Goal: Task Accomplishment & Management: Manage account settings

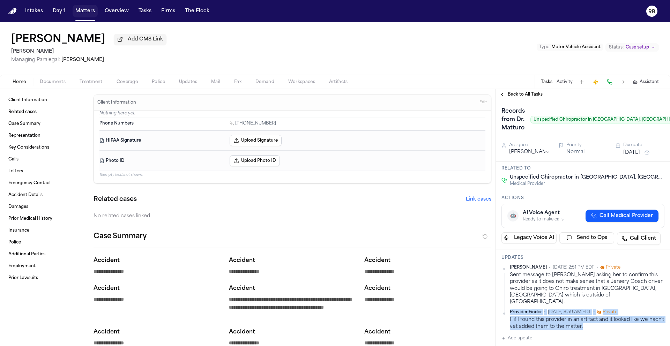
click at [75, 8] on button "Matters" at bounding box center [85, 11] width 25 height 13
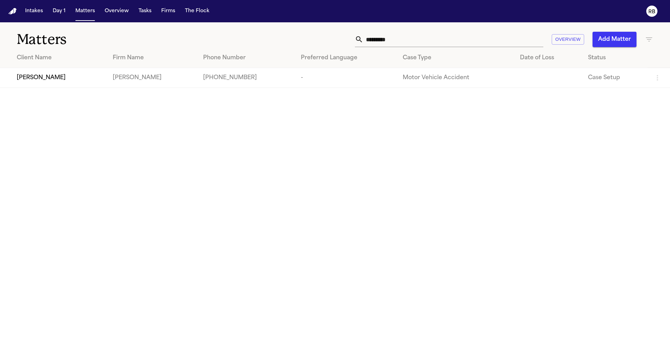
click at [452, 47] on div "Matters ********* Overview Add Matter" at bounding box center [335, 35] width 670 height 26
click at [432, 43] on input "*********" at bounding box center [453, 39] width 180 height 15
drag, startPoint x: 442, startPoint y: 39, endPoint x: 343, endPoint y: 40, distance: 98.7
click at [343, 40] on div "********* Overview Add Matter" at bounding box center [427, 39] width 451 height 15
type input "**********"
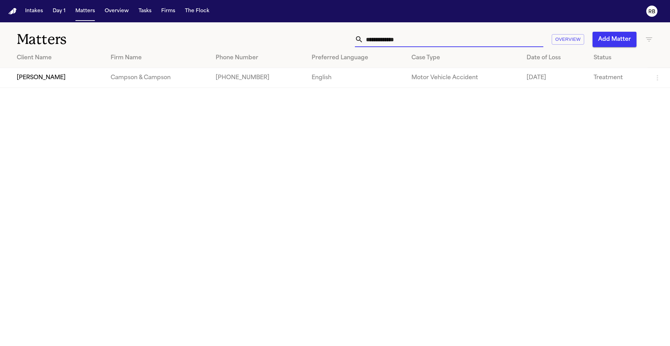
click at [82, 75] on div "Brandon Bennett" at bounding box center [58, 78] width 83 height 8
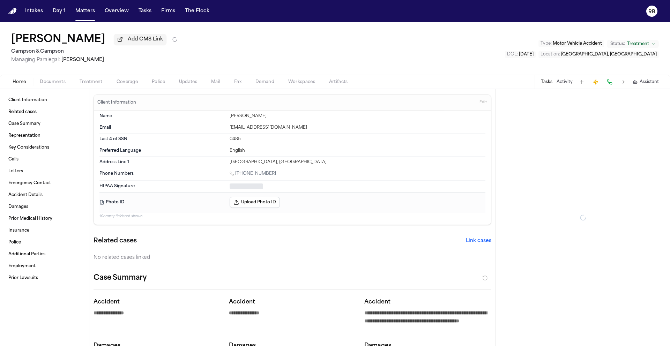
type textarea "*"
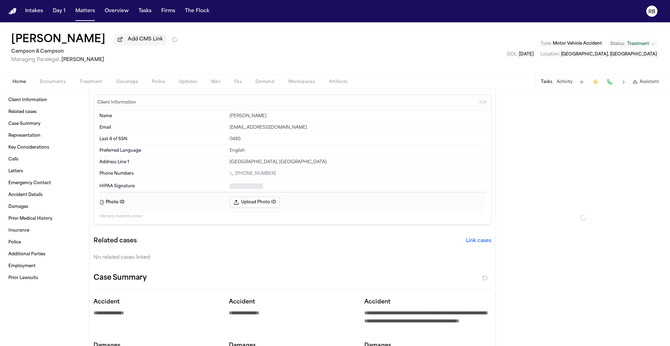
type textarea "*"
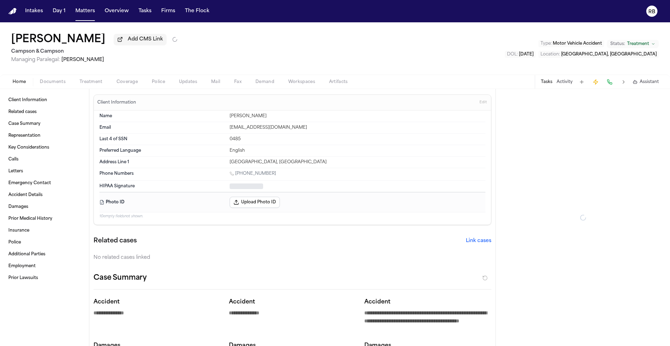
type textarea "*"
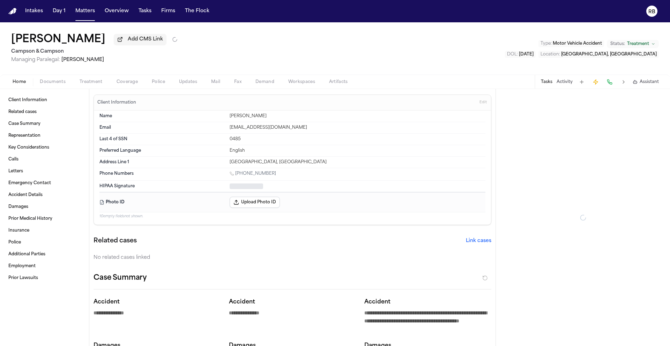
type textarea "*"
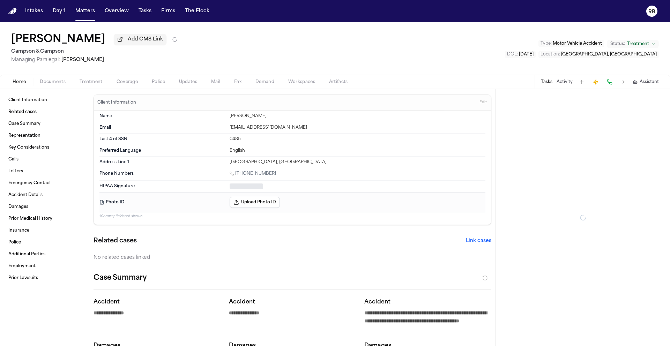
type textarea "*"
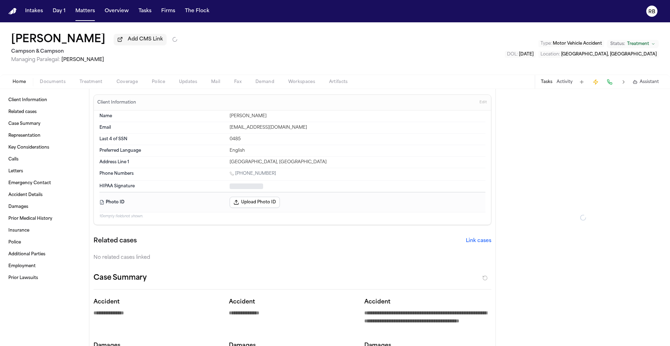
type textarea "*"
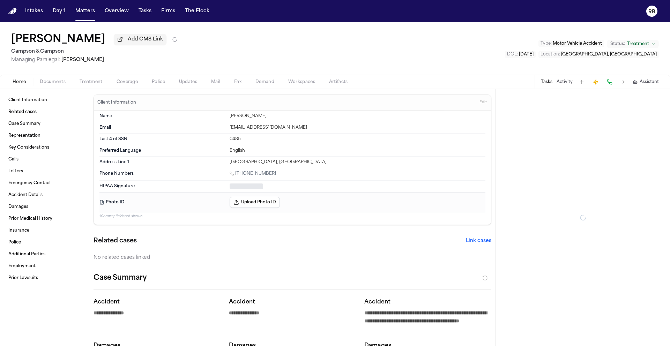
type textarea "*"
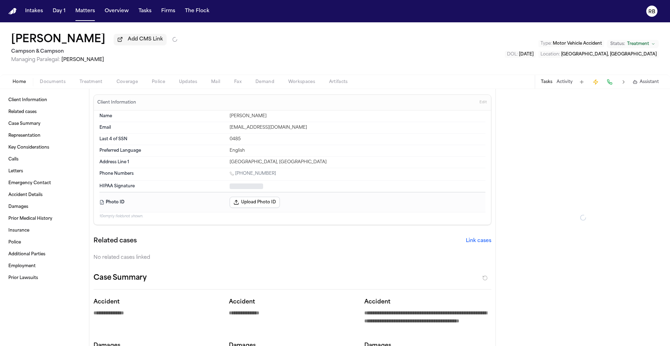
type textarea "*"
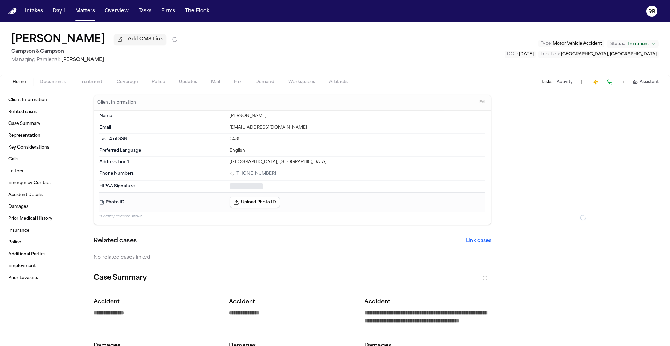
type textarea "*"
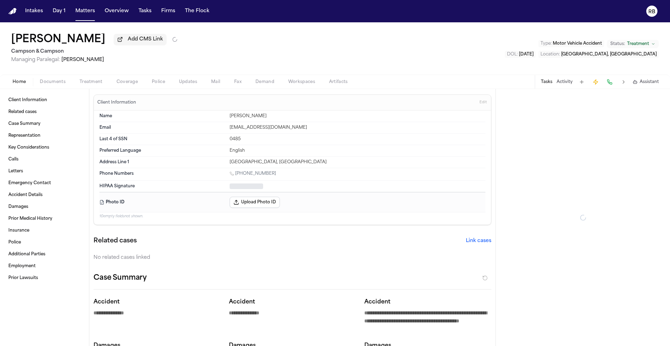
type textarea "*"
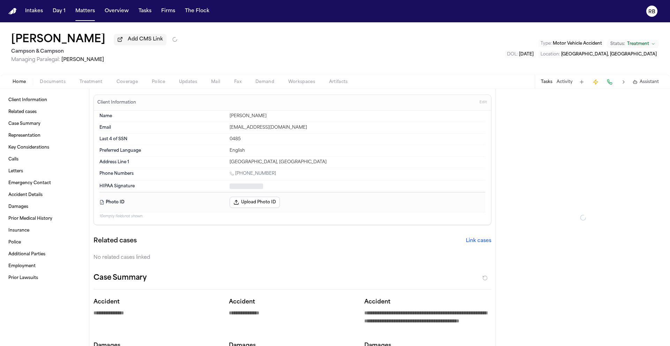
type textarea "*"
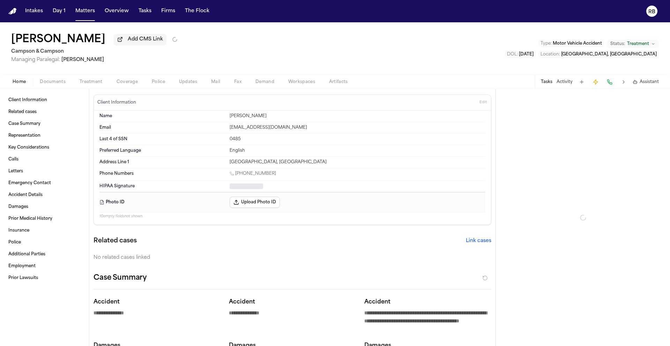
type textarea "*"
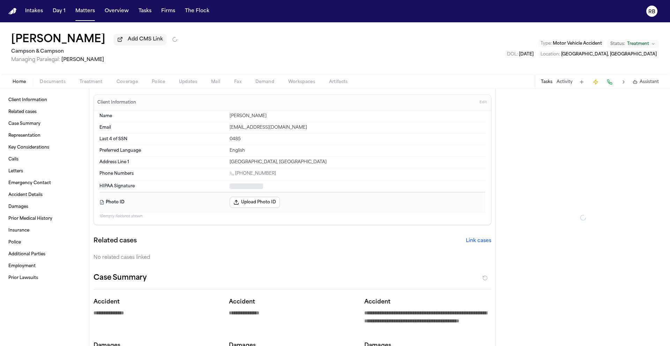
type textarea "*"
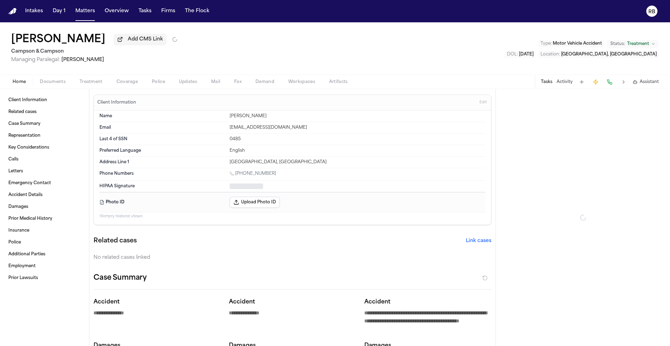
type textarea "*"
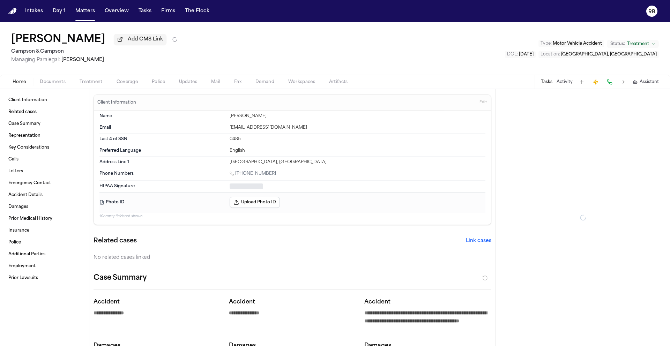
type textarea "*"
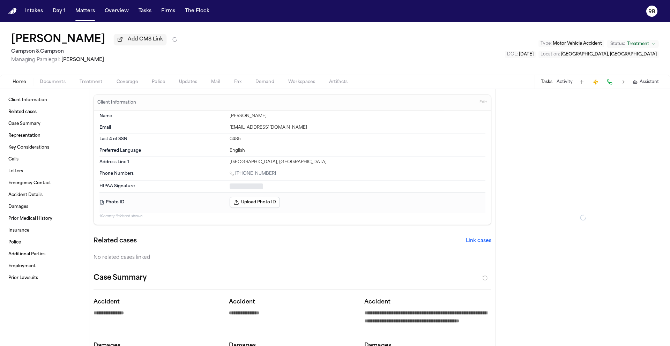
type textarea "*"
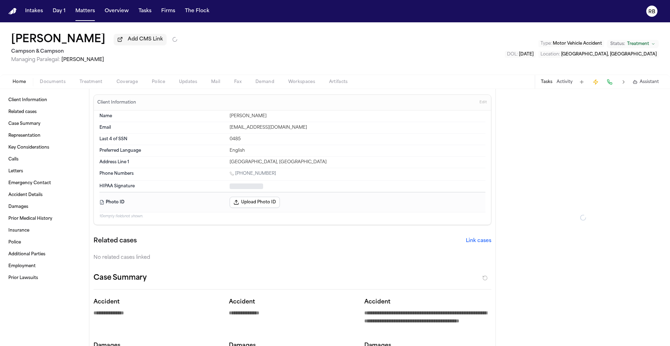
type textarea "*"
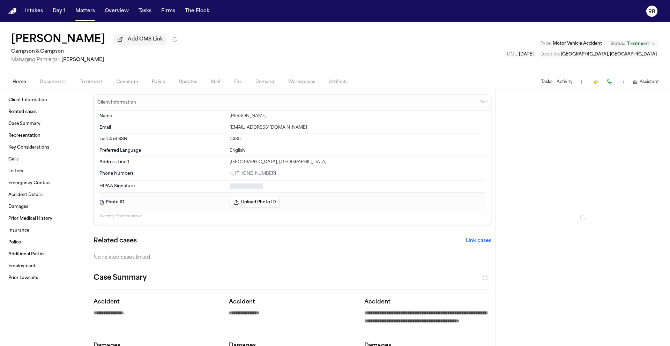
type textarea "*"
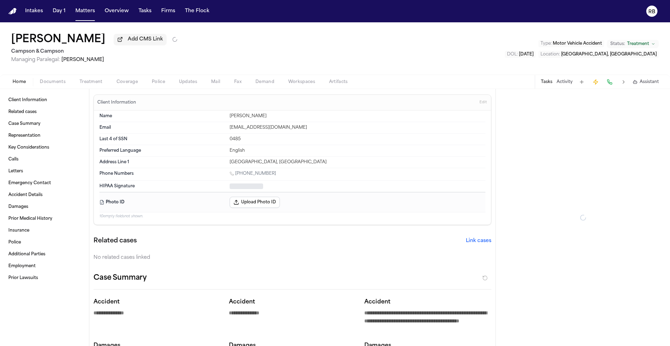
type textarea "*"
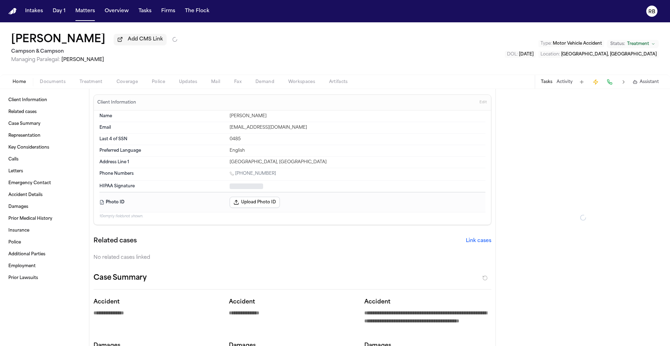
type textarea "*"
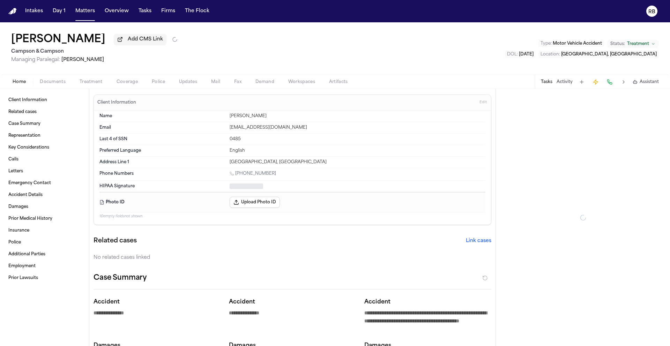
type textarea "*"
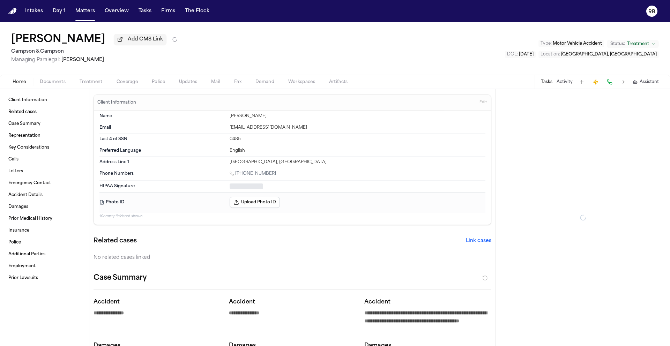
type textarea "*"
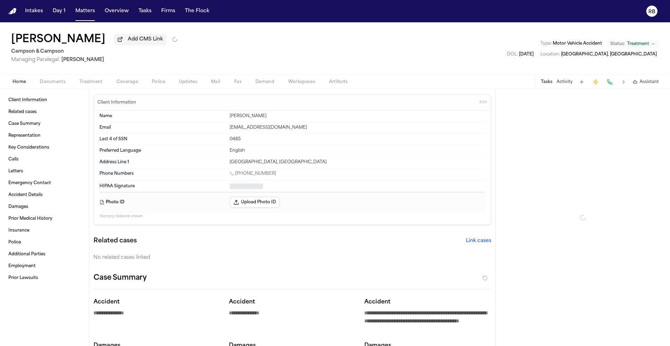
type textarea "*"
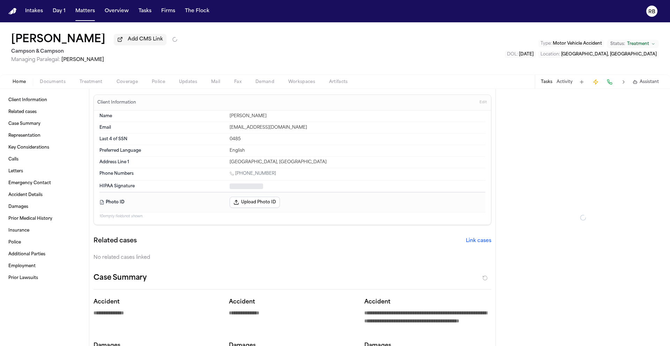
type textarea "*"
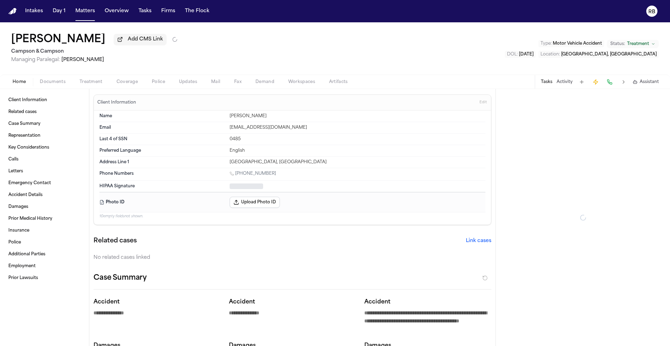
type textarea "*"
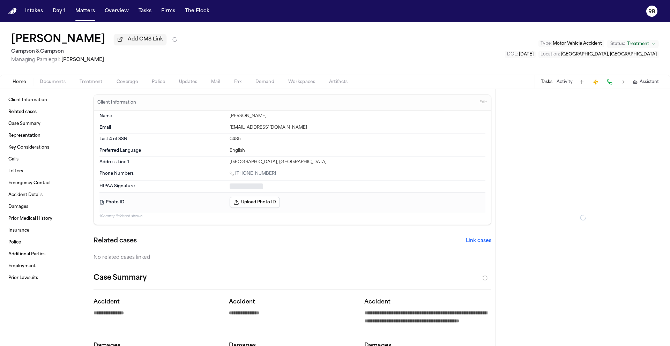
type textarea "*"
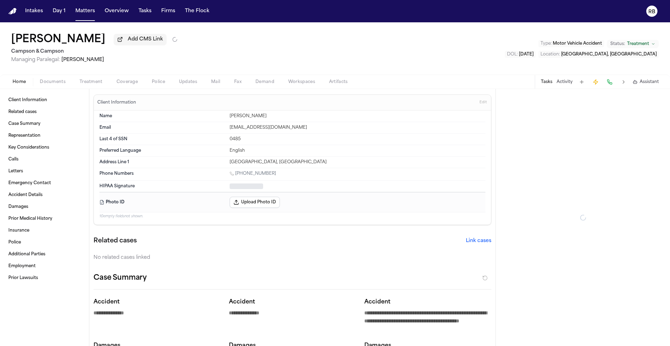
type textarea "*"
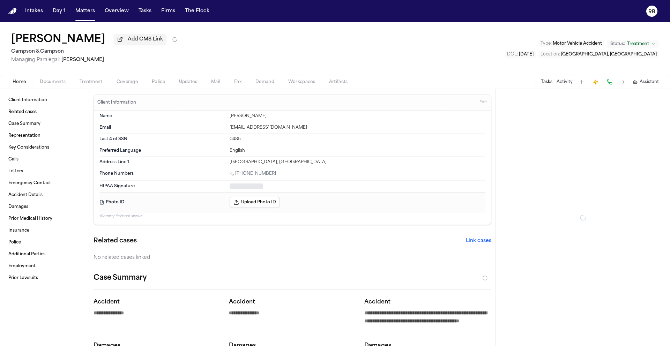
type textarea "*"
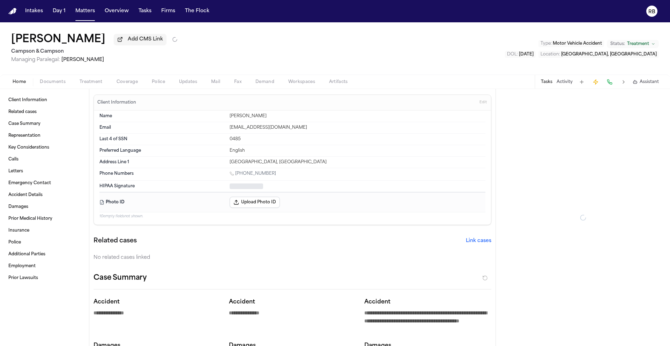
type textarea "*"
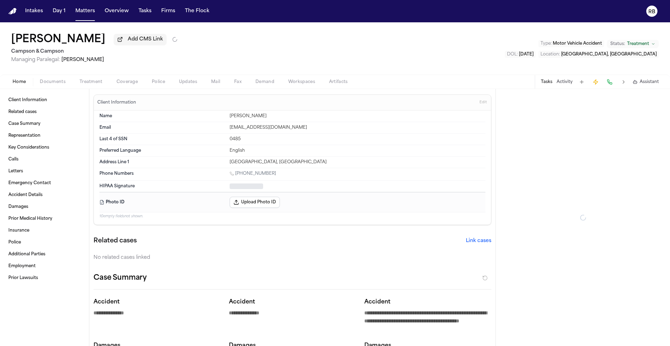
type textarea "*"
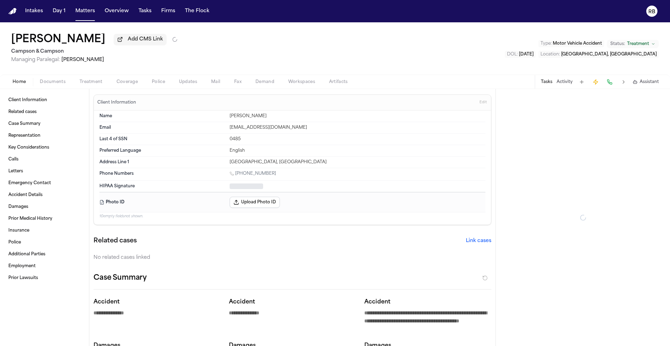
type textarea "*"
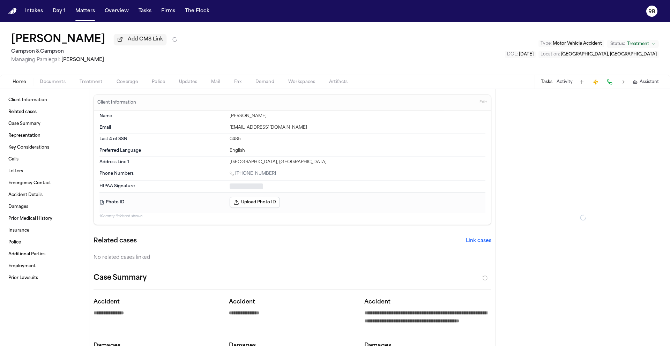
type textarea "*"
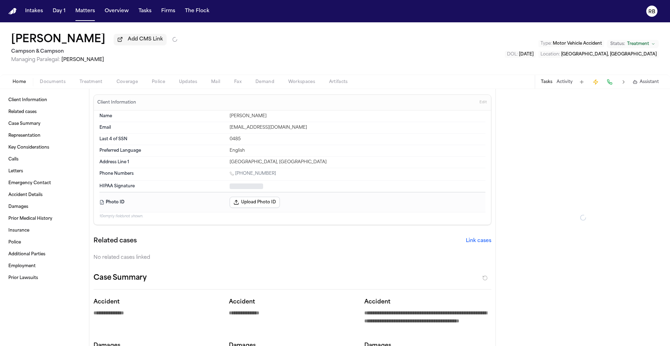
type textarea "*"
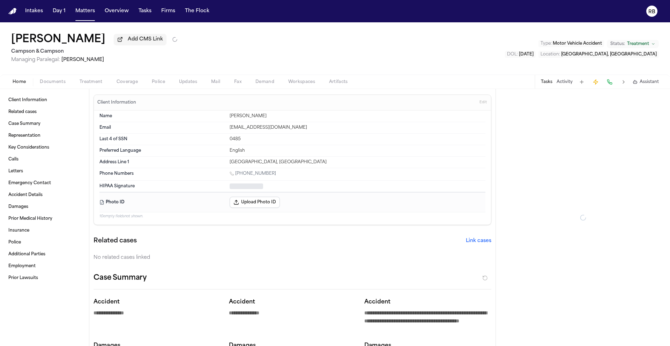
type textarea "*"
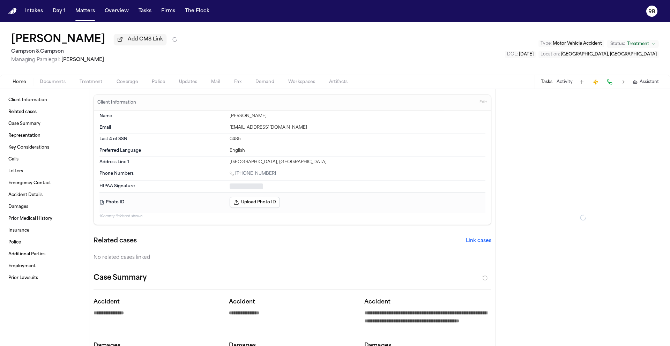
type textarea "*"
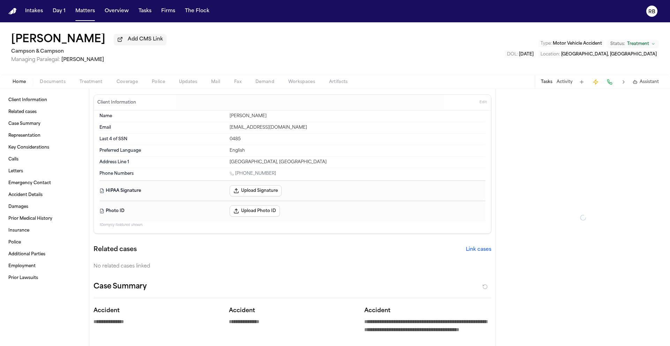
type textarea "*"
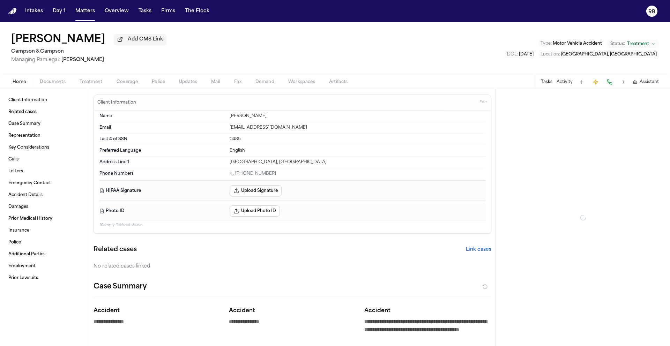
type textarea "*"
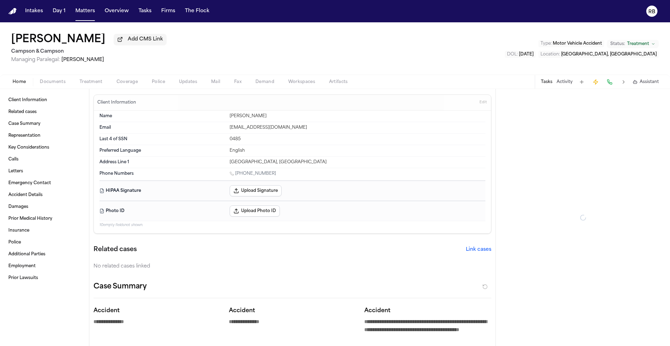
type textarea "*"
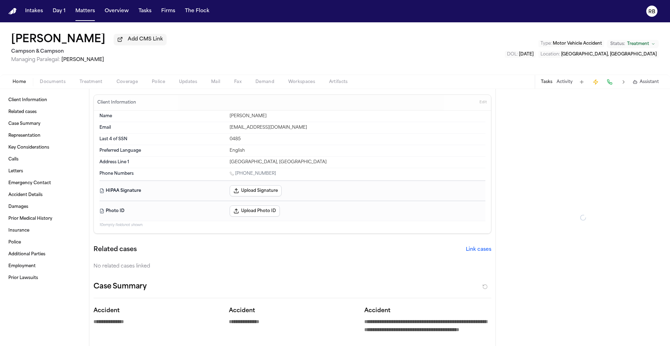
type textarea "*"
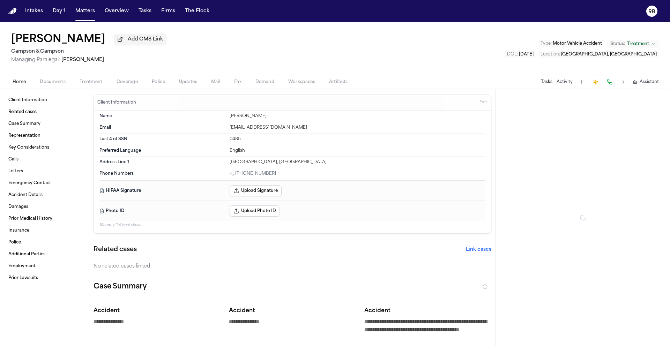
type textarea "*"
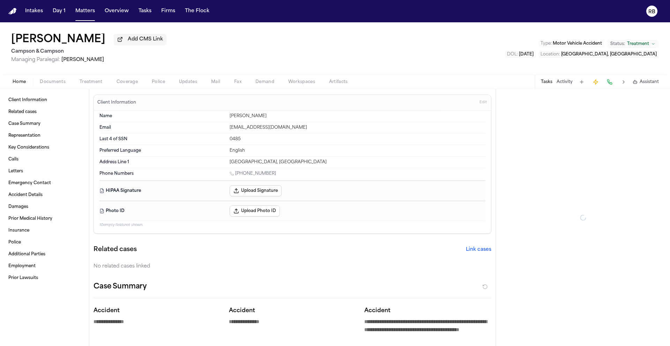
type textarea "*"
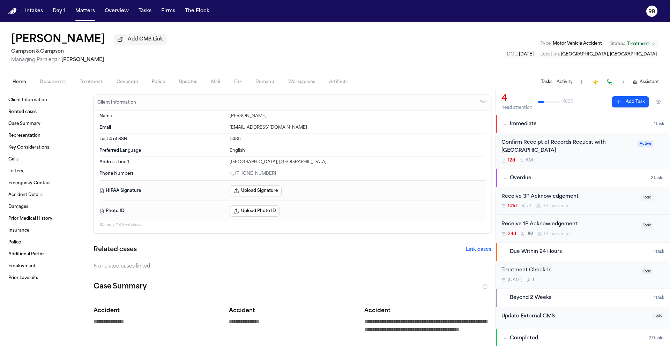
click at [480, 103] on span "Edit" at bounding box center [482, 102] width 7 height 5
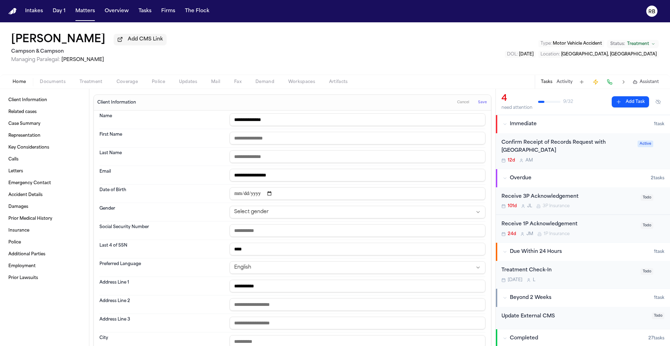
click at [312, 138] on input "text" at bounding box center [358, 138] width 256 height 13
click at [248, 211] on html "**********" at bounding box center [335, 173] width 670 height 346
drag, startPoint x: 260, startPoint y: 237, endPoint x: 267, endPoint y: 234, distance: 6.7
click at [261, 237] on input "text" at bounding box center [358, 230] width 256 height 13
drag, startPoint x: 283, startPoint y: 226, endPoint x: 283, endPoint y: 231, distance: 4.2
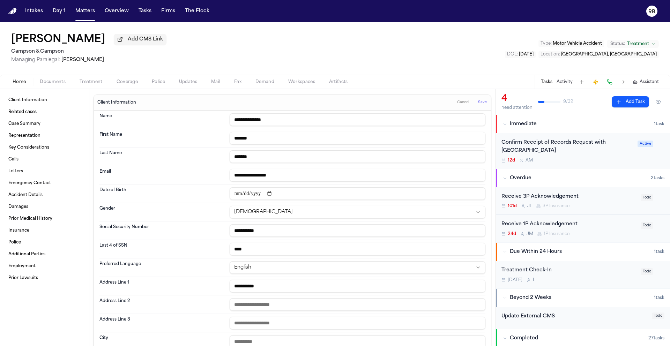
click at [283, 226] on input "**********" at bounding box center [358, 230] width 256 height 13
drag, startPoint x: 284, startPoint y: 232, endPoint x: 124, endPoint y: 219, distance: 160.6
click at [125, 220] on dl "**********" at bounding box center [292, 249] width 386 height 277
click at [382, 61] on div "Brandon Bennett Add CMS Link Campson & Campson Managing Paralegal: Jacqueline M…" at bounding box center [335, 48] width 670 height 52
click at [301, 230] on input "text" at bounding box center [358, 230] width 256 height 13
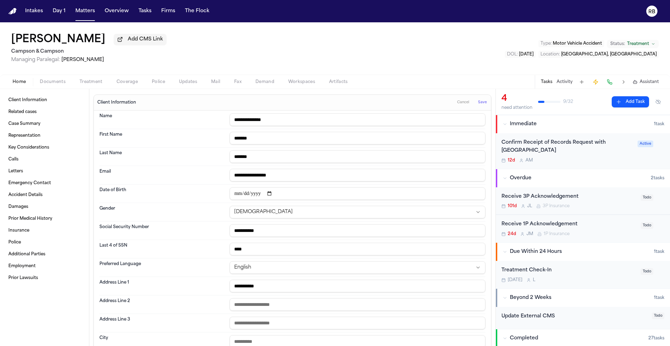
click at [479, 105] on span "Save" at bounding box center [482, 102] width 9 height 5
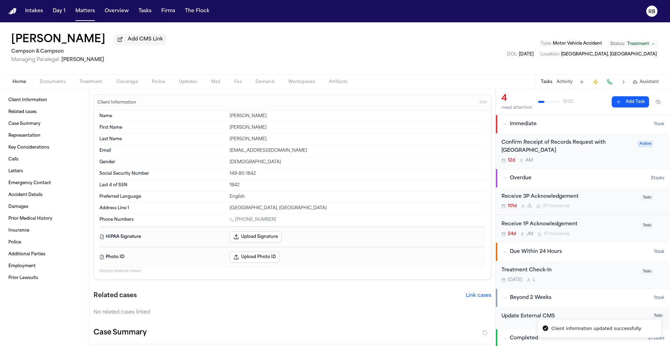
click at [492, 58] on div "Brandon Bennett Add CMS Link Campson & Campson Managing Paralegal: Jacqueline M…" at bounding box center [335, 48] width 670 height 52
click at [479, 105] on span "Edit" at bounding box center [482, 102] width 7 height 5
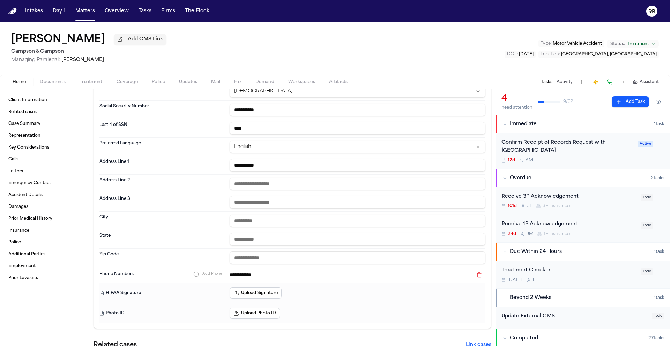
scroll to position [65, 0]
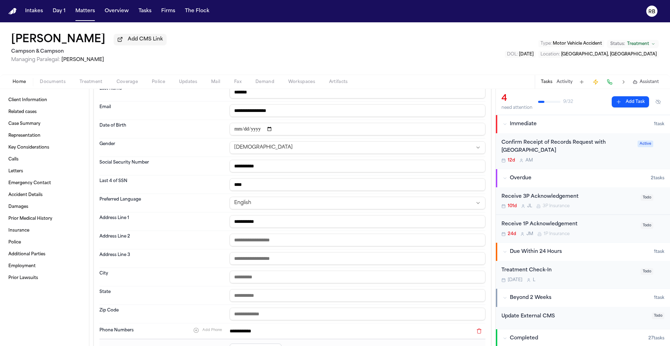
click at [267, 161] on input "**********" at bounding box center [358, 166] width 256 height 13
click at [243, 133] on input "date" at bounding box center [358, 129] width 256 height 13
click at [282, 243] on input "text" at bounding box center [358, 240] width 256 height 13
click at [304, 223] on input "**********" at bounding box center [358, 221] width 256 height 13
drag, startPoint x: 114, startPoint y: 217, endPoint x: 97, endPoint y: 215, distance: 17.2
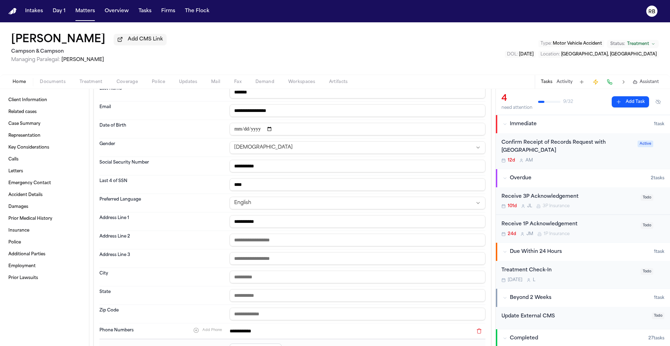
click at [102, 217] on div "**********" at bounding box center [292, 221] width 386 height 18
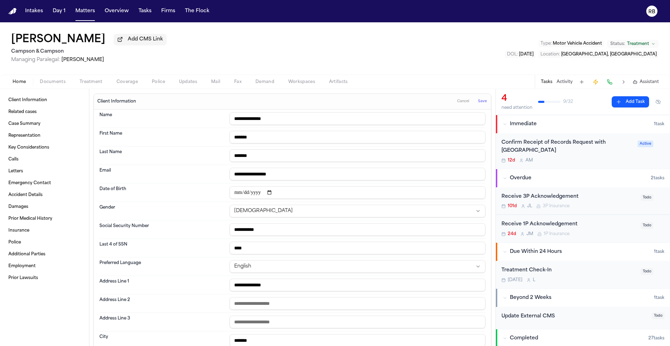
scroll to position [0, 0]
click at [478, 102] on span "Save" at bounding box center [482, 102] width 9 height 5
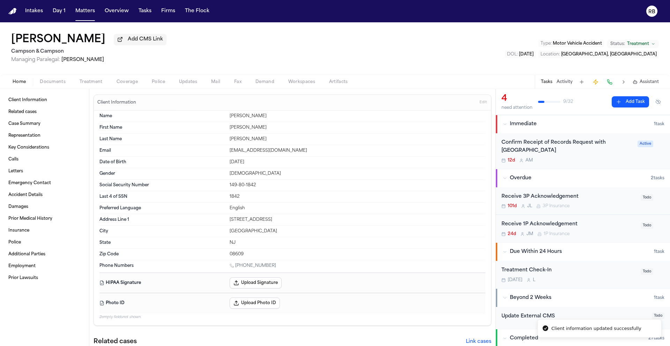
click at [80, 80] on span "Treatment" at bounding box center [91, 82] width 23 height 6
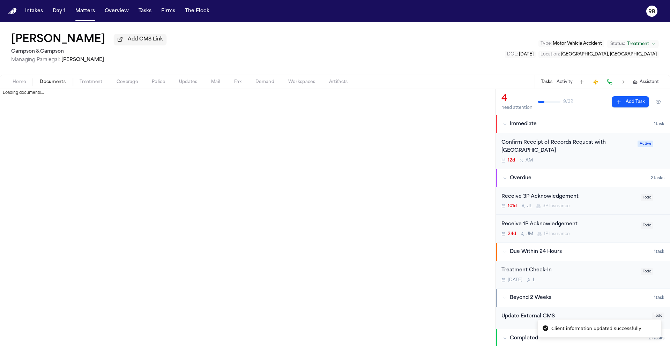
click at [45, 83] on span "Documents" at bounding box center [53, 82] width 26 height 6
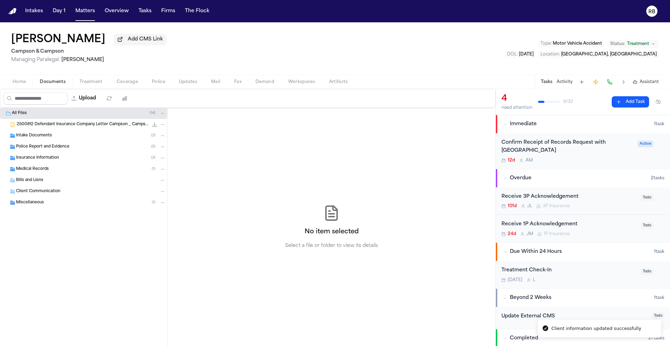
click at [49, 145] on span "Police Report and Evidence" at bounding box center [42, 147] width 53 height 6
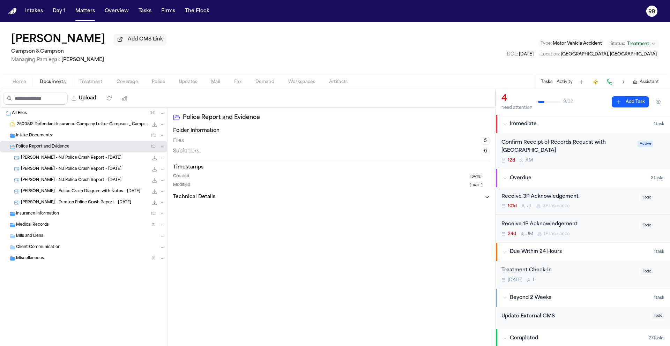
click at [95, 163] on div "B. Benning - NJ Police Crash Report - 10.5.24 181.9 KB • JPG" at bounding box center [83, 157] width 167 height 11
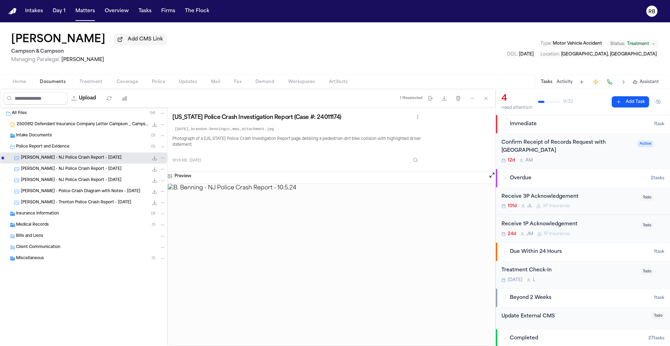
click at [92, 168] on span "B. Benning - NJ Police Crash Report - 5.24.24" at bounding box center [71, 169] width 100 height 6
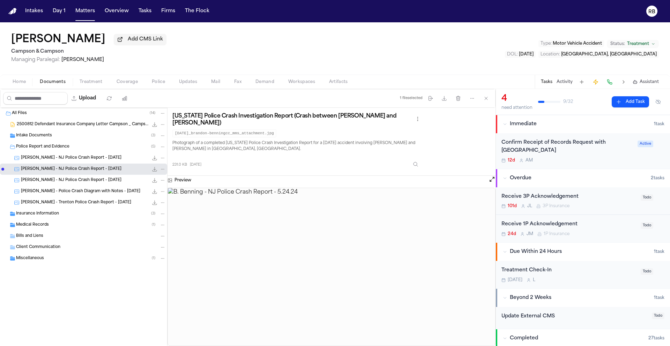
click at [83, 182] on span "B. Benning - NJ Police Crash Report - 7.10.25" at bounding box center [71, 181] width 100 height 6
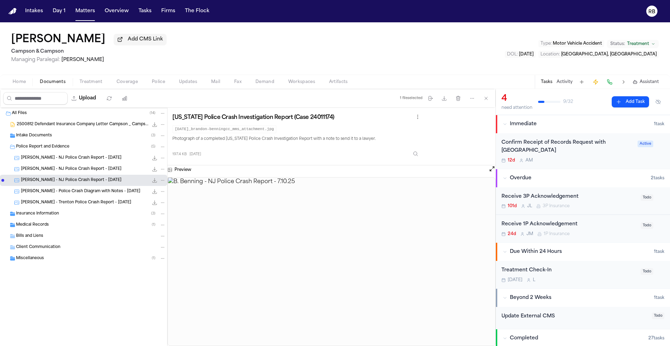
click at [90, 195] on div "B. Benning - Police Crash Diagram with Notes - 7.10.25 148.2 KB • JPG" at bounding box center [93, 191] width 145 height 7
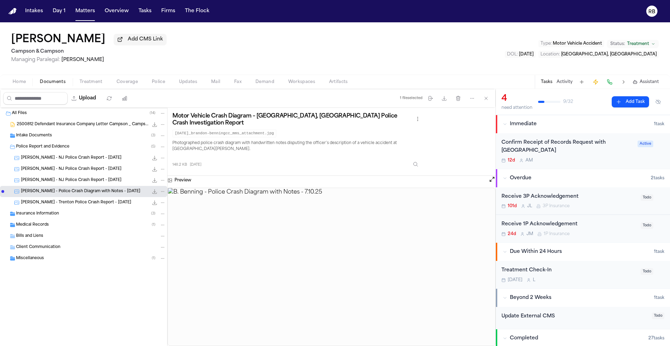
click at [89, 202] on span "B. Benning - Trenton Police Crash Report - 7.10.25" at bounding box center [76, 203] width 110 height 6
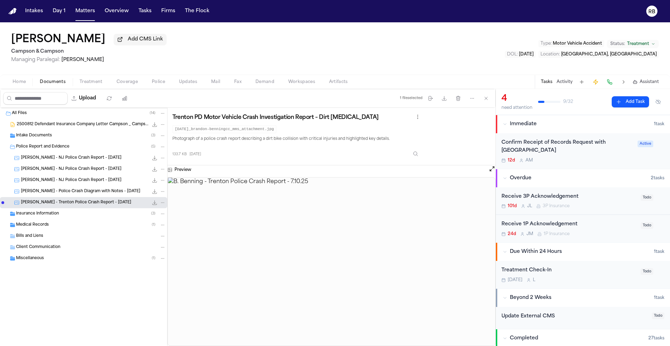
click at [89, 160] on span "B. Benning - NJ Police Crash Report - 10.5.24" at bounding box center [71, 158] width 100 height 6
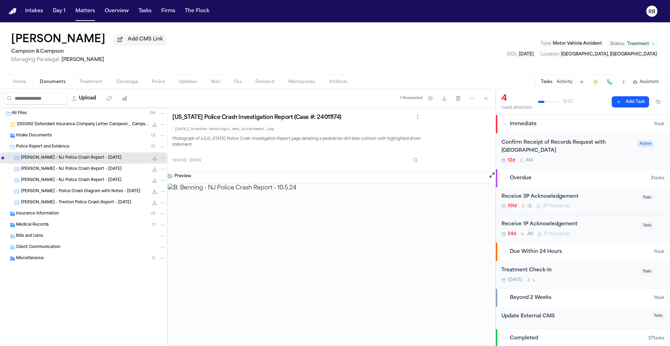
click at [367, 57] on div "Brandon Bennett Add CMS Link Campson & Campson Managing Paralegal: Jacqueline M…" at bounding box center [335, 48] width 670 height 52
click at [504, 66] on div "Brandon Bennett Add CMS Link Campson & Campson Managing Paralegal: Jacqueline M…" at bounding box center [335, 48] width 670 height 52
click at [565, 81] on button "Activity" at bounding box center [565, 82] width 16 height 6
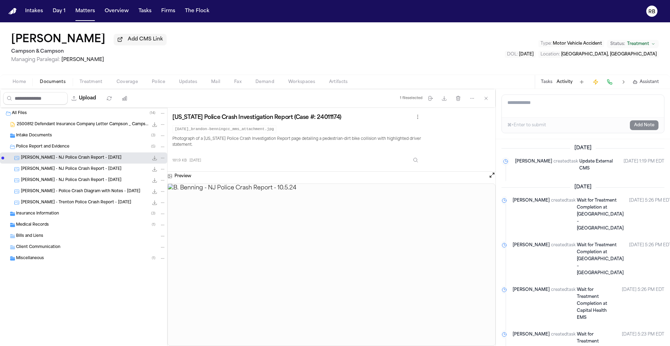
click at [545, 102] on textarea "Add a note to this matter" at bounding box center [583, 106] width 162 height 22
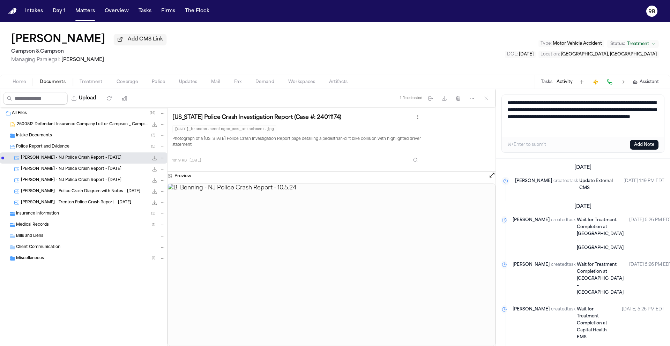
click at [641, 146] on button "Add Note" at bounding box center [644, 145] width 29 height 10
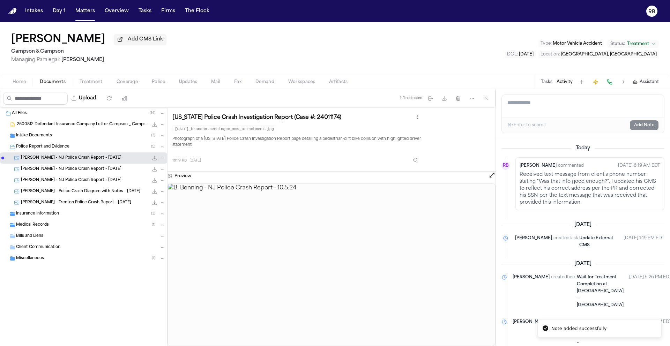
click at [550, 80] on button "Tasks" at bounding box center [547, 82] width 12 height 6
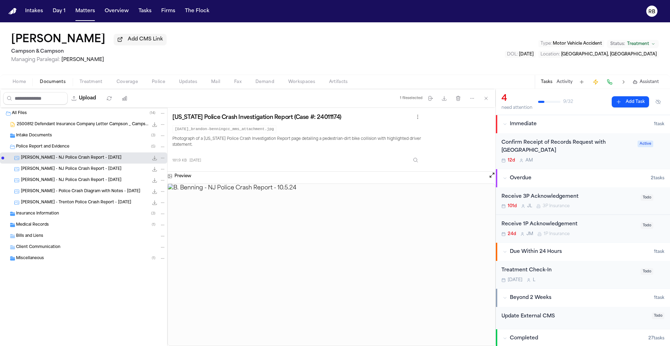
click at [252, 60] on div "Brandon Bennett Add CMS Link Campson & Campson Managing Paralegal: Jacqueline M…" at bounding box center [335, 48] width 670 height 52
click at [146, 11] on button "Tasks" at bounding box center [145, 11] width 18 height 13
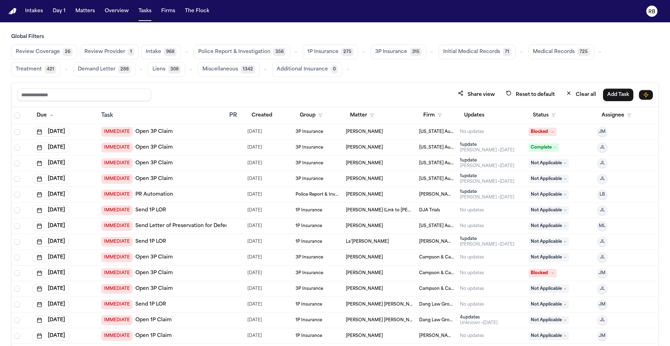
click at [337, 35] on h3 "Global Filters" at bounding box center [335, 36] width 648 height 7
click at [87, 13] on button "Matters" at bounding box center [85, 11] width 25 height 13
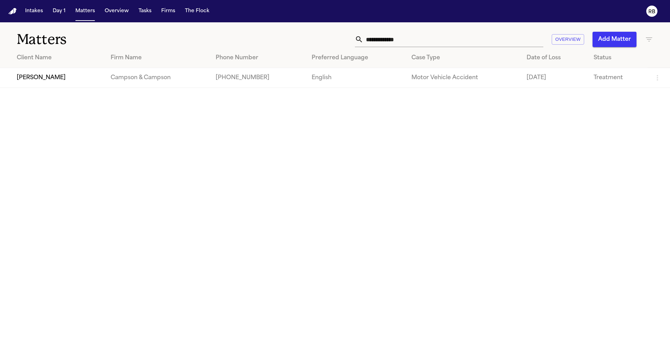
click at [416, 37] on input "**********" at bounding box center [453, 39] width 180 height 15
drag, startPoint x: 427, startPoint y: 39, endPoint x: 367, endPoint y: 40, distance: 59.7
click at [367, 40] on input "**********" at bounding box center [453, 39] width 180 height 15
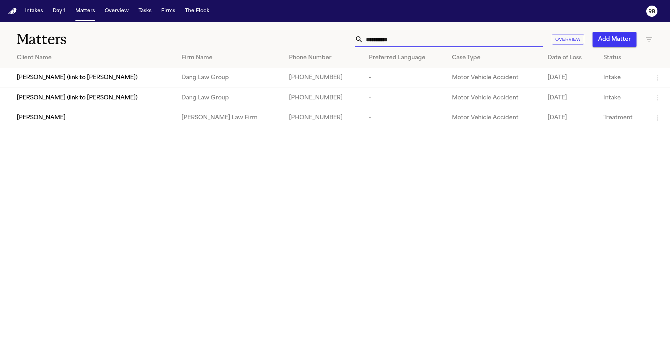
click at [135, 126] on td "Erik Rivera" at bounding box center [88, 118] width 176 height 20
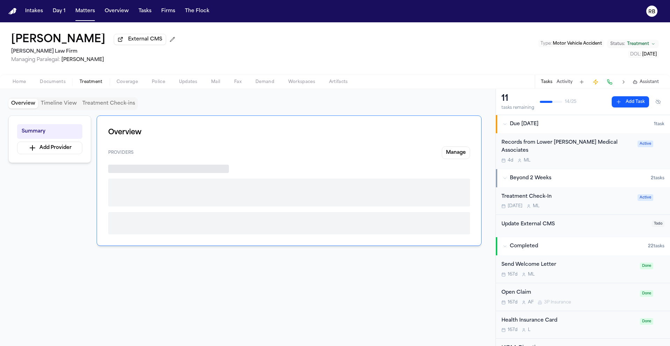
click at [93, 83] on span "Treatment" at bounding box center [91, 82] width 23 height 6
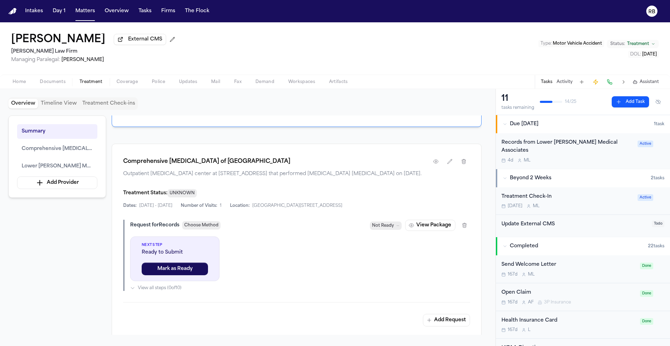
scroll to position [165, 0]
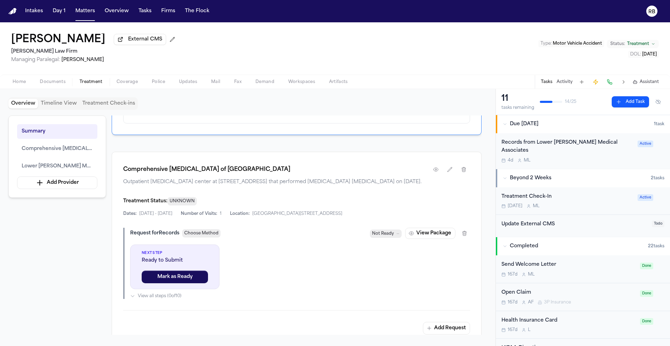
click at [609, 158] on div "Records from Lower [PERSON_NAME] Medical Associates 4d M L Active" at bounding box center [583, 151] width 174 height 36
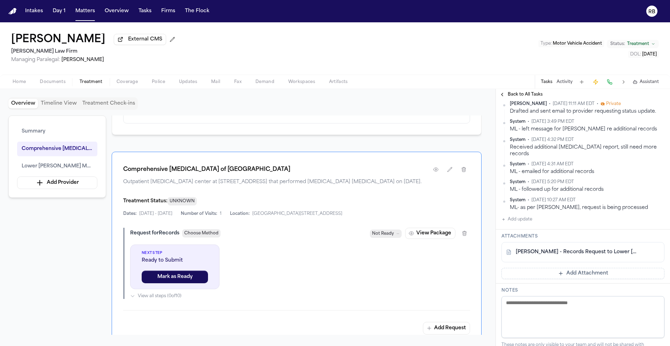
scroll to position [149, 0]
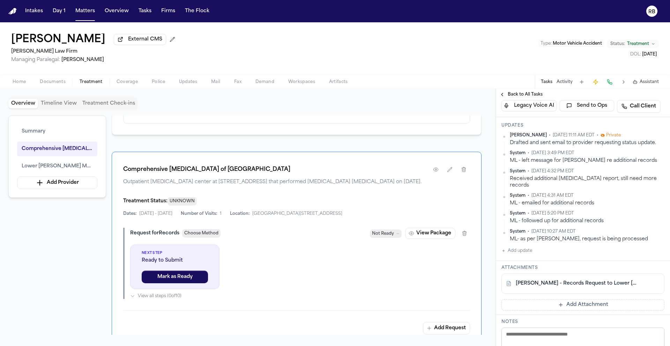
click at [627, 280] on link "[PERSON_NAME] - Records Request to Lower [PERSON_NAME] Medical Associates - [DA…" at bounding box center [576, 283] width 120 height 7
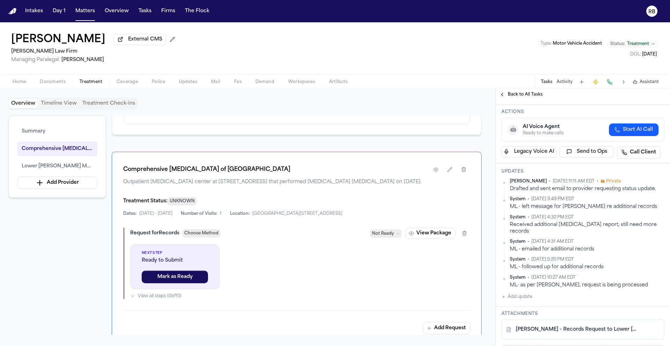
scroll to position [105, 0]
drag, startPoint x: 401, startPoint y: 53, endPoint x: 159, endPoint y: 49, distance: 241.8
click at [401, 53] on div "[PERSON_NAME] External CMS [PERSON_NAME] Law Firm Managing Paralegal: [PERSON_N…" at bounding box center [335, 48] width 670 height 52
click at [84, 12] on button "Matters" at bounding box center [85, 11] width 25 height 13
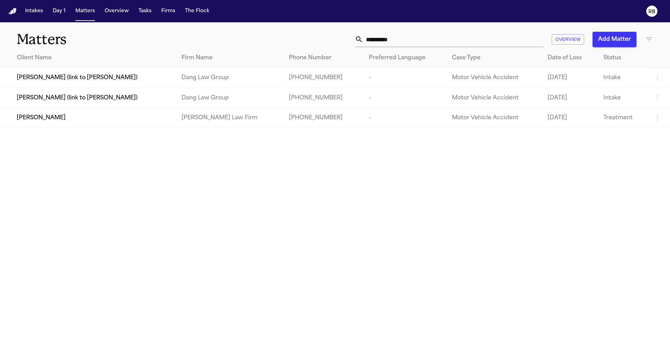
click at [398, 39] on input "**********" at bounding box center [453, 39] width 180 height 15
drag, startPoint x: 379, startPoint y: 39, endPoint x: 310, endPoint y: 39, distance: 69.4
click at [310, 39] on div "**********" at bounding box center [427, 39] width 451 height 15
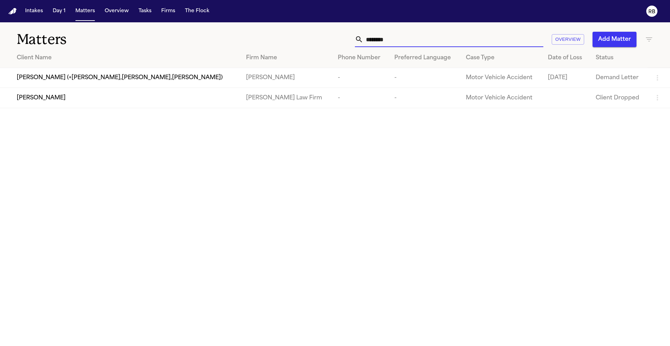
type input "********"
click at [139, 102] on div "[PERSON_NAME]" at bounding box center [126, 98] width 218 height 8
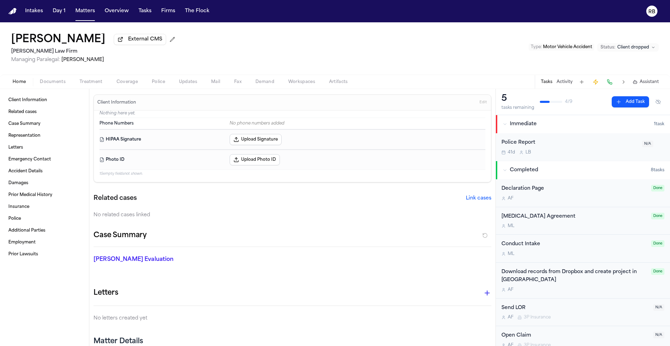
click at [515, 60] on div "Joseph Gonzalez External CMS Hecht Law Firm Managing Paralegal: Jessica Barrett…" at bounding box center [335, 48] width 670 height 52
click at [101, 85] on span "Treatment" at bounding box center [91, 82] width 23 height 6
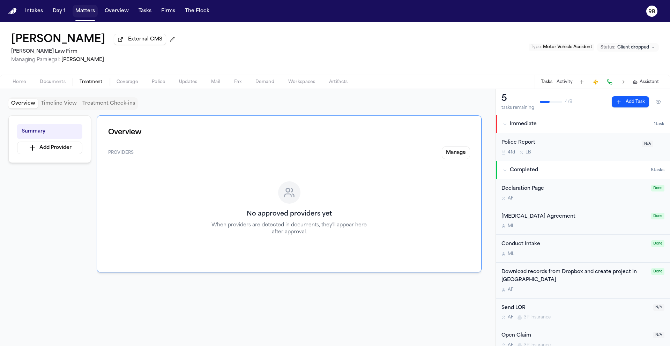
click at [83, 12] on button "Matters" at bounding box center [85, 11] width 25 height 13
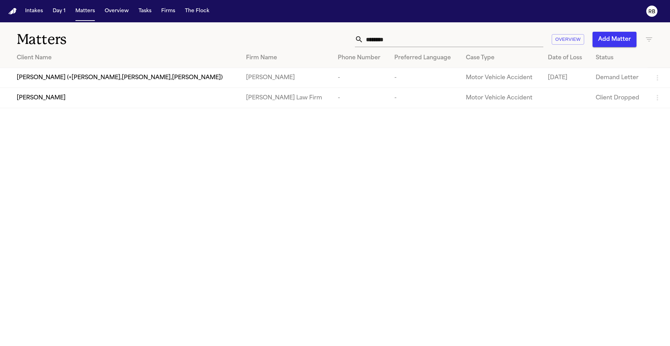
click at [437, 46] on input "********" at bounding box center [453, 39] width 180 height 15
drag, startPoint x: 436, startPoint y: 44, endPoint x: 343, endPoint y: 41, distance: 93.6
click at [343, 41] on div "******** Overview Add Matter" at bounding box center [427, 39] width 451 height 15
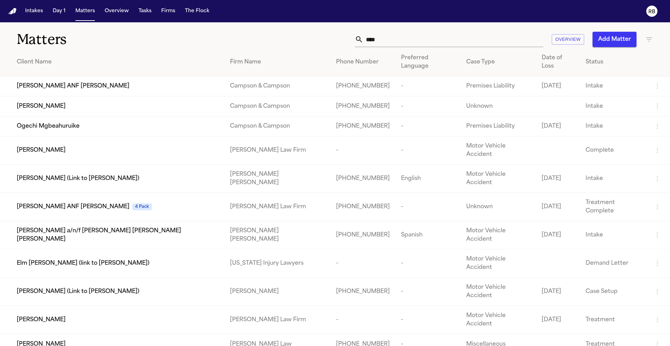
click at [209, 42] on div "**** Overview Add Matter" at bounding box center [427, 39] width 451 height 15
click at [473, 37] on input "****" at bounding box center [453, 39] width 180 height 15
drag, startPoint x: 427, startPoint y: 40, endPoint x: 295, endPoint y: 39, distance: 132.2
click at [295, 39] on div "**** Overview Add Matter" at bounding box center [427, 39] width 451 height 15
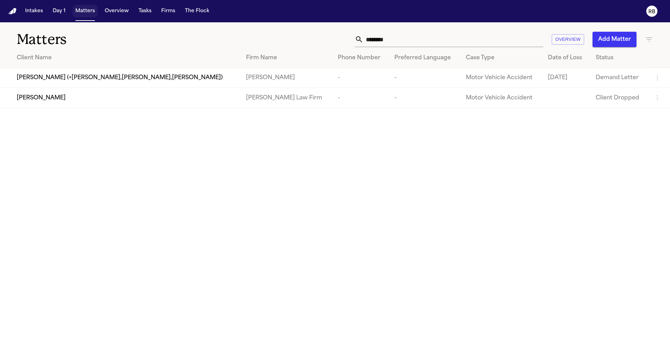
click at [87, 10] on button "Matters" at bounding box center [85, 11] width 25 height 13
drag, startPoint x: 406, startPoint y: 38, endPoint x: 333, endPoint y: 42, distance: 73.0
click at [334, 41] on div "******** Overview Add Matter" at bounding box center [427, 39] width 451 height 15
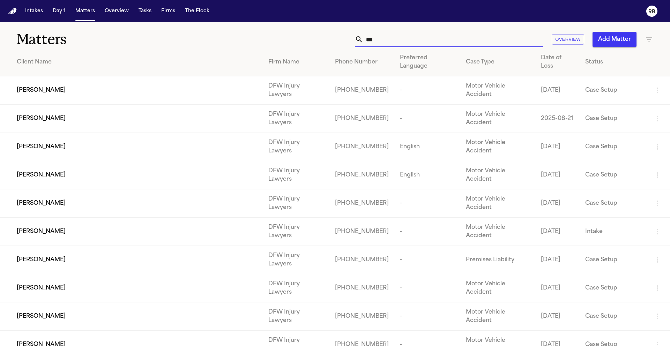
type input "***"
click at [263, 84] on td "DFW Injury Lawyers" at bounding box center [296, 90] width 67 height 28
click at [113, 86] on div "Juan Aguillon" at bounding box center [137, 90] width 240 height 8
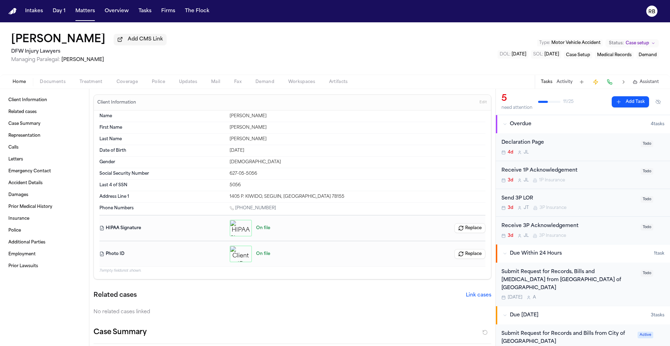
drag, startPoint x: 296, startPoint y: 55, endPoint x: 287, endPoint y: 56, distance: 8.8
click at [301, 54] on div "Juan Aguillon Add CMS Link DFW Injury Lawyers Managing Paralegal: Violette Pati…" at bounding box center [335, 48] width 670 height 52
click at [87, 13] on button "Matters" at bounding box center [85, 11] width 25 height 13
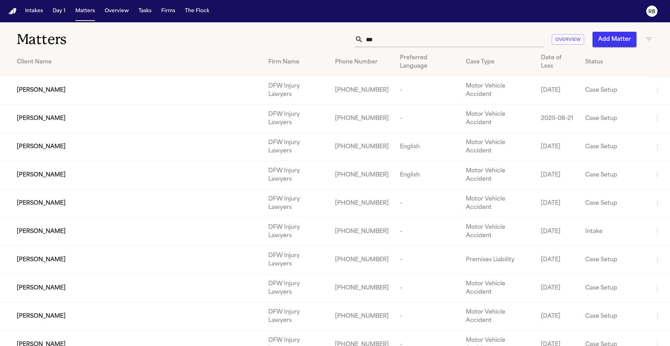
click at [393, 37] on input "***" at bounding box center [453, 39] width 180 height 15
drag, startPoint x: 385, startPoint y: 38, endPoint x: 345, endPoint y: 40, distance: 39.8
click at [343, 40] on div "*** Overview Add Matter" at bounding box center [427, 39] width 451 height 15
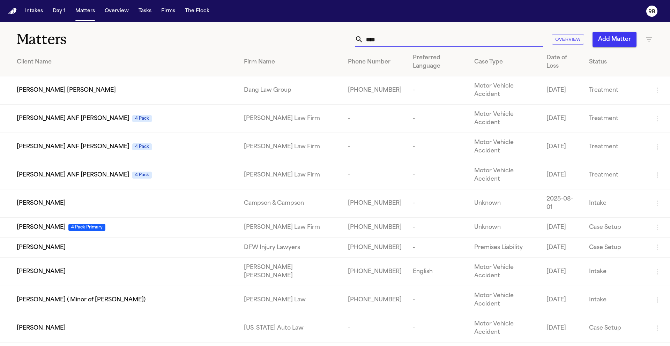
drag, startPoint x: 411, startPoint y: 45, endPoint x: 337, endPoint y: 38, distance: 74.3
click at [337, 38] on div "**** Overview Add Matter" at bounding box center [427, 39] width 451 height 15
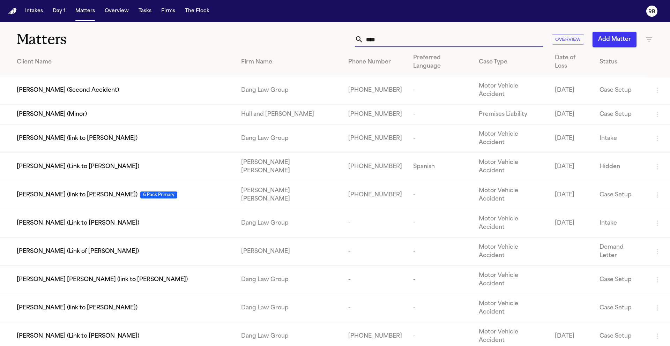
type input "****"
click at [136, 110] on div "Zoie Bree Queneau (Minor)" at bounding box center [123, 114] width 213 height 8
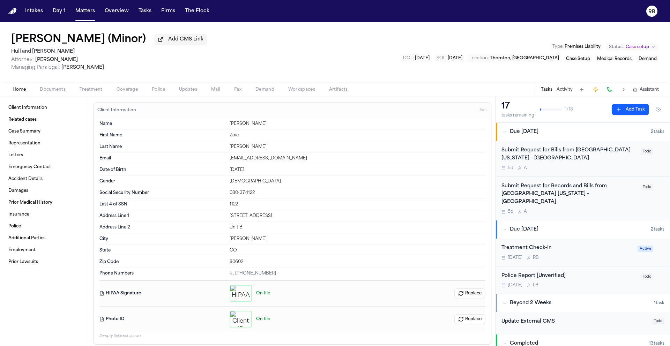
click at [591, 170] on div "5d A" at bounding box center [568, 168] width 135 height 6
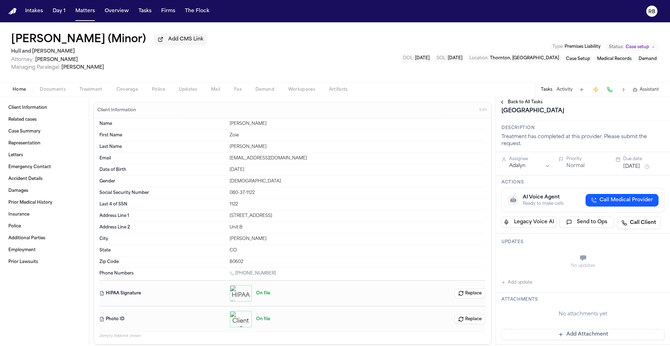
scroll to position [48, 0]
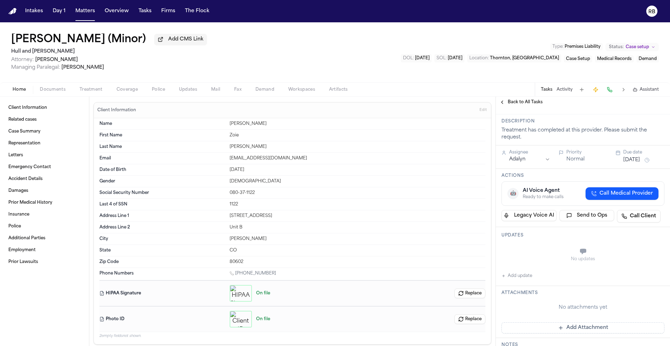
click at [528, 280] on button "Add update" at bounding box center [516, 276] width 31 height 8
click at [548, 259] on textarea "Add your update" at bounding box center [587, 252] width 149 height 14
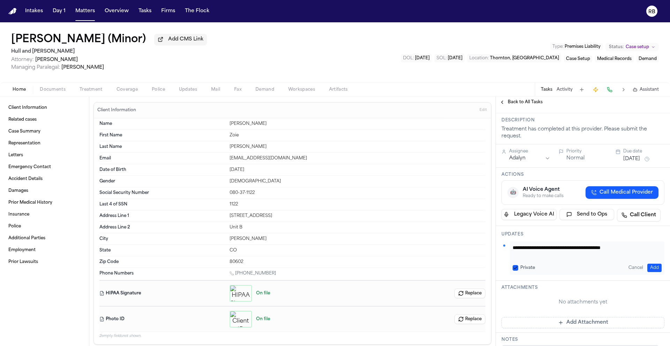
scroll to position [61, 0]
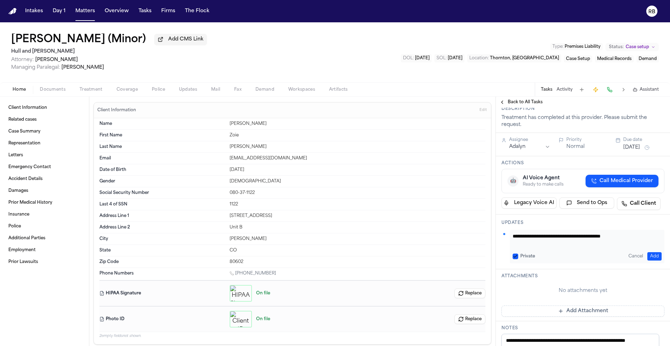
paste textarea "**********"
type textarea "**********"
click at [652, 261] on button "Add" at bounding box center [654, 256] width 14 height 8
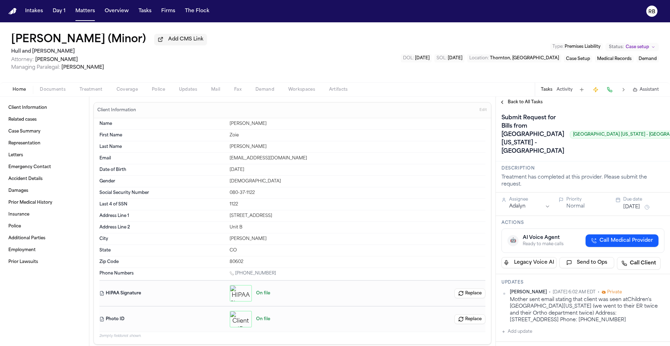
scroll to position [0, 0]
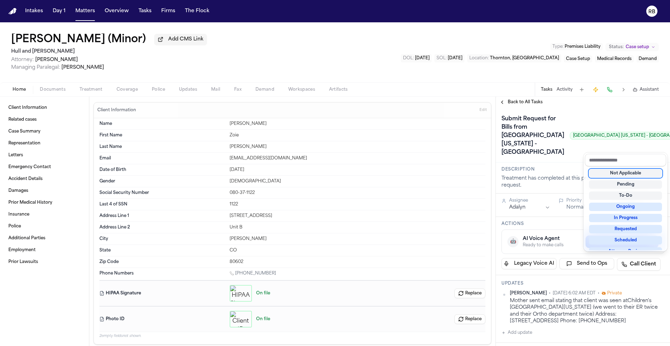
click at [642, 171] on div "Not Applicable" at bounding box center [625, 173] width 73 height 8
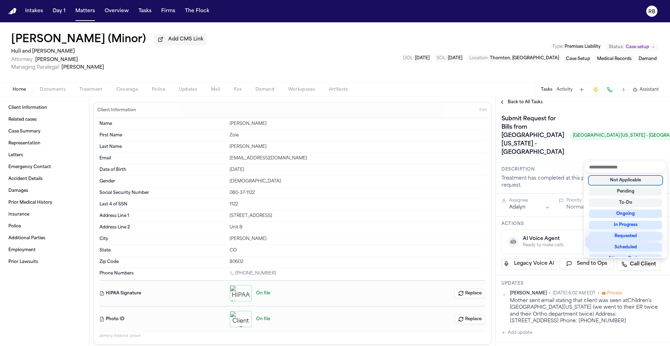
click at [550, 158] on div "Submit Request for Bills from Children's Hospital Colorado - Aurora Children's …" at bounding box center [582, 135] width 163 height 45
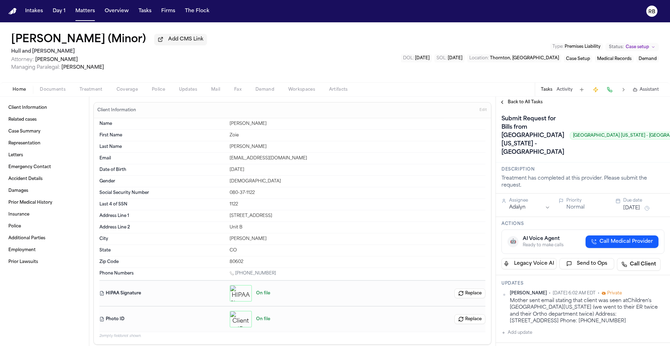
click at [525, 103] on span "Back to All Tasks" at bounding box center [525, 102] width 35 height 6
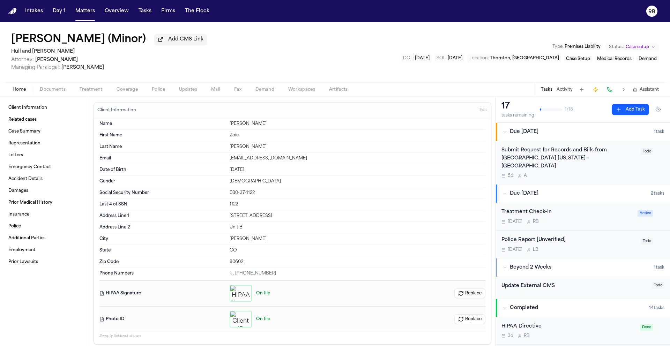
click at [600, 173] on div "5d A" at bounding box center [568, 176] width 135 height 6
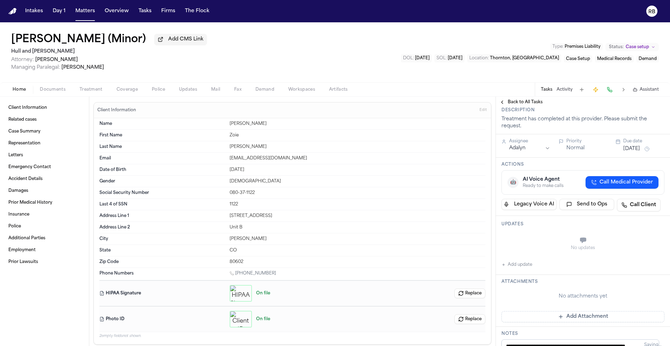
scroll to position [139, 0]
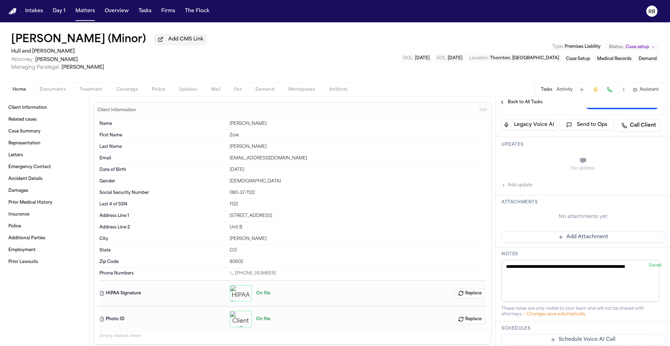
click at [530, 189] on button "Add update" at bounding box center [516, 185] width 31 height 8
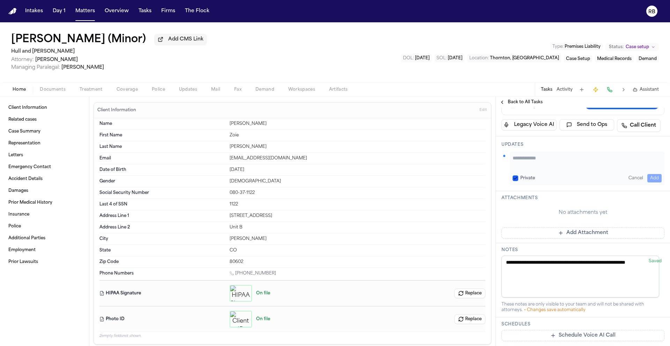
click at [546, 169] on textarea "Add your update" at bounding box center [587, 162] width 149 height 14
paste textarea "**********"
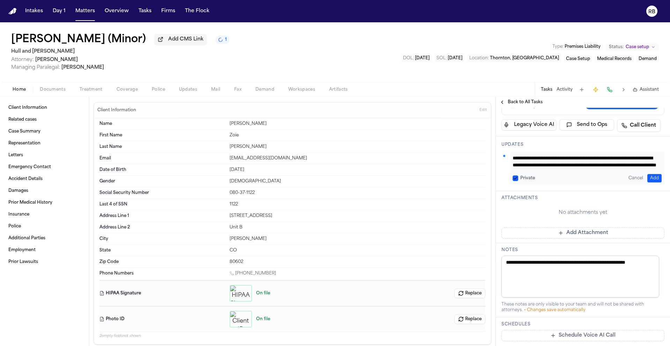
scroll to position [28, 0]
type textarea "**********"
click at [649, 182] on button "Add" at bounding box center [654, 178] width 14 height 8
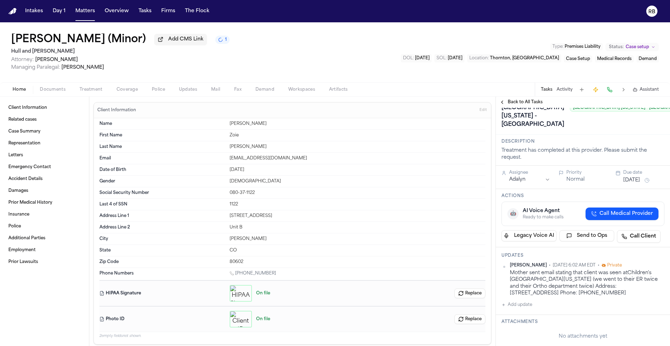
scroll to position [0, 0]
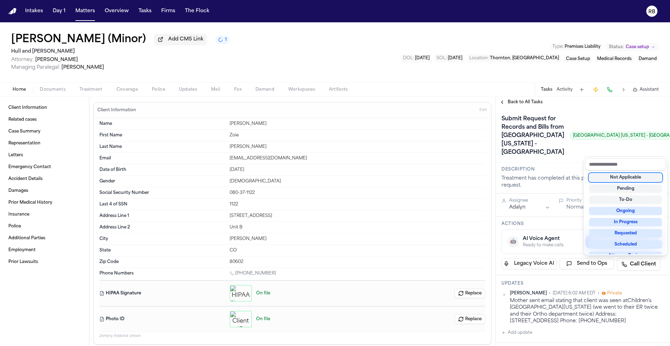
click at [641, 176] on div "Not Applicable" at bounding box center [625, 177] width 73 height 8
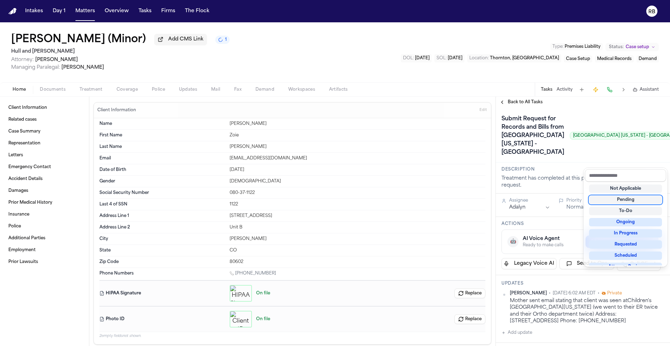
click at [517, 101] on div "**********" at bounding box center [583, 221] width 174 height 249
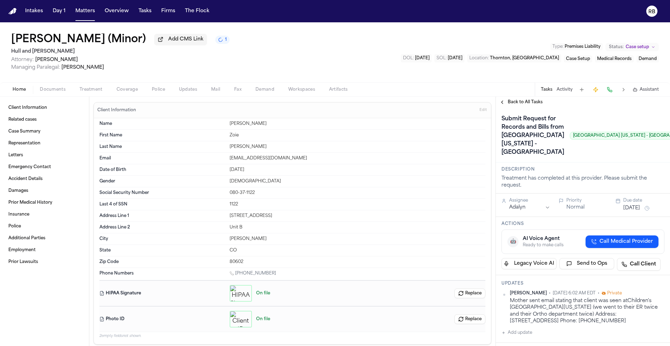
click at [519, 102] on span "Back to All Tasks" at bounding box center [525, 102] width 35 height 6
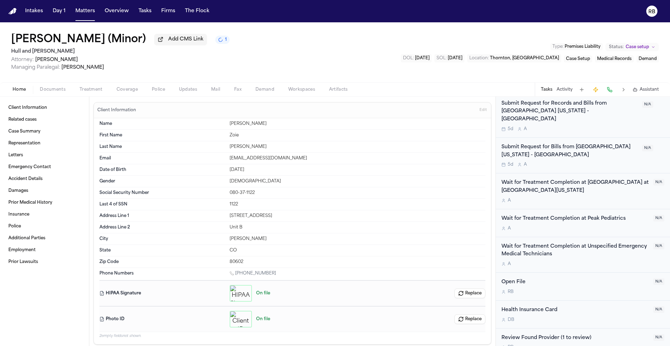
scroll to position [359, 0]
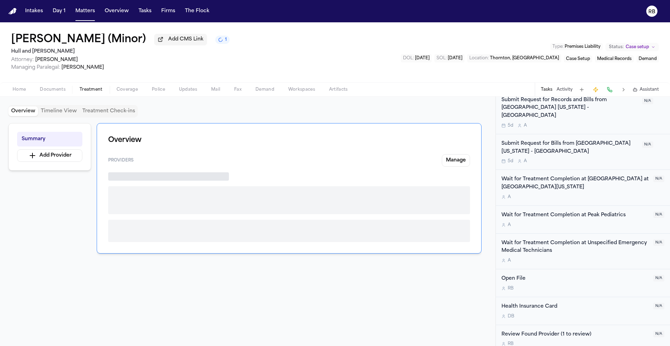
click at [91, 89] on span "Treatment" at bounding box center [91, 90] width 23 height 6
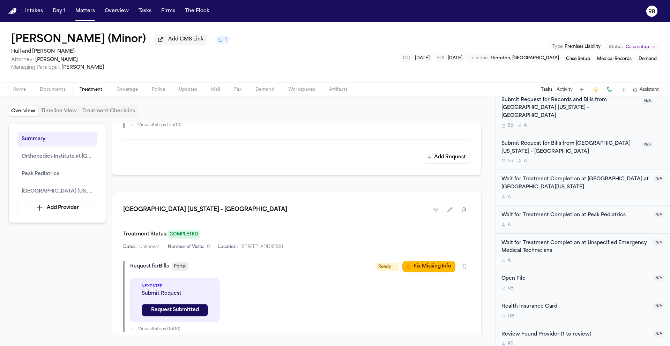
scroll to position [626, 0]
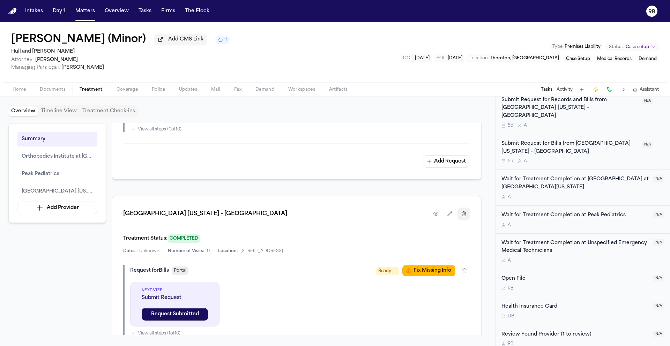
click at [460, 213] on button "button" at bounding box center [463, 214] width 13 height 13
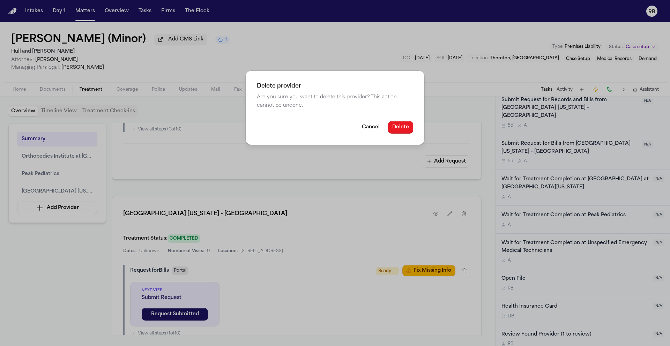
click at [400, 127] on button "Delete" at bounding box center [400, 127] width 25 height 13
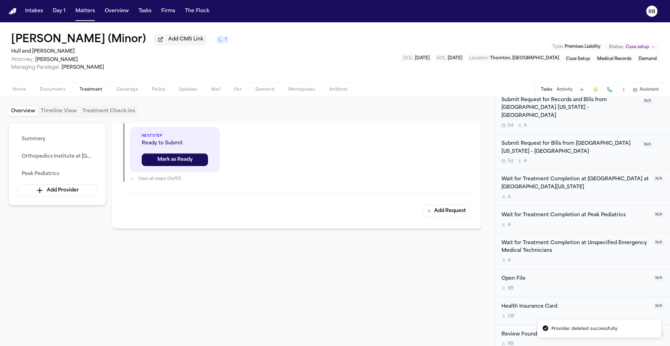
scroll to position [359, 0]
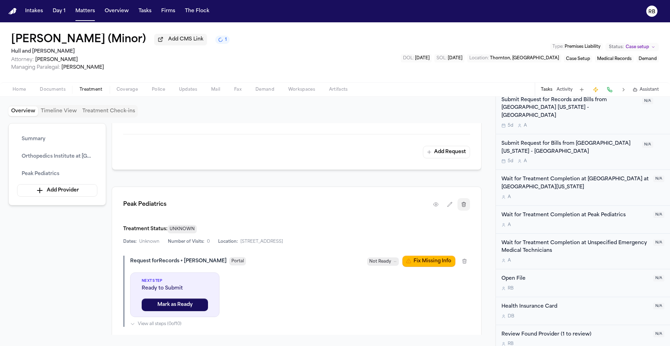
click at [464, 207] on icon "button" at bounding box center [464, 205] width 6 height 6
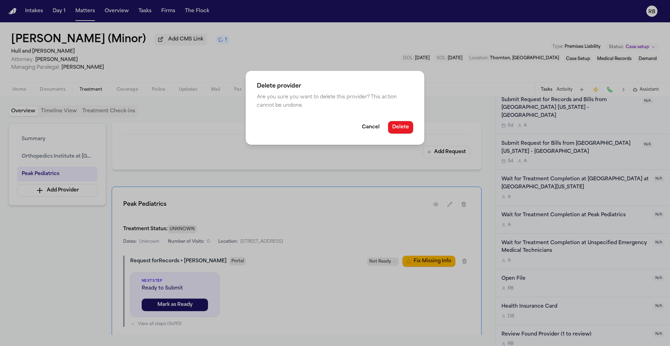
click at [405, 127] on button "Delete" at bounding box center [400, 127] width 25 height 13
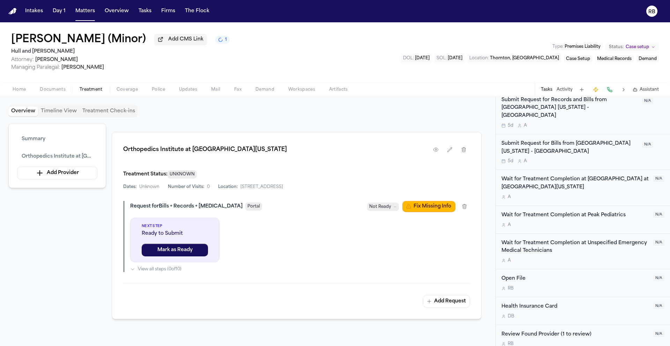
scroll to position [137, 0]
click at [464, 150] on icon "button" at bounding box center [464, 150] width 4 height 5
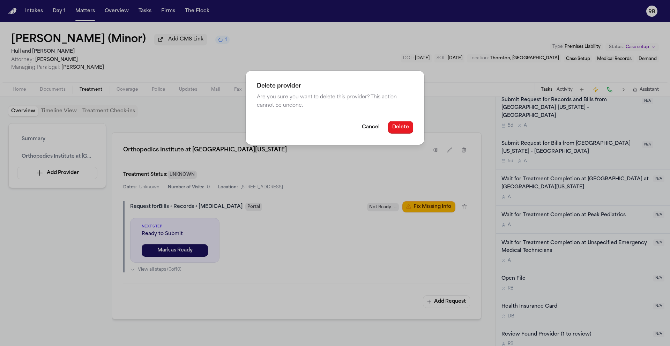
click at [397, 126] on button "Delete" at bounding box center [400, 127] width 25 height 13
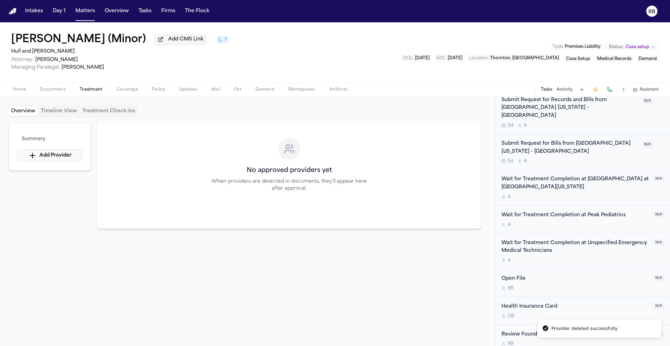
click at [74, 157] on button "Add Provider" at bounding box center [49, 155] width 65 height 13
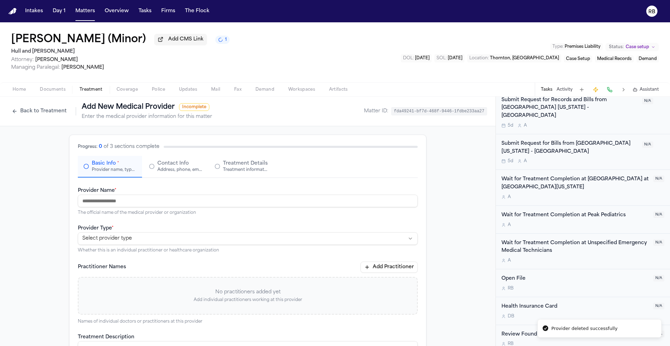
click at [130, 199] on input "Provider Name *" at bounding box center [248, 201] width 340 height 13
type input "**********"
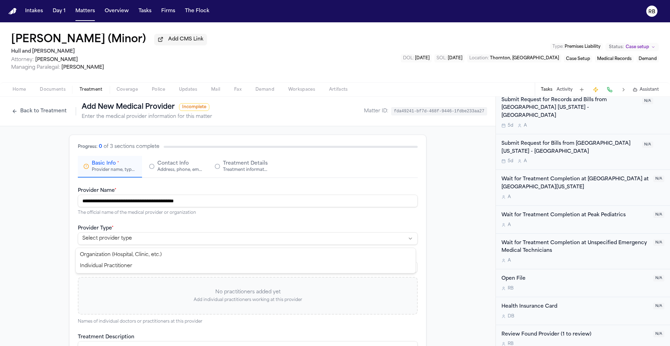
click at [132, 245] on html "**********" at bounding box center [335, 173] width 670 height 346
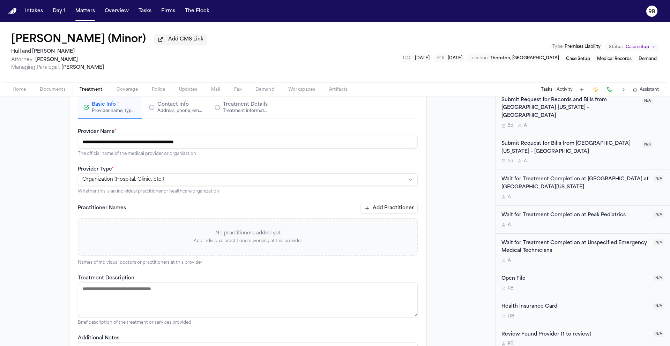
scroll to position [99, 0]
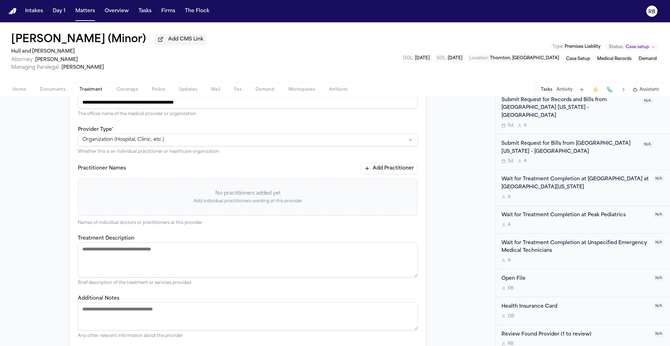
drag, startPoint x: 145, startPoint y: 253, endPoint x: 137, endPoint y: 259, distance: 9.4
click at [144, 254] on textarea "Treatment Description" at bounding box center [248, 259] width 340 height 35
type textarea "**********"
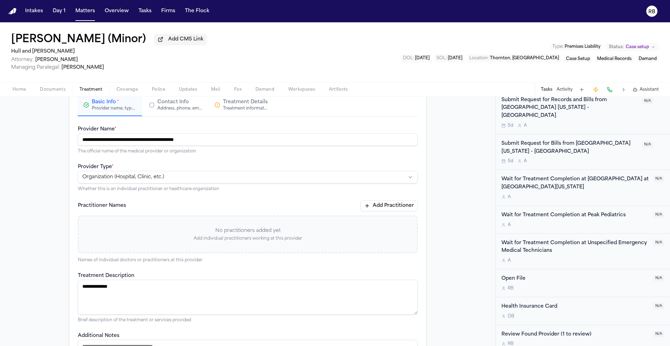
scroll to position [54, 0]
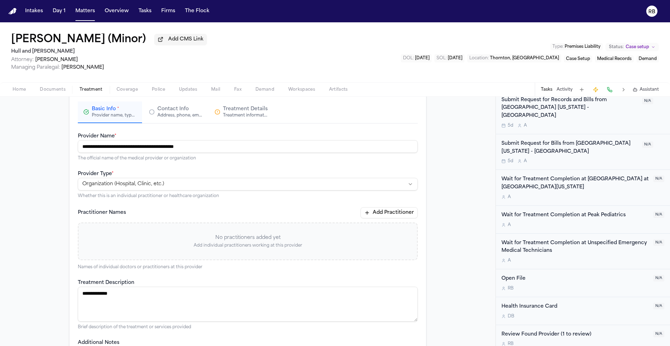
click at [236, 147] on input "**********" at bounding box center [248, 146] width 340 height 13
drag, startPoint x: 240, startPoint y: 147, endPoint x: 21, endPoint y: 138, distance: 219.3
click at [21, 138] on div "**********" at bounding box center [247, 251] width 495 height 358
type input "**********"
click at [54, 191] on div "**********" at bounding box center [247, 251] width 495 height 358
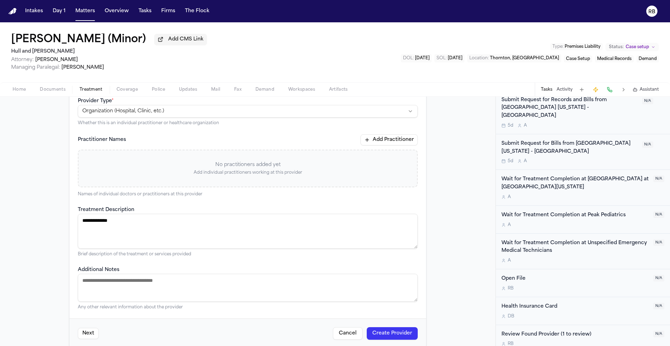
scroll to position [0, 0]
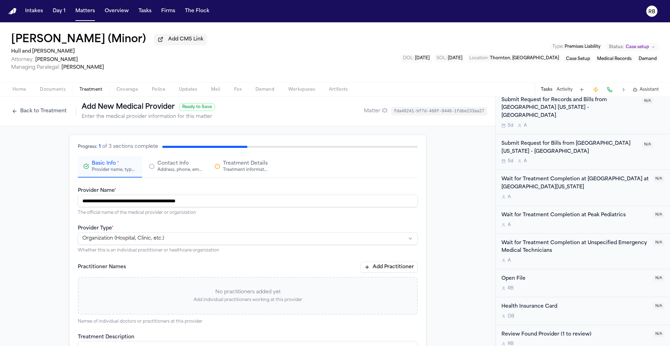
click at [164, 169] on div "Address, phone, email, and other contact details" at bounding box center [179, 170] width 45 height 6
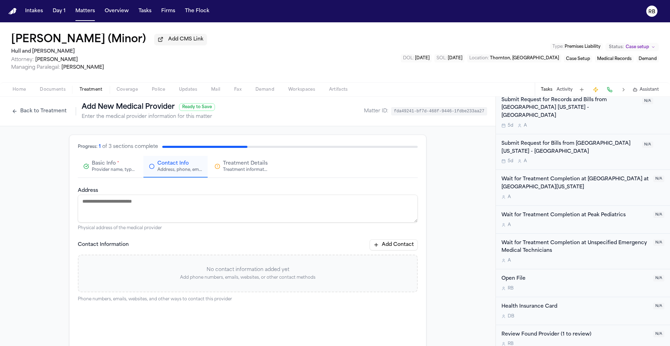
click at [151, 206] on textarea "Address" at bounding box center [248, 209] width 340 height 28
type textarea "**********"
click at [396, 246] on button "Add Contact" at bounding box center [394, 244] width 48 height 11
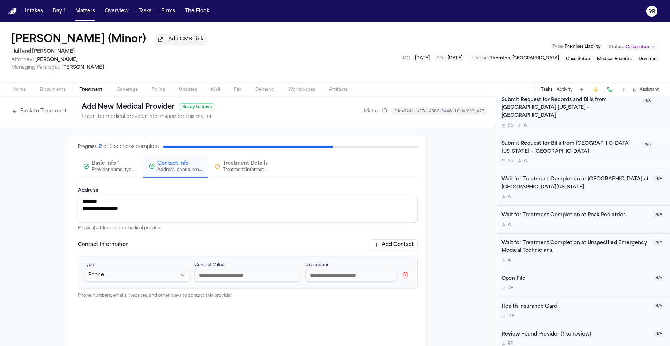
click at [219, 278] on input at bounding box center [247, 275] width 106 height 13
type input "**********"
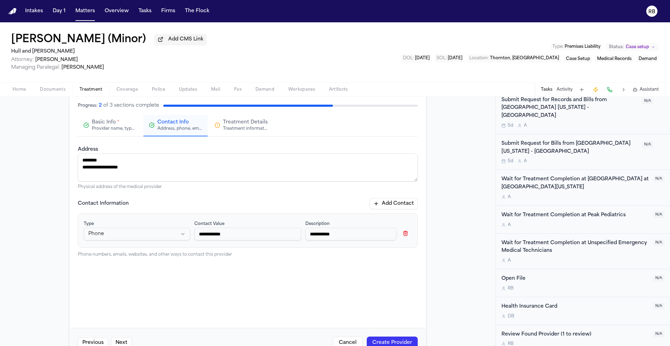
scroll to position [63, 0]
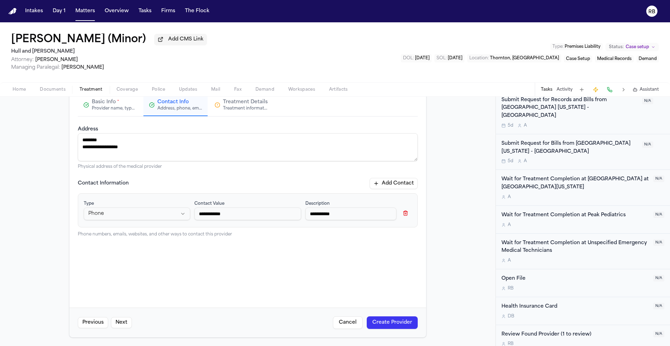
type input "**********"
click at [255, 106] on div "Treatment information, practitioners, and dates" at bounding box center [245, 109] width 45 height 6
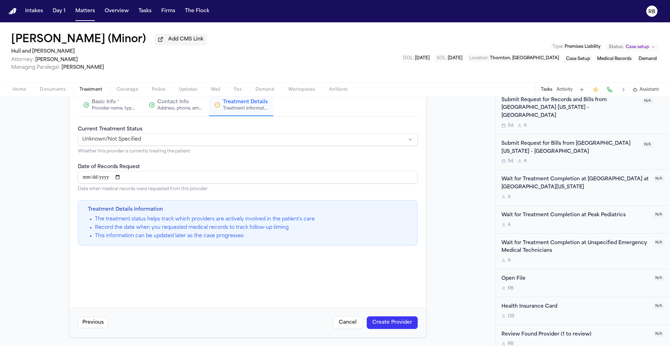
click at [164, 135] on html "**********" at bounding box center [335, 173] width 670 height 346
select select "*********"
click at [390, 320] on button "Create Provider" at bounding box center [392, 322] width 51 height 13
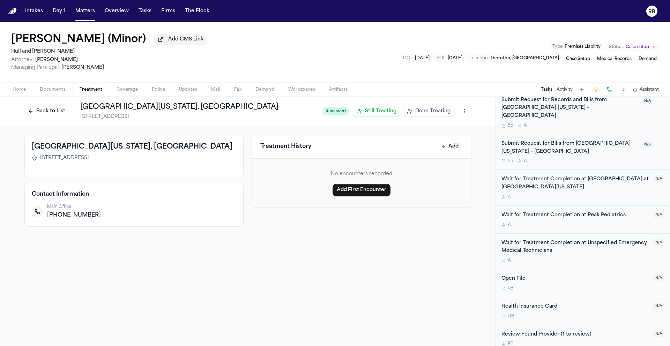
click at [52, 110] on button "Back to List" at bounding box center [46, 111] width 44 height 11
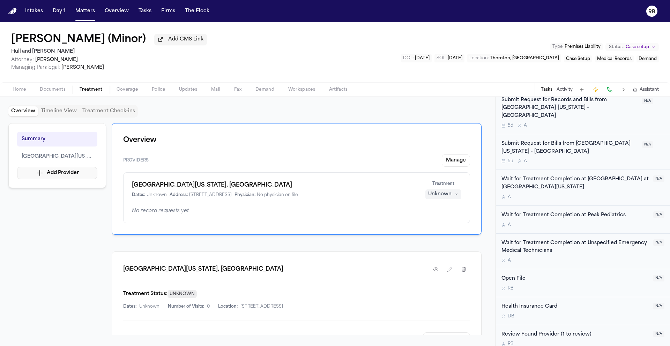
click at [68, 174] on button "Add Provider" at bounding box center [57, 173] width 80 height 13
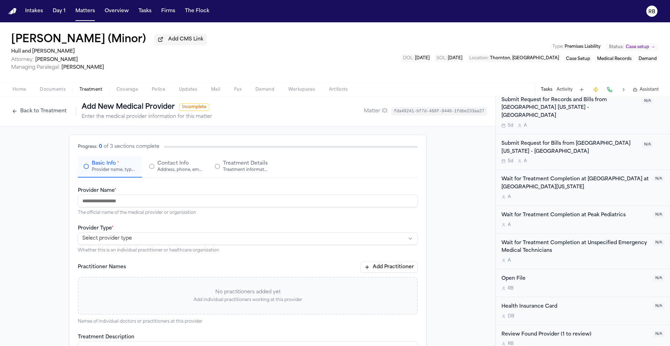
click at [190, 199] on input "Provider Name *" at bounding box center [248, 201] width 340 height 13
type input "**********"
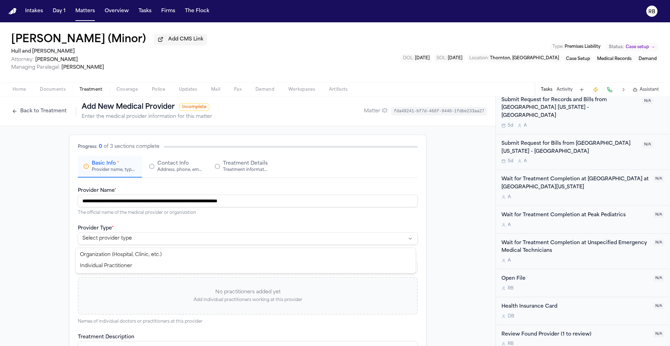
click at [120, 239] on html "**********" at bounding box center [335, 173] width 670 height 346
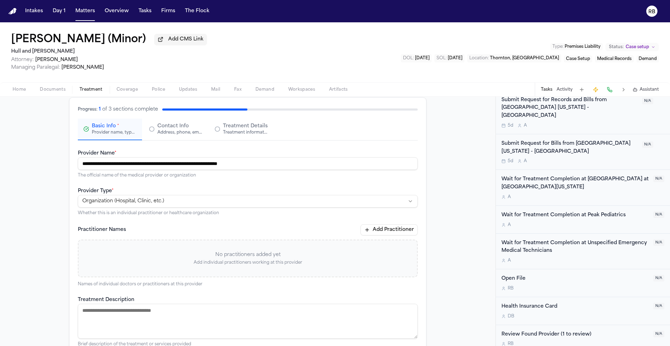
scroll to position [62, 0]
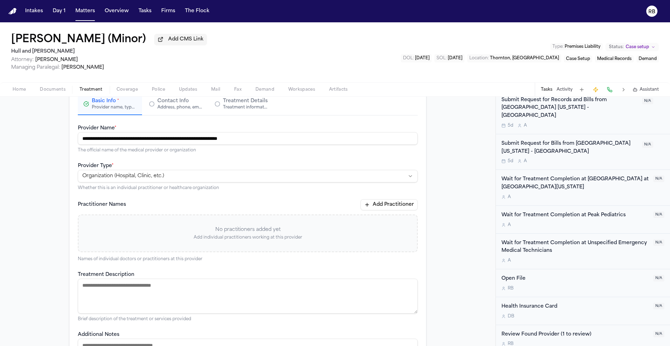
click at [151, 295] on textarea "Treatment Description" at bounding box center [248, 296] width 340 height 35
type textarea "**********"
click at [173, 105] on span "Contact Info" at bounding box center [172, 101] width 31 height 7
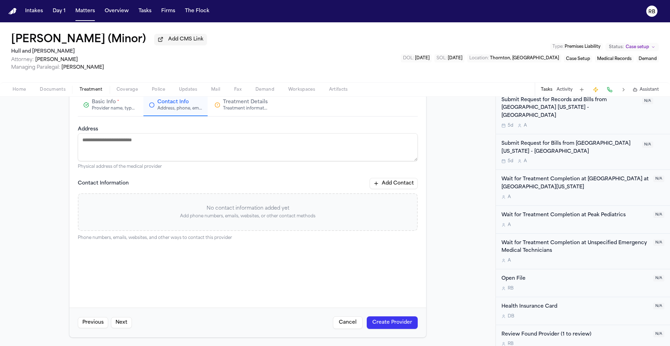
click at [150, 104] on icon "button" at bounding box center [152, 105] width 6 height 6
click at [136, 142] on textarea "Address" at bounding box center [248, 147] width 340 height 28
type textarea "**********"
click at [396, 183] on button "Add Contact" at bounding box center [394, 183] width 48 height 11
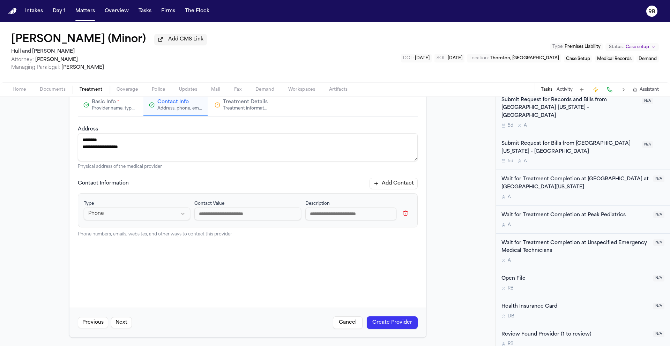
click at [246, 210] on input at bounding box center [247, 214] width 106 height 13
type input "**********"
click at [381, 322] on button "Create Provider" at bounding box center [392, 322] width 51 height 13
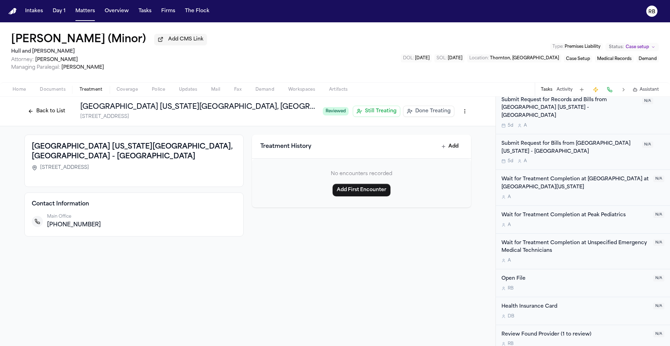
click at [56, 111] on button "Back to List" at bounding box center [46, 111] width 44 height 11
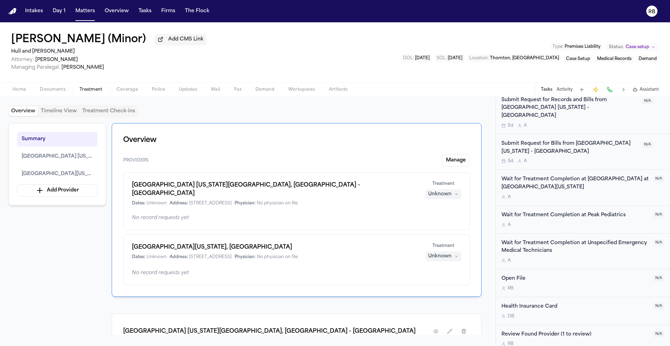
click at [76, 219] on div "Summary Children's Hospital Colorado North Campus, Broomfield - Orthopedics Ins…" at bounding box center [247, 229] width 479 height 212
click at [78, 187] on button "Add Provider" at bounding box center [57, 190] width 80 height 13
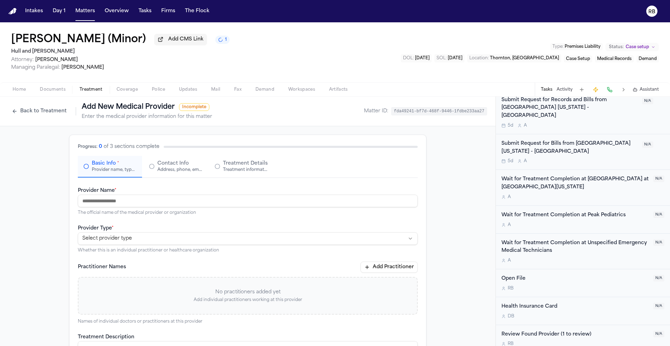
click at [144, 201] on input "Provider Name *" at bounding box center [248, 201] width 340 height 13
type input "**********"
click at [117, 242] on html "**********" at bounding box center [335, 173] width 670 height 346
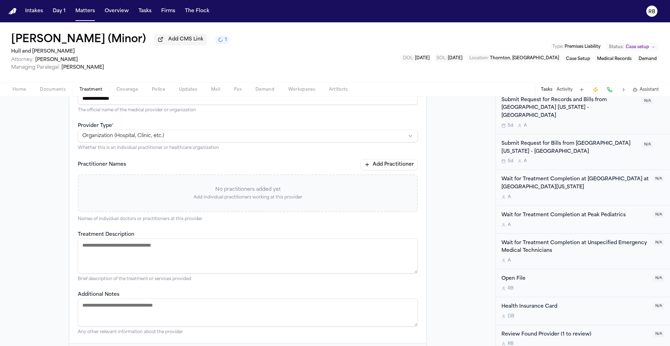
scroll to position [140, 0]
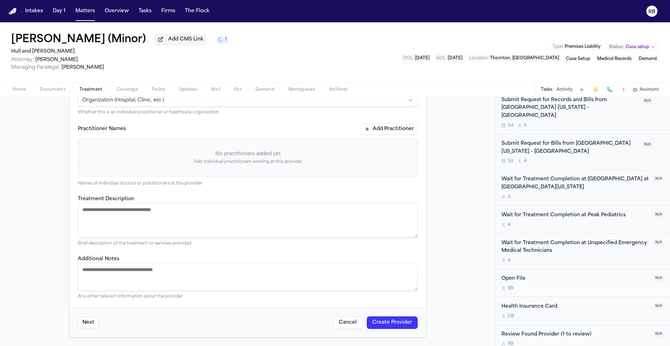
click at [143, 227] on textarea "Treatment Description" at bounding box center [248, 220] width 340 height 35
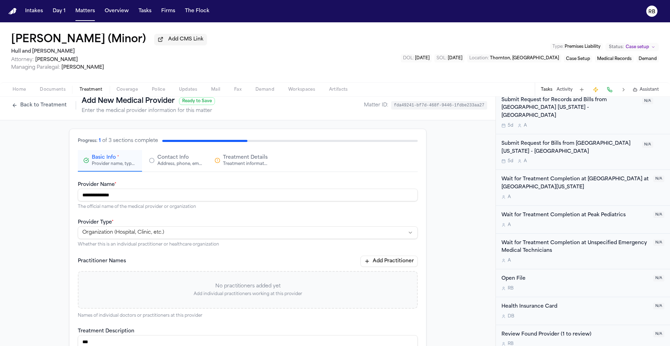
scroll to position [0, 0]
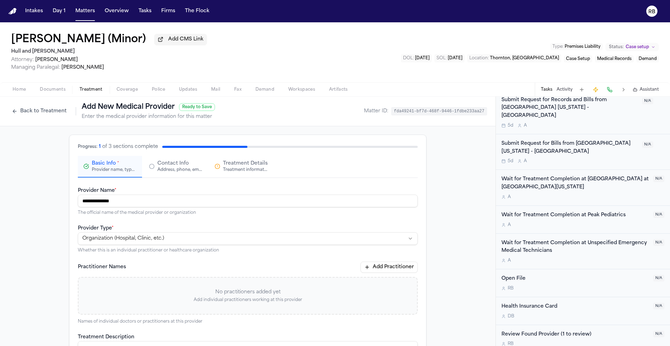
type textarea "***"
click at [173, 169] on div "Address, phone, email, and other contact details" at bounding box center [179, 170] width 45 height 6
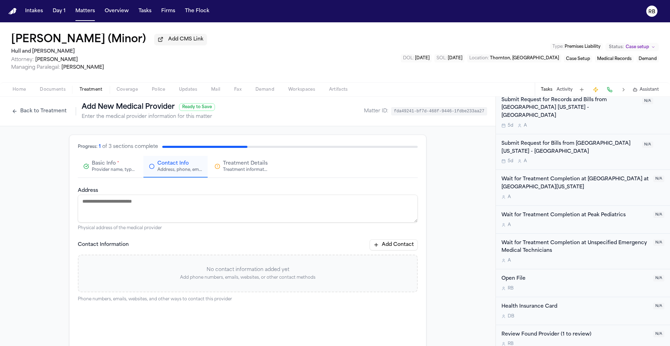
click at [141, 202] on textarea "Address" at bounding box center [248, 209] width 340 height 28
type textarea "**********"
click at [399, 247] on button "Add Contact" at bounding box center [394, 244] width 48 height 11
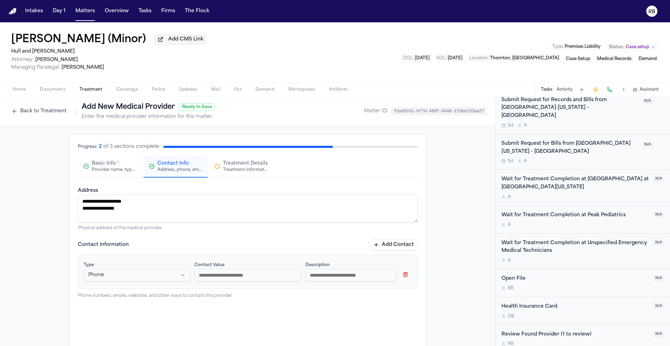
click at [207, 271] on input at bounding box center [247, 275] width 106 height 13
type input "*"
type input "**********"
click at [242, 165] on span "Treatment Details" at bounding box center [245, 163] width 45 height 7
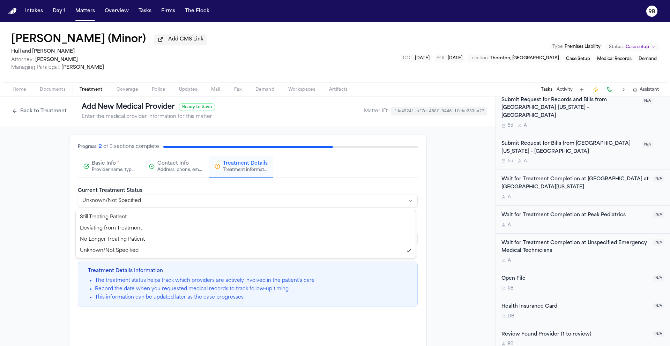
click at [146, 201] on html "**********" at bounding box center [335, 173] width 670 height 346
select select "*********"
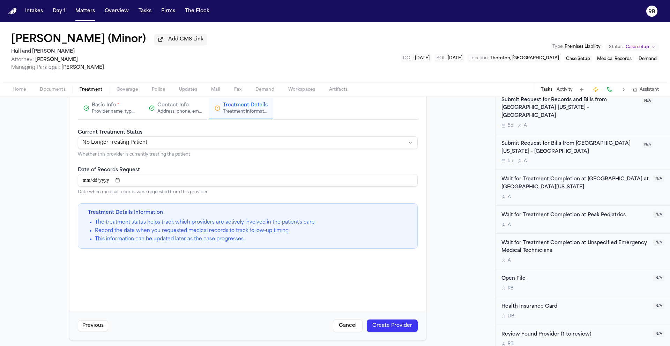
scroll to position [63, 0]
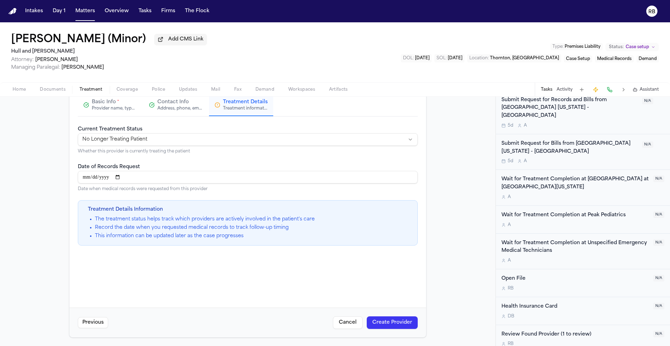
click at [391, 321] on button "Create Provider" at bounding box center [392, 322] width 51 height 13
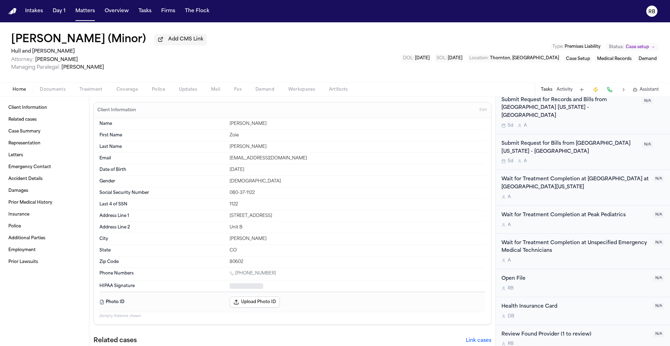
click at [23, 90] on span "Home" at bounding box center [19, 90] width 13 height 6
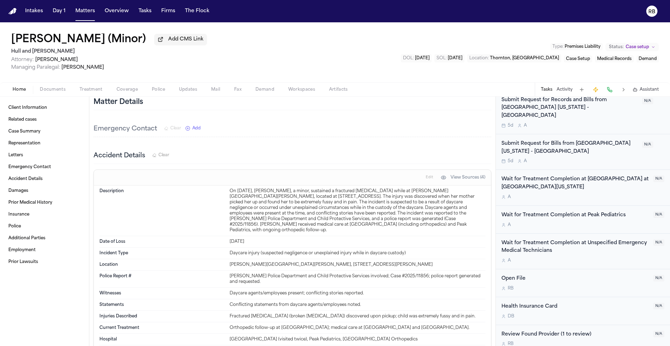
scroll to position [420, 0]
click at [93, 88] on span "Treatment" at bounding box center [91, 90] width 23 height 6
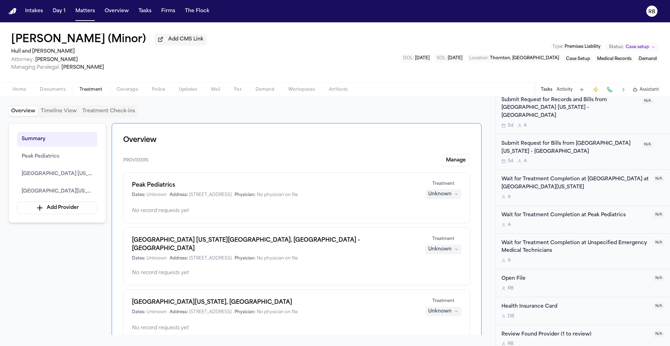
scroll to position [14, 0]
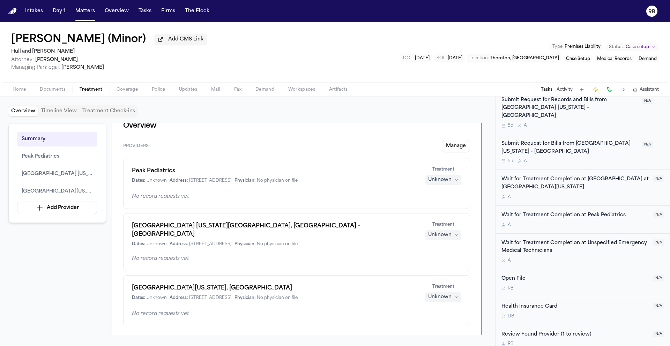
click at [451, 180] on button "Unknown" at bounding box center [443, 180] width 36 height 10
click at [448, 203] on button "Completed" at bounding box center [443, 208] width 56 height 13
click at [454, 233] on button "Unknown" at bounding box center [443, 235] width 36 height 10
click at [442, 260] on span "Completed" at bounding box center [435, 263] width 28 height 7
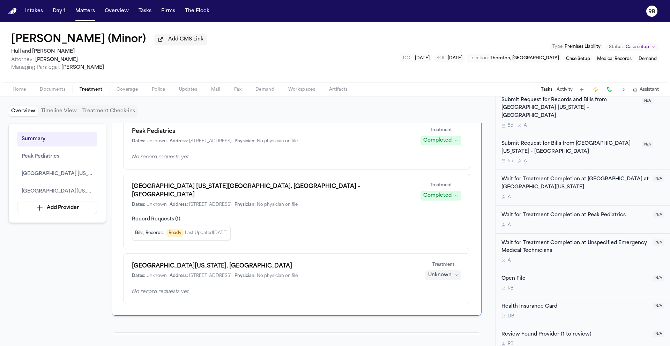
scroll to position [54, 0]
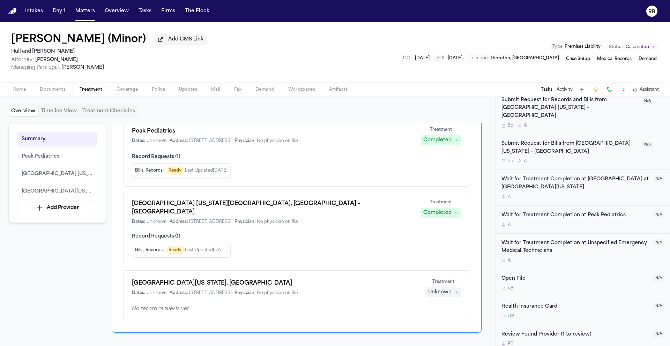
click at [453, 249] on div "Bills, Records : Ready Last Updated Oct 13, 2025" at bounding box center [296, 250] width 329 height 15
click at [444, 289] on div "Unknown" at bounding box center [439, 292] width 23 height 7
click at [438, 315] on span "Completed" at bounding box center [435, 313] width 28 height 7
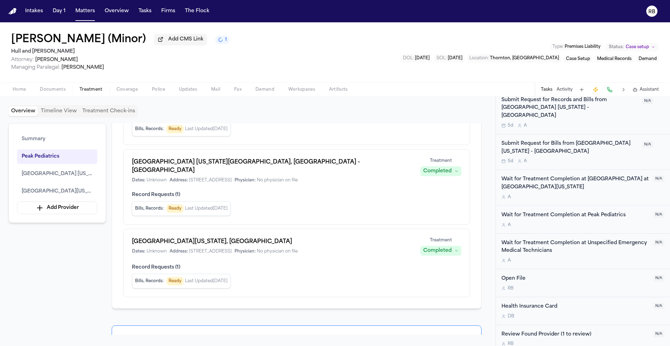
scroll to position [378, 0]
click at [144, 12] on button "Tasks" at bounding box center [145, 11] width 18 height 13
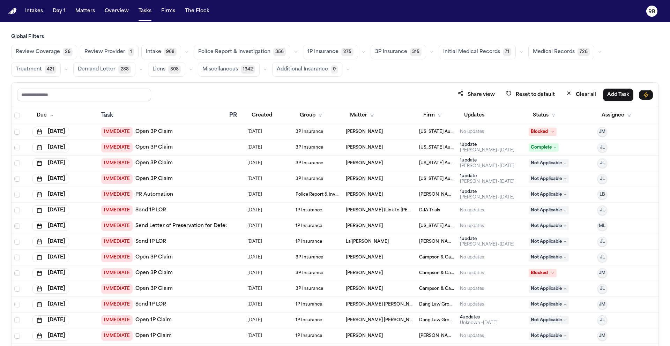
click at [375, 76] on div "Review Coverage 26 Review Provider 1 Intake 968 Police Report & Investigation 3…" at bounding box center [335, 61] width 648 height 32
click at [458, 53] on span "Initial Medical Records" at bounding box center [471, 51] width 57 height 7
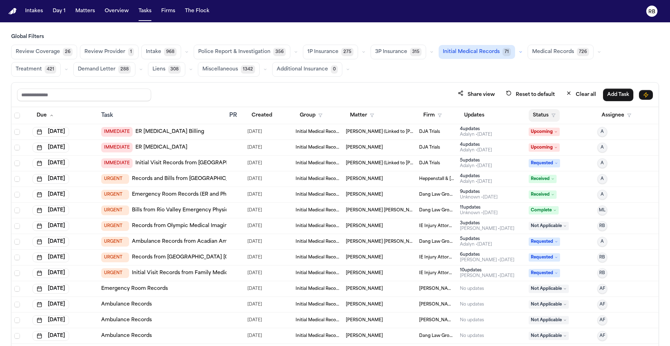
click at [529, 112] on button "Status" at bounding box center [544, 115] width 31 height 13
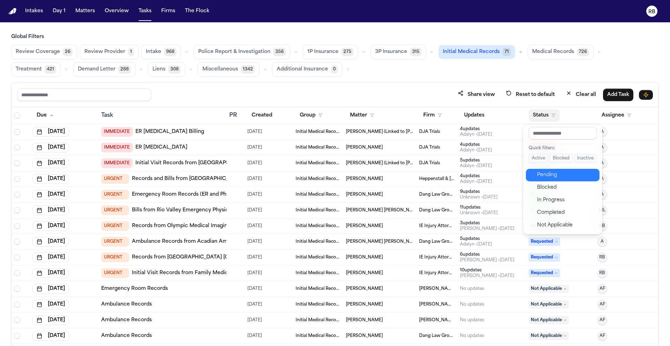
click at [560, 176] on div "Pending" at bounding box center [566, 175] width 58 height 8
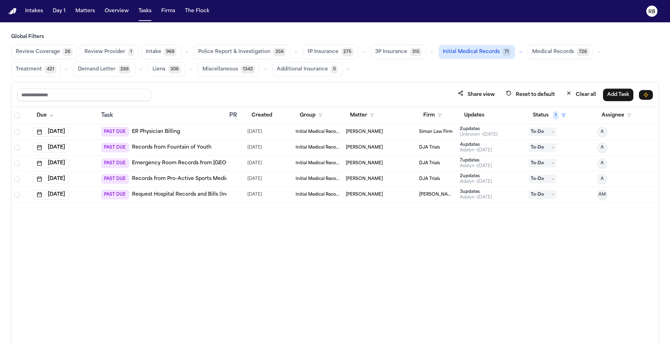
click at [390, 89] on div "Share view Reset to default Clear all Add Task" at bounding box center [335, 94] width 636 height 13
click at [391, 88] on div "Share view Reset to default Clear all Add Task" at bounding box center [335, 95] width 647 height 24
click at [539, 52] on span "Medical Records" at bounding box center [553, 51] width 42 height 7
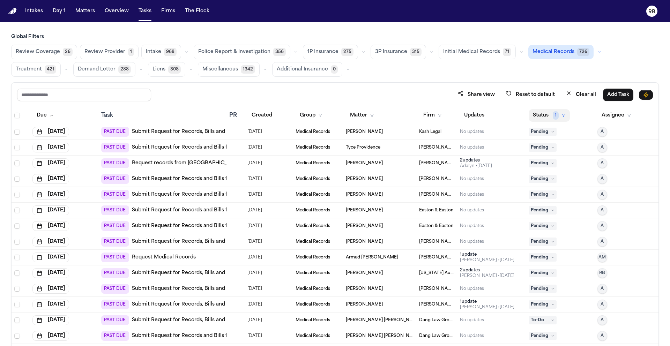
click at [538, 115] on button "Status 1" at bounding box center [549, 115] width 41 height 13
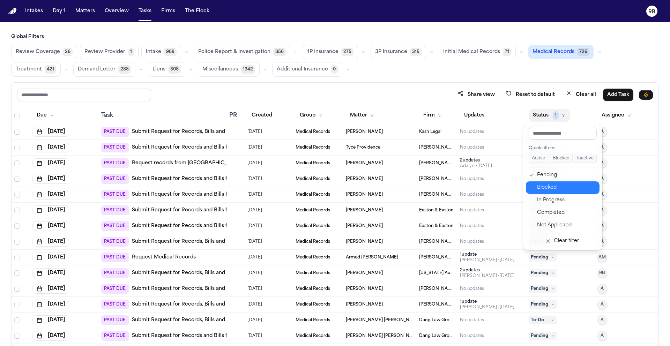
click at [552, 186] on div "Blocked" at bounding box center [566, 188] width 58 height 8
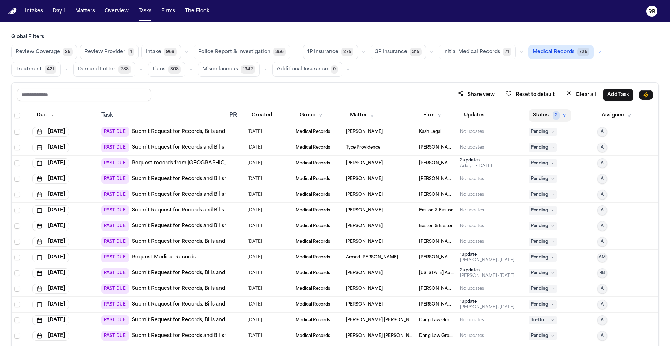
click at [538, 115] on button "Status 2" at bounding box center [550, 115] width 42 height 13
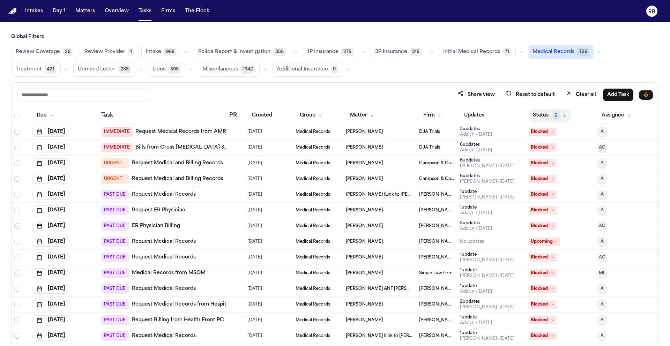
click at [540, 109] on button "Status 2" at bounding box center [550, 115] width 42 height 13
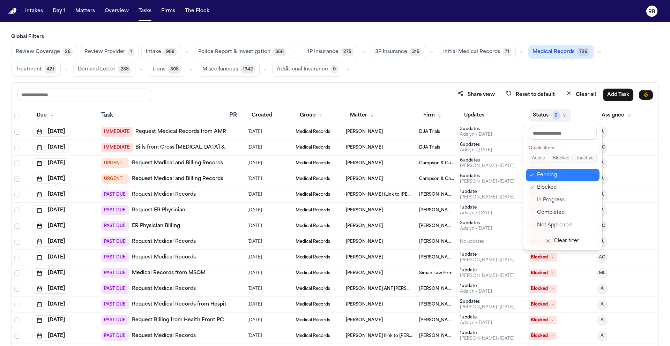
click at [550, 174] on div "Pending" at bounding box center [566, 175] width 58 height 8
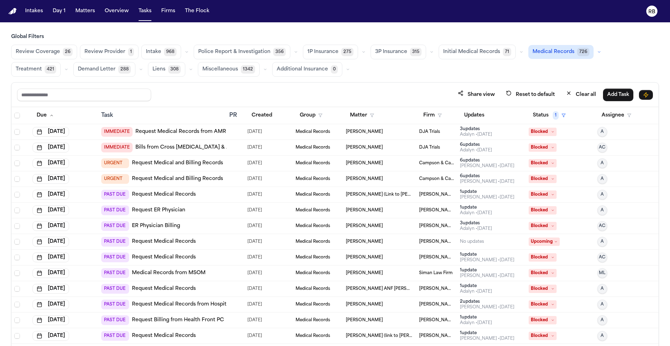
click at [410, 78] on div "Global Filters Review Coverage 26 Review Provider 1 Intake 968 Police Report & …" at bounding box center [335, 204] width 648 height 343
click at [229, 133] on div at bounding box center [232, 132] width 6 height 6
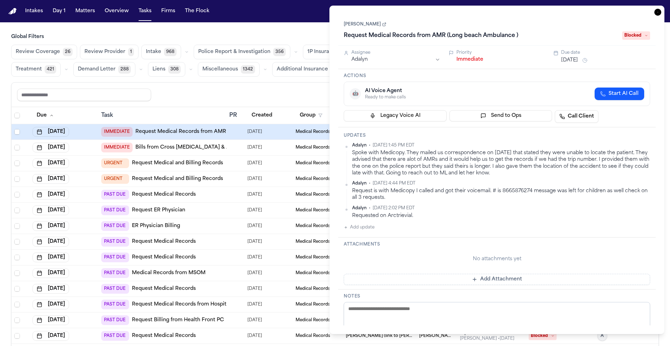
click at [660, 11] on icon "button" at bounding box center [657, 12] width 7 height 7
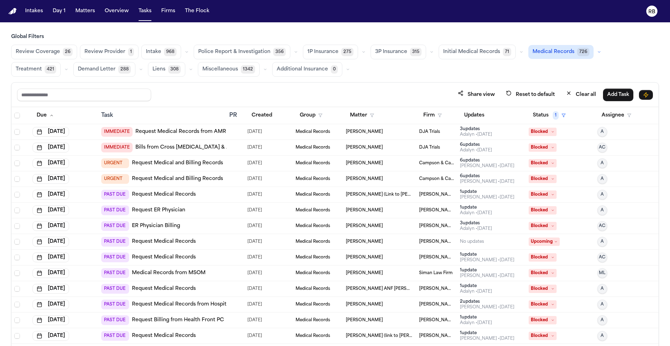
click at [229, 149] on div at bounding box center [232, 148] width 6 height 6
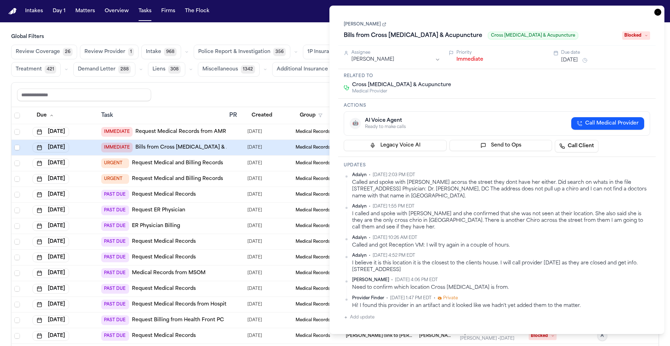
click at [657, 12] on icon "button" at bounding box center [657, 12] width 7 height 7
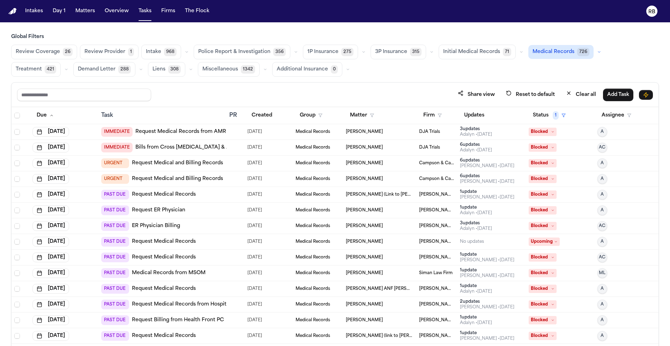
click at [226, 164] on td at bounding box center [235, 164] width 18 height 16
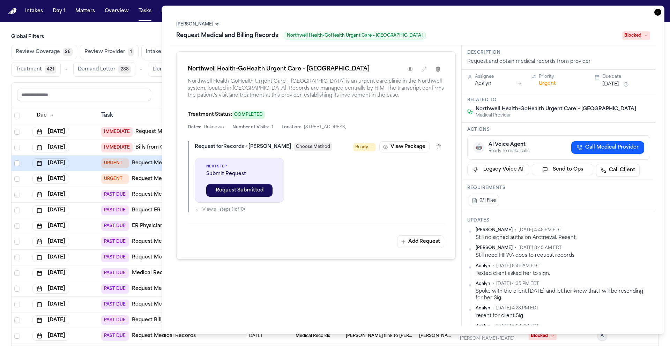
click at [206, 24] on link "[PERSON_NAME]" at bounding box center [197, 25] width 43 height 6
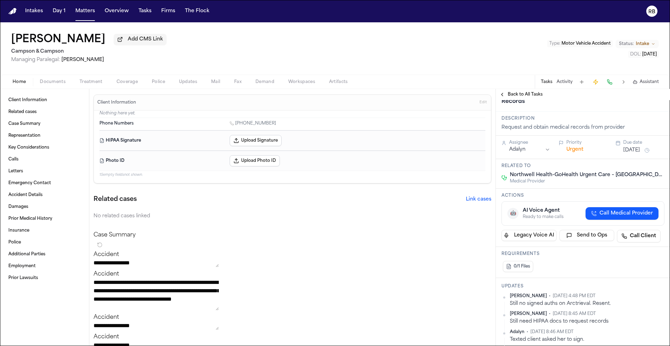
scroll to position [47, 0]
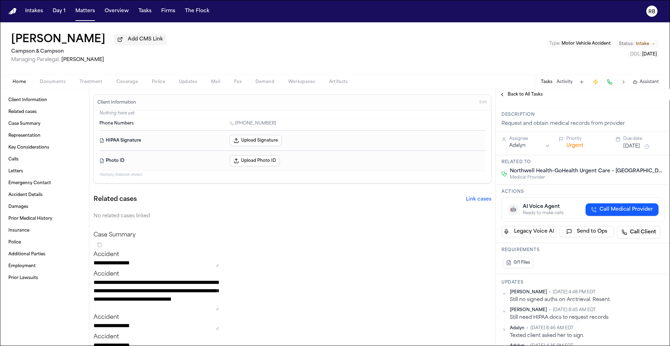
click at [57, 82] on span "Documents" at bounding box center [53, 82] width 26 height 6
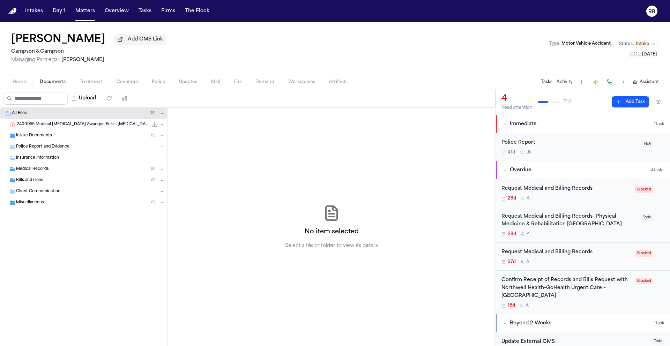
click at [81, 128] on span "2400965 Medical MRI Zwanger-Perisi Radiology Group (Lindenhurst) Campson _ Camp…" at bounding box center [83, 125] width 132 height 6
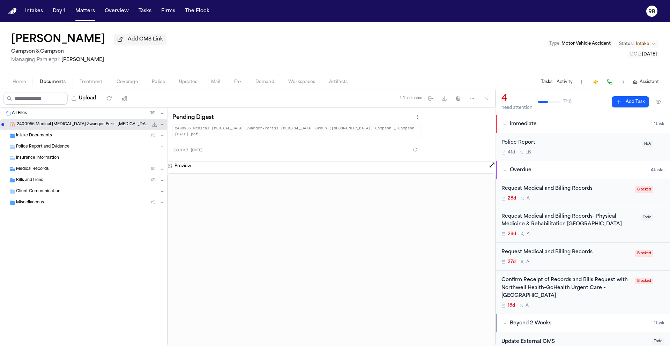
click at [45, 167] on span "Medical Records" at bounding box center [32, 169] width 33 height 6
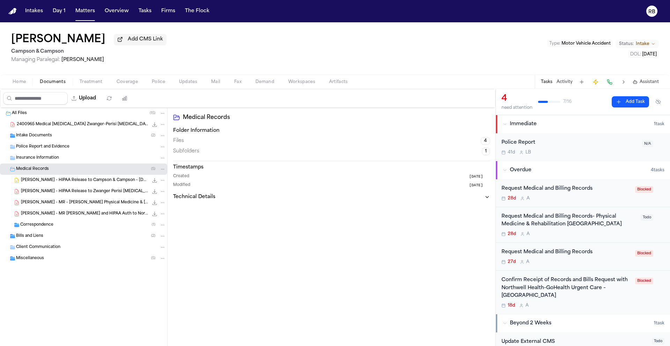
click at [80, 193] on span "S. Wright - HIPAA Release to Zwanger Perisi Radiology - 4.30.25" at bounding box center [84, 192] width 127 height 6
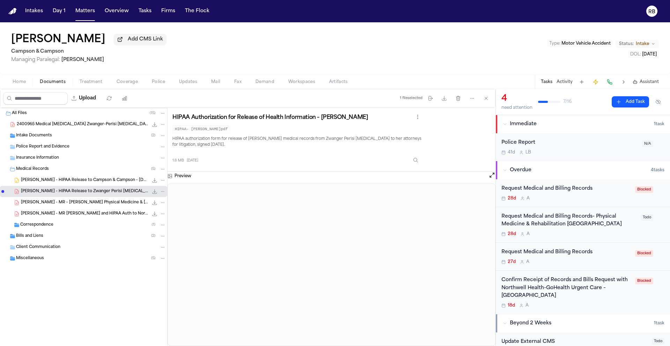
click at [450, 141] on div "HIPAA Authorization for Release of Health Information – Shenequa Wright HIPAA- …" at bounding box center [331, 140] width 318 height 54
click at [95, 332] on div "All Files ( 15 ) 2400965 Medical MRI Zwanger-Perisi Radiology Group (Lindenhurs…" at bounding box center [83, 227] width 167 height 238
click at [379, 51] on div "Shenequa Wright Add CMS Link Campson & Campson Managing Paralegal: Jacqueline M…" at bounding box center [335, 48] width 670 height 52
click at [607, 195] on div "Request Medical and Billing Records 28d A" at bounding box center [565, 193] width 129 height 16
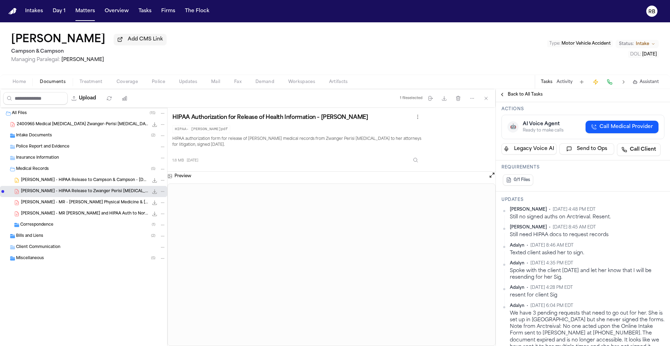
scroll to position [221, 0]
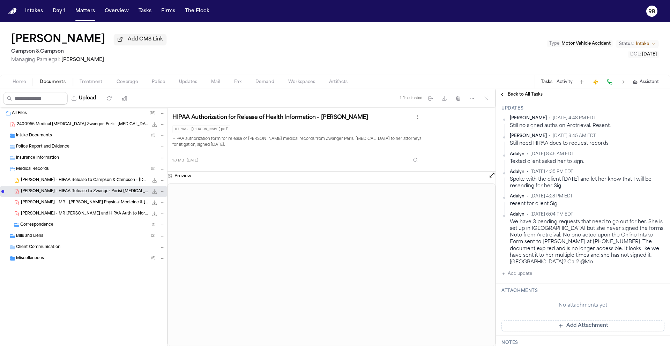
click at [523, 275] on button "Add update" at bounding box center [516, 274] width 31 height 8
click at [575, 286] on textarea "Add your update" at bounding box center [587, 280] width 149 height 14
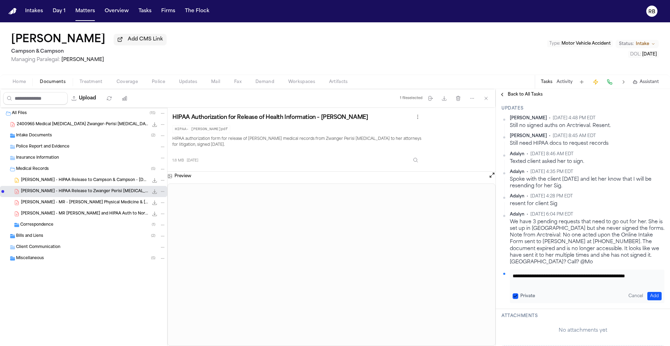
scroll to position [0, 0]
type textarea "**********"
drag, startPoint x: 648, startPoint y: 290, endPoint x: 658, endPoint y: 297, distance: 12.5
click at [648, 290] on div "**********" at bounding box center [587, 286] width 155 height 33
click at [652, 296] on button "Add" at bounding box center [654, 296] width 14 height 8
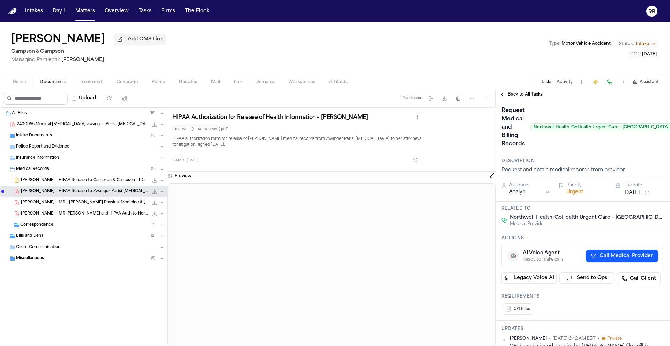
scroll to position [0, 0]
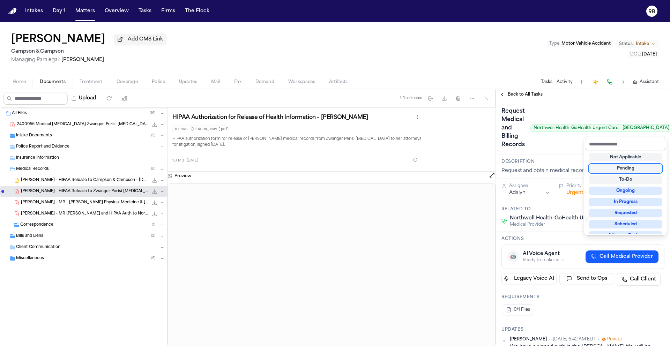
click at [629, 167] on div "Pending" at bounding box center [625, 168] width 73 height 8
click at [569, 150] on div "Request Medical and Billing Records Northwell Health-GoHealth Urgent Care – Ami…" at bounding box center [582, 128] width 163 height 45
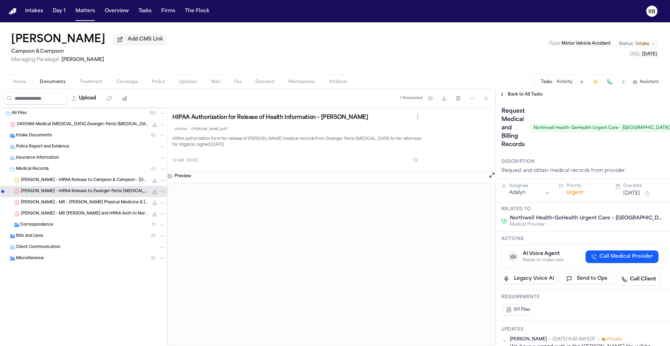
click at [514, 95] on span "Back to All Tasks" at bounding box center [525, 95] width 35 height 6
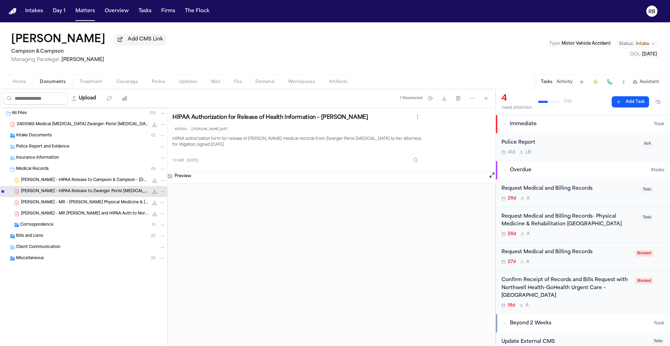
click at [607, 230] on div "Request Medical and Billing Records- Physical Medicine & Rehabilitation Deer Pa…" at bounding box center [568, 225] width 135 height 24
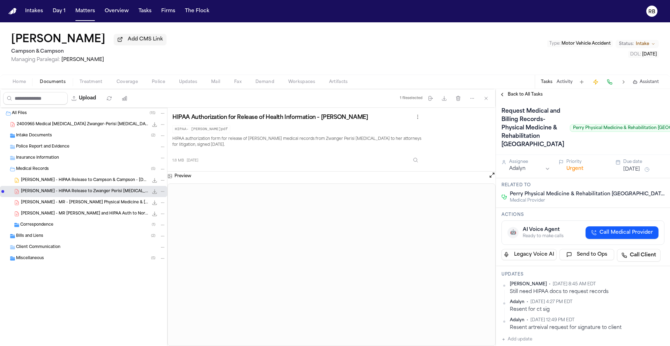
click at [515, 96] on span "Back to All Tasks" at bounding box center [525, 95] width 35 height 6
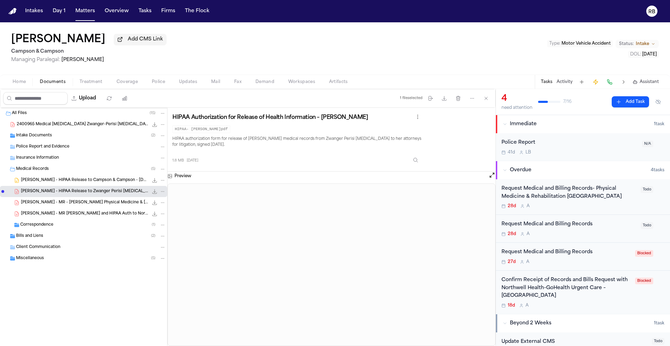
click at [73, 181] on span "S. Wright - HIPAA Release to Campson & Campson - 4.30.25" at bounding box center [84, 181] width 127 height 6
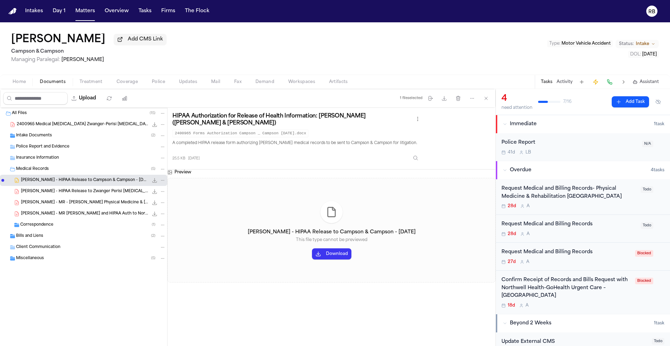
click at [85, 200] on div "S. Wright - MR - Perry Physical Medicine & Rehab, Zwanger-Pesiri Radiology - 11…" at bounding box center [93, 202] width 145 height 7
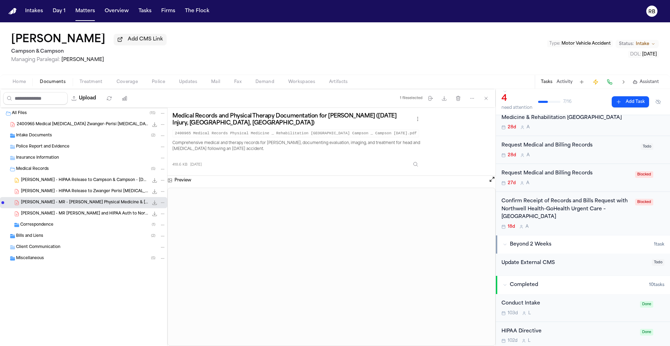
scroll to position [99, 0]
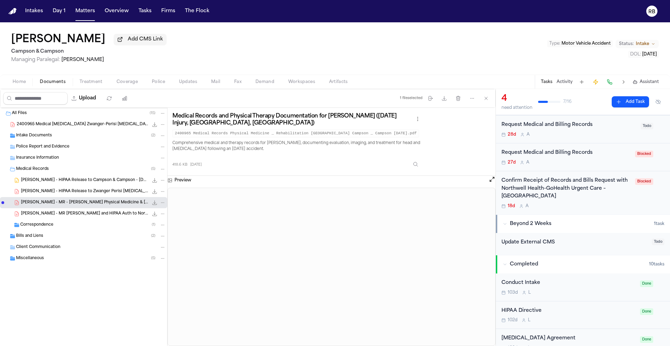
click at [54, 211] on div "All Files ( 15 ) 2400965 Medical MRI Zwanger-Perisi Radiology Group (Lindenhurs…" at bounding box center [83, 203] width 167 height 191
click at [66, 210] on div "S. Wright - MR Request and HIPAA Auth to Northwell GoHealth - 4.29.25 127.5 KB …" at bounding box center [83, 213] width 167 height 11
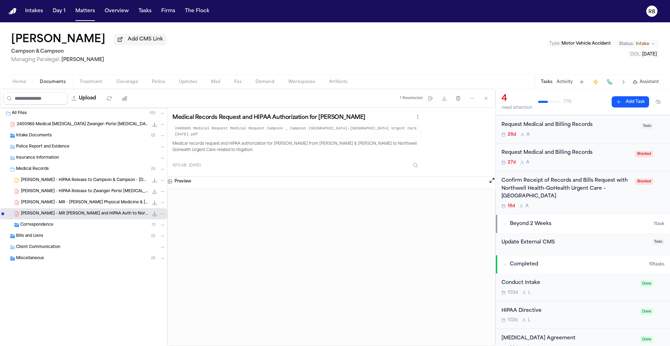
click at [487, 181] on div "Preview" at bounding box center [331, 181] width 328 height 9
click at [490, 181] on button "Open preview" at bounding box center [491, 180] width 7 height 7
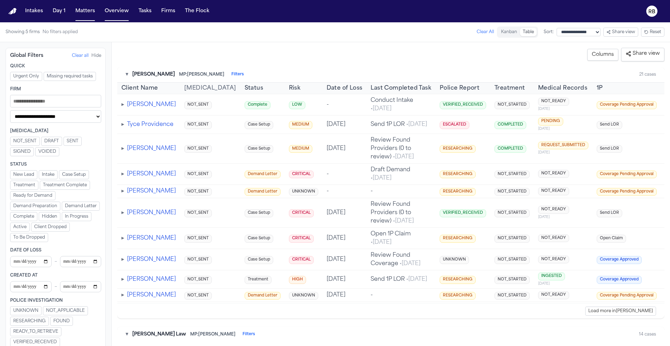
click at [202, 36] on div "Showing 5 firms No filters applied Clear All" at bounding box center [250, 32] width 488 height 11
click at [77, 9] on button "Matters" at bounding box center [85, 11] width 25 height 13
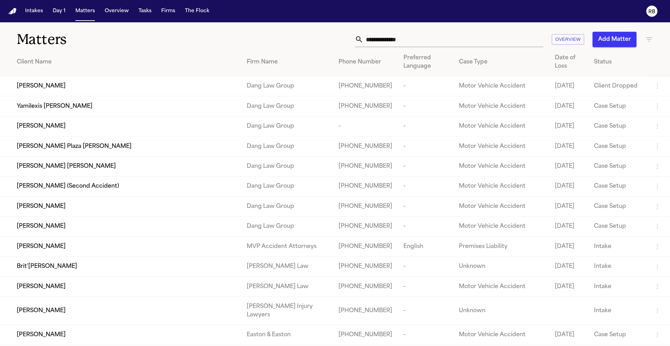
click at [401, 43] on input "text" at bounding box center [453, 39] width 180 height 15
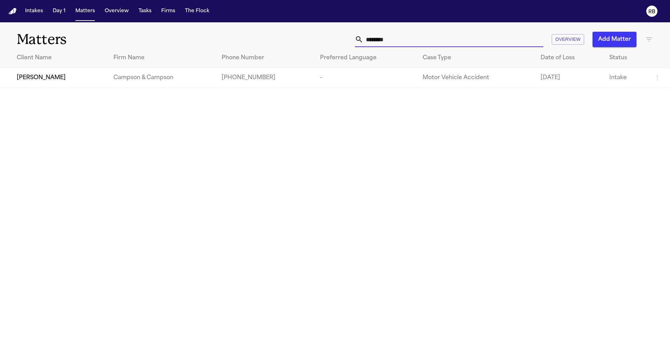
type input "********"
click at [56, 82] on span "[PERSON_NAME]" at bounding box center [41, 78] width 49 height 8
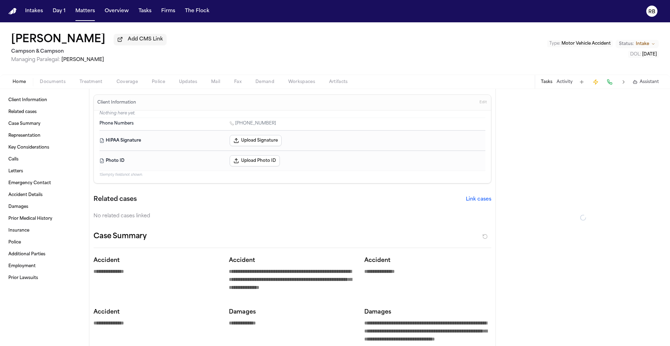
type textarea "*"
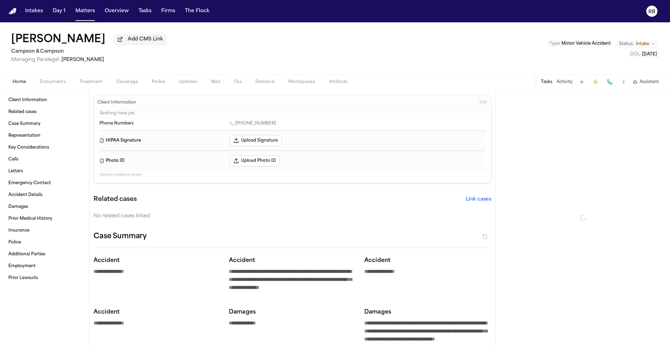
type textarea "*"
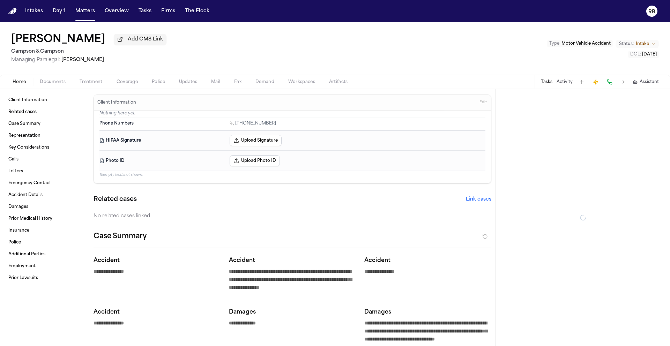
type textarea "*"
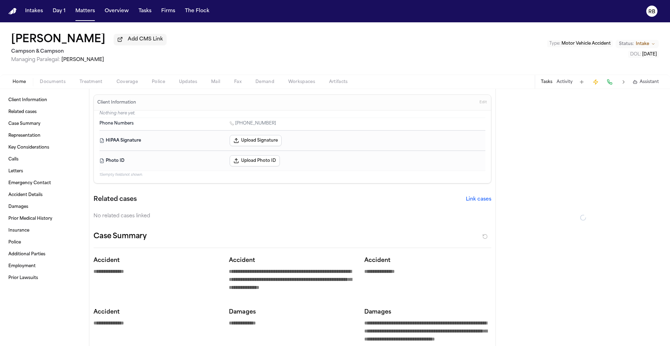
type textarea "*"
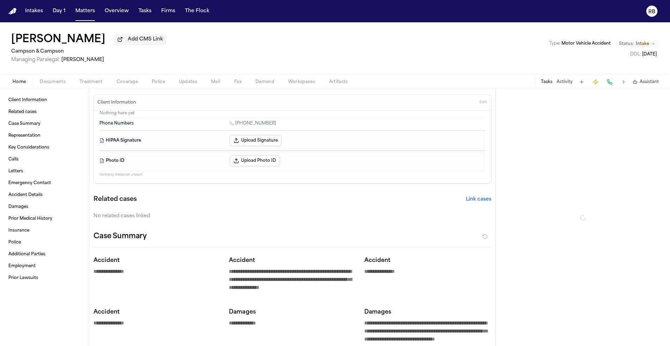
type textarea "*"
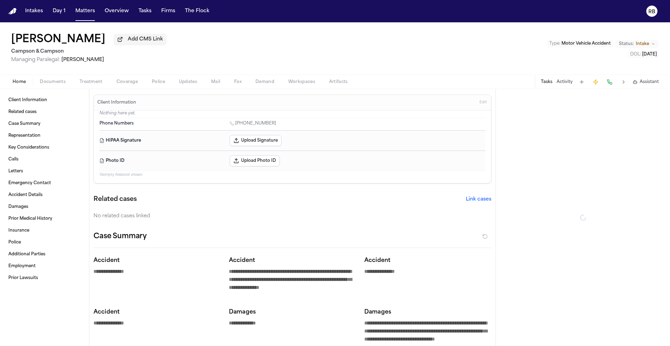
type textarea "*"
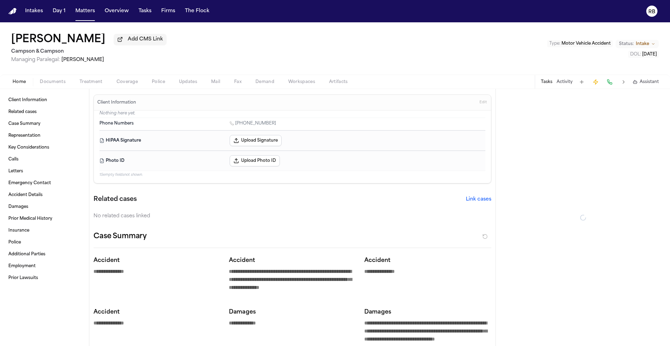
type textarea "*"
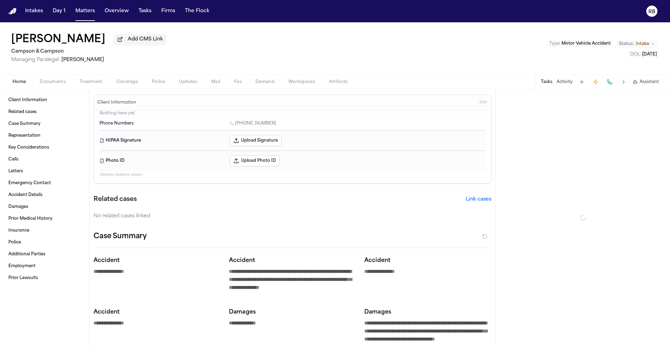
type textarea "*"
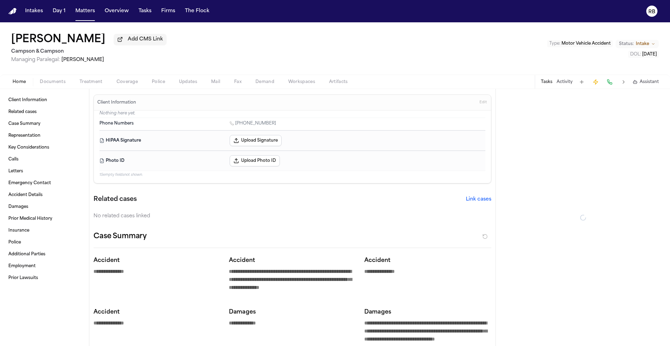
type textarea "*"
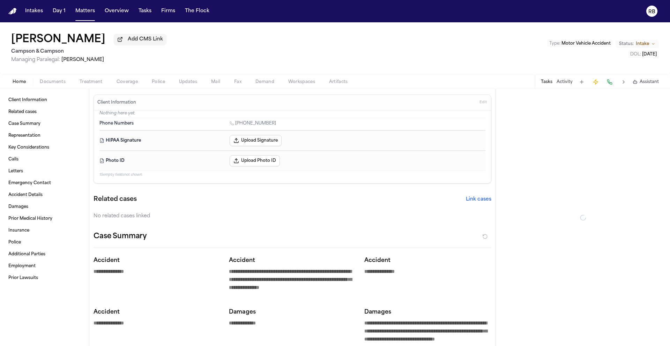
type textarea "*"
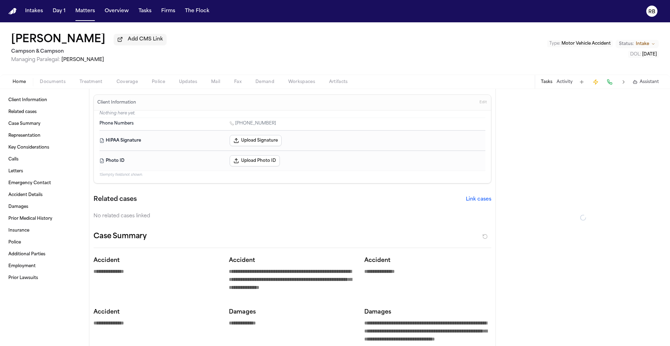
type textarea "*"
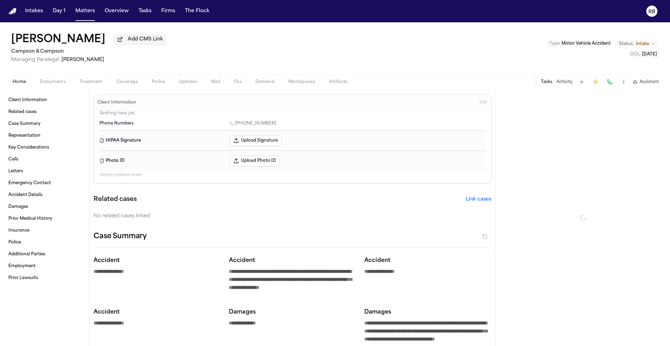
type textarea "*"
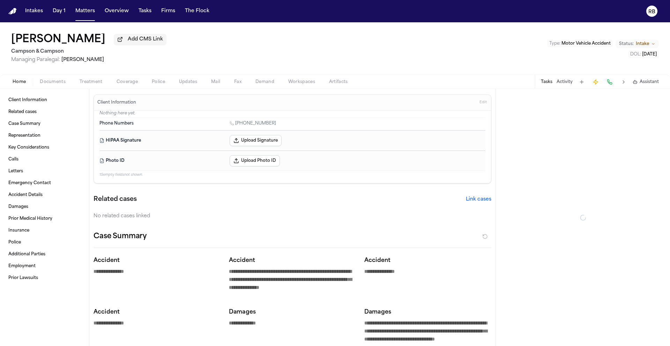
type textarea "*"
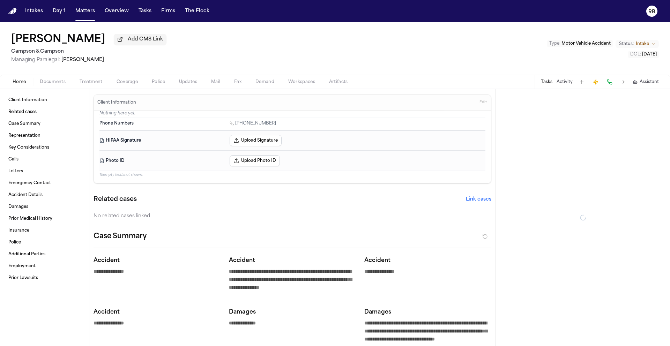
type textarea "*"
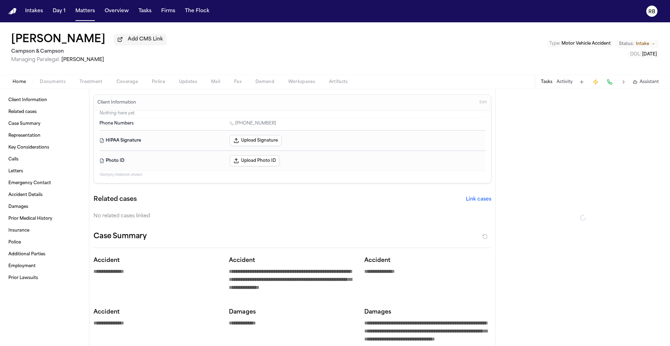
type textarea "*"
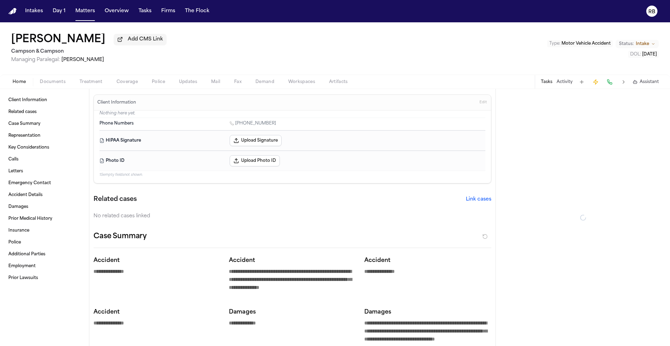
type textarea "*"
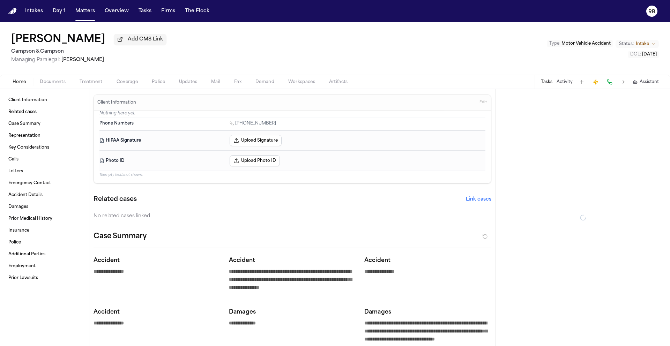
type textarea "*"
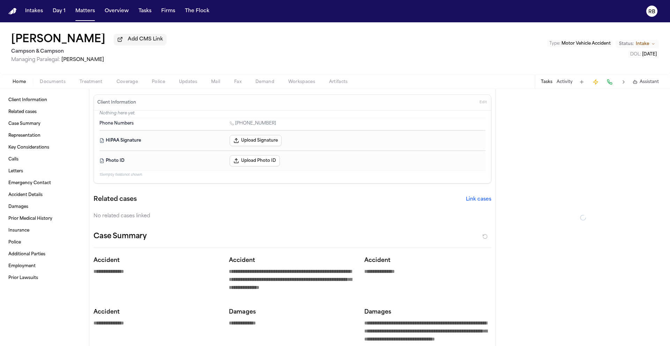
type textarea "*"
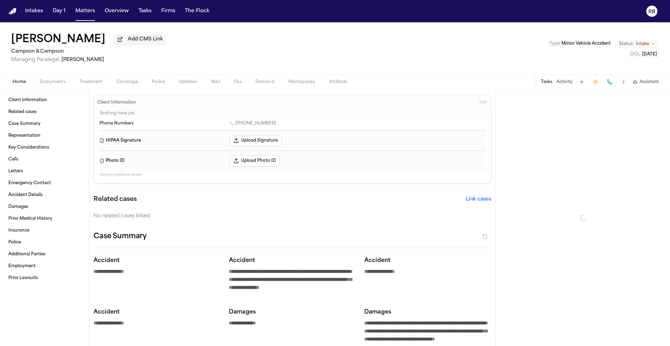
type textarea "*"
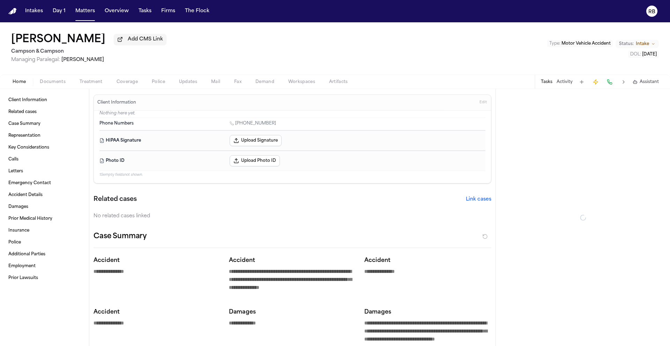
type textarea "*"
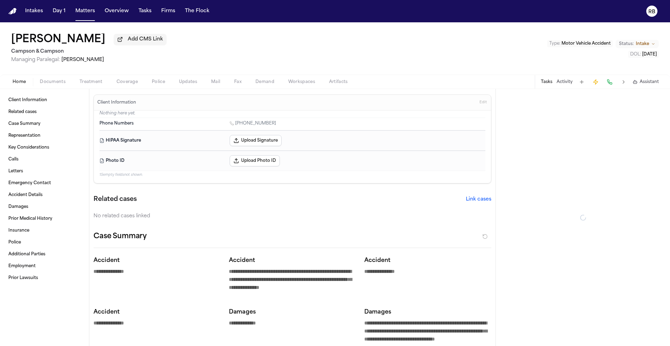
type textarea "*"
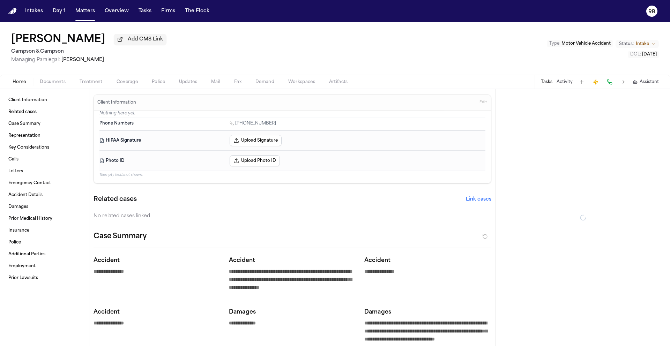
type textarea "*"
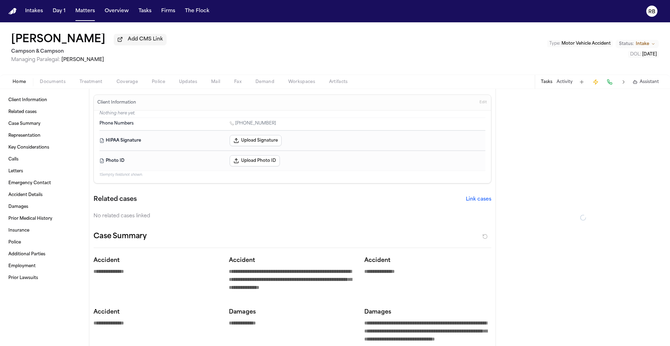
type textarea "*"
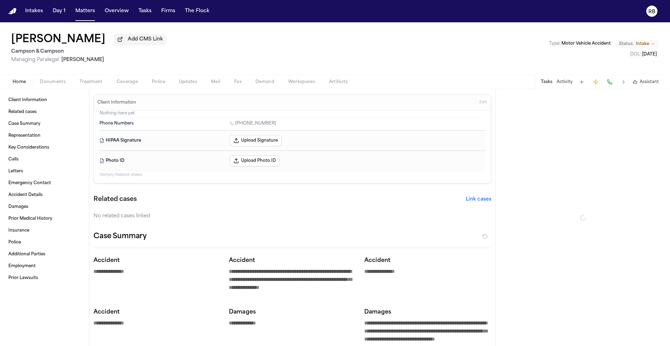
type textarea "*"
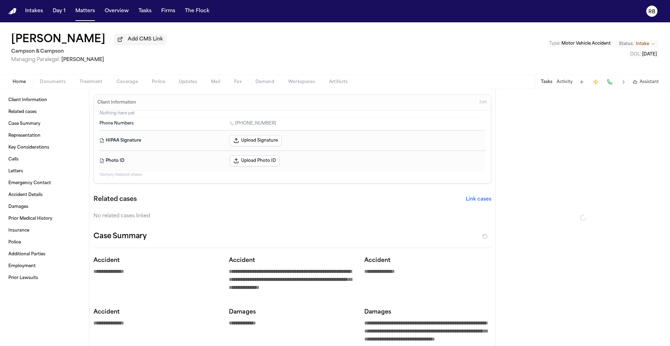
type textarea "*"
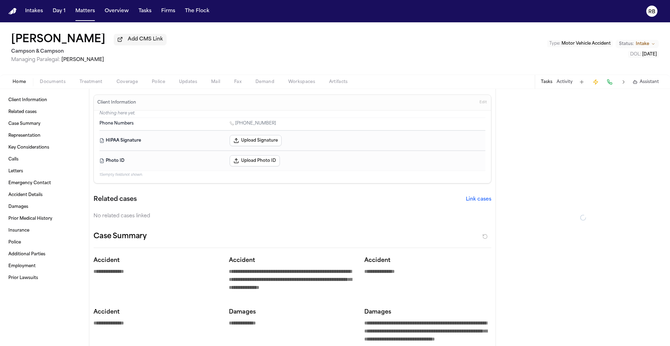
type textarea "*"
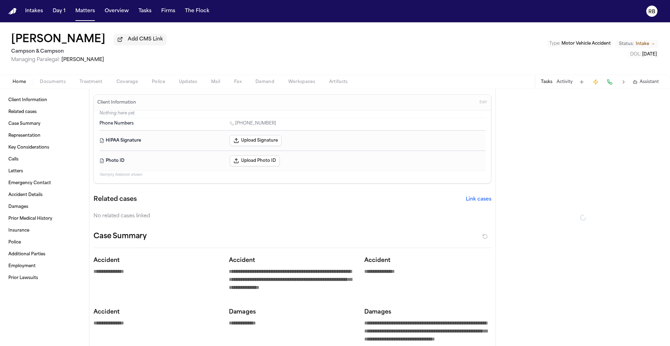
type textarea "*"
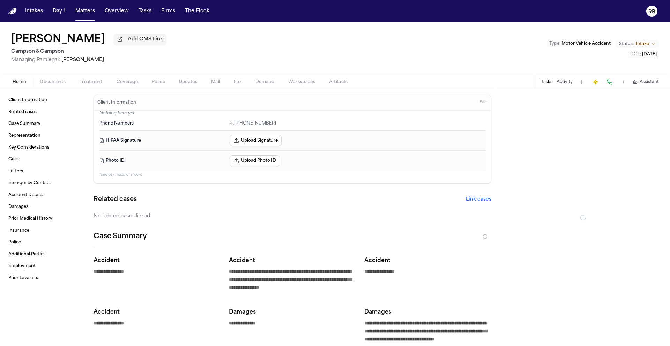
type textarea "*"
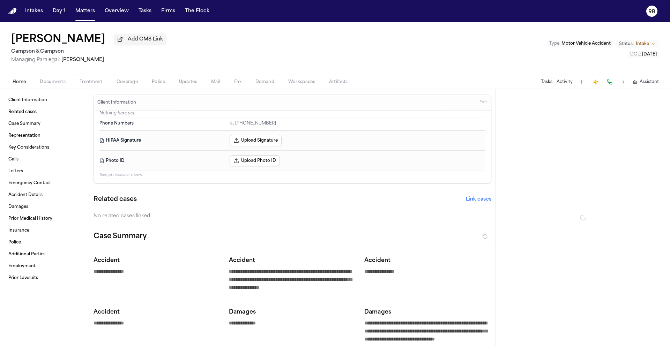
type textarea "*"
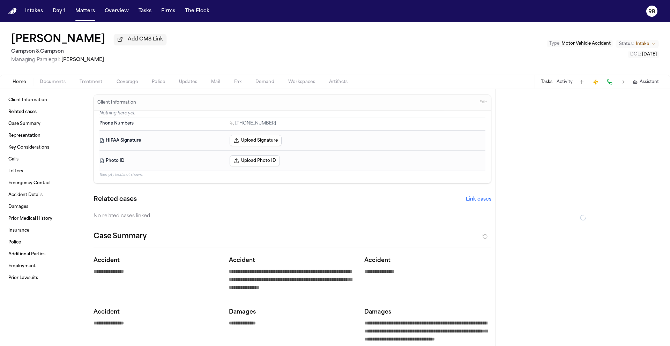
type textarea "*"
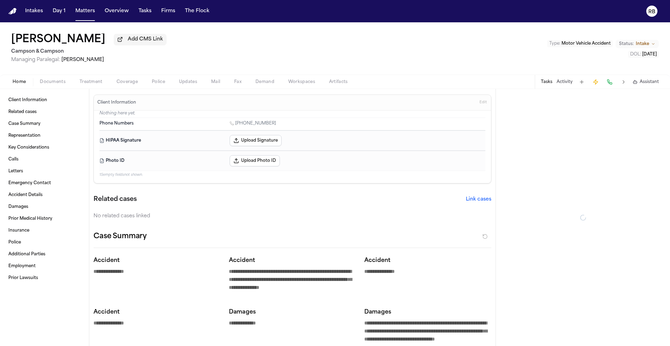
type textarea "*"
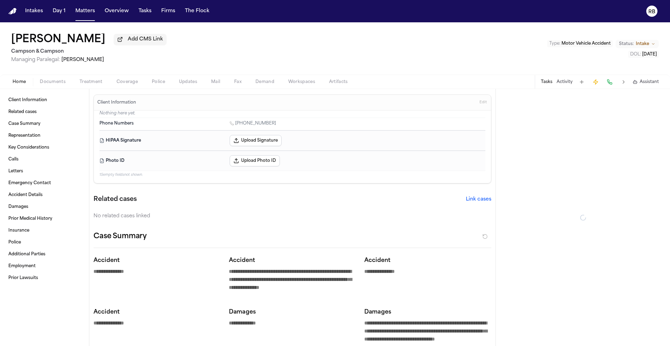
type textarea "*"
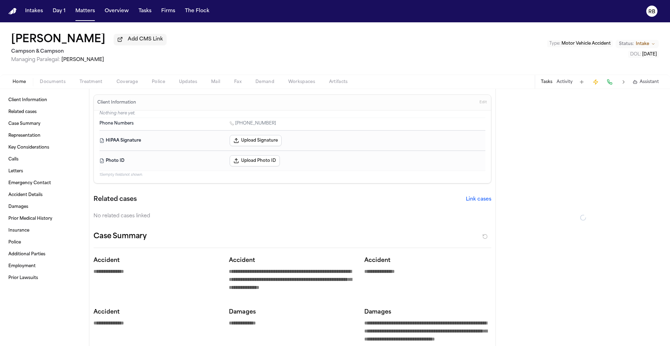
type textarea "*"
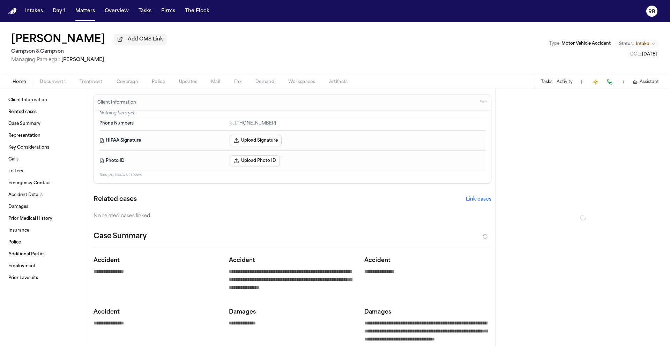
type textarea "*"
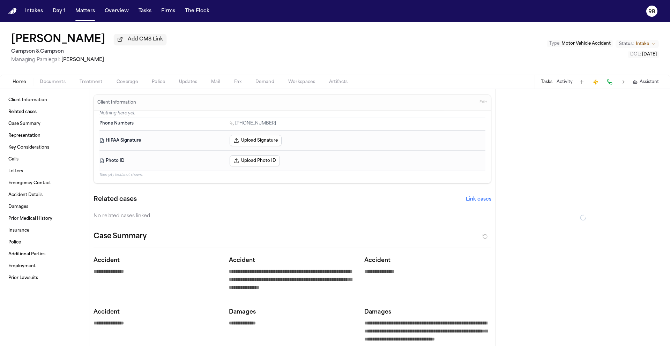
type textarea "*"
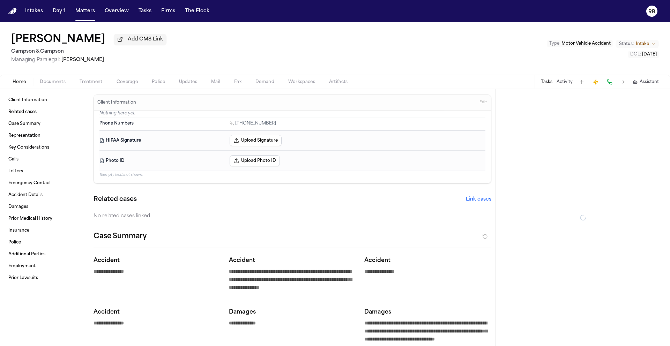
type textarea "*"
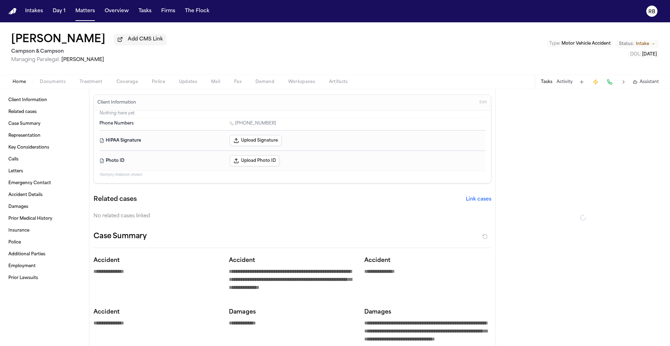
type textarea "*"
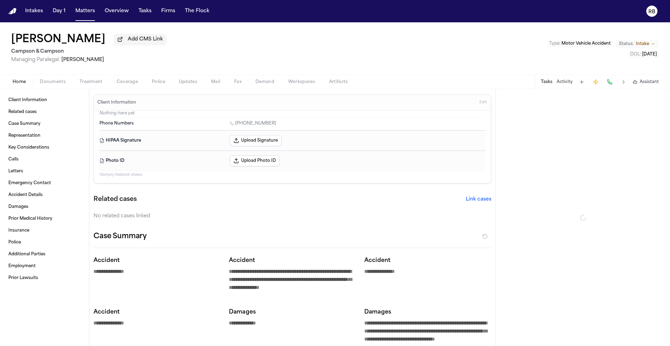
type textarea "*"
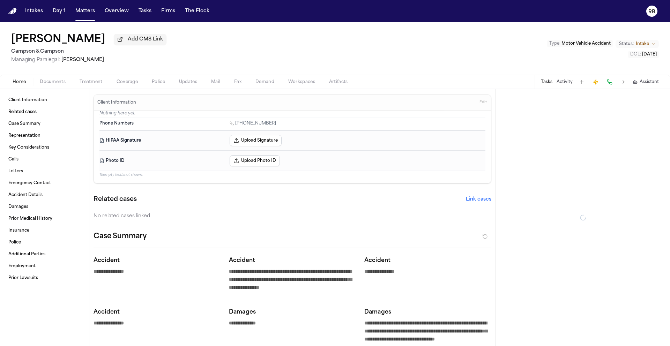
type textarea "*"
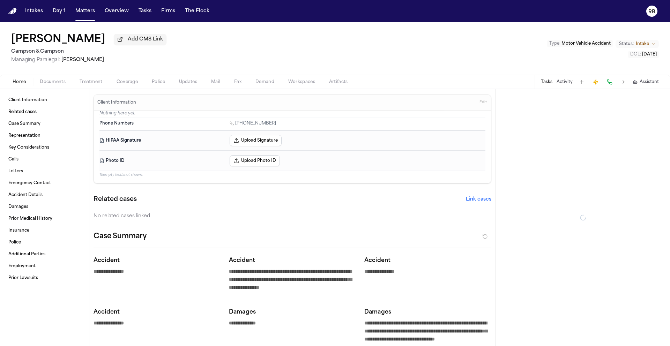
type textarea "*"
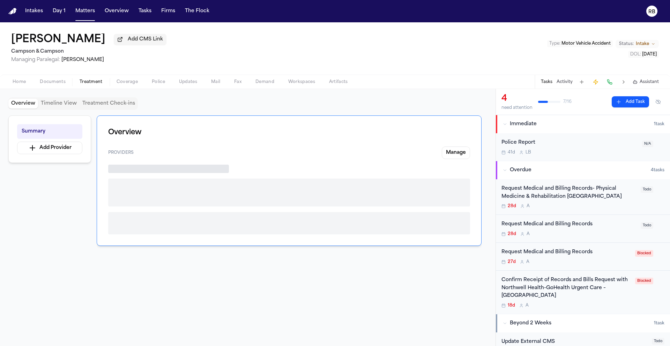
click at [99, 81] on span "Treatment" at bounding box center [91, 82] width 23 height 6
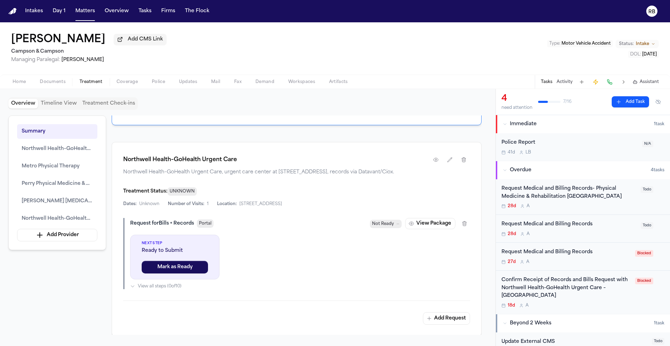
scroll to position [413, 0]
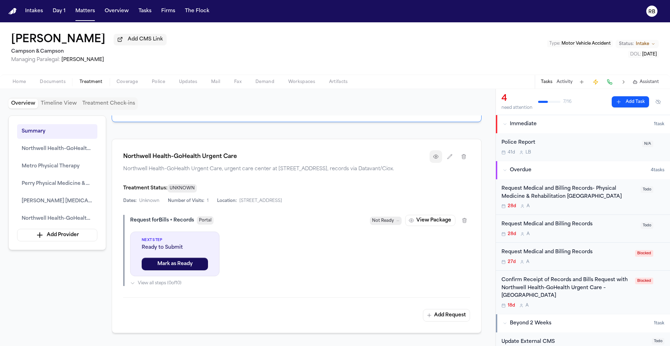
click at [440, 163] on button "button" at bounding box center [436, 156] width 13 height 13
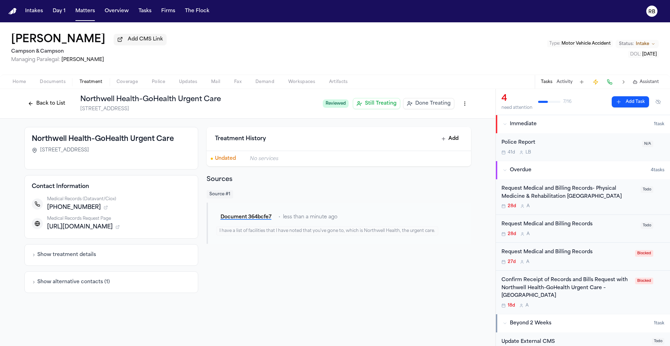
click at [46, 101] on button "Back to List" at bounding box center [46, 103] width 44 height 11
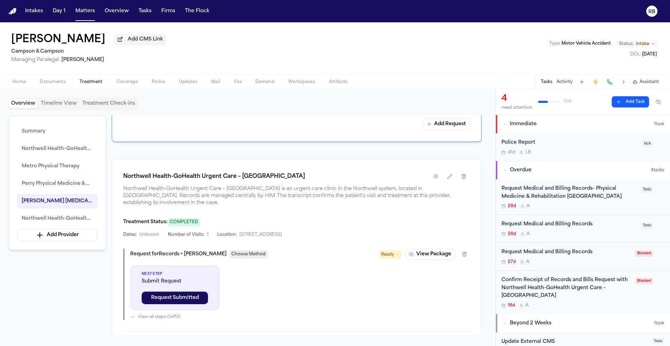
scroll to position [1327, 0]
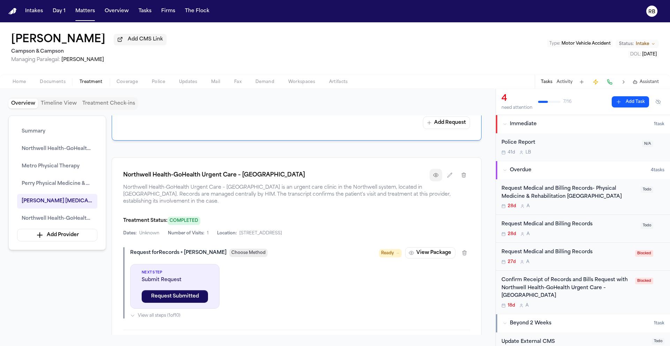
click at [433, 177] on icon "button" at bounding box center [436, 175] width 6 height 6
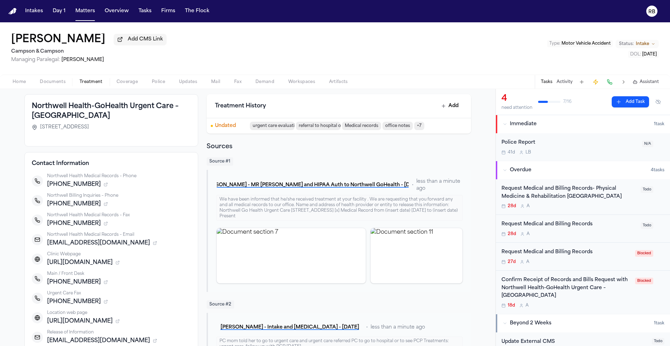
scroll to position [32, 0]
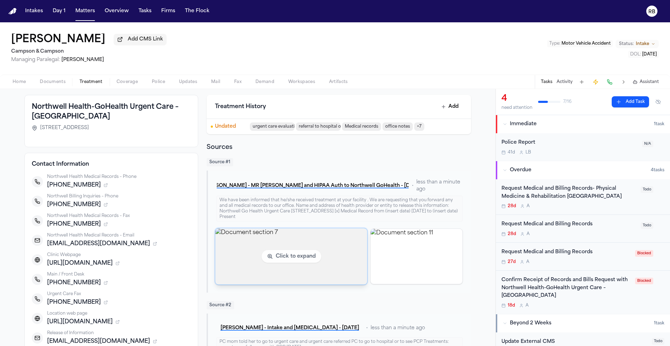
click at [306, 245] on img "View document section 7" at bounding box center [291, 256] width 152 height 56
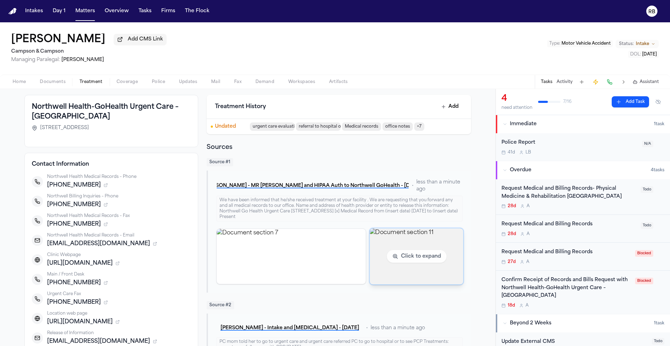
click at [410, 250] on img "View document section 11" at bounding box center [417, 256] width 94 height 56
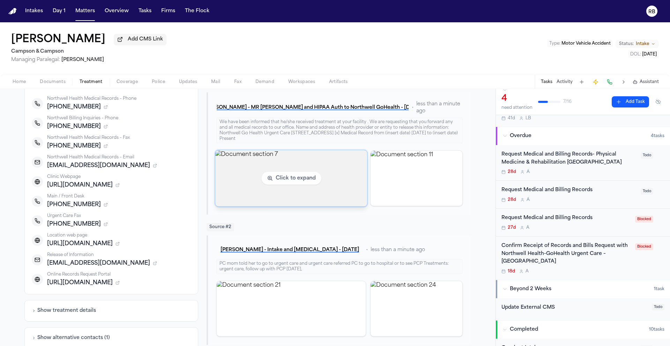
scroll to position [126, 0]
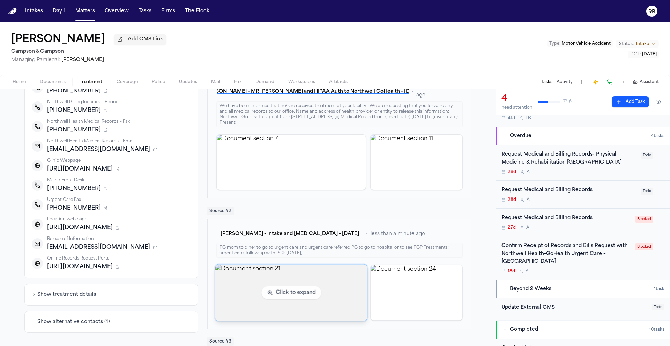
click at [316, 277] on img "View document section 21" at bounding box center [291, 292] width 152 height 56
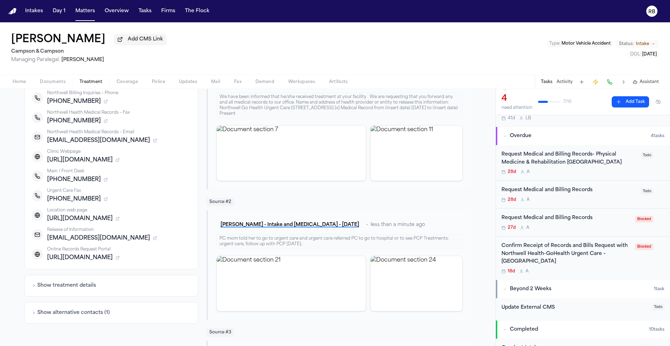
scroll to position [136, 0]
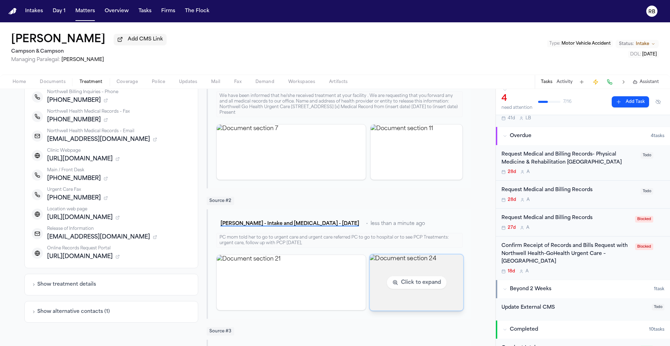
click at [420, 299] on img "View document section 24" at bounding box center [417, 282] width 94 height 56
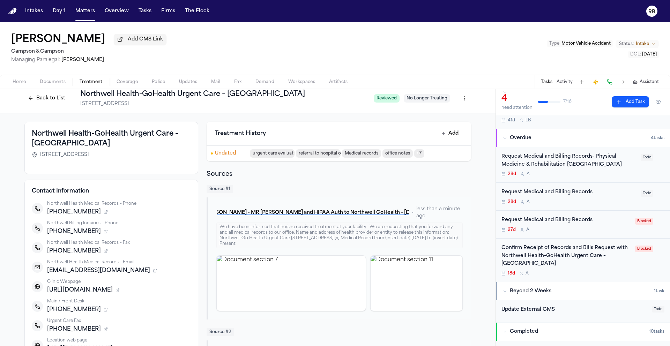
scroll to position [29, 0]
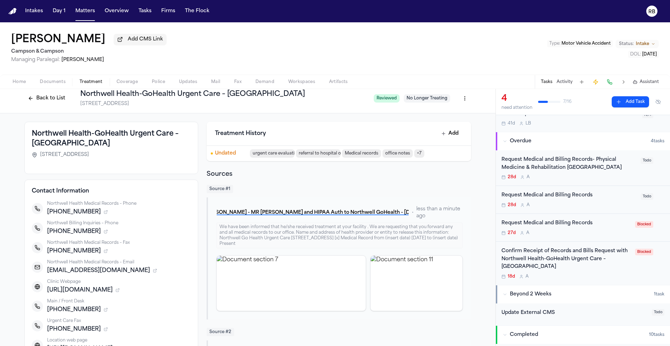
click at [619, 233] on div "27d A" at bounding box center [565, 233] width 129 height 6
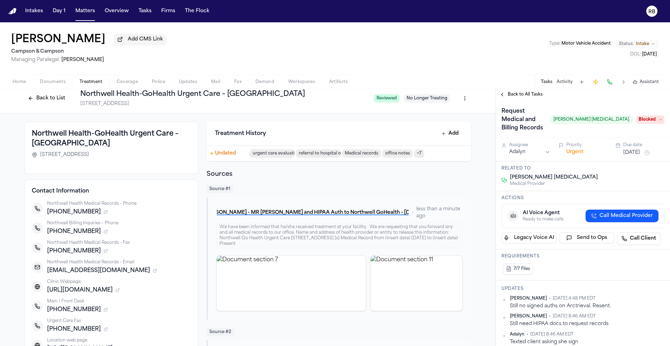
click at [653, 115] on span "Blocked" at bounding box center [650, 119] width 28 height 8
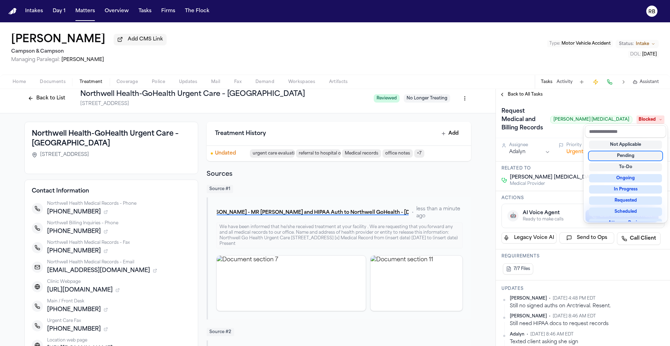
click at [640, 156] on div "Pending" at bounding box center [625, 156] width 73 height 8
click at [522, 98] on div "Back to All Tasks Request Medical and Billing Records Zwanger-Pesiri Radiology …" at bounding box center [583, 217] width 174 height 257
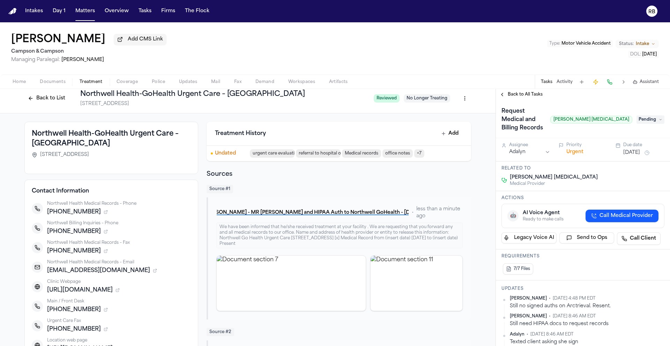
click at [521, 97] on span "Back to All Tasks" at bounding box center [525, 95] width 35 height 6
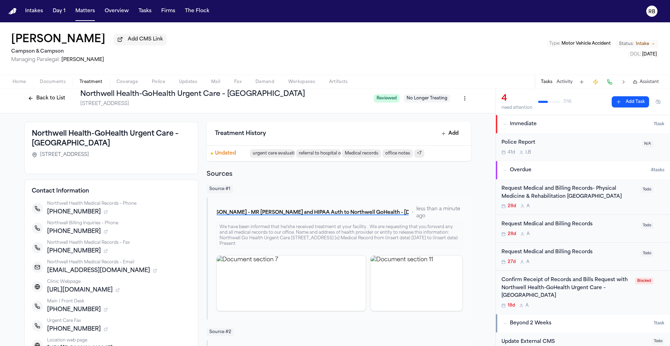
click at [631, 299] on div "Confirm Receipt of Records and Bills Request with Northwell Health-GoHealth Urg…" at bounding box center [582, 292] width 163 height 32
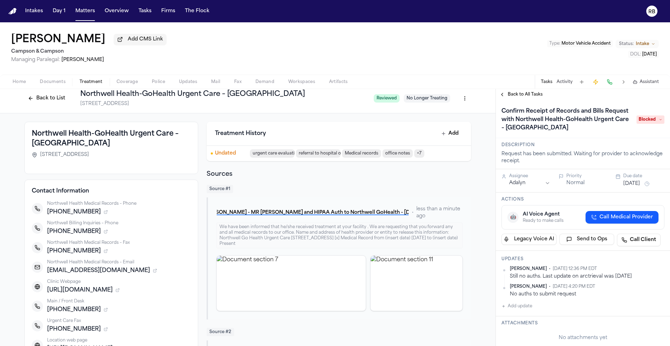
click at [641, 122] on span "Blocked" at bounding box center [650, 119] width 28 height 8
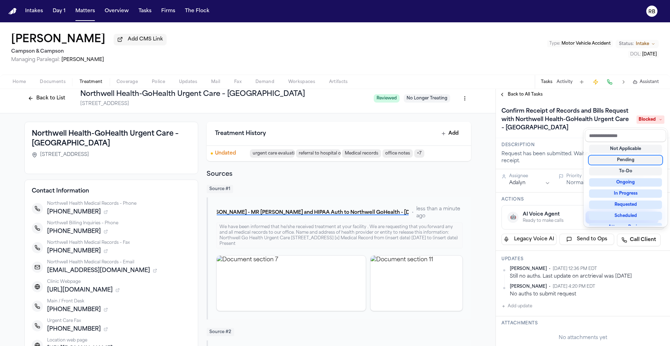
click at [640, 161] on div "Pending" at bounding box center [625, 160] width 73 height 8
click at [519, 95] on div "**********" at bounding box center [583, 217] width 174 height 257
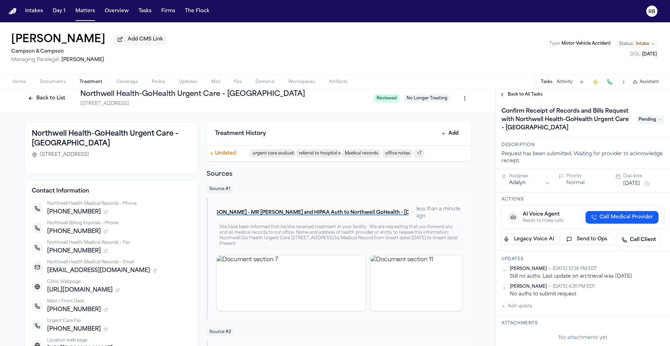
click at [522, 96] on span "Back to All Tasks" at bounding box center [525, 95] width 35 height 6
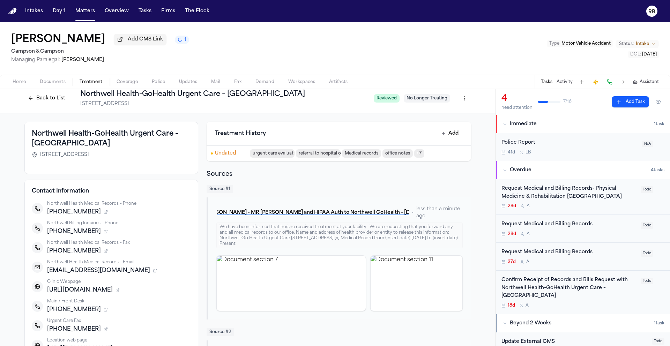
click at [619, 201] on div "Request Medical and Billing Records- Physical Medicine & Rehabilitation Deer Pa…" at bounding box center [568, 193] width 135 height 16
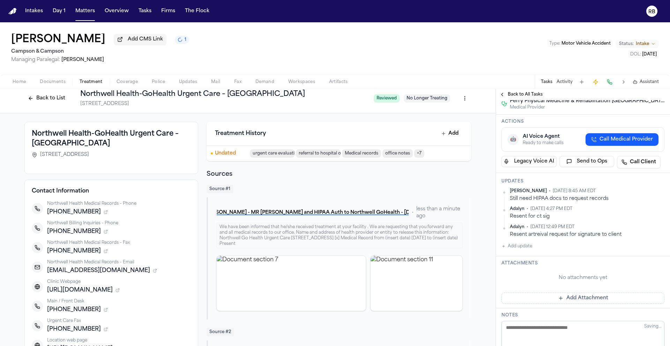
scroll to position [123, 0]
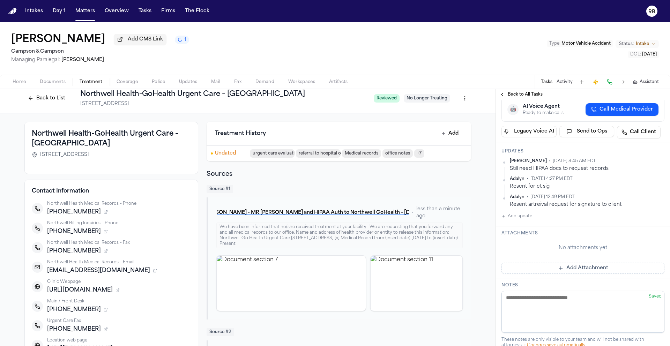
click at [520, 221] on button "Add update" at bounding box center [516, 216] width 31 height 8
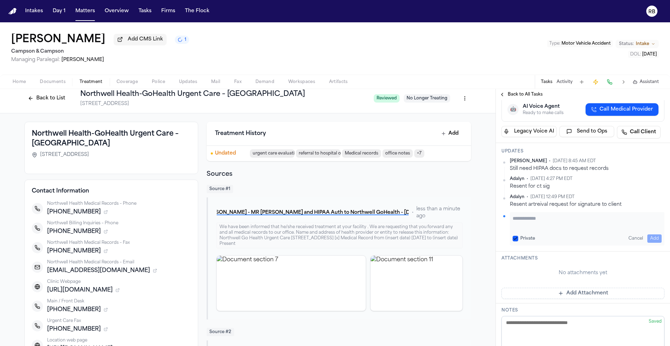
click at [544, 229] on textarea "Add your update" at bounding box center [587, 222] width 149 height 14
drag, startPoint x: 610, startPoint y: 248, endPoint x: 512, endPoint y: 246, distance: 98.1
click at [513, 229] on textarea "**********" at bounding box center [585, 222] width 144 height 14
click at [649, 243] on button "Add" at bounding box center [654, 238] width 14 height 8
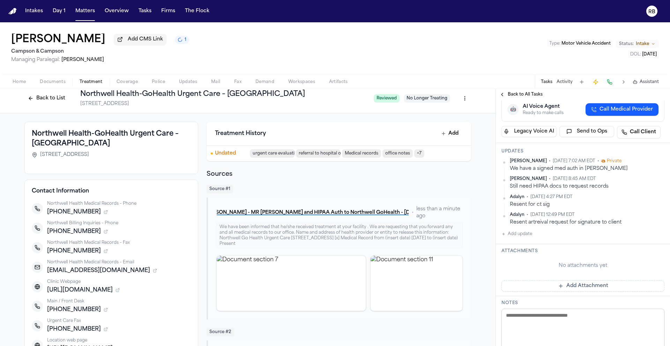
click at [512, 97] on span "Back to All Tasks" at bounding box center [525, 95] width 35 height 6
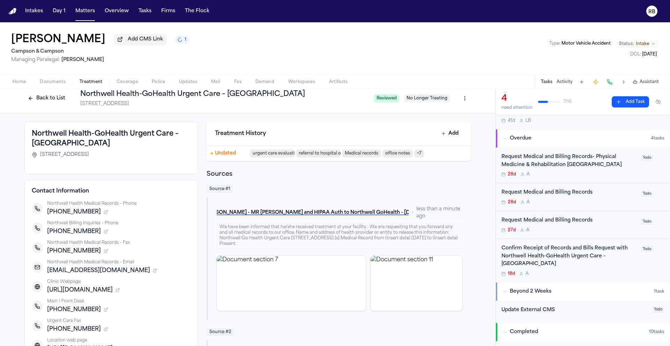
scroll to position [34, 0]
click at [606, 172] on div "28d A" at bounding box center [568, 173] width 135 height 6
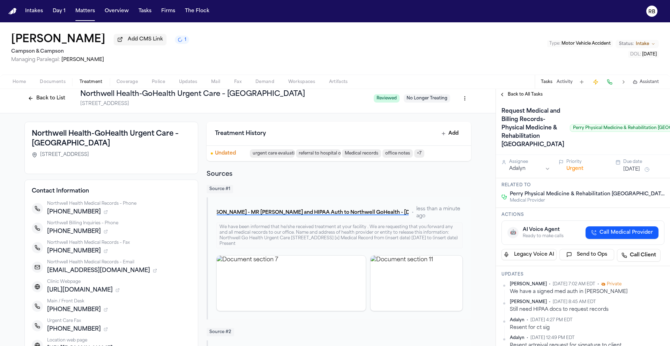
click at [515, 93] on span "Back to All Tasks" at bounding box center [525, 95] width 35 height 6
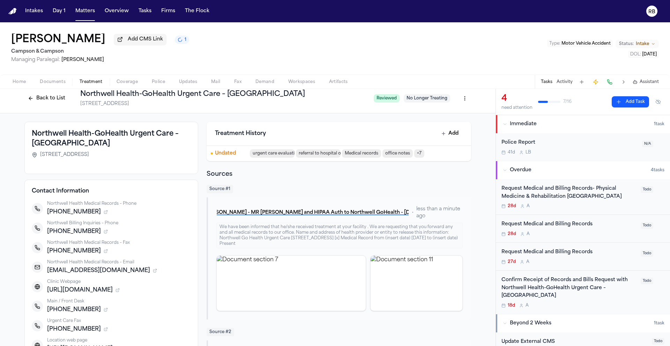
click at [607, 226] on div "Request Medical and Billing Records" at bounding box center [568, 225] width 135 height 8
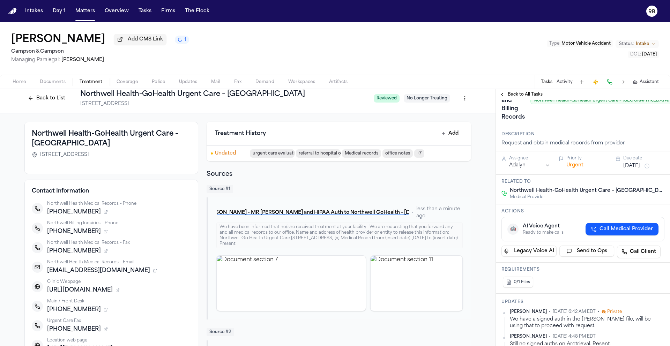
scroll to position [28, 0]
drag, startPoint x: 570, startPoint y: 328, endPoint x: 522, endPoint y: 322, distance: 48.5
click at [504, 322] on div "Richelle Bauman • Oct 13, 2025 6:42 AM EDT • Private We have a signed auth in t…" at bounding box center [582, 319] width 163 height 21
click at [568, 329] on div "We have a signed auth in the [PERSON_NAME] file, will be using that to proceed …" at bounding box center [587, 323] width 155 height 14
drag, startPoint x: 563, startPoint y: 327, endPoint x: 511, endPoint y: 321, distance: 53.1
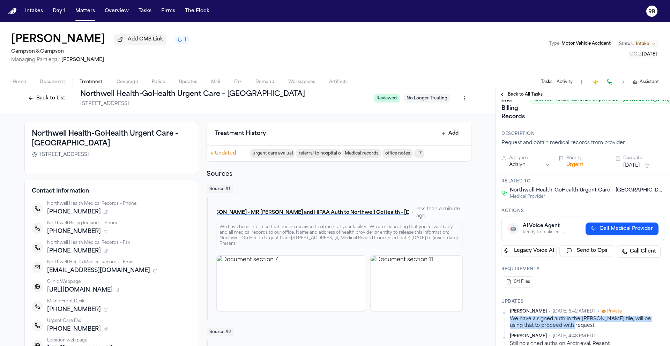
click at [511, 321] on div "We have a signed auth in the [PERSON_NAME] file, will be using that to proceed …" at bounding box center [587, 323] width 155 height 14
copy div "We have a signed auth in the [PERSON_NAME] file, will be using that to proceed …"
click at [515, 95] on span "Back to All Tasks" at bounding box center [525, 95] width 35 height 6
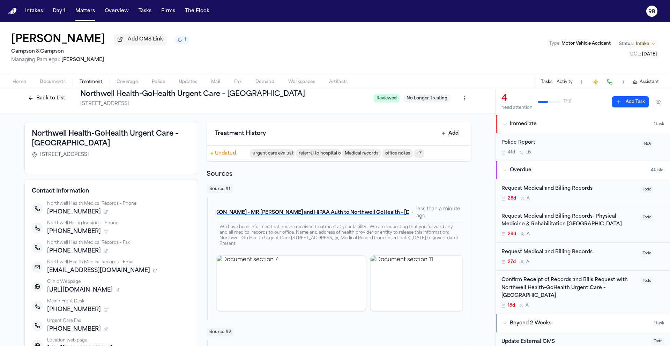
click at [605, 200] on div "28d A" at bounding box center [568, 199] width 135 height 6
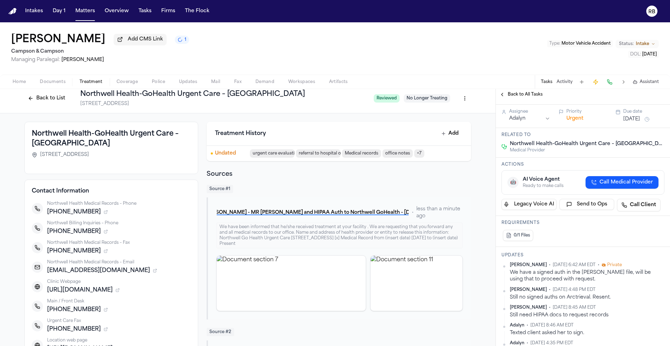
scroll to position [85, 0]
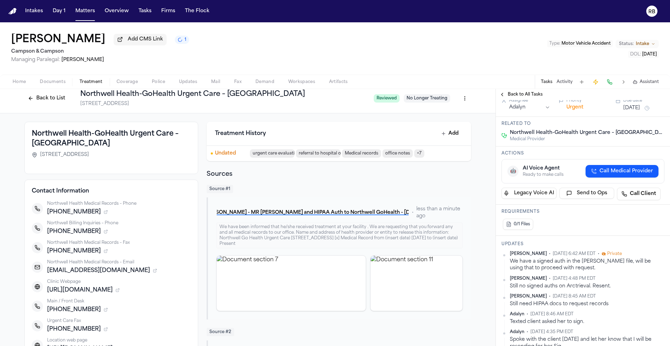
click at [517, 97] on span "Back to All Tasks" at bounding box center [525, 95] width 35 height 6
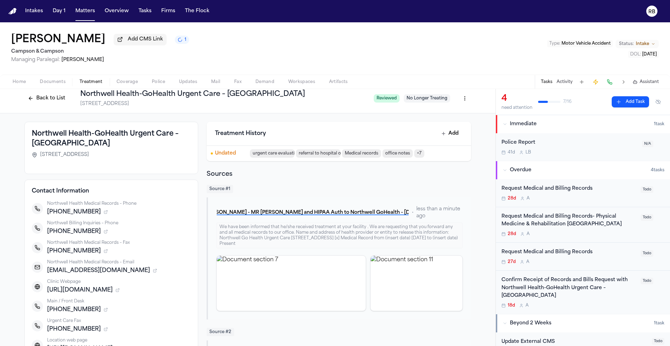
click at [627, 235] on div "28d A" at bounding box center [568, 234] width 135 height 6
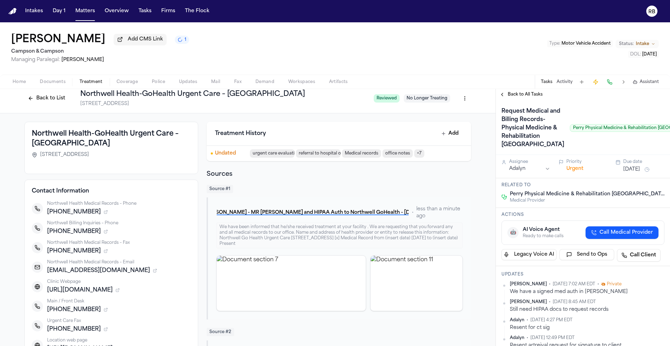
click at [656, 309] on html "Intakes Day 1 Matters Overview Tasks Firms The Flock RB Shenequa Wright Add CMS…" at bounding box center [335, 173] width 670 height 346
click at [635, 320] on div "Edit" at bounding box center [636, 322] width 41 height 10
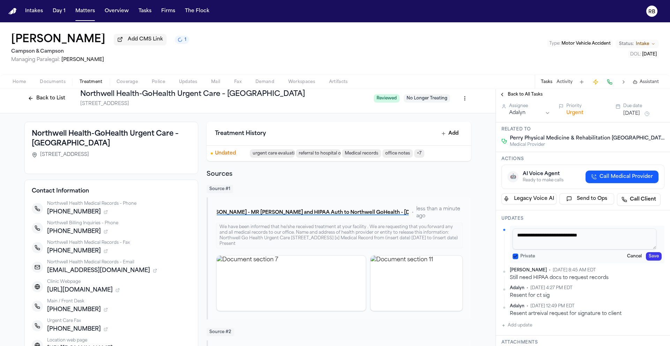
scroll to position [95, 0]
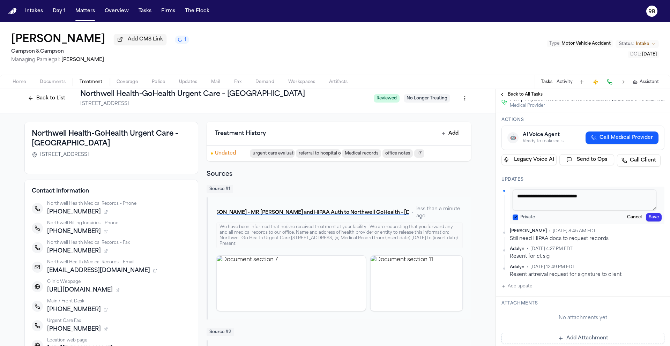
drag, startPoint x: 616, startPoint y: 223, endPoint x: 494, endPoint y: 225, distance: 121.4
click at [494, 225] on div "Back to List Northwell Health-GoHealth Urgent Care – Amityville 801 Broadway, S…" at bounding box center [335, 217] width 670 height 257
paste textarea "**********"
click at [651, 222] on button "Save" at bounding box center [654, 217] width 16 height 8
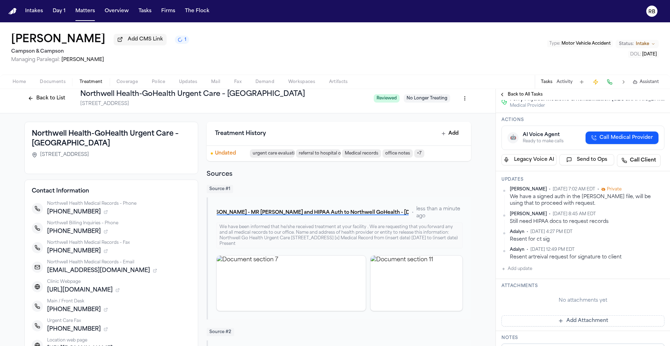
click at [519, 96] on span "Back to All Tasks" at bounding box center [525, 95] width 35 height 6
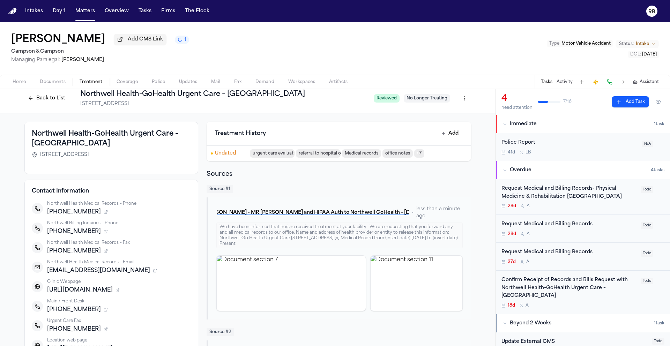
click at [604, 253] on div "Request Medical and Billing Records" at bounding box center [568, 252] width 135 height 8
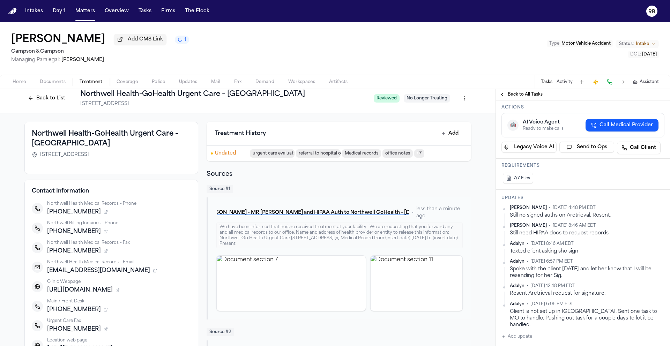
scroll to position [99, 0]
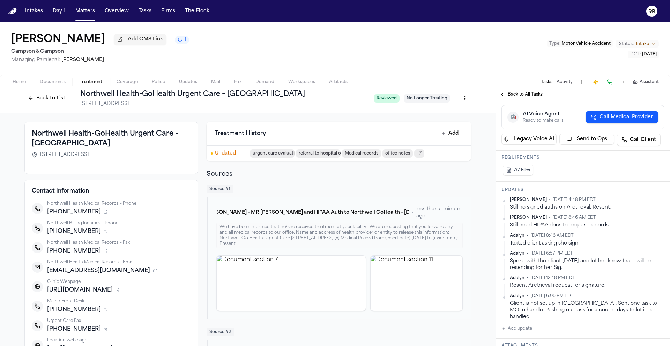
click at [527, 324] on button "Add update" at bounding box center [516, 328] width 31 height 8
click at [532, 327] on textarea "Add your update" at bounding box center [587, 334] width 149 height 14
paste textarea "**********"
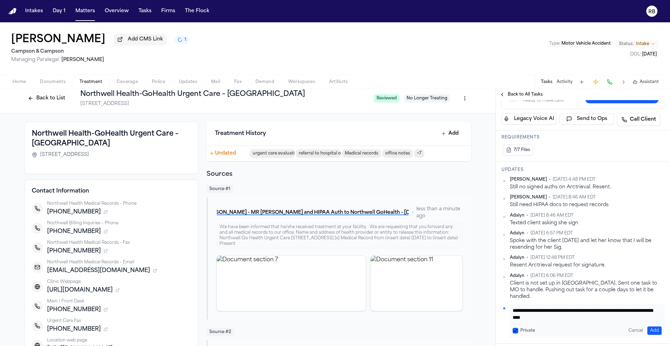
scroll to position [120, 0]
click at [651, 326] on button "Add" at bounding box center [654, 330] width 14 height 8
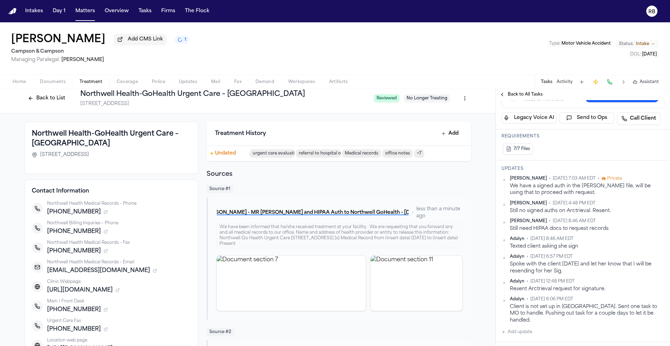
click at [515, 97] on span "Back to All Tasks" at bounding box center [525, 95] width 35 height 6
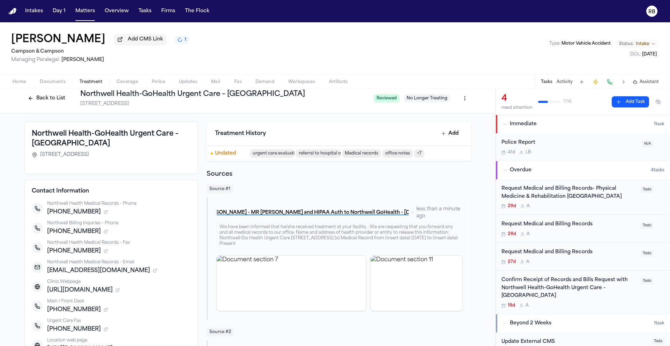
click at [607, 264] on div "27d A" at bounding box center [568, 262] width 135 height 6
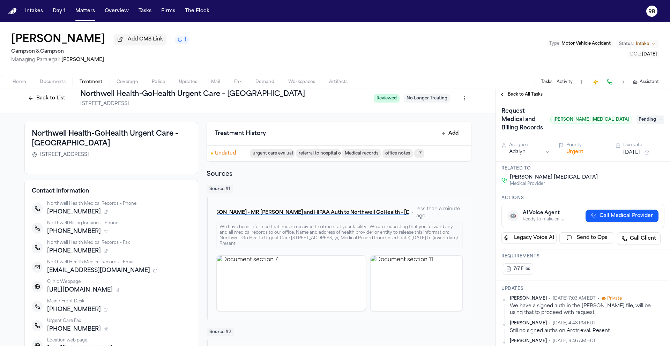
click at [527, 96] on span "Back to All Tasks" at bounding box center [525, 95] width 35 height 6
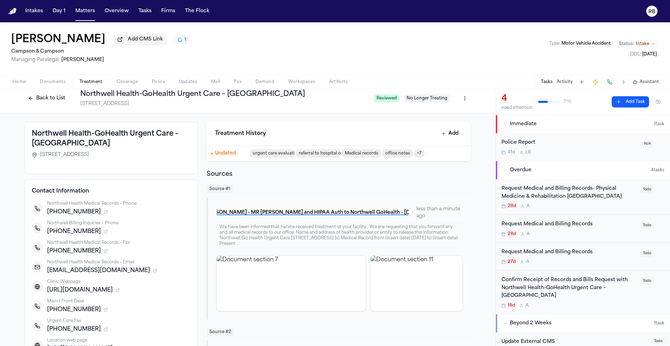
click at [615, 303] on div "18d A" at bounding box center [568, 306] width 135 height 6
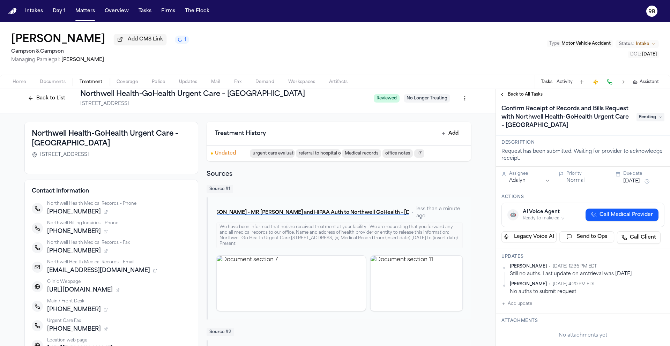
scroll to position [3, 0]
click at [525, 302] on button "Add update" at bounding box center [516, 303] width 31 height 8
click at [540, 305] on textarea "Add your update" at bounding box center [587, 309] width 149 height 14
paste textarea "**********"
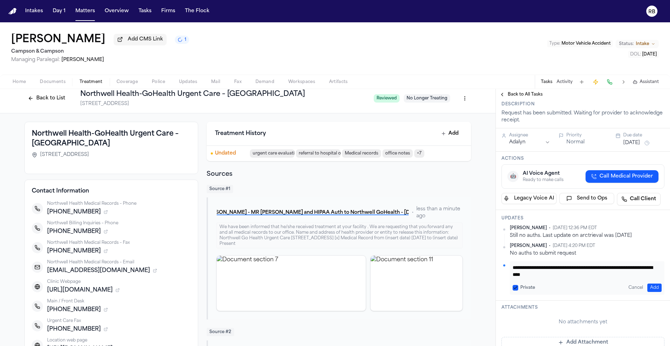
scroll to position [47, 0]
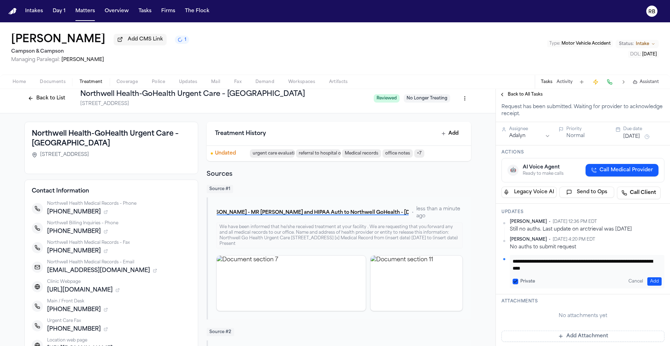
click at [650, 284] on button "Add" at bounding box center [654, 281] width 14 height 8
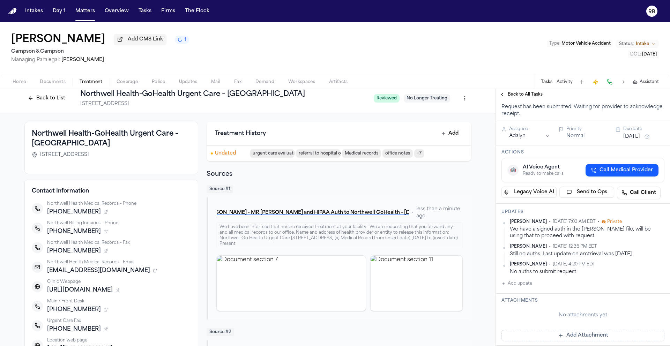
click at [521, 94] on span "Back to All Tasks" at bounding box center [525, 95] width 35 height 6
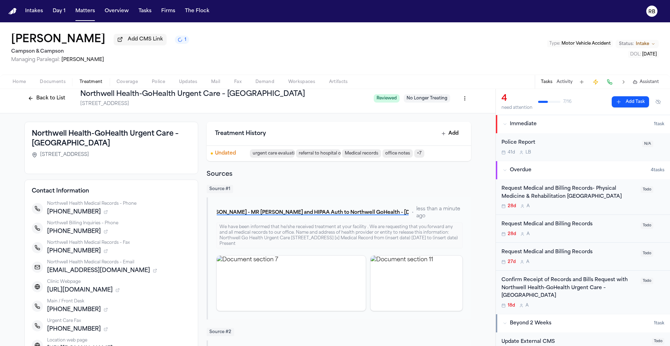
click at [615, 203] on div "Request Medical and Billing Records- Physical Medicine & Rehabilitation Deer Pa…" at bounding box center [568, 197] width 135 height 24
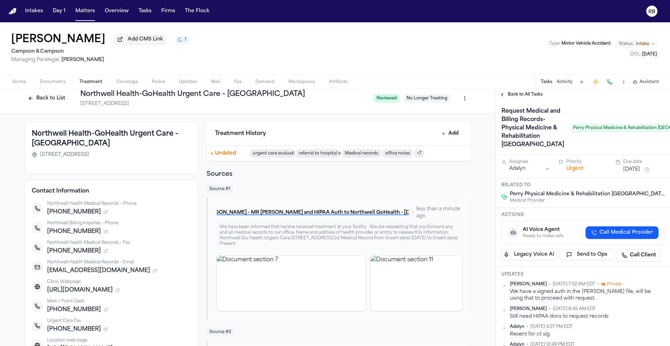
click at [530, 96] on span "Back to All Tasks" at bounding box center [525, 95] width 35 height 6
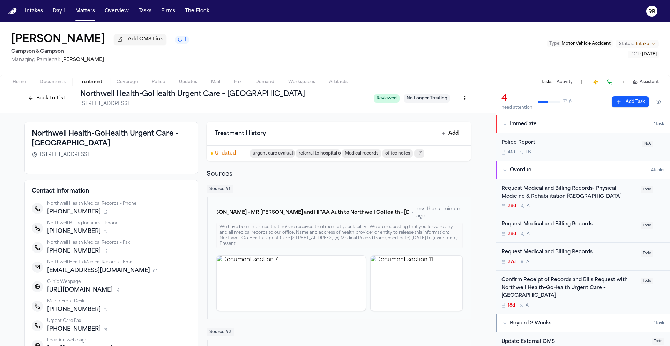
click at [617, 226] on div "Request Medical and Billing Records" at bounding box center [568, 225] width 135 height 8
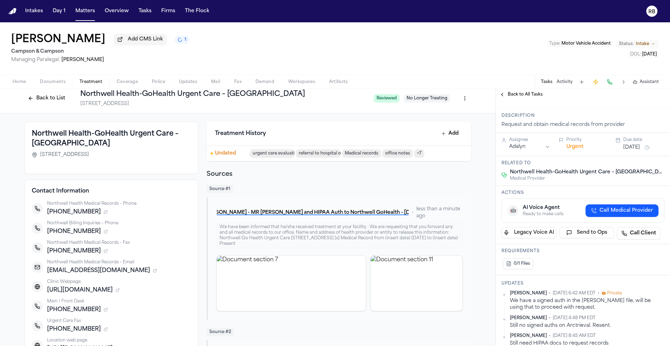
scroll to position [51, 0]
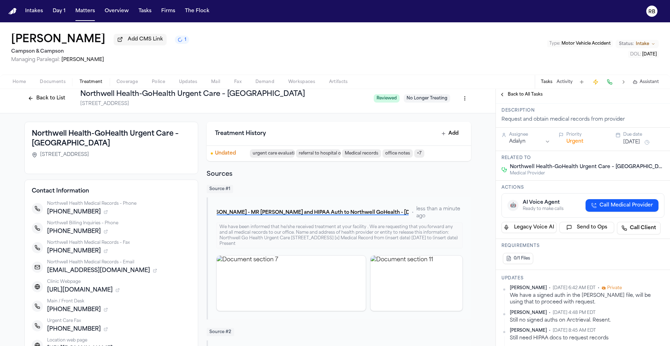
click at [508, 96] on span "Back to All Tasks" at bounding box center [525, 95] width 35 height 6
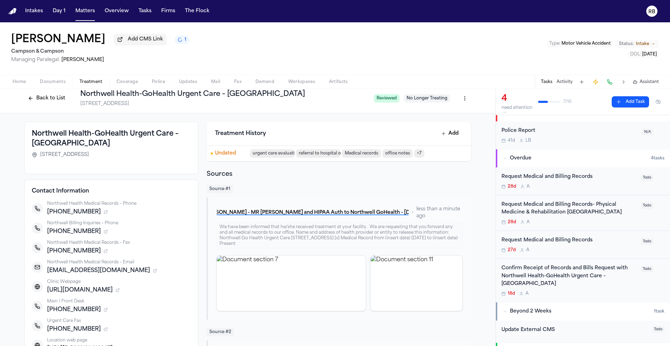
scroll to position [12, 0]
click at [607, 241] on div "Request Medical and Billing Records" at bounding box center [568, 240] width 135 height 8
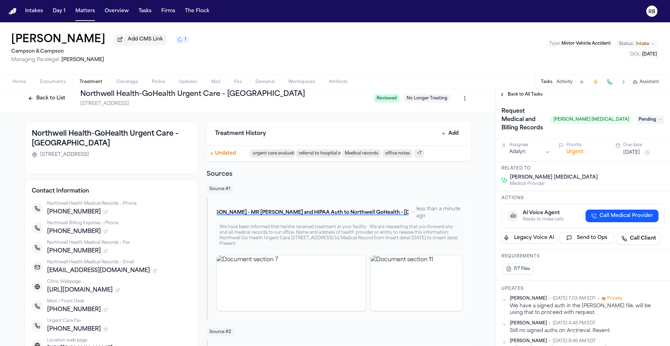
click at [522, 94] on span "Back to All Tasks" at bounding box center [525, 95] width 35 height 6
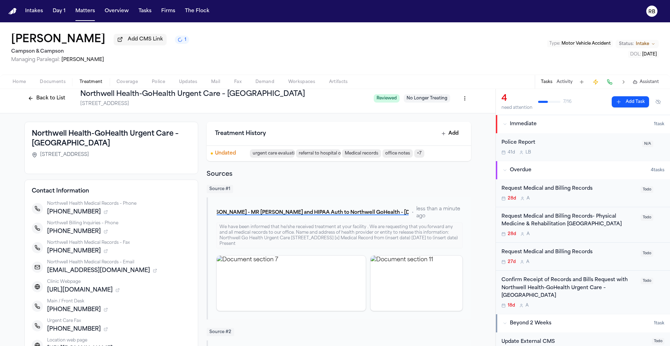
click at [613, 265] on div "27d A" at bounding box center [568, 262] width 135 height 6
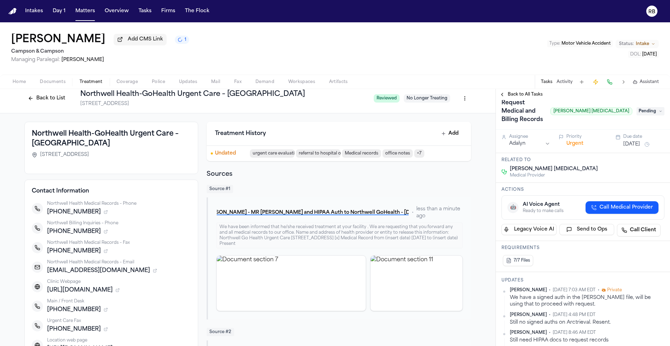
scroll to position [9, 0]
click at [509, 93] on span "Back to All Tasks" at bounding box center [525, 95] width 35 height 6
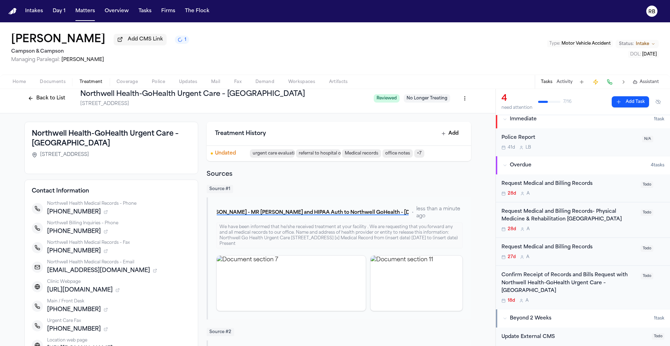
scroll to position [6, 0]
click at [636, 287] on div "Confirm Receipt of Records and Bills Request with Northwell Health-GoHealth Urg…" at bounding box center [582, 287] width 163 height 32
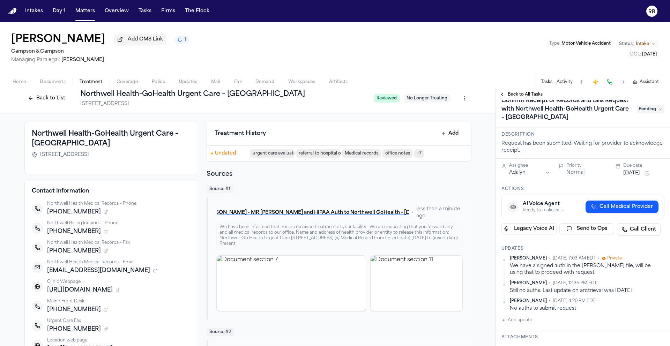
scroll to position [11, 0]
click at [533, 94] on span "Back to All Tasks" at bounding box center [525, 95] width 35 height 6
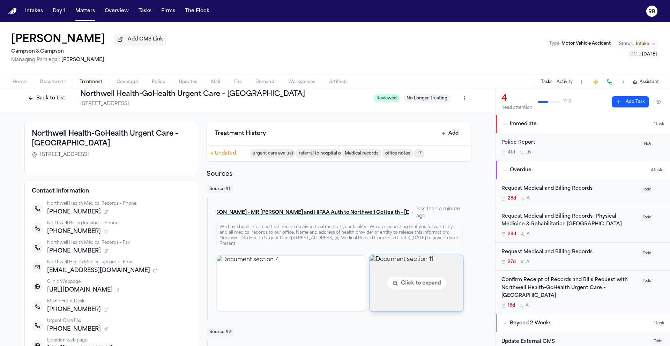
click at [405, 281] on img "View document section 11" at bounding box center [417, 283] width 94 height 56
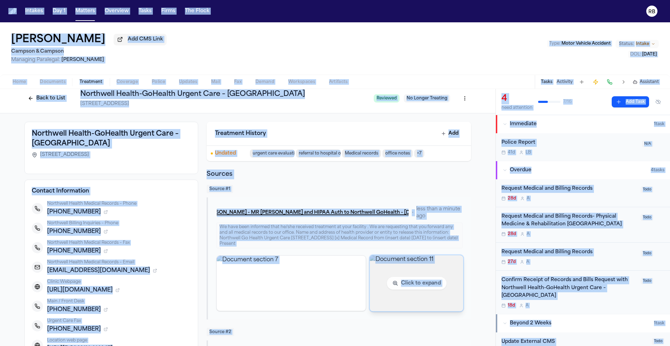
click at [405, 281] on body "Intakes Day 1 Matters Overview Tasks Firms The Flock RB Shenequa Wright Add CMS…" at bounding box center [335, 173] width 670 height 346
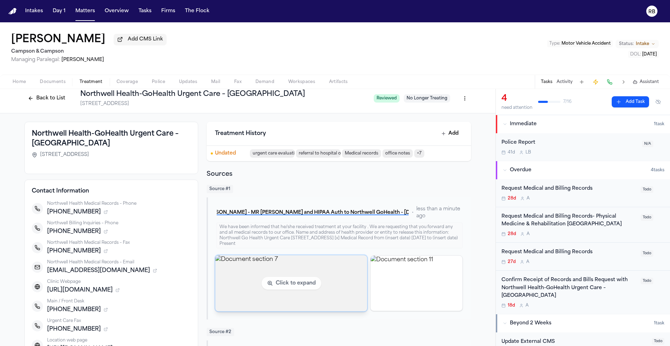
click at [306, 275] on img "View document section 7" at bounding box center [291, 283] width 152 height 56
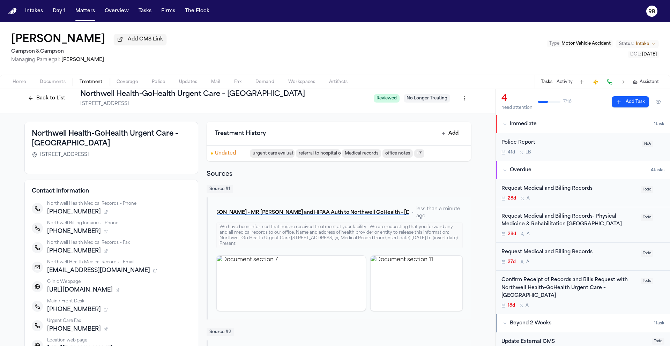
drag, startPoint x: 389, startPoint y: 326, endPoint x: 388, endPoint y: 322, distance: 3.9
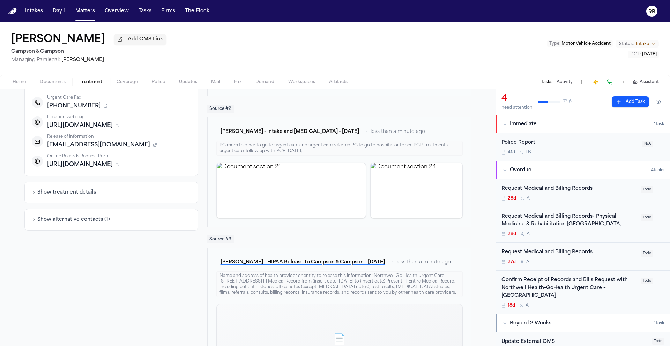
scroll to position [329, 0]
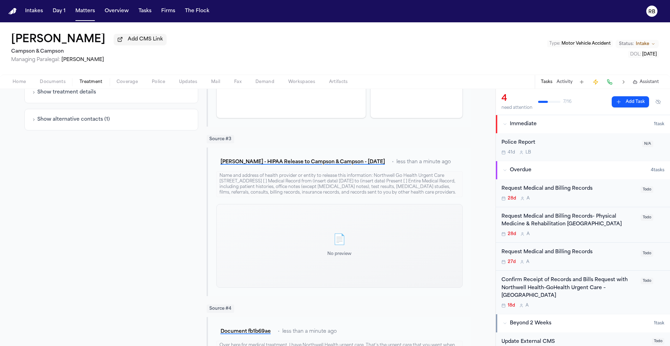
click at [380, 257] on div "📄 No preview" at bounding box center [339, 246] width 246 height 84
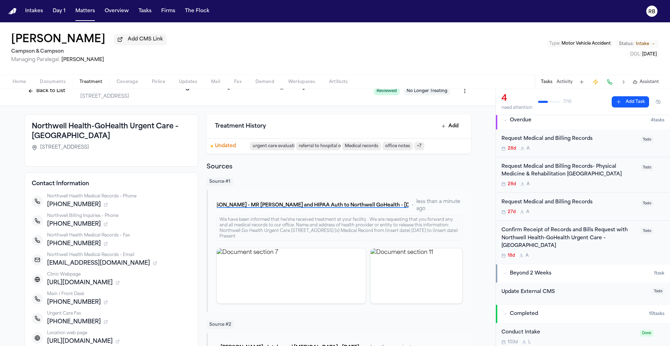
scroll to position [56, 0]
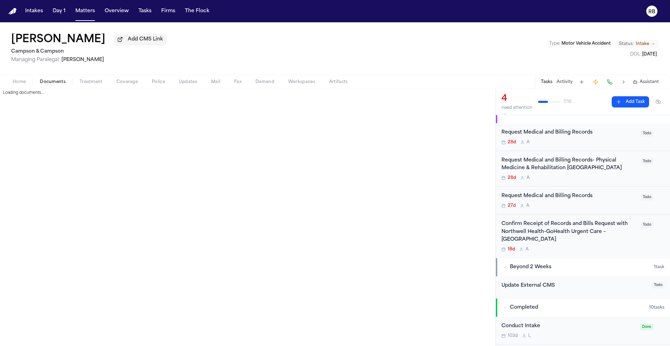
click at [59, 82] on span "Documents" at bounding box center [53, 82] width 26 height 6
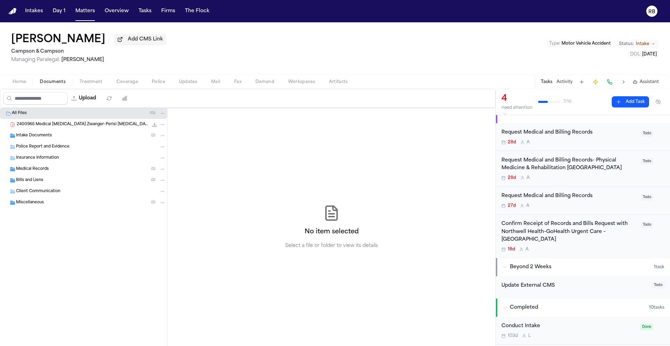
click at [256, 65] on div "[PERSON_NAME] Add CMS Link Campson & [PERSON_NAME] Managing Paralegal: [PERSON_…" at bounding box center [335, 48] width 670 height 52
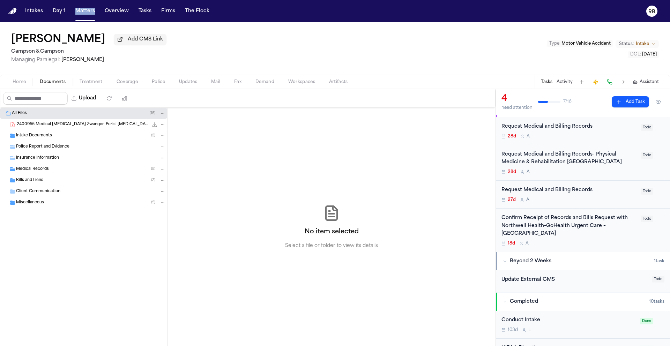
scroll to position [95, 0]
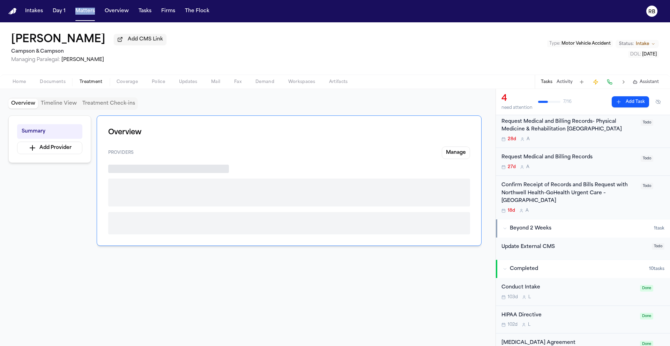
click at [84, 83] on span "Treatment" at bounding box center [91, 82] width 23 height 6
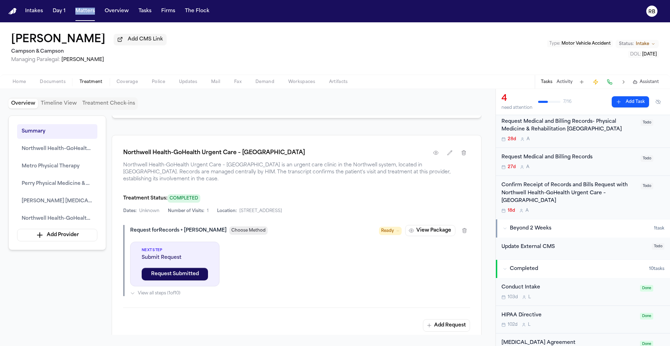
scroll to position [1360, 0]
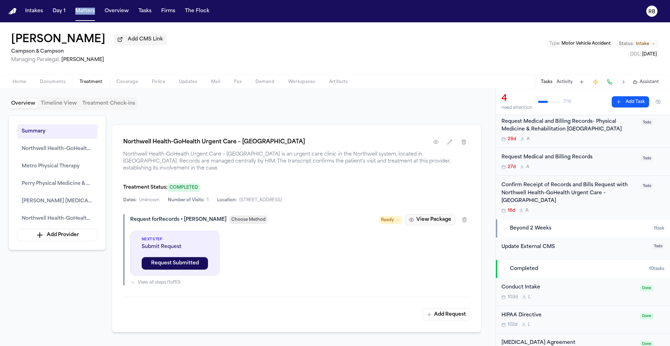
click at [439, 216] on button "View Package" at bounding box center [430, 219] width 50 height 11
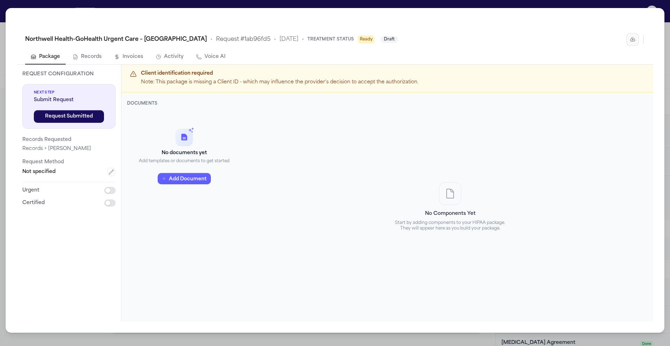
click at [634, 36] on button "button" at bounding box center [632, 39] width 13 height 13
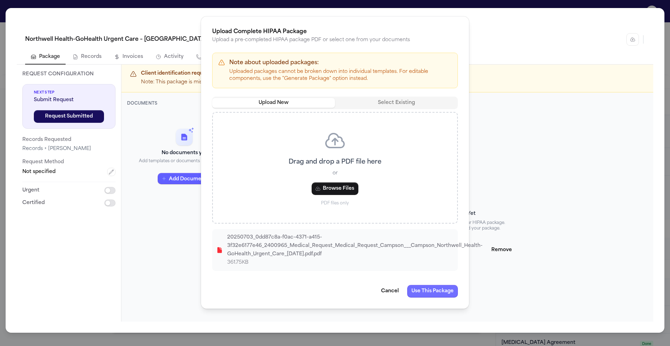
click at [425, 292] on button "Use This Package" at bounding box center [432, 291] width 51 height 13
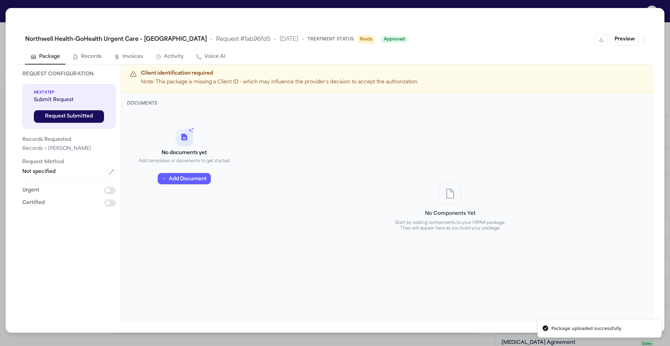
click at [204, 253] on div "No documents yet Add templates or documents to get started Add Document" at bounding box center [184, 212] width 114 height 201
click at [108, 166] on p "Request Method" at bounding box center [68, 162] width 93 height 8
click at [109, 171] on icon "button" at bounding box center [112, 172] width 6 height 6
click at [85, 177] on html "Intakes Day 1 Matters Overview Tasks Firms The Flock RB Shenequa Wright Add CMS…" at bounding box center [335, 173] width 670 height 346
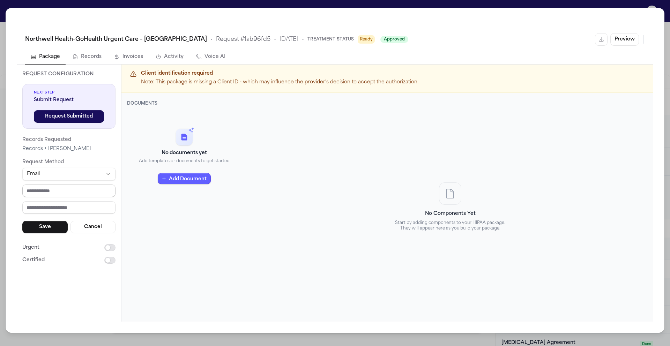
click at [70, 194] on input "email" at bounding box center [68, 191] width 93 height 13
click at [49, 222] on button "Save" at bounding box center [44, 227] width 45 height 13
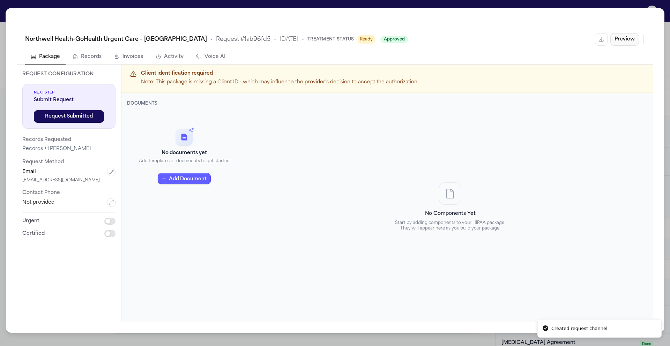
click at [618, 39] on button "Preview" at bounding box center [624, 39] width 29 height 13
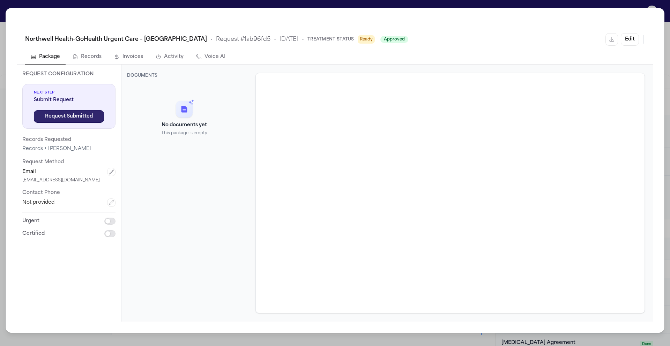
click at [93, 117] on button "Request Submitted" at bounding box center [69, 116] width 70 height 13
click at [0, 5] on div "Northwell Health-GoHealth Urgent Care – Amityville • Request # 1ab96fd5 • 9/18/…" at bounding box center [335, 173] width 670 height 346
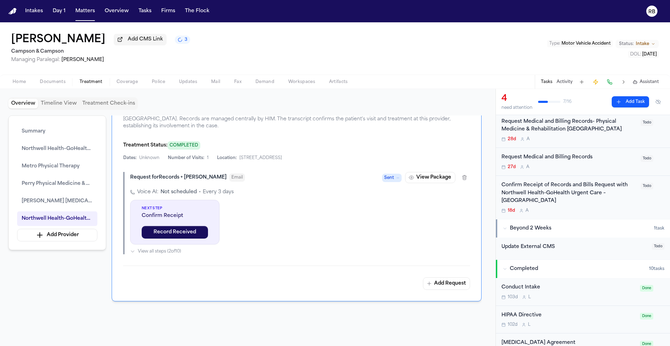
scroll to position [1419, 0]
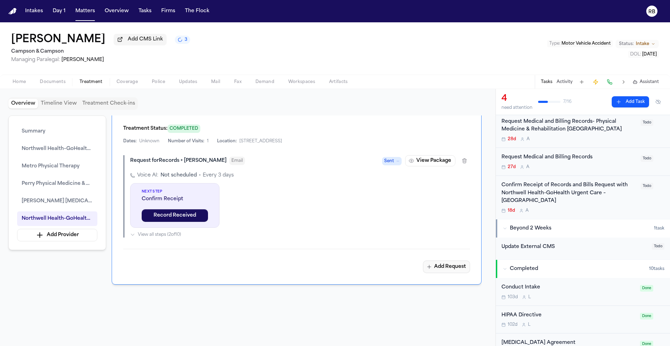
click at [449, 266] on button "Add Request" at bounding box center [446, 267] width 47 height 13
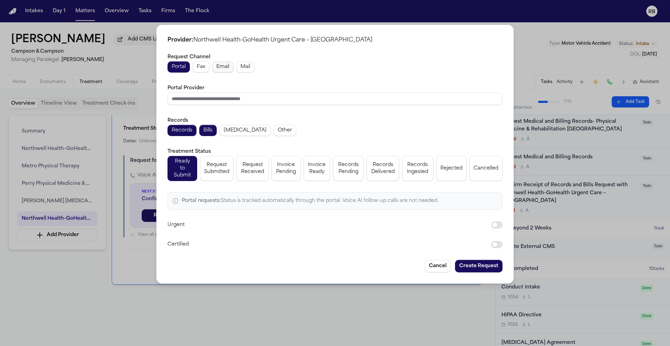
click at [224, 67] on span "Email" at bounding box center [222, 67] width 13 height 7
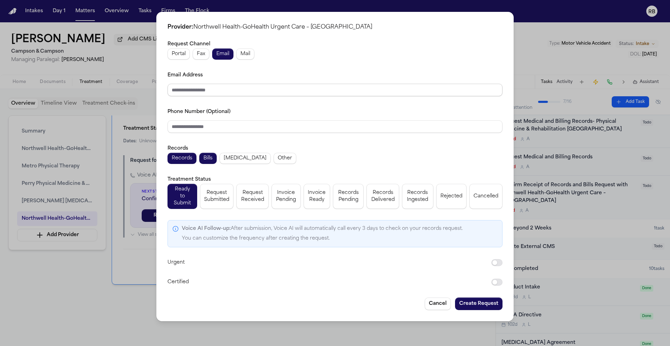
click at [247, 95] on input "Email Address" at bounding box center [334, 90] width 335 height 13
click at [483, 303] on button "Create Request" at bounding box center [478, 304] width 47 height 13
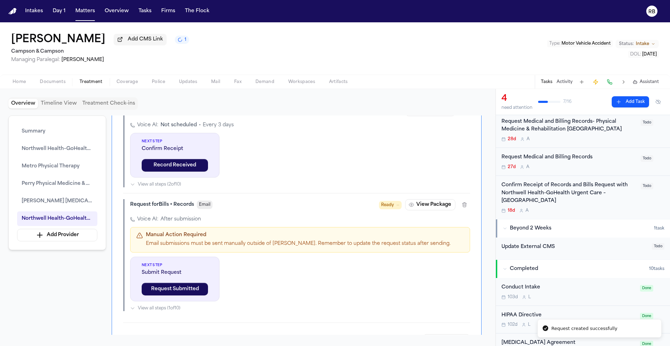
scroll to position [1477, 0]
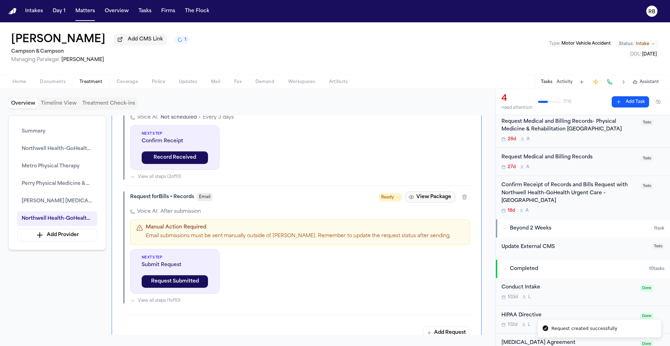
click at [437, 192] on button "View Package" at bounding box center [430, 197] width 50 height 11
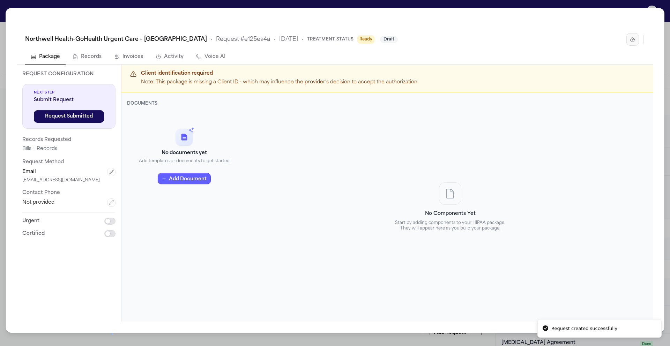
click at [630, 37] on icon "button" at bounding box center [633, 40] width 6 height 6
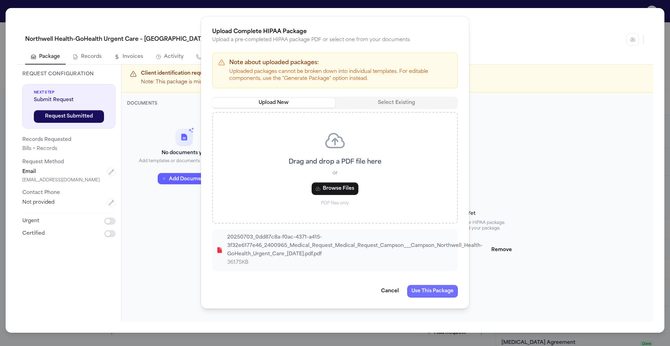
click at [436, 292] on button "Use This Package" at bounding box center [432, 291] width 51 height 13
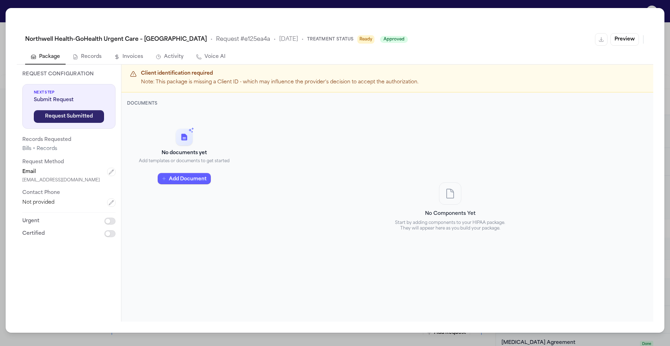
click at [94, 117] on button "Request Submitted" at bounding box center [69, 116] width 70 height 13
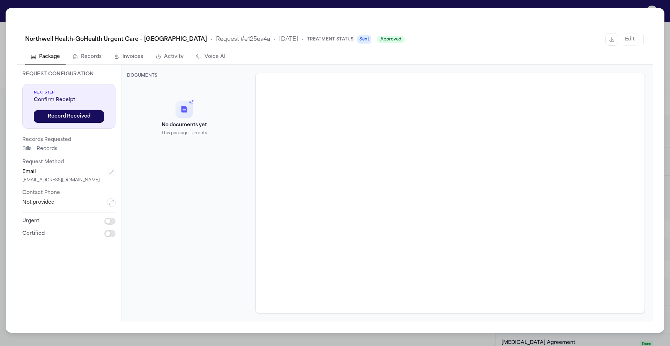
click at [3, 8] on div "Northwell Health-GoHealth Urgent Care – Amityville • Request # e125ea4a • 10/13…" at bounding box center [335, 173] width 670 height 346
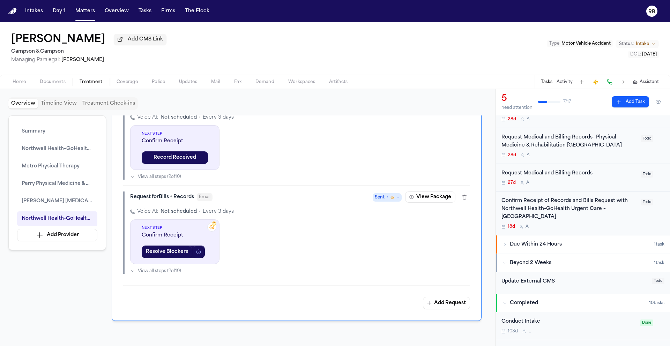
scroll to position [96, 0]
click at [641, 213] on div "Confirm Receipt of Records and Bills Request with Northwell Health-GoHealth Urg…" at bounding box center [582, 212] width 163 height 32
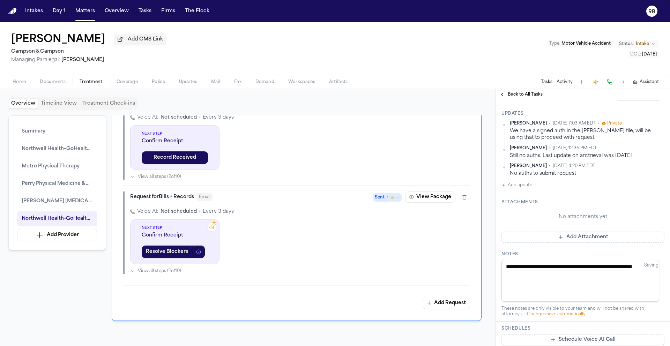
scroll to position [193, 0]
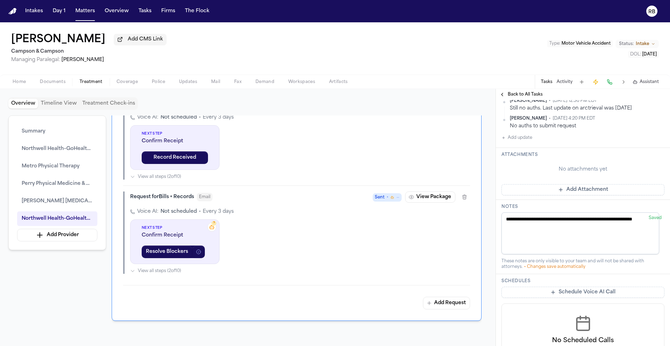
click at [589, 191] on button "Add Attachment" at bounding box center [582, 189] width 163 height 11
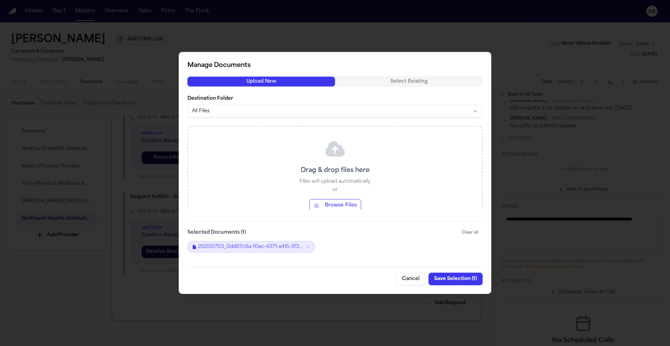
click at [452, 280] on button "Save Selection ( 1 )" at bounding box center [455, 279] width 54 height 13
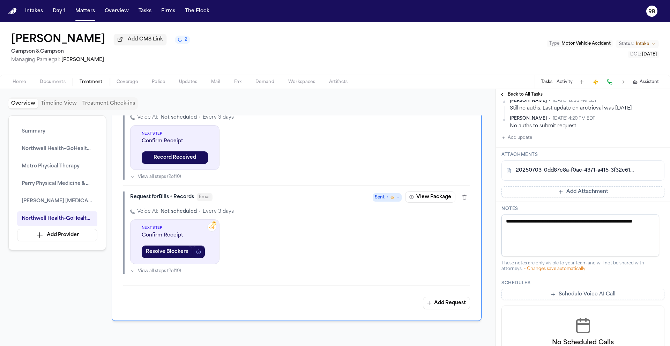
click at [607, 296] on button "Schedule Voice AI Call" at bounding box center [582, 294] width 163 height 11
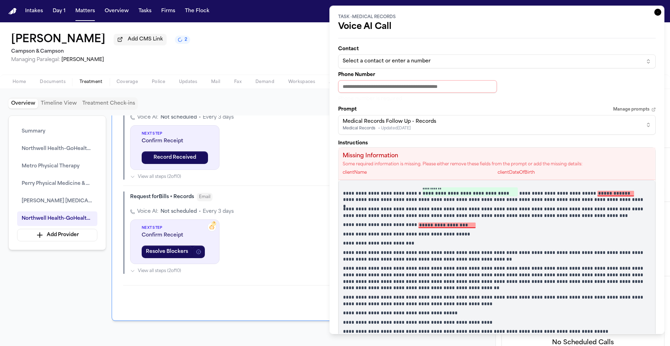
drag, startPoint x: 652, startPoint y: 12, endPoint x: 649, endPoint y: 13, distance: 3.8
click at [654, 12] on icon "button" at bounding box center [657, 12] width 7 height 7
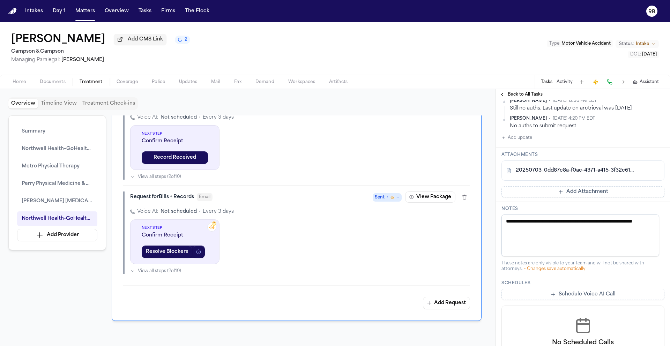
click at [590, 194] on button "Add Attachment" at bounding box center [582, 191] width 163 height 11
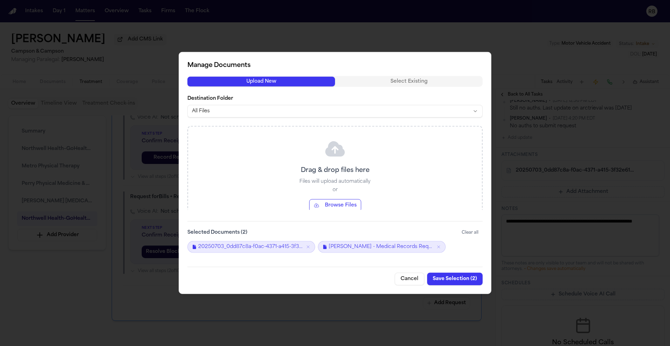
click at [448, 279] on button "Save Selection ( 2 )" at bounding box center [454, 279] width 55 height 13
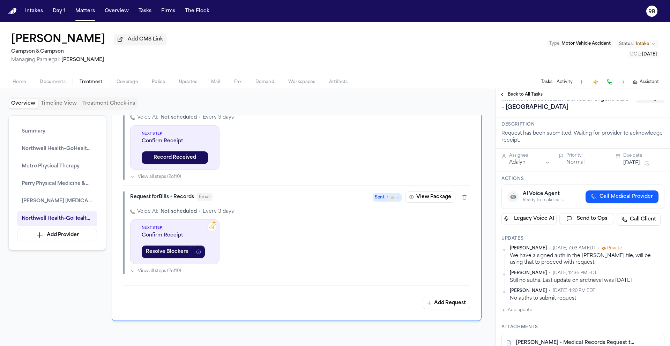
scroll to position [58, 0]
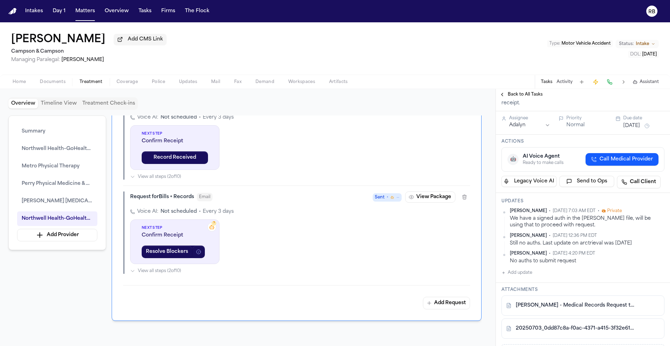
drag, startPoint x: 532, startPoint y: 272, endPoint x: 529, endPoint y: 273, distance: 3.5
click at [532, 272] on div "Richelle Bauman • Oct 13, 2025 7:03 AM EDT • Private We have a signed auth in t…" at bounding box center [582, 242] width 163 height 69
click at [529, 273] on button "Add update" at bounding box center [516, 273] width 31 height 8
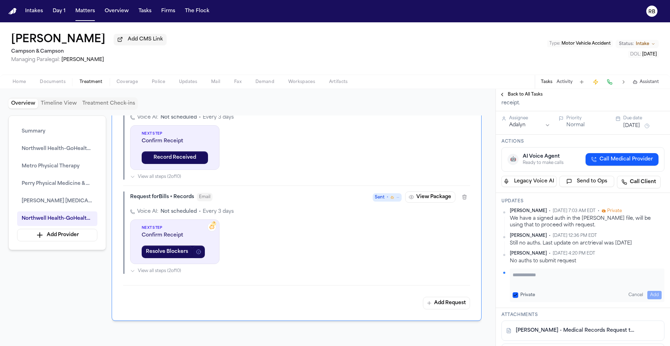
click at [546, 275] on textarea "Add your update" at bounding box center [587, 278] width 149 height 14
click at [654, 294] on button "Add" at bounding box center [654, 295] width 14 height 8
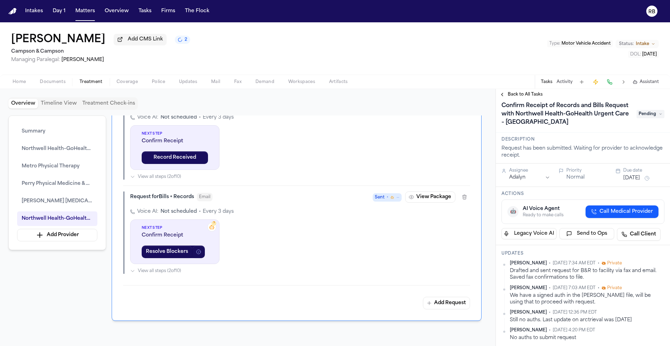
scroll to position [0, 0]
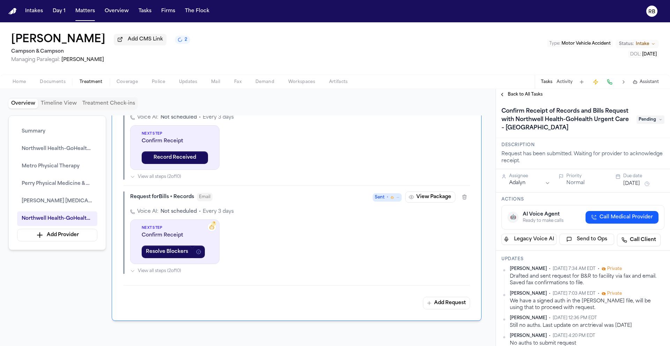
click at [637, 119] on span "Pending" at bounding box center [650, 119] width 28 height 8
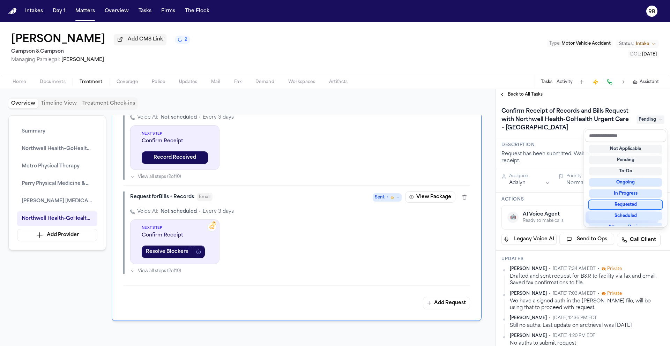
click at [629, 203] on div "Requested" at bounding box center [625, 205] width 73 height 8
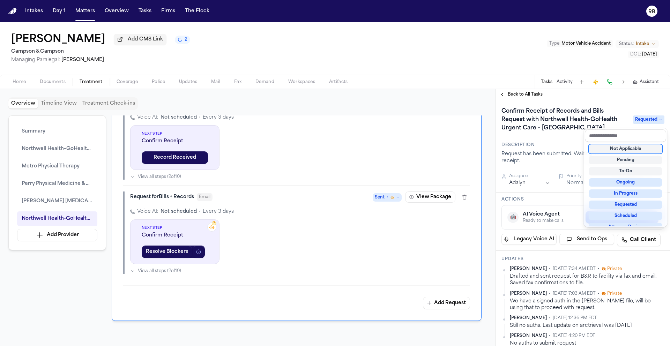
click at [563, 136] on div "Confirm Receipt of Records and Bills Request with Northwell Health-GoHealth Urg…" at bounding box center [583, 119] width 174 height 38
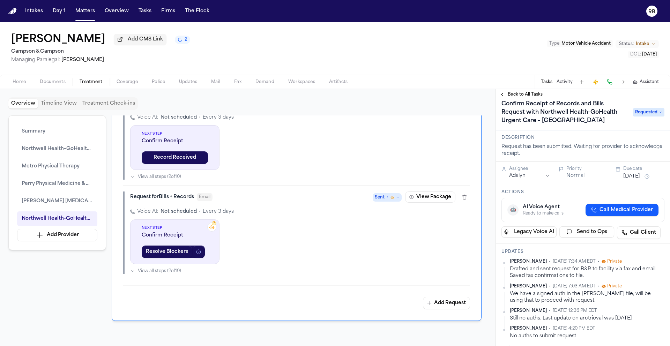
scroll to position [8, 0]
click at [637, 178] on button "[DATE]" at bounding box center [631, 175] width 17 height 7
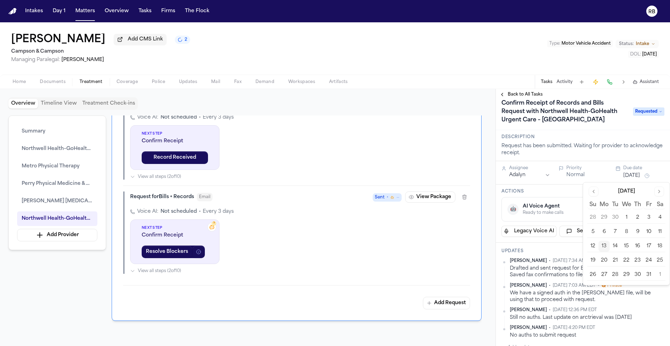
click at [642, 246] on button "16" at bounding box center [637, 246] width 11 height 11
click at [637, 144] on div "Request has been submitted. Waiting for provider to acknowledge receipt." at bounding box center [582, 150] width 163 height 14
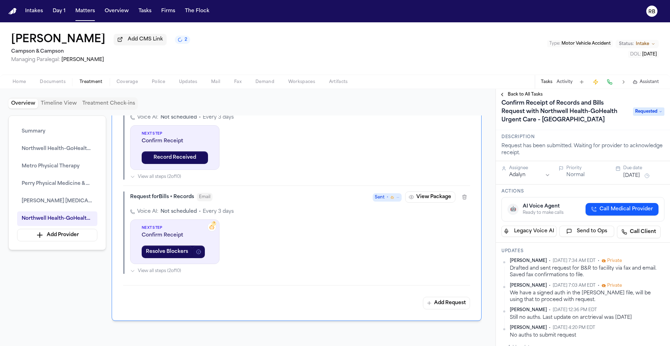
click at [522, 94] on span "Back to All Tasks" at bounding box center [525, 95] width 35 height 6
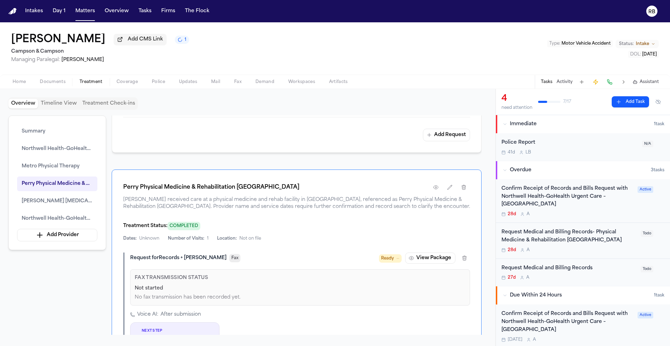
scroll to position [810, 0]
click at [593, 238] on div "Request Medical and Billing Records- Physical Medicine & Rehabilitation Deer Pa…" at bounding box center [568, 237] width 135 height 16
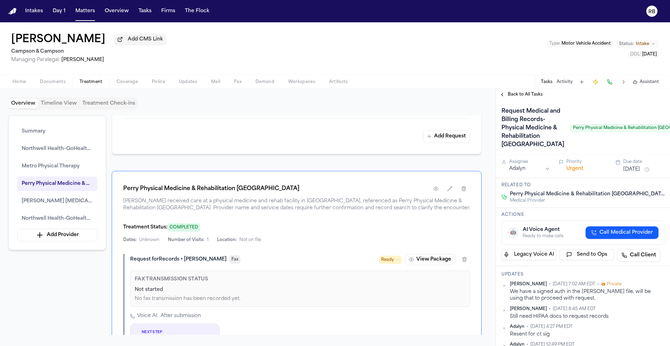
click at [553, 122] on div "Request Medical and Billing Records- Physical Medicine & Rehabilitation Deer Pa…" at bounding box center [604, 128] width 206 height 45
click at [522, 150] on h1 "Request Medical and Billing Records- Physical Medicine & Rehabilitation Deer Pa…" at bounding box center [533, 128] width 68 height 45
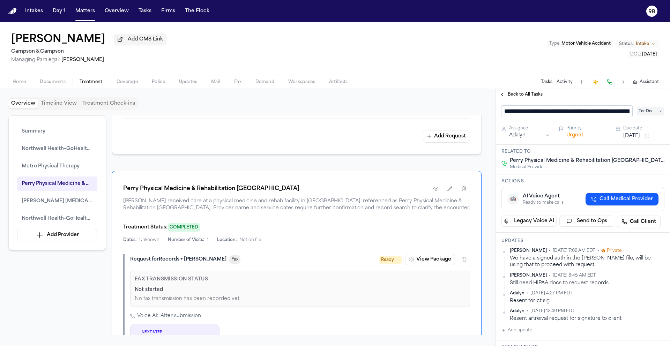
scroll to position [0, 111]
click at [518, 111] on input "**********" at bounding box center [564, 111] width 126 height 11
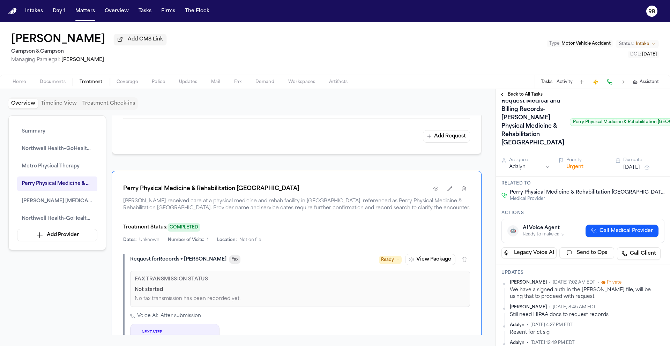
scroll to position [10, 0]
click at [437, 191] on icon "button" at bounding box center [435, 188] width 5 height 3
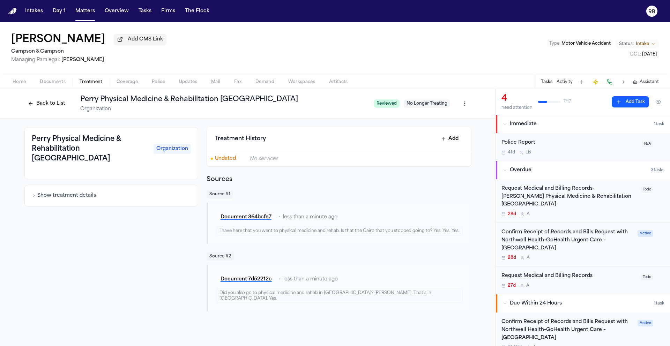
click at [467, 109] on html "Intakes Day 1 Matters Overview Tasks Firms The Flock RB Shenequa Wright Add CMS…" at bounding box center [335, 173] width 670 height 346
click at [442, 144] on div "Edit Provider" at bounding box center [439, 142] width 59 height 11
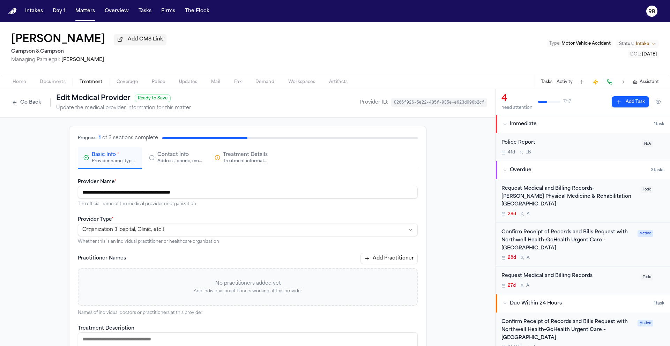
scroll to position [1, 0]
click at [113, 232] on html "**********" at bounding box center [335, 173] width 670 height 346
click at [33, 239] on div "**********" at bounding box center [247, 296] width 495 height 358
drag, startPoint x: 171, startPoint y: 169, endPoint x: 173, endPoint y: 162, distance: 7.3
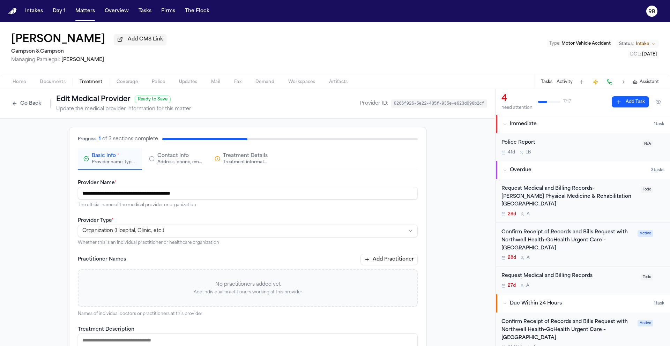
click at [170, 169] on button "Contact Info Address, phone, email, and other contact details" at bounding box center [175, 159] width 64 height 22
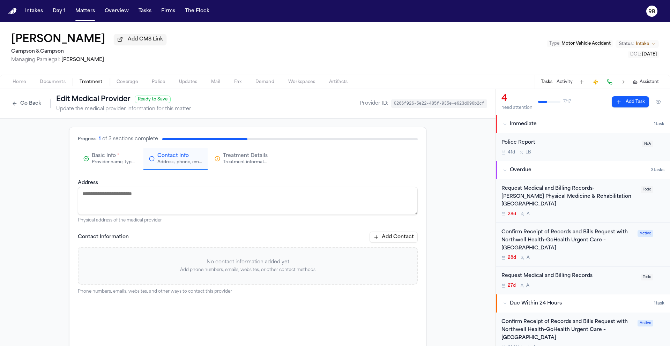
click at [194, 201] on textarea "Address" at bounding box center [248, 201] width 340 height 28
click at [401, 235] on button "Add Contact" at bounding box center [394, 237] width 48 height 11
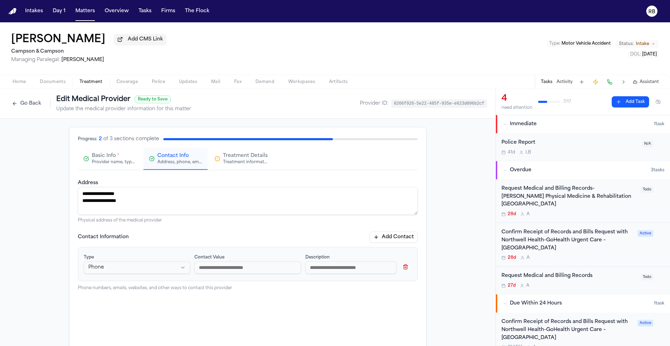
click at [226, 270] on input at bounding box center [247, 267] width 106 height 13
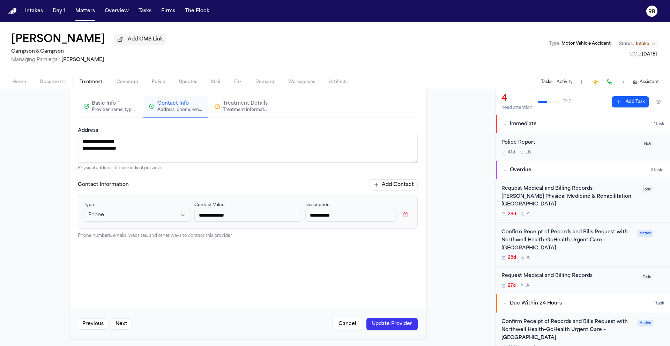
scroll to position [55, 0]
click at [401, 326] on button "Update Provider" at bounding box center [391, 322] width 51 height 13
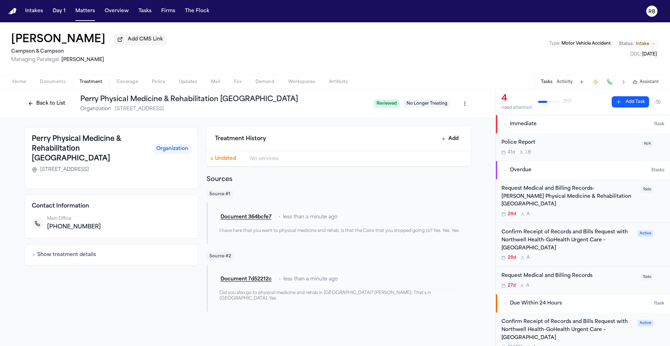
click at [504, 47] on div "[PERSON_NAME] Add CMS Link Campson & [PERSON_NAME] Managing Paralegal: [PERSON_…" at bounding box center [335, 48] width 670 height 52
click at [466, 105] on html "Intakes Day 1 Matters Overview Tasks Firms The Flock RB Shenequa Wright Add CMS…" at bounding box center [335, 173] width 670 height 346
click at [445, 143] on div "Edit Provider" at bounding box center [439, 142] width 59 height 11
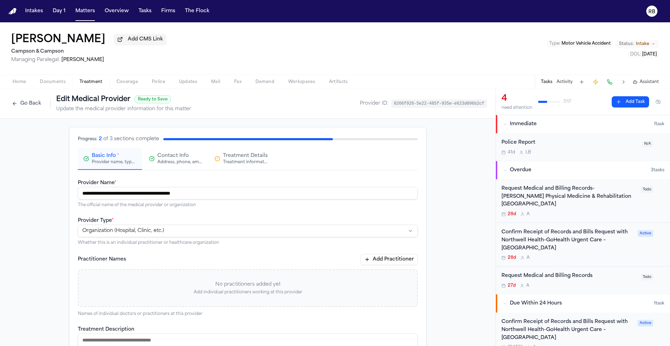
click at [181, 159] on span "Contact Info" at bounding box center [172, 155] width 31 height 7
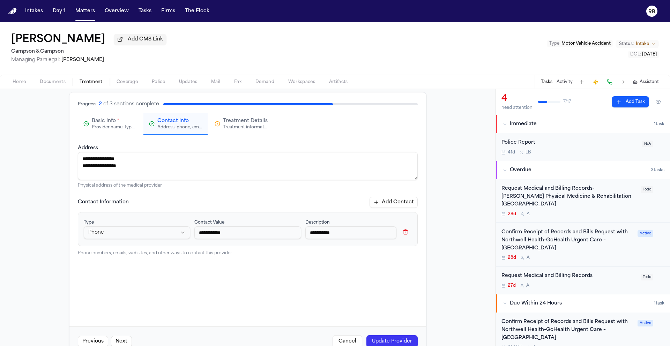
scroll to position [45, 0]
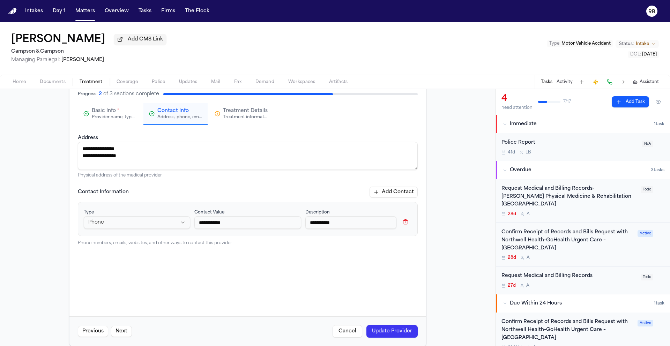
click at [394, 190] on button "Add Contact" at bounding box center [394, 192] width 48 height 11
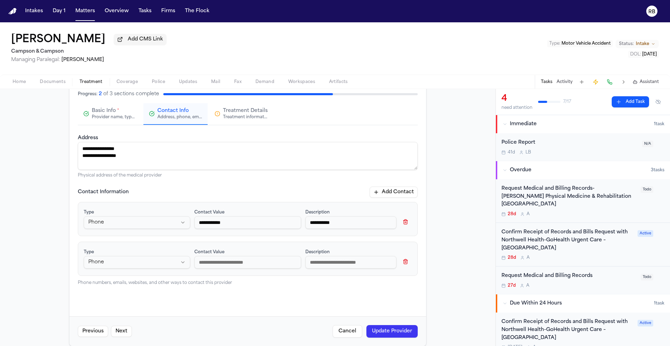
click at [125, 267] on html "**********" at bounding box center [335, 173] width 670 height 346
click at [215, 264] on input at bounding box center [247, 262] width 106 height 13
click at [390, 330] on button "Update Provider" at bounding box center [391, 331] width 51 height 13
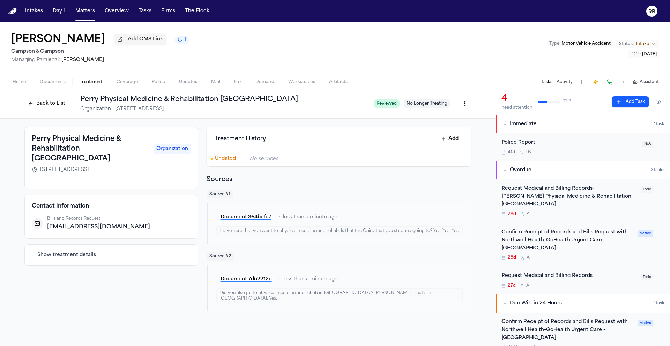
click at [468, 99] on html "Intakes Day 1 Matters Overview Tasks Firms The Flock RB Shenequa Wright Add CMS…" at bounding box center [335, 173] width 670 height 346
click at [448, 138] on div "Edit Provider" at bounding box center [439, 142] width 59 height 11
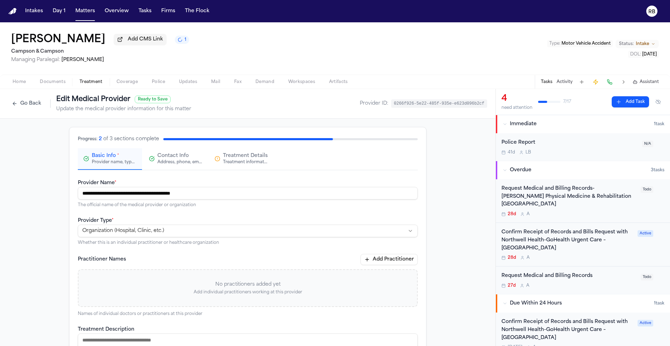
drag, startPoint x: 170, startPoint y: 161, endPoint x: 213, endPoint y: 173, distance: 44.7
click at [171, 161] on div "Address, phone, email, and other contact details" at bounding box center [179, 162] width 45 height 6
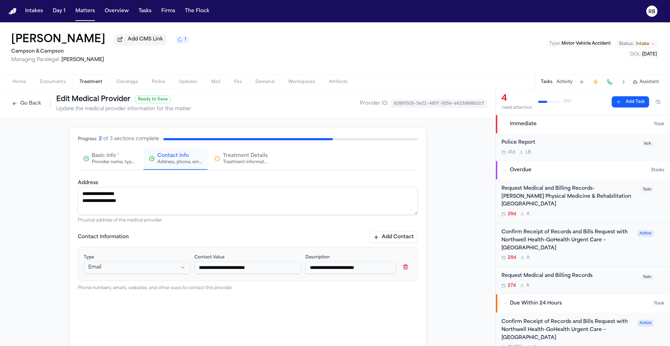
click at [401, 237] on button "Add Contact" at bounding box center [394, 237] width 48 height 11
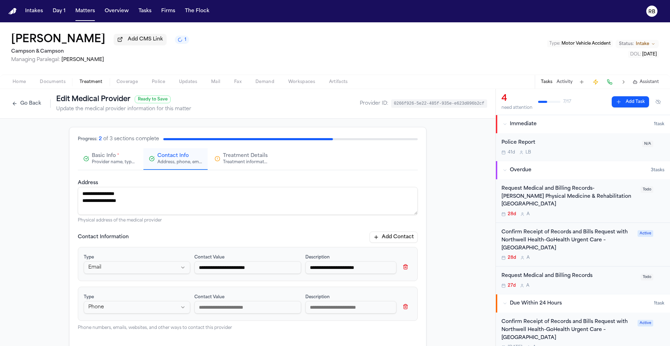
click at [219, 304] on input at bounding box center [247, 307] width 106 height 13
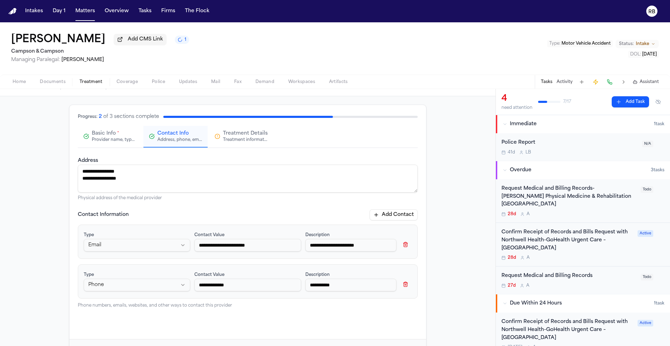
scroll to position [55, 0]
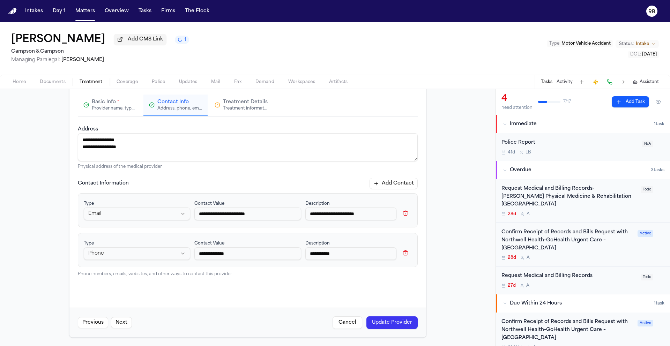
click at [376, 319] on button "Update Provider" at bounding box center [391, 322] width 51 height 13
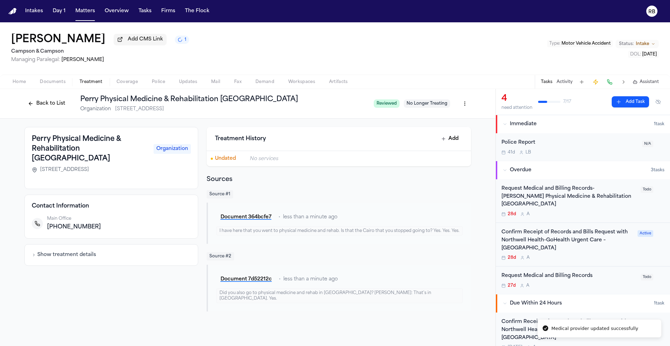
click at [158, 223] on div "[PHONE_NUMBER]" at bounding box center [119, 227] width 144 height 8
click at [621, 203] on div "Request Medical and Billing Records- Perry Physical Medicine & Rehabilitation D…" at bounding box center [568, 201] width 135 height 32
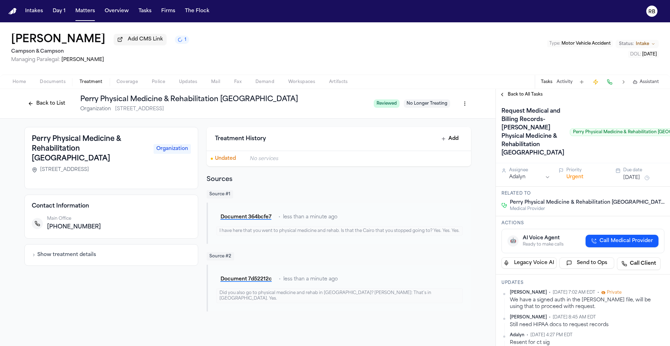
click at [469, 105] on html "Intakes Day 1 Matters Overview Tasks Firms The Flock RB Shenequa Wright Add CMS…" at bounding box center [335, 173] width 670 height 346
click at [458, 141] on div "Edit Provider" at bounding box center [439, 142] width 59 height 11
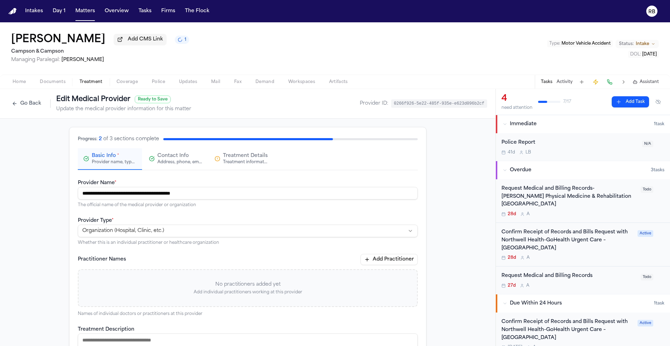
click at [180, 161] on div "Address, phone, email, and other contact details" at bounding box center [179, 162] width 45 height 6
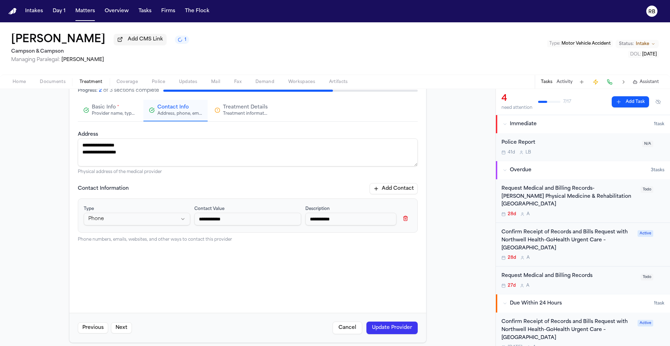
scroll to position [54, 0]
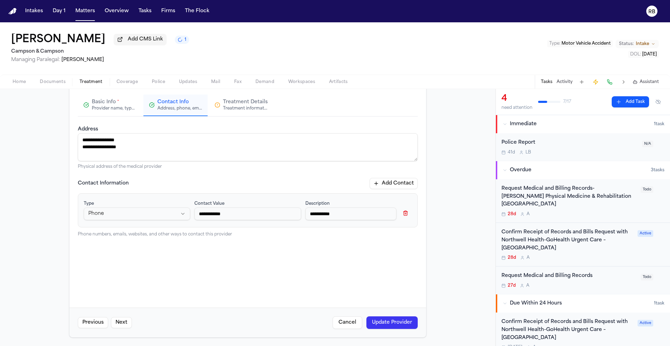
click at [408, 182] on button "Add Contact" at bounding box center [394, 183] width 48 height 11
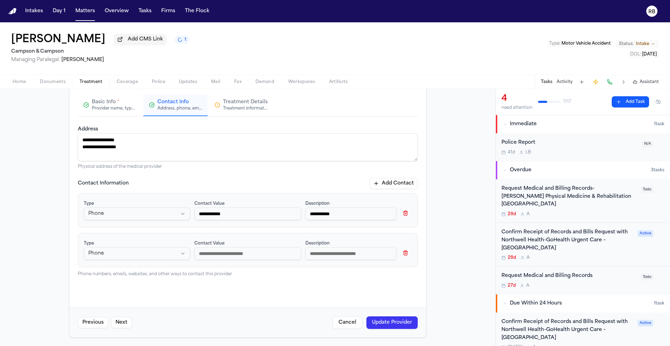
click at [249, 249] on input at bounding box center [247, 253] width 106 height 13
click at [377, 324] on button "Update Provider" at bounding box center [391, 322] width 51 height 13
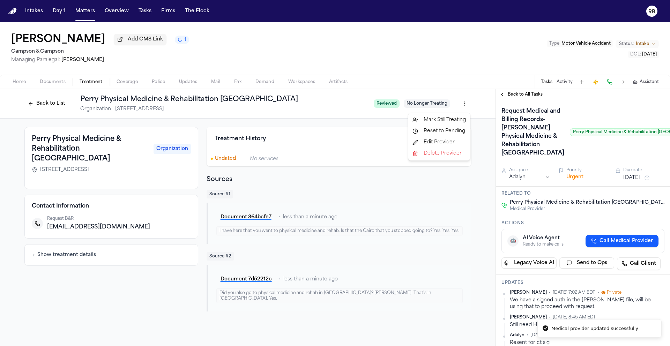
click at [465, 107] on html "Medical provider updated successfully Intakes Day 1 Matters Overview Tasks Firm…" at bounding box center [335, 173] width 670 height 346
click at [450, 140] on div "Edit Provider" at bounding box center [439, 142] width 59 height 11
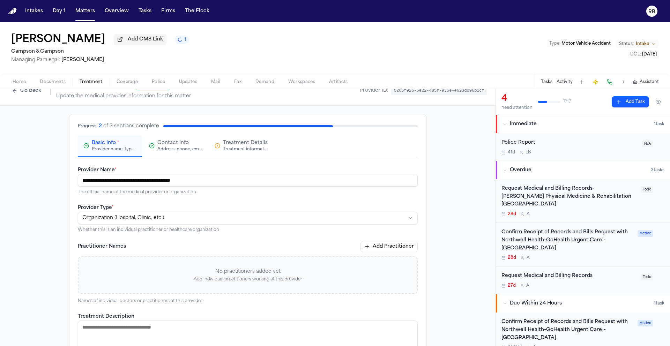
scroll to position [13, 0]
click at [180, 146] on span "Contact Info" at bounding box center [172, 142] width 31 height 7
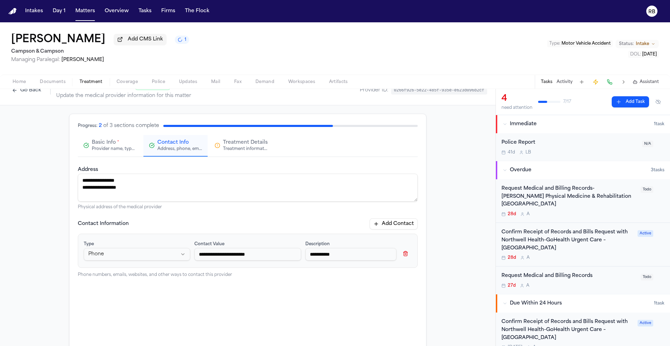
click at [142, 256] on html "**********" at bounding box center [335, 173] width 670 height 346
click at [406, 225] on button "Add Contact" at bounding box center [394, 223] width 48 height 11
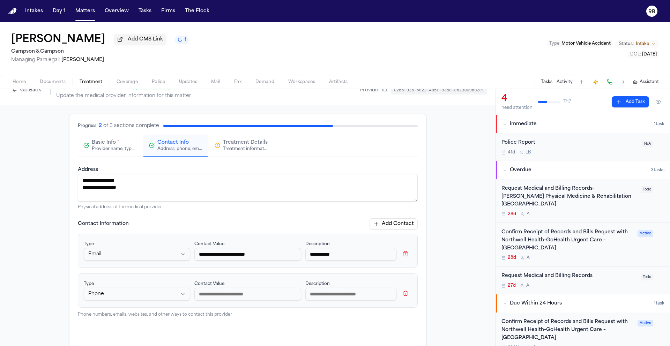
click at [228, 297] on input at bounding box center [247, 294] width 106 height 13
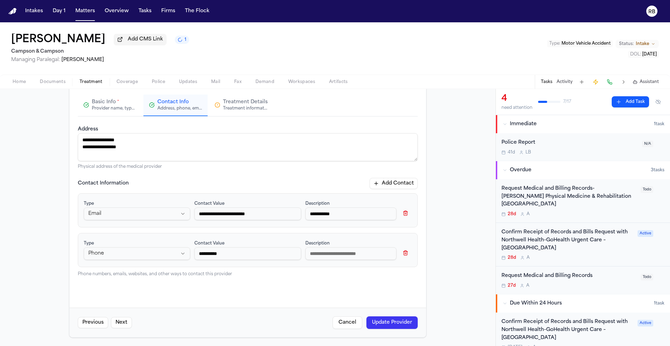
scroll to position [55, 0]
click at [328, 257] on input at bounding box center [350, 253] width 91 height 13
click at [394, 319] on button "Update Provider" at bounding box center [391, 322] width 51 height 13
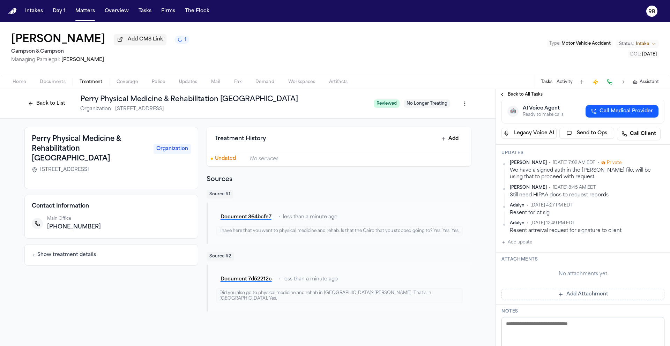
scroll to position [136, 0]
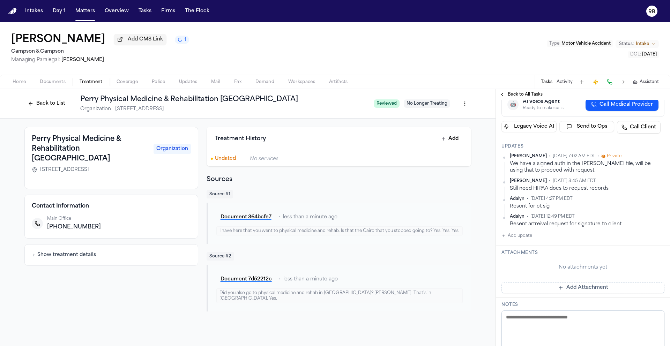
click at [524, 240] on button "Add update" at bounding box center [516, 236] width 31 height 8
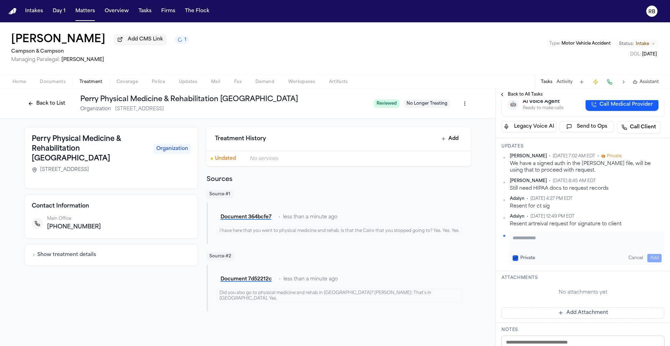
click at [547, 248] on textarea "Add your update" at bounding box center [587, 241] width 149 height 14
click at [650, 262] on button "Add" at bounding box center [654, 258] width 14 height 8
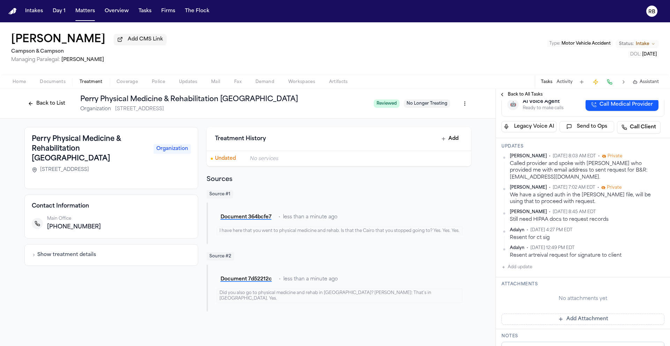
click at [52, 107] on button "Back to List" at bounding box center [46, 103] width 44 height 11
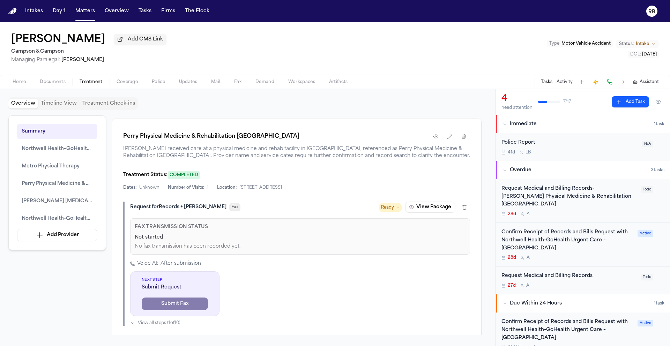
scroll to position [860, 0]
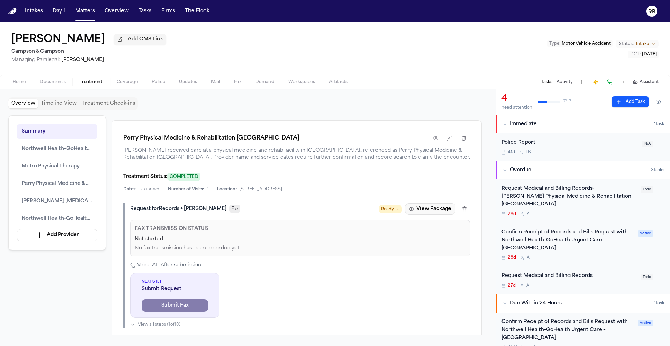
click at [438, 215] on button "View Package" at bounding box center [430, 208] width 50 height 11
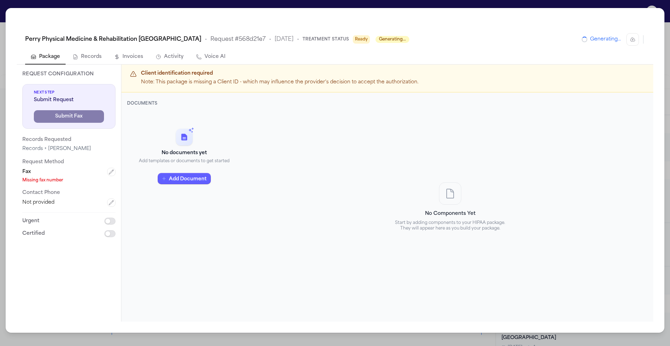
click at [5, 18] on div "Perry Physical Medicine & Rehabilitation Deer Park • Request # 568d21e7 • 8/18/…" at bounding box center [335, 173] width 670 height 346
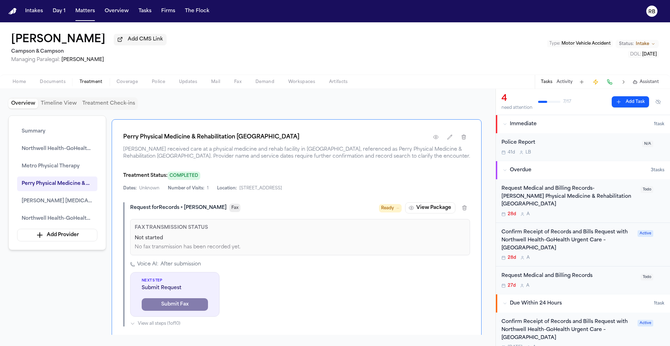
scroll to position [862, 0]
click at [435, 140] on icon "button" at bounding box center [436, 137] width 6 height 6
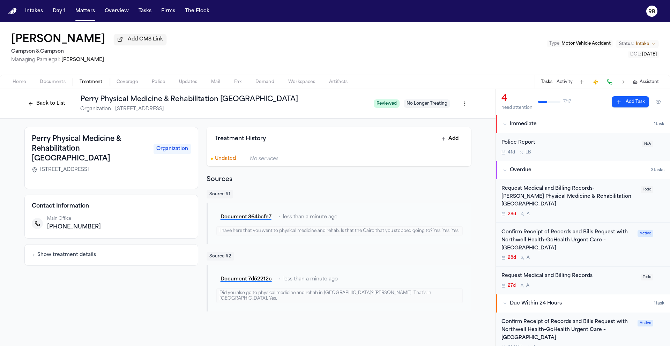
click at [595, 274] on div "Request Medical and Billing Records 27d A" at bounding box center [568, 280] width 135 height 16
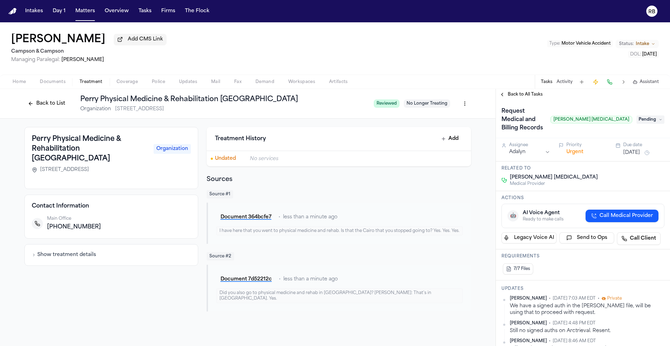
click at [515, 94] on span "Back to All Tasks" at bounding box center [525, 95] width 35 height 6
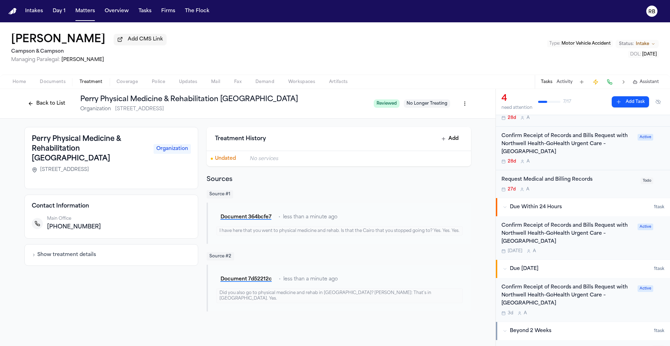
scroll to position [97, 0]
click at [607, 186] on div "27d A" at bounding box center [568, 189] width 135 height 6
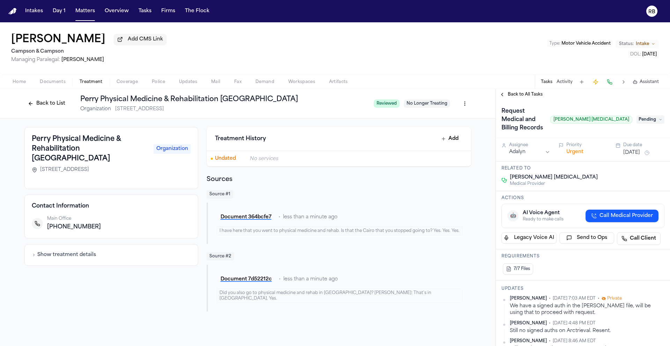
click at [509, 95] on span "Back to All Tasks" at bounding box center [525, 95] width 35 height 6
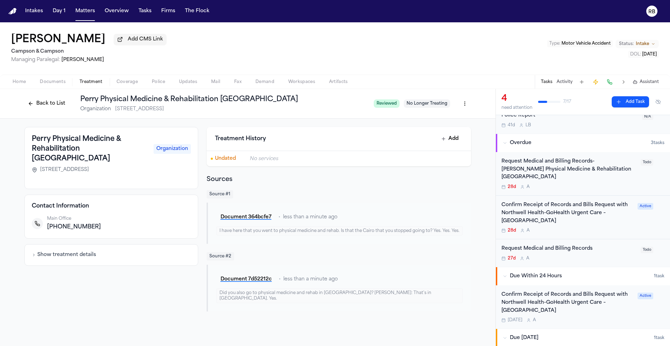
scroll to position [28, 0]
click at [629, 220] on div "Confirm Receipt of Records and Bills Request with Northwell Health-GoHealth Urg…" at bounding box center [582, 217] width 163 height 32
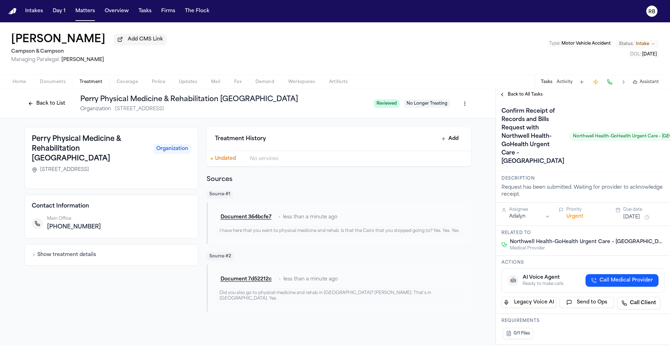
click at [518, 97] on span "Back to All Tasks" at bounding box center [525, 95] width 35 height 6
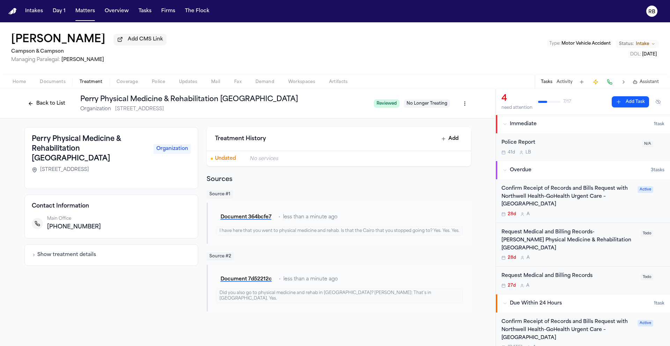
click at [634, 204] on div "Confirm Receipt of Records and Bills Request with Northwell Health-GoHealth Urg…" at bounding box center [582, 201] width 163 height 32
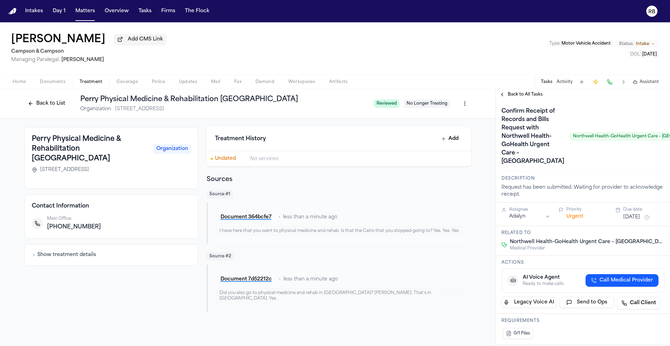
click at [638, 221] on button "[DATE]" at bounding box center [631, 217] width 17 height 7
click at [639, 223] on button "16" at bounding box center [637, 224] width 11 height 11
click at [559, 167] on div "Confirm Receipt of Records and Bills Request with Northwell Health-GoHealth Urg…" at bounding box center [606, 136] width 210 height 61
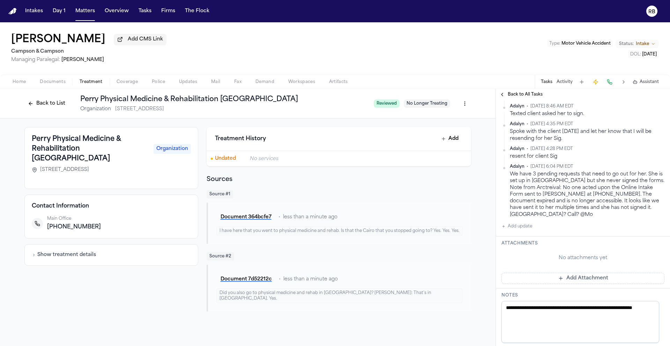
scroll to position [321, 0]
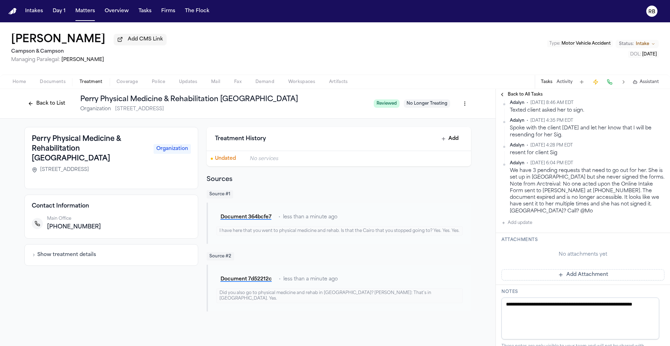
click at [529, 227] on button "Add update" at bounding box center [516, 223] width 31 height 8
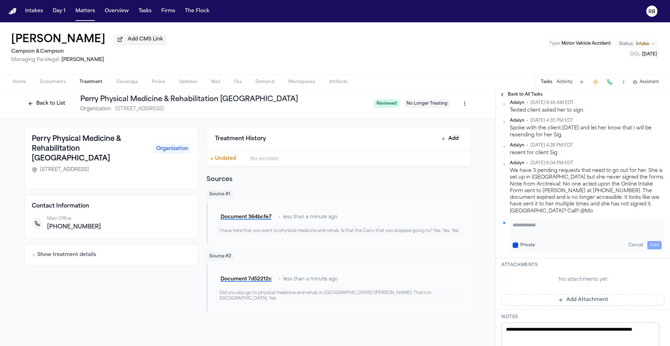
click at [559, 236] on textarea "Add your update" at bounding box center [587, 229] width 149 height 14
click at [650, 249] on button "Add" at bounding box center [654, 245] width 14 height 8
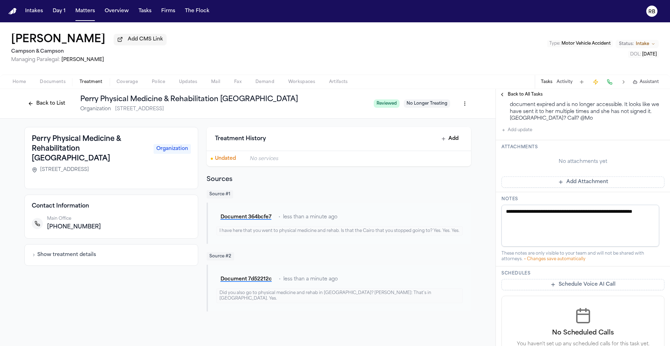
scroll to position [452, 0]
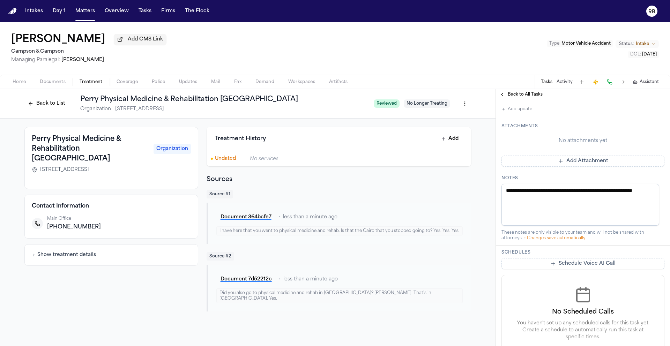
click at [597, 167] on div "No attachments yet Add Attachment" at bounding box center [582, 149] width 163 height 35
click at [600, 167] on button "Add Attachment" at bounding box center [582, 161] width 163 height 11
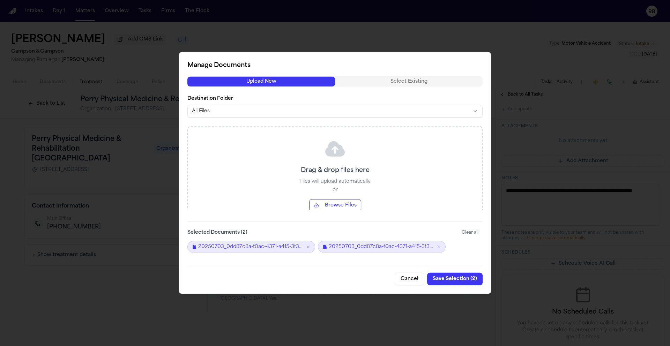
click at [461, 277] on button "Save Selection ( 2 )" at bounding box center [454, 279] width 55 height 13
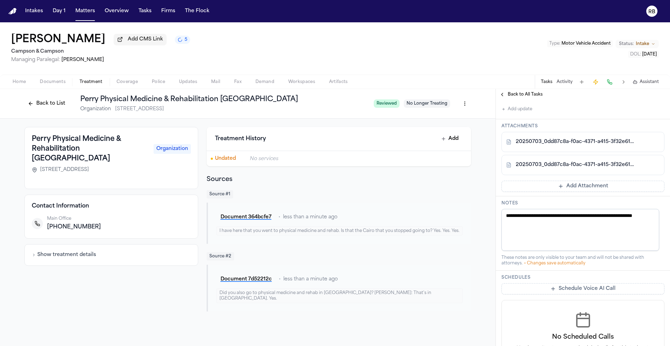
click at [586, 145] on link "20250703_0dd87c8a-f0ac-4371-a415-3f32e6177e46_2400965_Medical_Request_Medical_R…" at bounding box center [576, 142] width 120 height 7
click at [552, 175] on div "20250703_0dd87c8a-f0ac-4371-a415-3f32e6177e46_2400965_Medical_Request_Medical_R…" at bounding box center [582, 165] width 163 height 20
click at [553, 169] on link "20250703_0dd87c8a-f0ac-4371-a415-3f32e6177e46_2400965_Medical_Request_Medical_R…" at bounding box center [576, 165] width 120 height 7
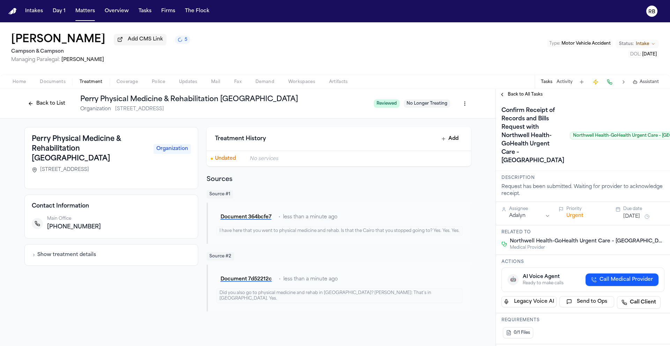
scroll to position [0, 0]
click at [538, 94] on span "Back to All Tasks" at bounding box center [525, 95] width 35 height 6
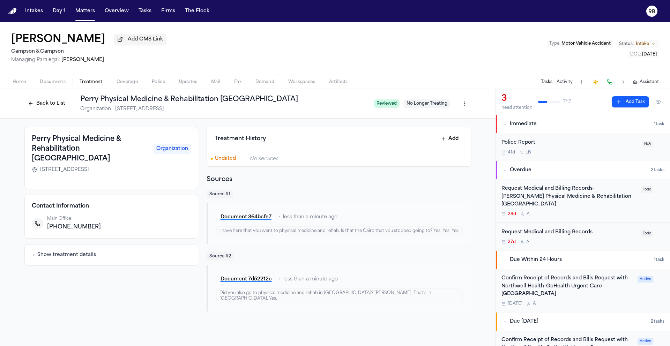
click at [54, 104] on button "Back to List" at bounding box center [46, 103] width 44 height 11
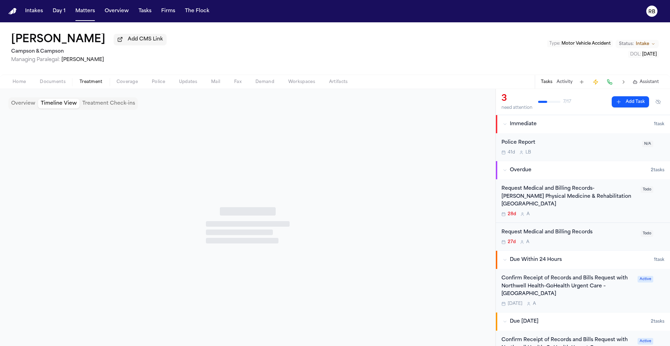
click at [54, 104] on button "Timeline View" at bounding box center [59, 104] width 42 height 10
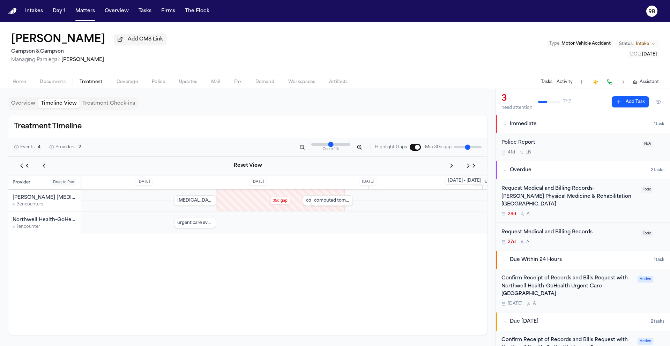
click at [26, 84] on button "Home" at bounding box center [19, 82] width 27 height 8
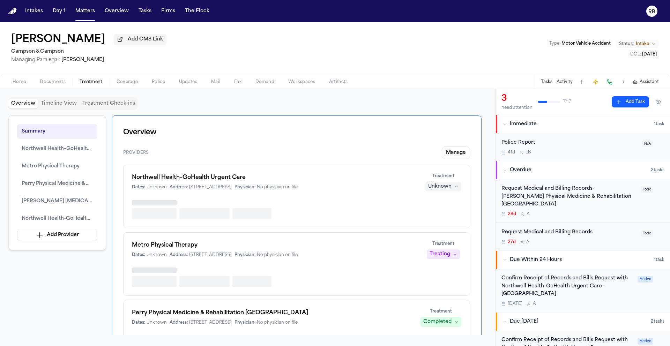
click at [84, 83] on span "Treatment" at bounding box center [91, 82] width 23 height 6
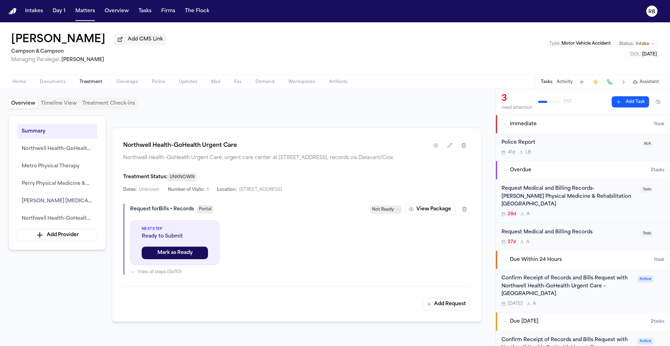
scroll to position [425, 0]
click at [442, 214] on button "View Package" at bounding box center [430, 208] width 50 height 11
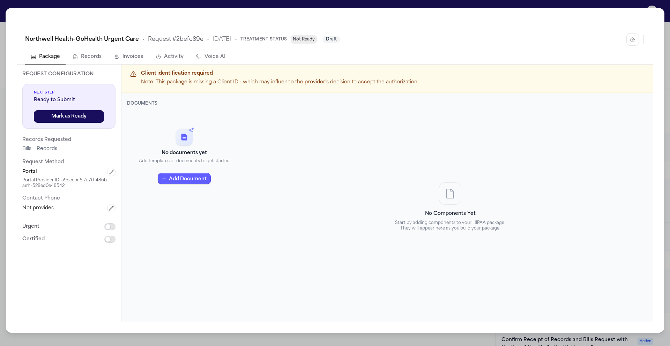
click at [0, 10] on div "Northwell Health–GoHealth Urgent Care • Request # 2befc89e • 9/9/2025 • Treatme…" at bounding box center [335, 173] width 670 height 346
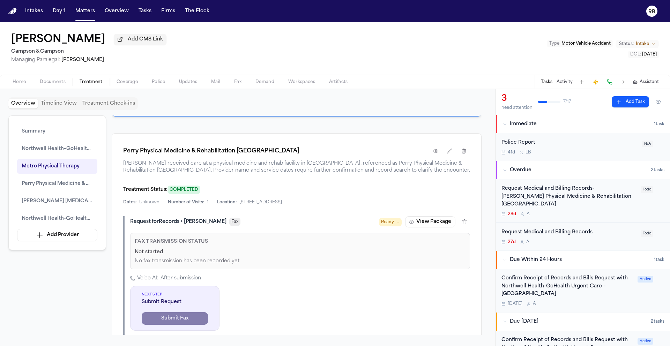
scroll to position [849, 0]
click at [420, 226] on button "View Package" at bounding box center [430, 220] width 50 height 11
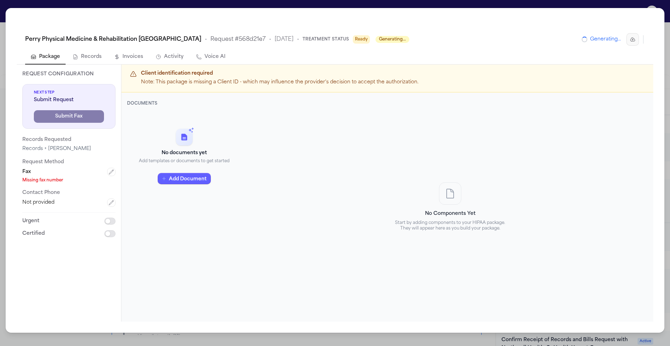
click at [628, 40] on button "button" at bounding box center [632, 39] width 13 height 13
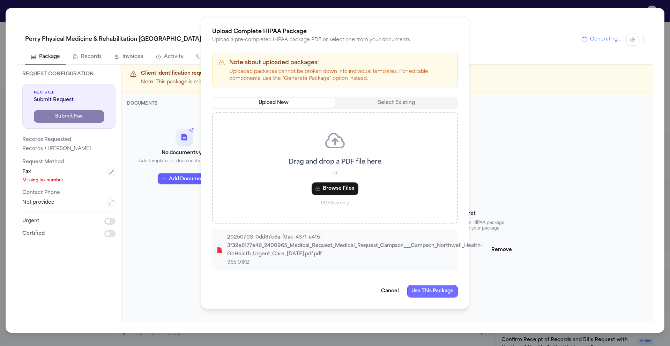
click at [433, 289] on button "Use This Package" at bounding box center [432, 291] width 51 height 13
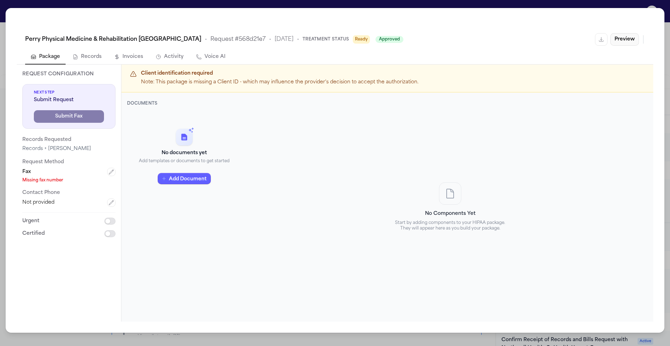
click at [629, 40] on button "Preview" at bounding box center [624, 39] width 29 height 13
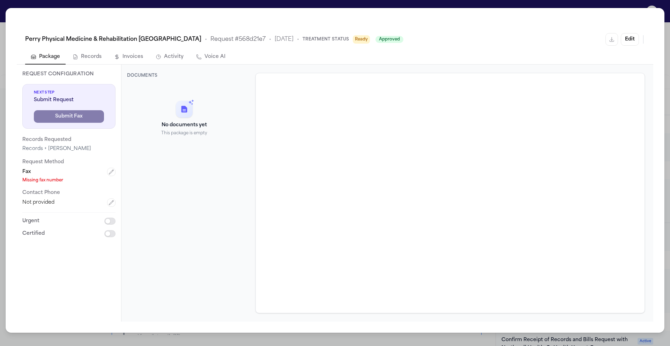
click at [174, 152] on div "No documents yet This package is empty" at bounding box center [184, 123] width 114 height 78
click at [110, 171] on icon "button" at bounding box center [112, 172] width 6 height 6
click at [77, 173] on html "Intakes Day 1 Matters Overview Tasks Firms The Flock RB Shenequa Wright Add CMS…" at bounding box center [335, 173] width 670 height 346
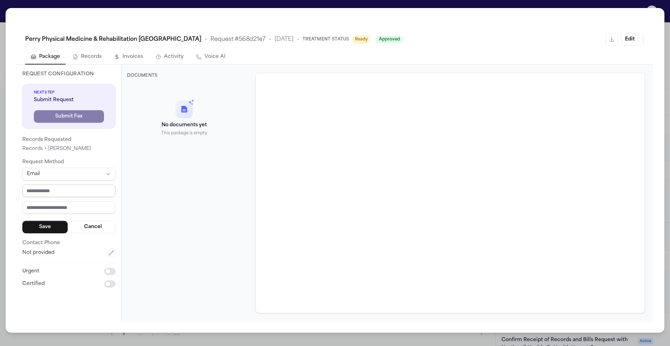
click at [62, 193] on input "email" at bounding box center [68, 191] width 93 height 13
click at [55, 227] on button "Save" at bounding box center [44, 227] width 45 height 13
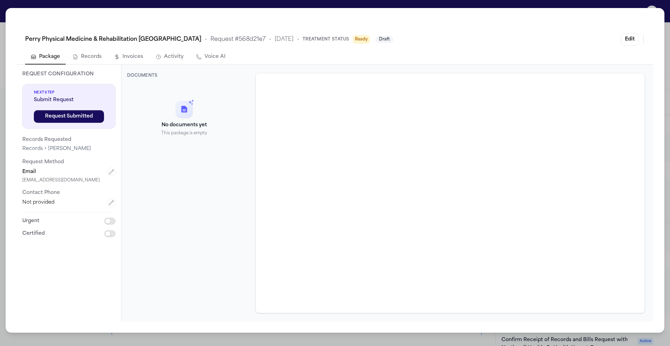
click at [1, 8] on div "Perry Physical Medicine & Rehabilitation Deer Park • Request # 568d21e7 • 8/18/…" at bounding box center [335, 173] width 670 height 346
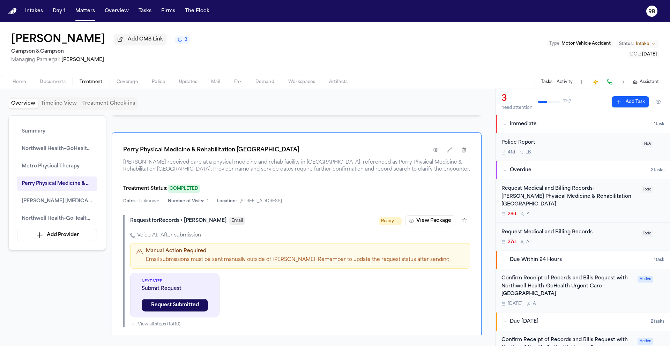
click at [624, 211] on div "28d A" at bounding box center [568, 214] width 135 height 6
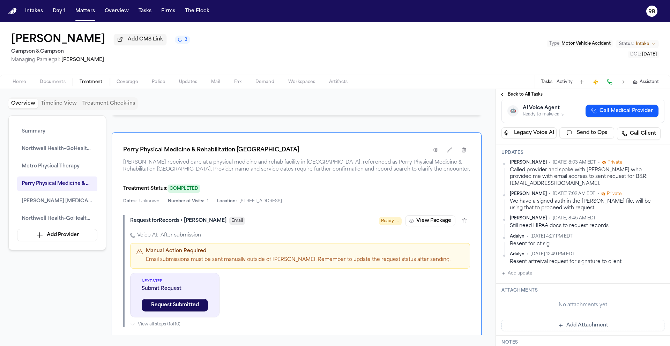
scroll to position [198, 0]
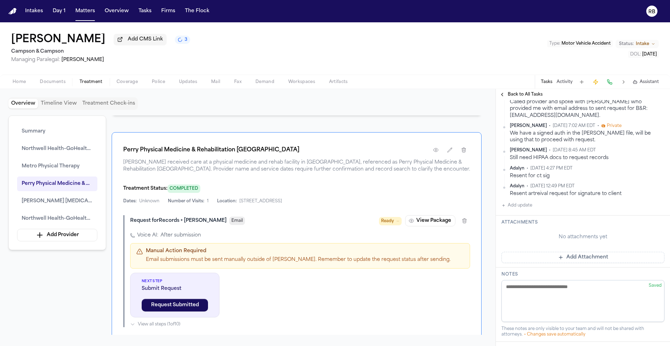
click at [584, 263] on button "Add Attachment" at bounding box center [582, 257] width 163 height 11
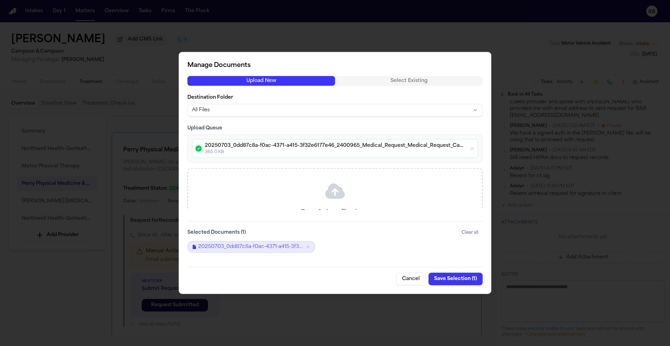
click at [463, 277] on button "Save Selection ( 1 )" at bounding box center [455, 279] width 54 height 13
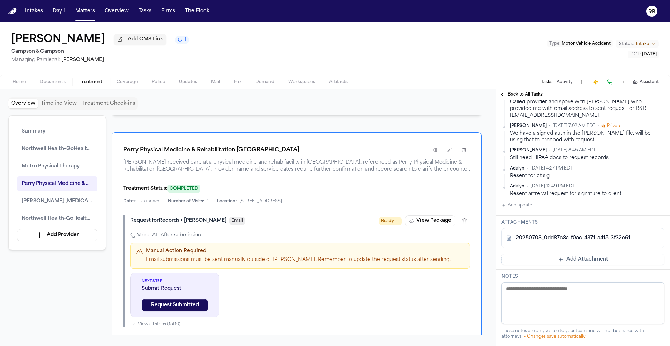
click at [523, 210] on button "Add update" at bounding box center [516, 205] width 31 height 8
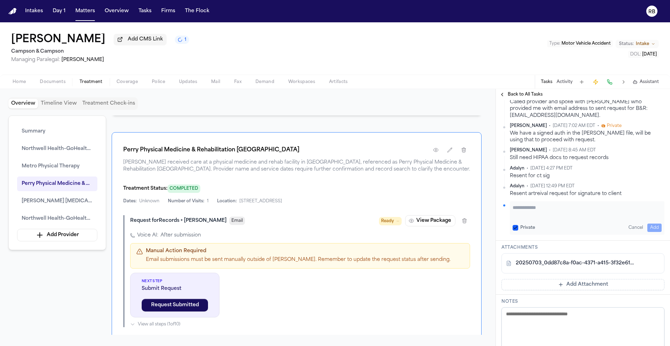
click at [547, 218] on textarea "Add your update" at bounding box center [587, 211] width 149 height 14
click at [651, 232] on button "Add" at bounding box center [654, 228] width 14 height 8
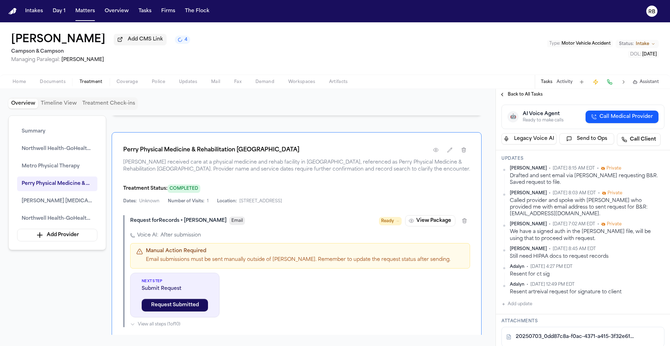
scroll to position [59, 0]
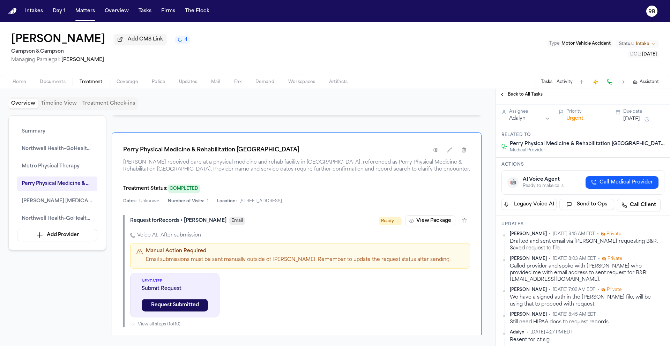
click at [640, 123] on button "[DATE]" at bounding box center [631, 119] width 17 height 7
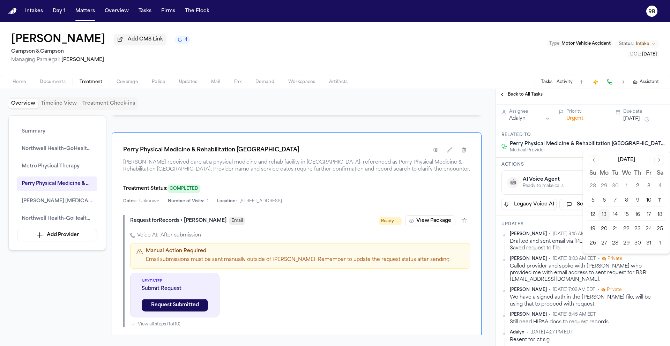
click at [640, 212] on button "16" at bounding box center [637, 214] width 11 height 11
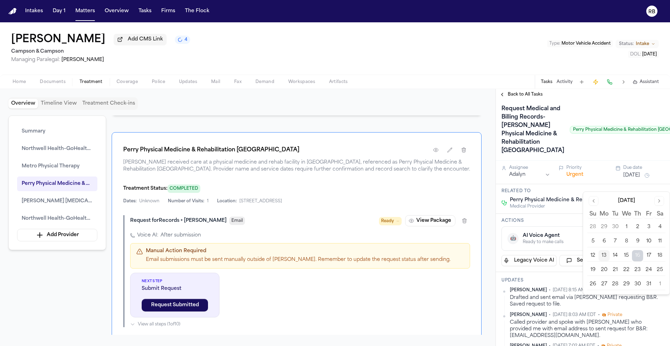
scroll to position [0, 0]
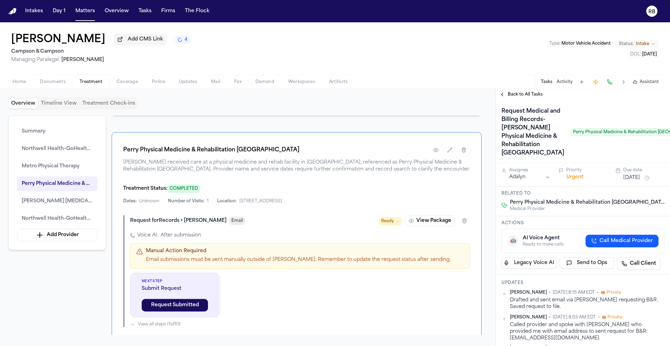
click at [520, 121] on h1 "Request Medical and Billing Records- Perry Physical Medicine & Rehabilitation D…" at bounding box center [533, 132] width 68 height 53
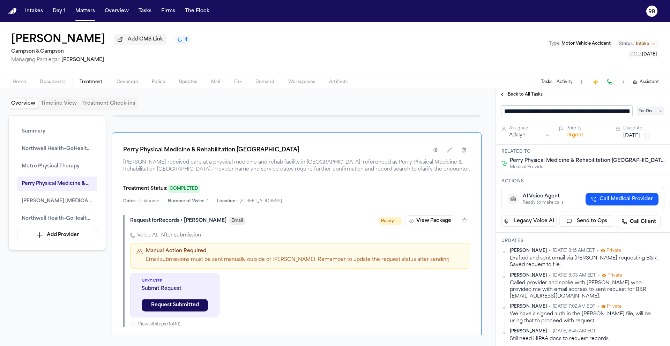
scroll to position [0, 127]
click at [513, 114] on input "**********" at bounding box center [564, 111] width 126 height 11
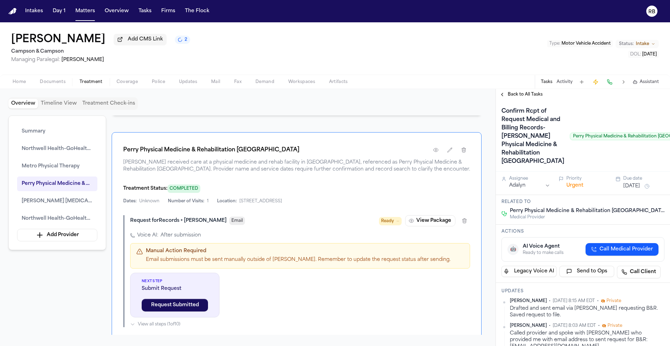
click at [526, 95] on span "Back to All Tasks" at bounding box center [525, 95] width 35 height 6
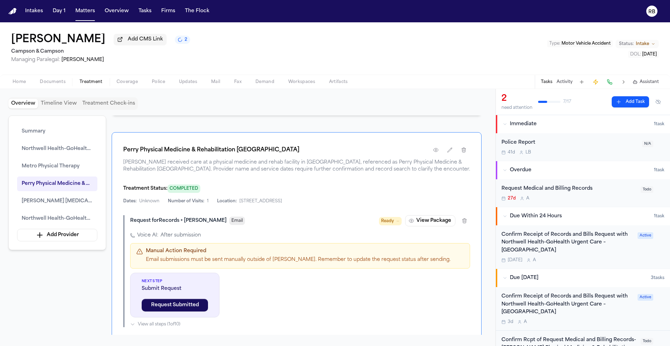
click at [608, 192] on div "Request Medical and Billing Records" at bounding box center [568, 189] width 135 height 8
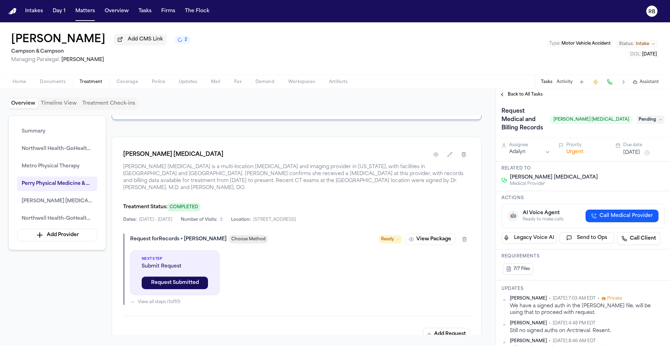
scroll to position [1115, 0]
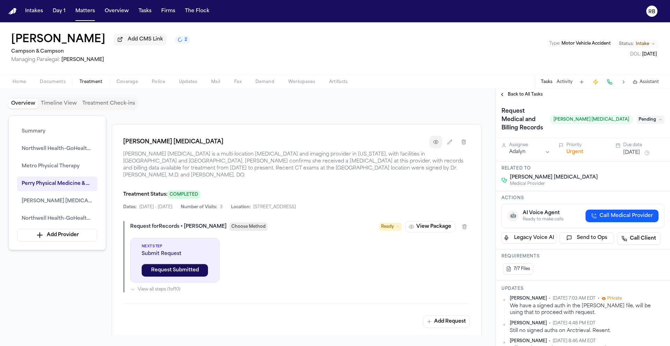
click at [438, 145] on icon "button" at bounding box center [436, 142] width 6 height 6
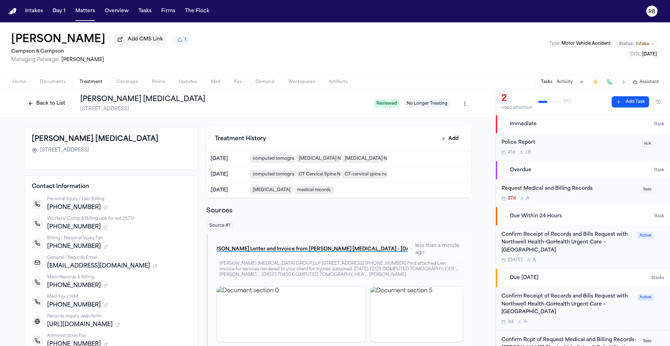
click at [52, 104] on button "Back to List" at bounding box center [46, 103] width 44 height 11
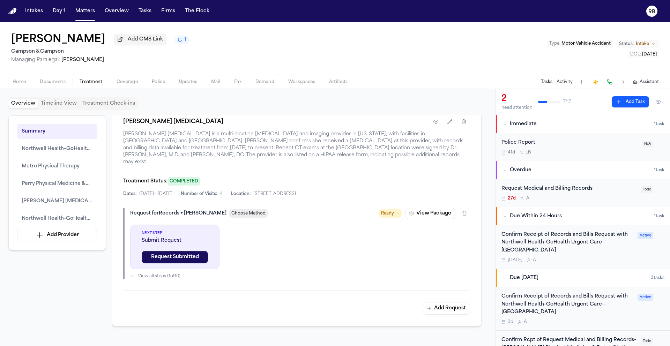
scroll to position [1143, 0]
click at [440, 209] on button "View Package" at bounding box center [430, 212] width 50 height 11
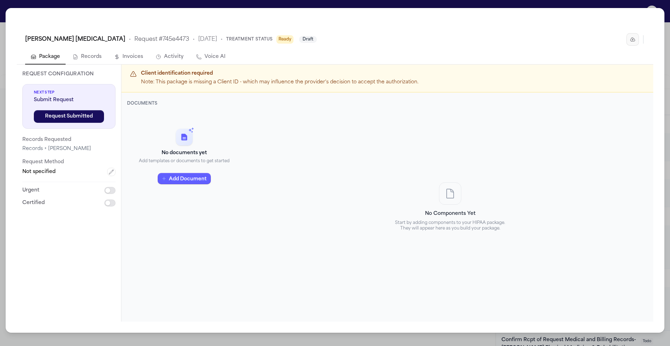
click at [634, 39] on icon "button" at bounding box center [633, 40] width 6 height 6
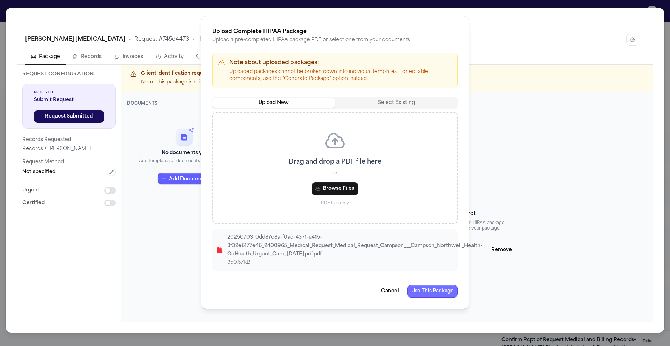
click at [434, 294] on button "Use This Package" at bounding box center [432, 291] width 51 height 13
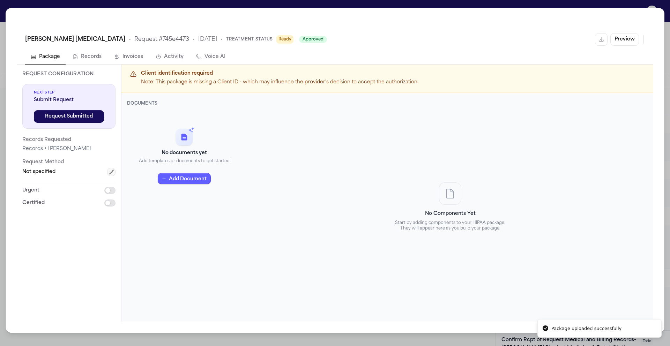
click at [112, 170] on icon "button" at bounding box center [112, 172] width 6 height 6
click at [78, 174] on html "Package uploaded successfully Intakes Day 1 Matters Overview Tasks Firms The Fl…" at bounding box center [335, 173] width 670 height 346
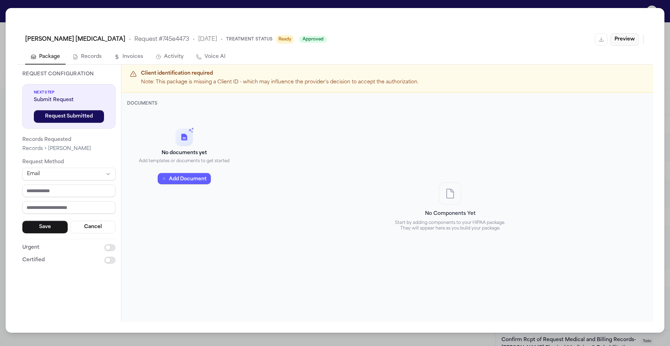
click at [625, 36] on button "Preview" at bounding box center [624, 39] width 29 height 13
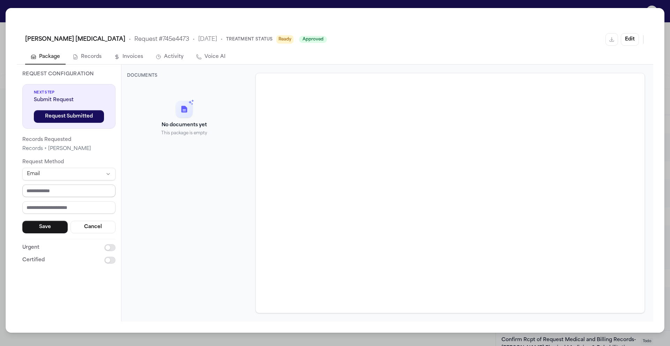
click at [67, 188] on input "email" at bounding box center [68, 191] width 93 height 13
click at [45, 223] on button "Save" at bounding box center [44, 227] width 45 height 13
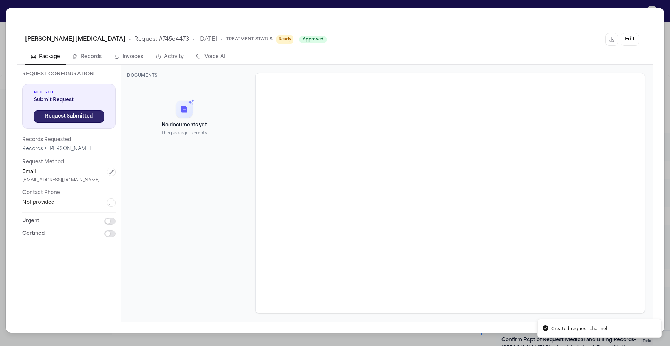
click at [89, 114] on button "Request Submitted" at bounding box center [69, 116] width 70 height 13
click at [4, 10] on div "Zwanger-Pesiri Radiology • Request # 745e4473 • 9/18/2025 • Treatment Status Se…" at bounding box center [335, 173] width 670 height 346
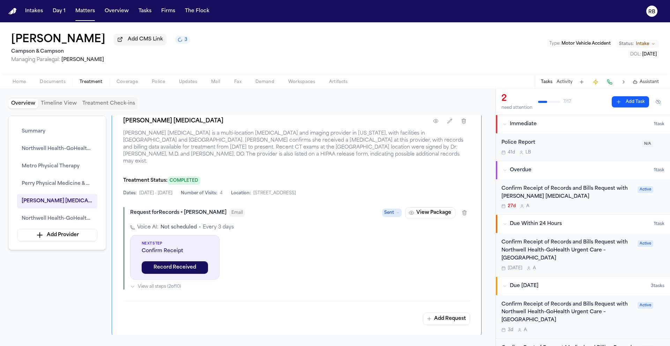
click at [606, 205] on div "27d A" at bounding box center [567, 206] width 132 height 6
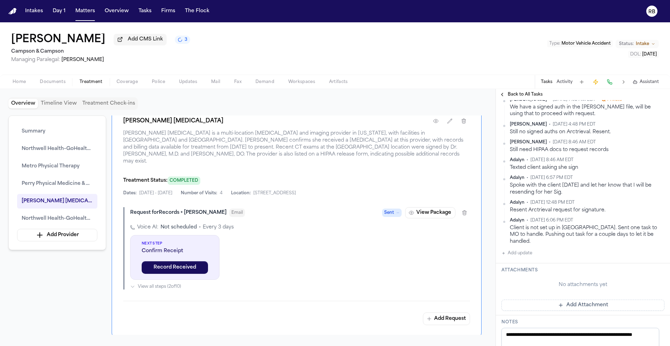
scroll to position [320, 0]
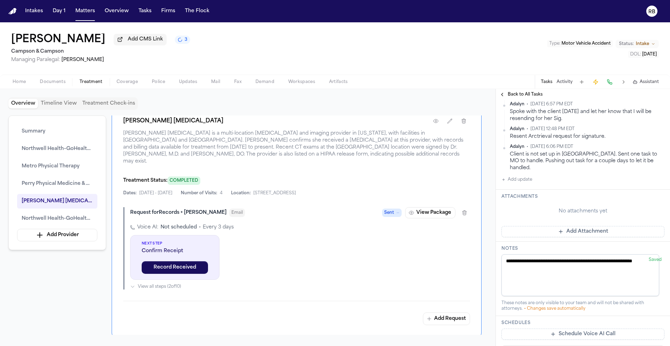
click at [587, 229] on button "Add Attachment" at bounding box center [582, 231] width 163 height 11
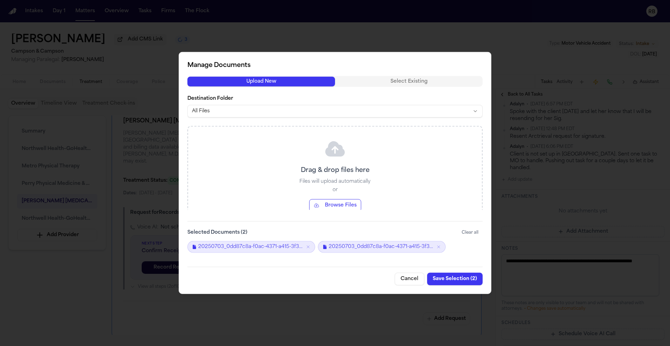
click at [441, 278] on button "Save Selection ( 2 )" at bounding box center [454, 279] width 55 height 13
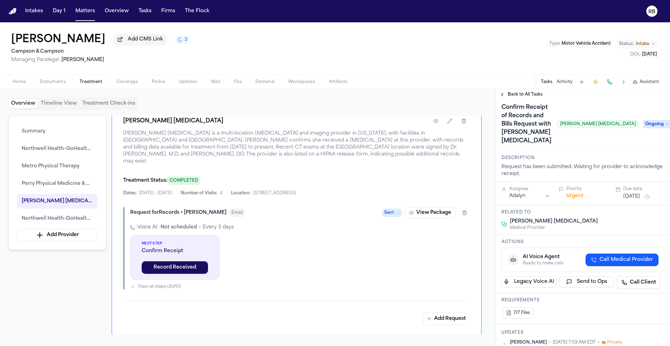
scroll to position [0, 0]
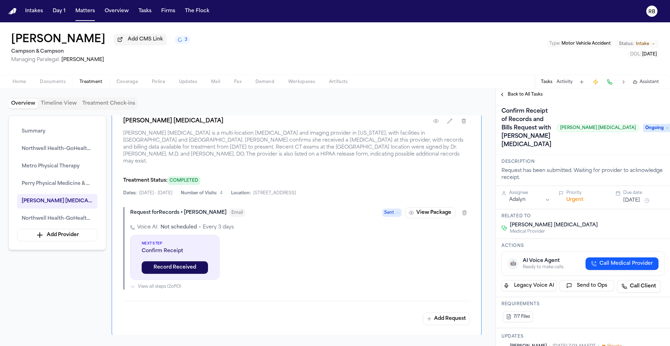
click at [643, 129] on span "Ongoing" at bounding box center [657, 128] width 28 height 8
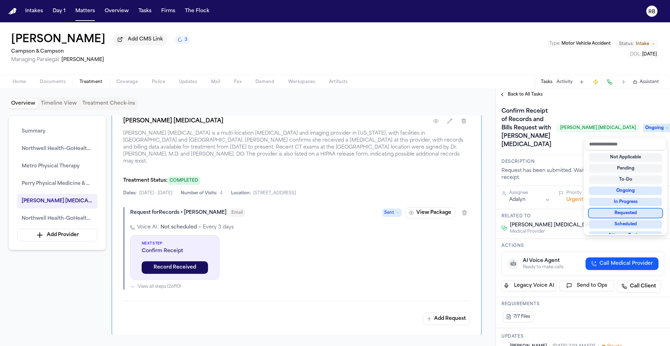
click at [635, 211] on div "Requested" at bounding box center [625, 213] width 73 height 8
click at [564, 143] on div "Confirm Receipt of Records and Bills Request with Zwanger-Pesiri Radiology Zwan…" at bounding box center [582, 128] width 163 height 45
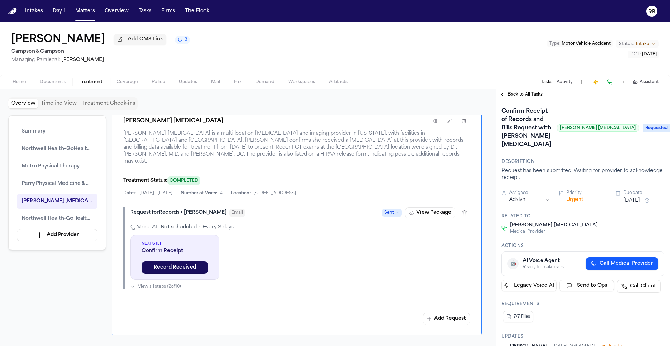
click at [633, 202] on button "Sep 16, 2025" at bounding box center [631, 200] width 17 height 7
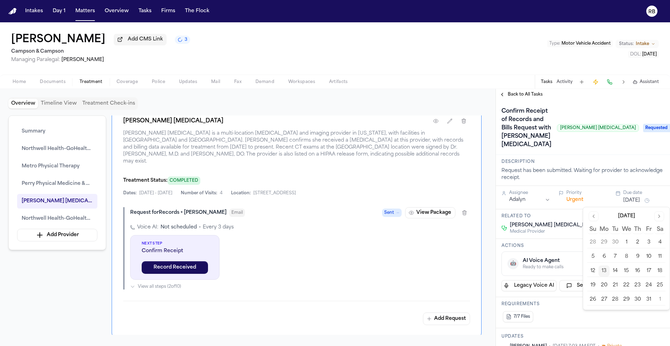
click at [634, 269] on button "16" at bounding box center [637, 271] width 11 height 11
click at [633, 155] on div "Confirm Receipt of Records and Bills Request with Zwanger-Pesiri Radiology Zwan…" at bounding box center [583, 127] width 174 height 55
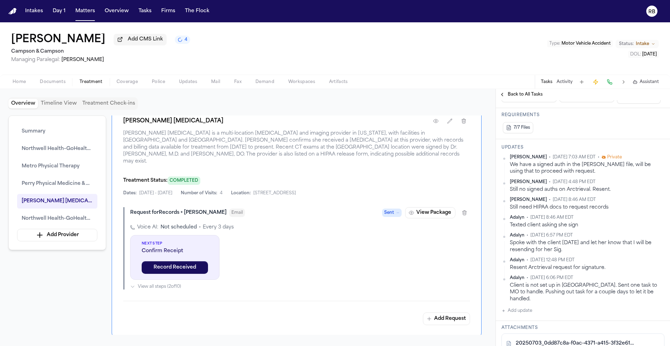
scroll to position [194, 0]
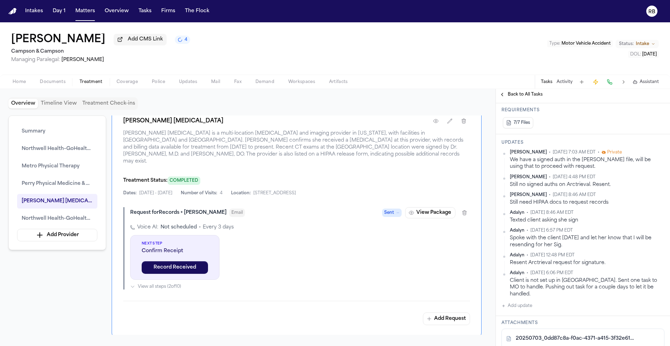
click at [528, 302] on button "Add update" at bounding box center [516, 306] width 31 height 8
click at [545, 305] on textarea "Add your update" at bounding box center [587, 312] width 149 height 14
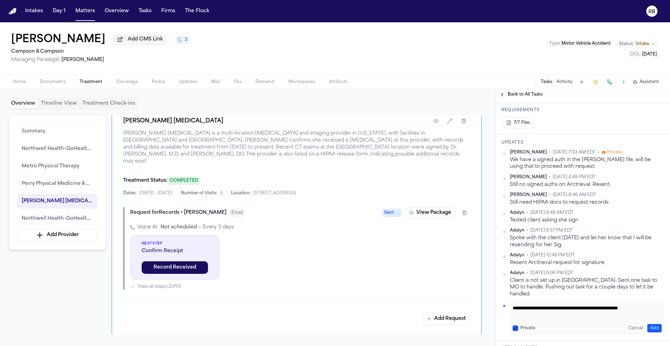
scroll to position [0, 0]
click at [652, 324] on button "Add" at bounding box center [654, 328] width 14 height 8
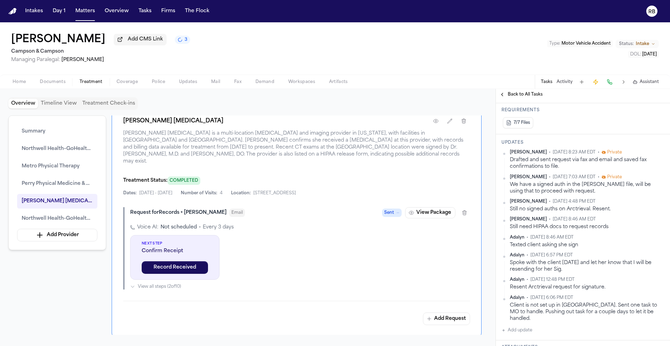
click at [520, 96] on span "Back to All Tasks" at bounding box center [525, 95] width 35 height 6
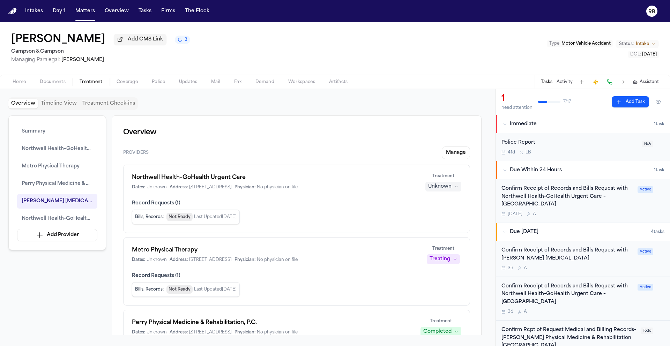
click at [637, 212] on div "Confirm Receipt of Records and Bills Request with Northwell Health-GoHealth Urg…" at bounding box center [582, 201] width 163 height 32
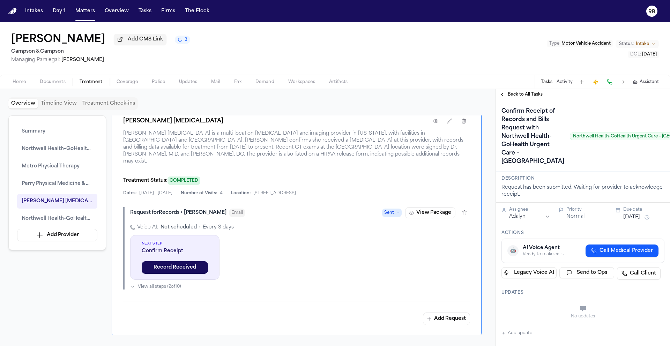
click at [527, 94] on span "Back to All Tasks" at bounding box center [525, 95] width 35 height 6
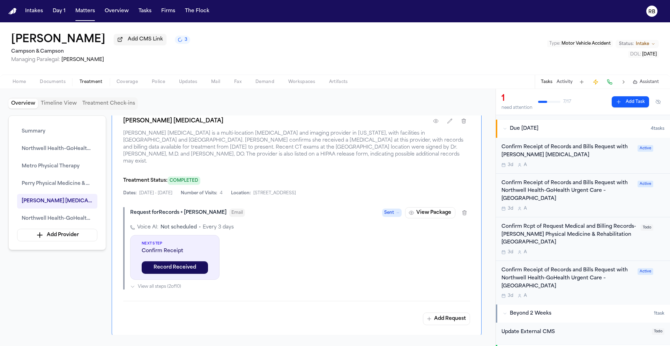
scroll to position [149, 0]
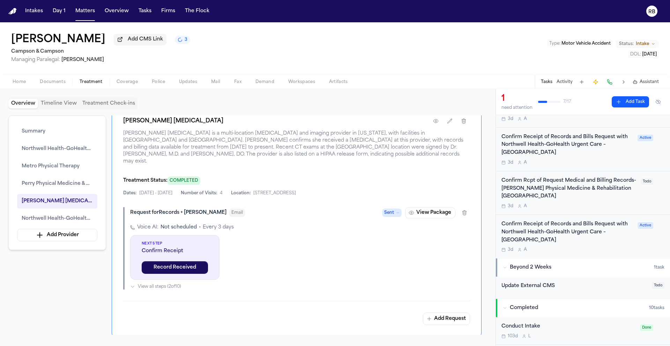
click at [644, 249] on div "Confirm Receipt of Records and Bills Request with Northwell Health-GoHealth Urg…" at bounding box center [582, 237] width 163 height 32
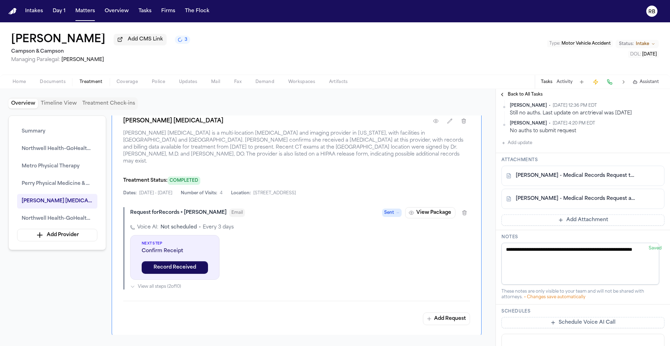
scroll to position [199, 0]
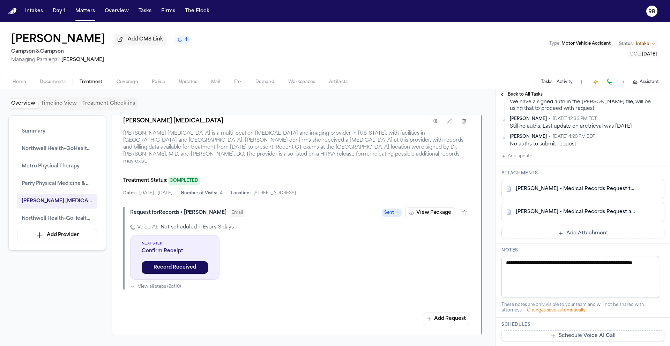
click at [590, 185] on div "[PERSON_NAME] - Medical Records Request to Northwell Go Health Urgent Care - [D…" at bounding box center [582, 189] width 163 height 20
click at [594, 188] on link "[PERSON_NAME] - Medical Records Request to Northwell Go Health Urgent Care - [D…" at bounding box center [576, 189] width 120 height 7
click at [587, 210] on link "[PERSON_NAME] - Medical Records Request and HIPAA to Northwell Go Health - [DAT…" at bounding box center [576, 212] width 120 height 7
click at [479, 64] on div "[PERSON_NAME] Add CMS Link 5 Campson & [PERSON_NAME] Managing Paralegal: [PERSO…" at bounding box center [335, 48] width 670 height 52
click at [503, 96] on button "Back to All Tasks" at bounding box center [521, 95] width 50 height 6
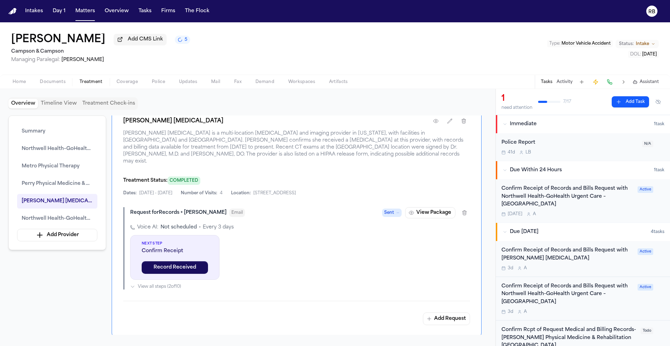
drag, startPoint x: 467, startPoint y: 58, endPoint x: 445, endPoint y: 57, distance: 21.7
click at [459, 54] on div "[PERSON_NAME] Add CMS Link 5 Campson & [PERSON_NAME] Managing Paralegal: [PERSO…" at bounding box center [335, 48] width 670 height 52
click at [576, 209] on div "Confirm Receipt of Records and Bills Request with Northwell Health-GoHealth Urg…" at bounding box center [567, 197] width 132 height 24
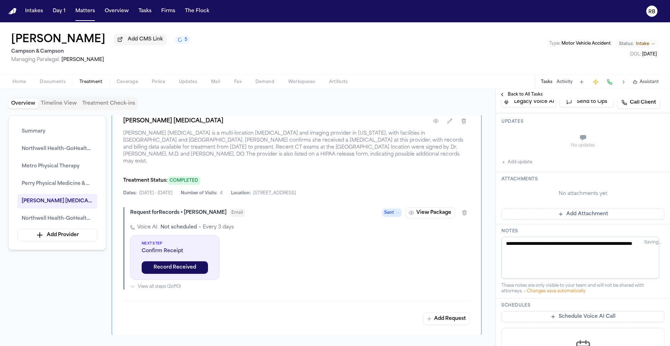
scroll to position [184, 0]
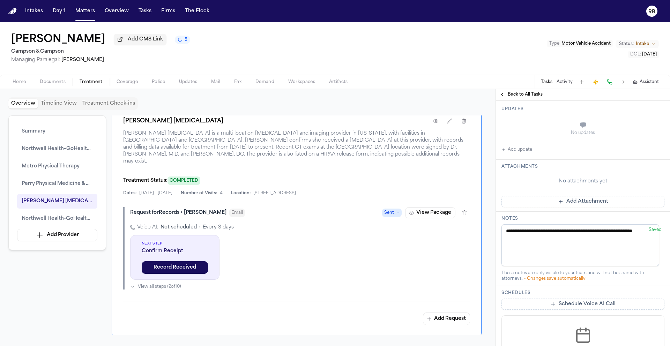
click at [570, 207] on button "Add Attachment" at bounding box center [582, 201] width 163 height 11
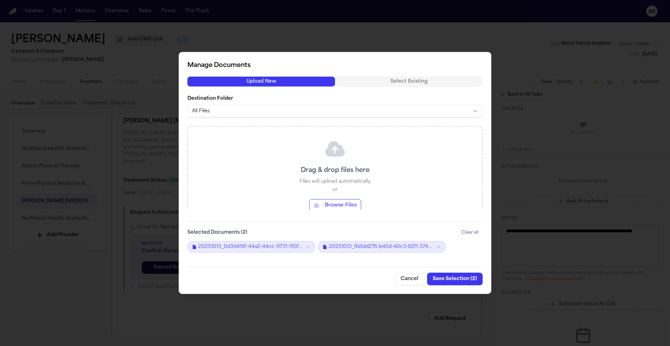
click at [452, 277] on button "Save Selection ( 2 )" at bounding box center [454, 279] width 55 height 13
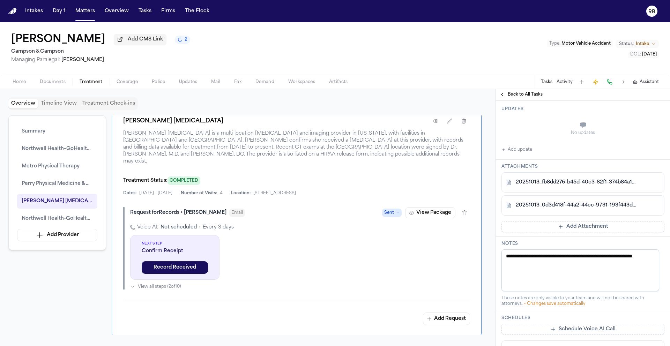
click at [524, 154] on button "Add update" at bounding box center [516, 149] width 31 height 8
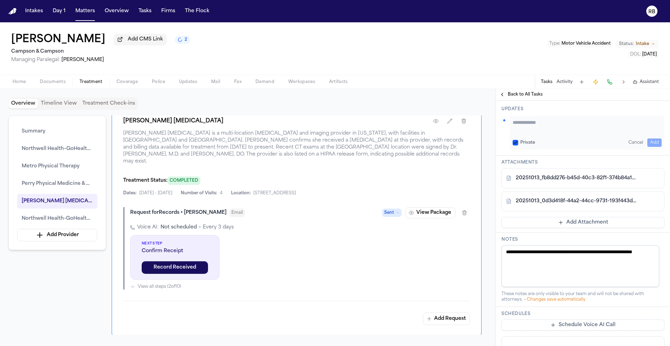
click at [538, 133] on textarea "Add your update" at bounding box center [587, 126] width 149 height 14
type textarea "*"
type textarea "**********"
click at [648, 147] on button "Add" at bounding box center [654, 143] width 14 height 8
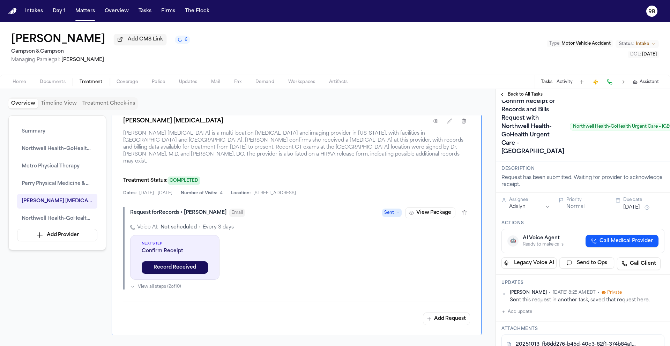
scroll to position [0, 0]
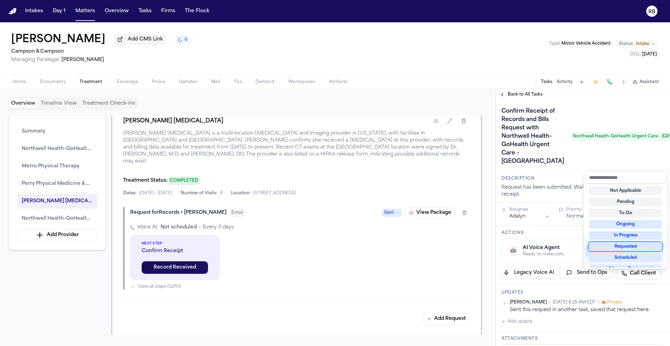
click at [639, 245] on div "Requested" at bounding box center [625, 246] width 73 height 8
click at [569, 167] on div "Confirm Receipt of Records and Bills Request with Northwell Health-GoHealth Urg…" at bounding box center [582, 136] width 163 height 61
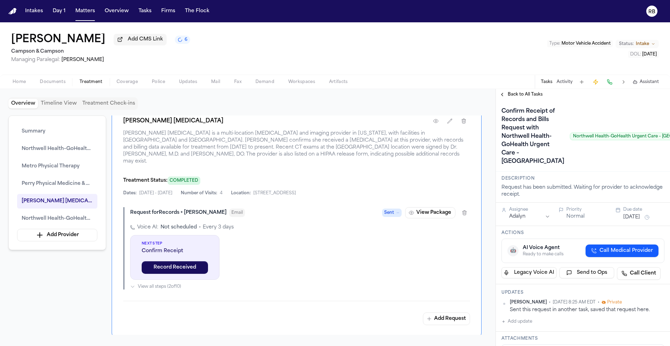
click at [633, 221] on button "Oct 14, 2025" at bounding box center [631, 217] width 17 height 7
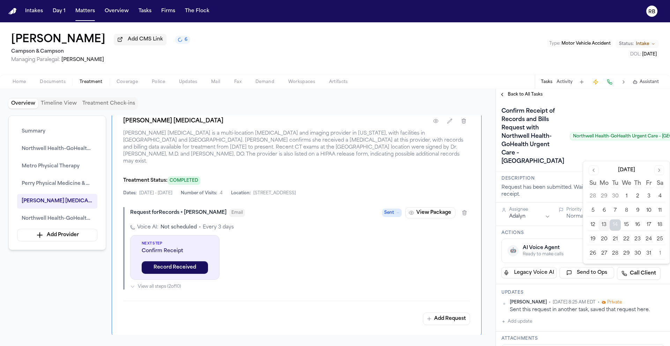
click at [635, 224] on button "16" at bounding box center [637, 224] width 11 height 11
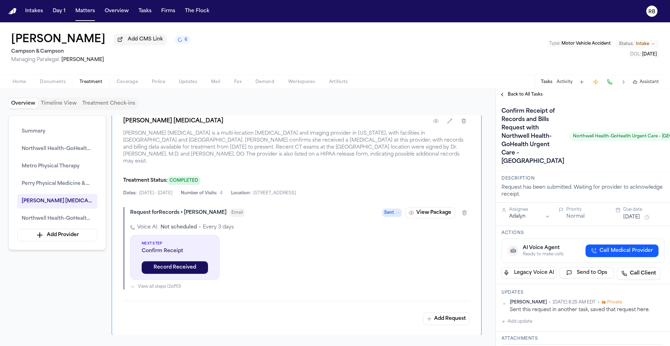
click at [569, 167] on div "Confirm Receipt of Records and Bills Request with Northwell Health-GoHealth Urg…" at bounding box center [606, 136] width 210 height 61
click at [515, 96] on span "Back to All Tasks" at bounding box center [525, 95] width 35 height 6
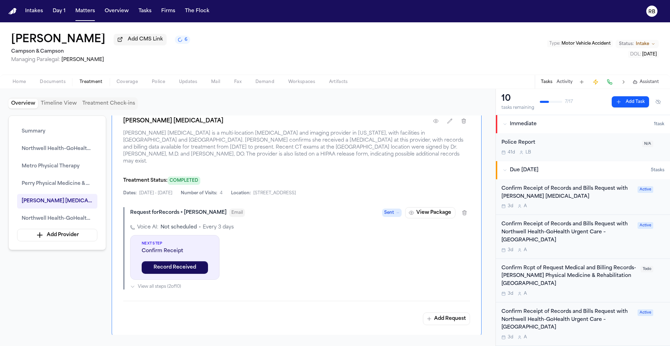
click at [517, 37] on div "Shenequa Wright Add CMS Link 6 Campson & Campson Managing Paralegal: Jacqueline…" at bounding box center [335, 48] width 670 height 52
click at [355, 73] on div "Shenequa Wright Add CMS Link 6 Campson & Campson Managing Paralegal: Jacqueline…" at bounding box center [335, 48] width 670 height 52
click at [145, 11] on button "Tasks" at bounding box center [145, 11] width 18 height 13
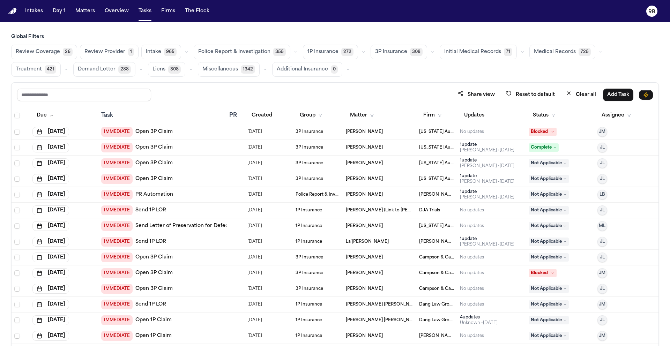
click at [464, 68] on div "Review Coverage 26 Review Provider 1 Intake 965 Police Report & Investigation 3…" at bounding box center [335, 61] width 648 height 32
click at [534, 50] on span "Medical Records" at bounding box center [555, 51] width 42 height 7
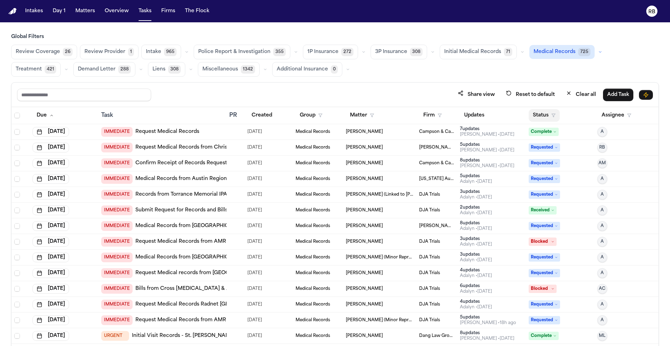
click at [529, 116] on button "Status" at bounding box center [544, 115] width 31 height 13
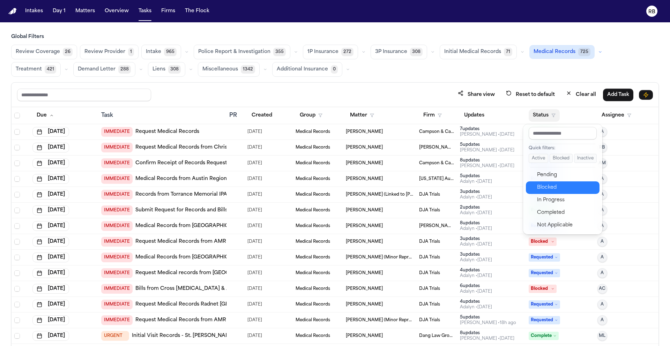
click at [546, 188] on div "Blocked" at bounding box center [566, 188] width 58 height 8
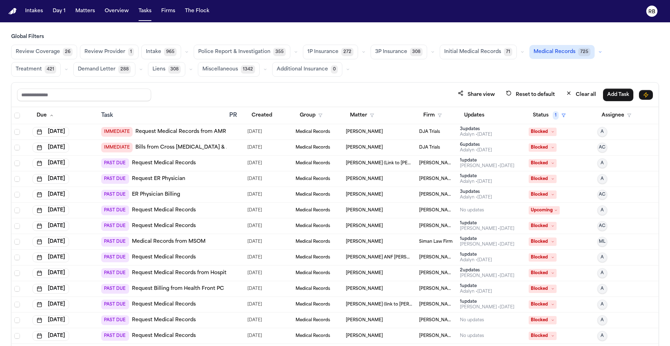
click at [436, 78] on div "Global Filters Review Coverage 26 Review Provider 1 Intake 965 Police Report & …" at bounding box center [335, 204] width 648 height 343
click at [356, 82] on div "Share view Reset to default Clear all Add Task Due Task PR Created Group Matter…" at bounding box center [335, 229] width 648 height 294
click at [83, 12] on button "Matters" at bounding box center [85, 11] width 25 height 13
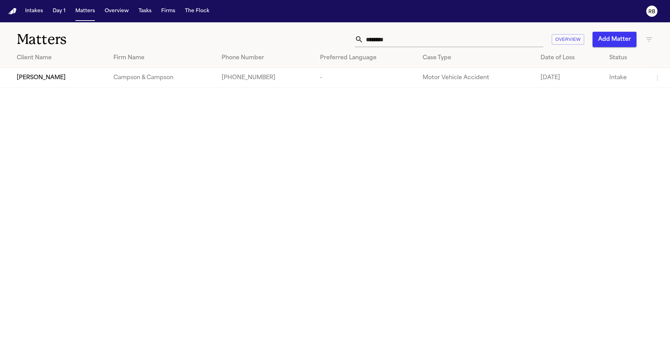
click at [32, 77] on span "[PERSON_NAME]" at bounding box center [41, 78] width 49 height 8
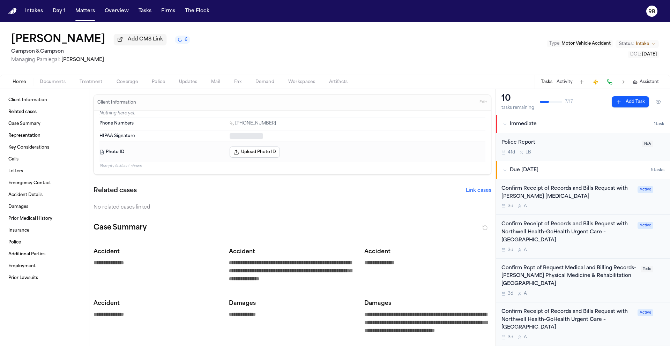
type textarea "*"
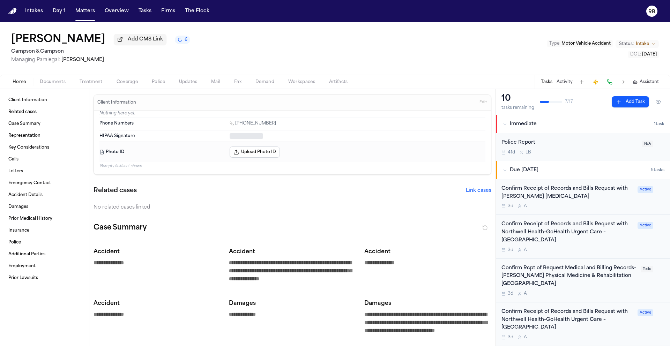
type textarea "*"
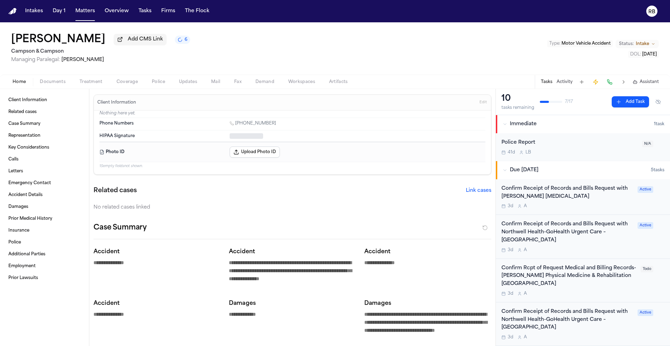
type textarea "*"
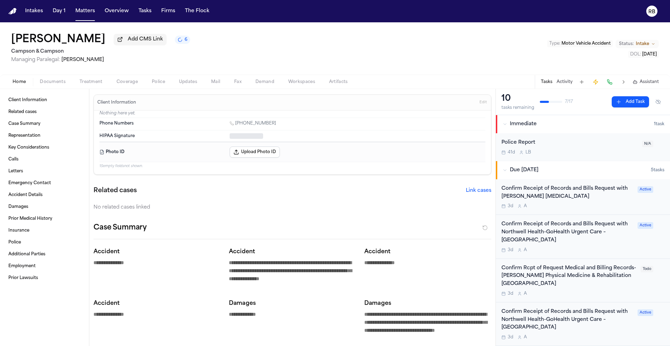
type textarea "*"
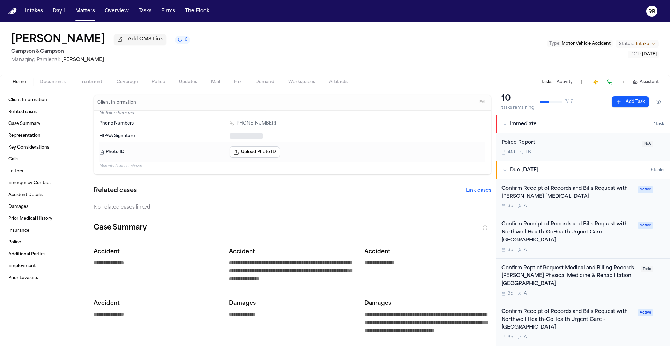
type textarea "*"
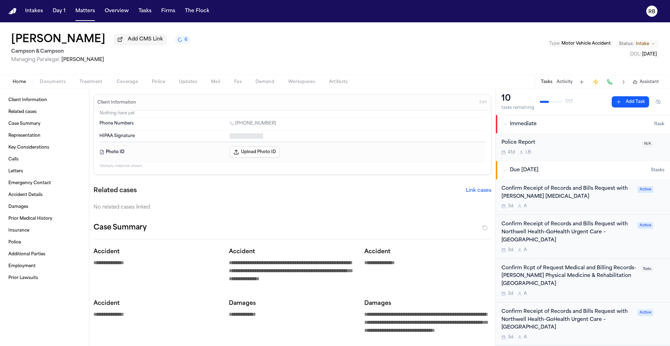
type textarea "*"
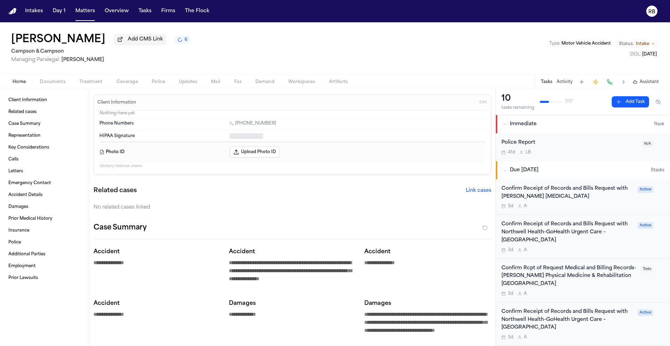
type textarea "*"
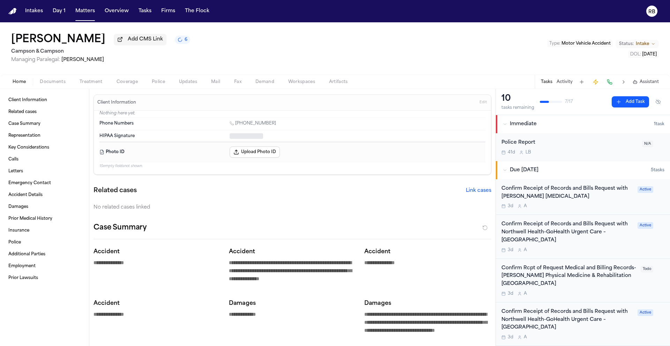
type textarea "*"
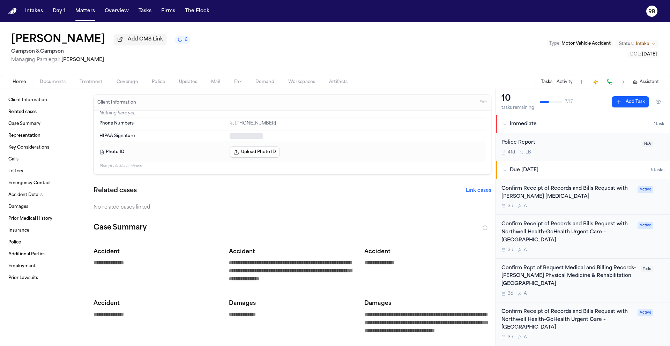
type textarea "*"
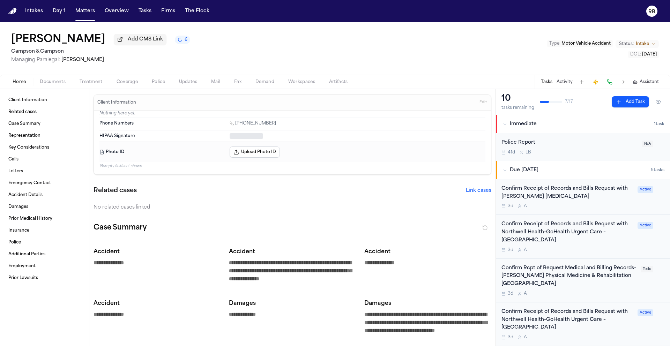
type textarea "*"
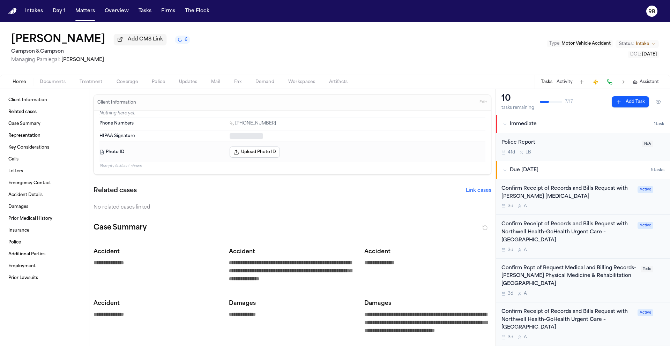
type textarea "*"
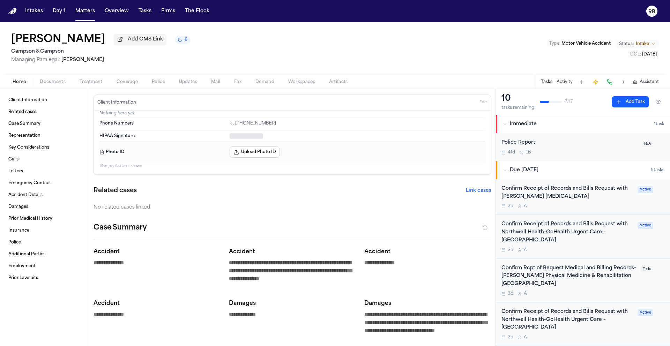
type textarea "*"
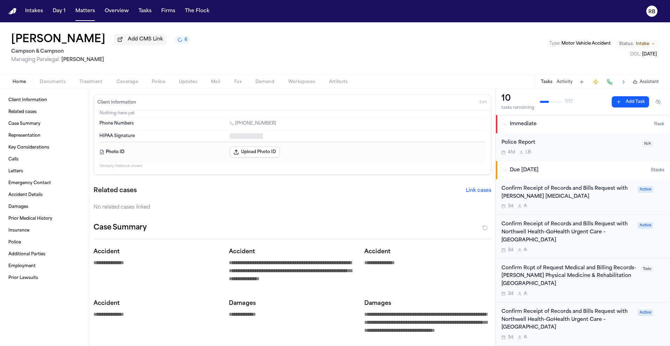
type textarea "*"
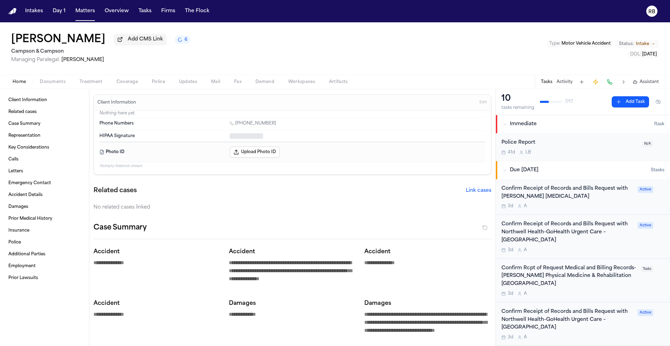
type textarea "*"
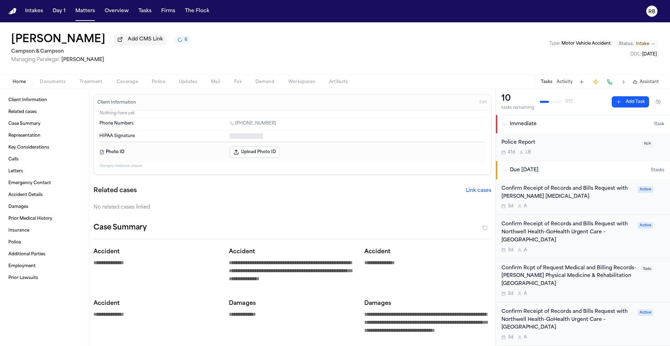
type textarea "*"
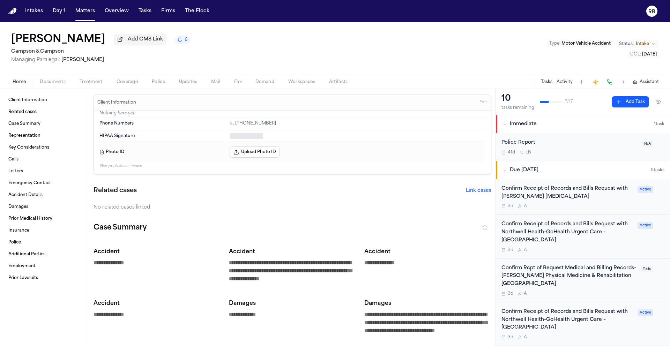
type textarea "*"
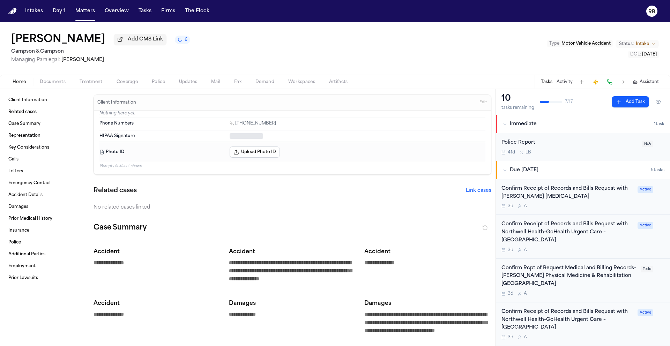
type textarea "*"
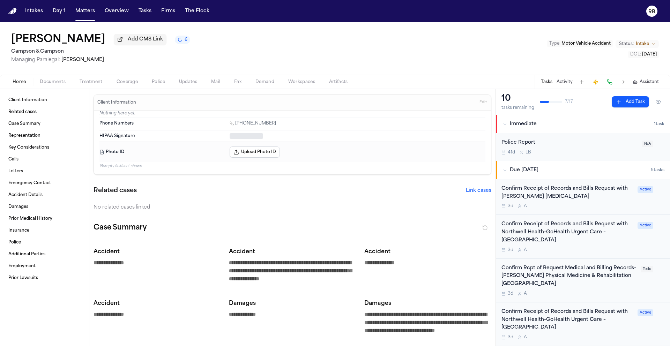
type textarea "*"
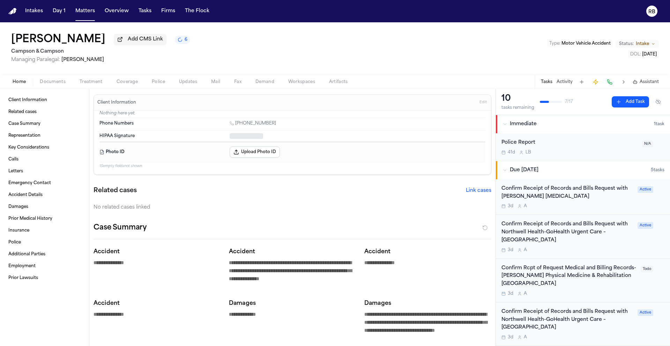
type textarea "*"
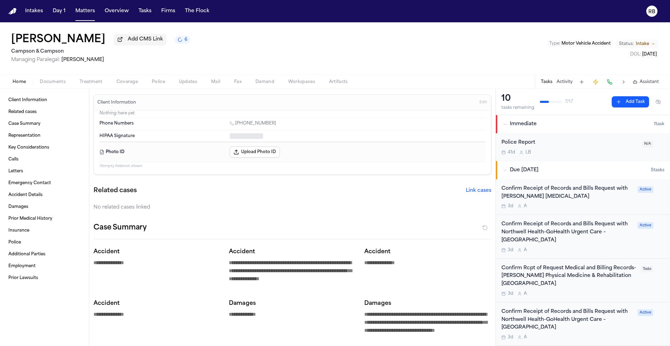
type textarea "*"
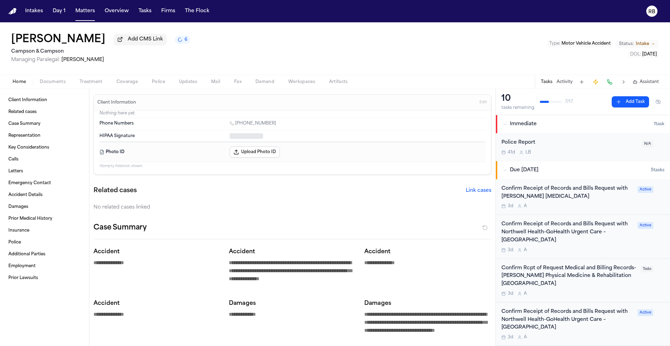
type textarea "*"
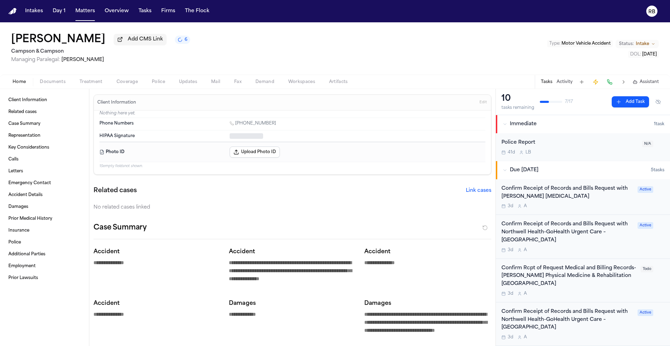
type textarea "*"
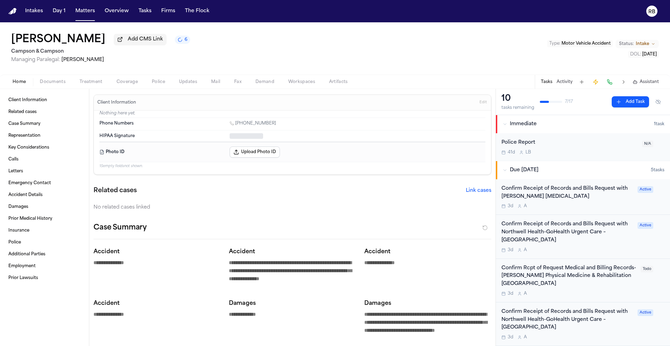
type textarea "*"
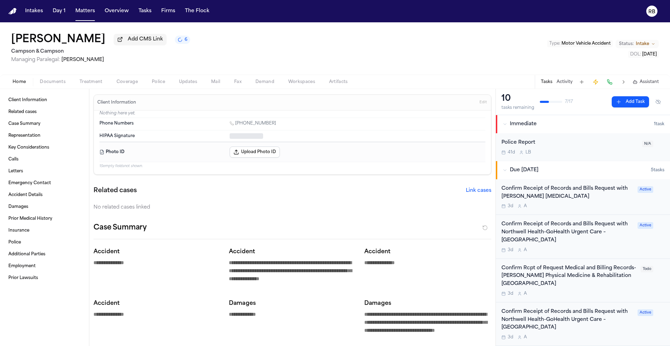
type textarea "*"
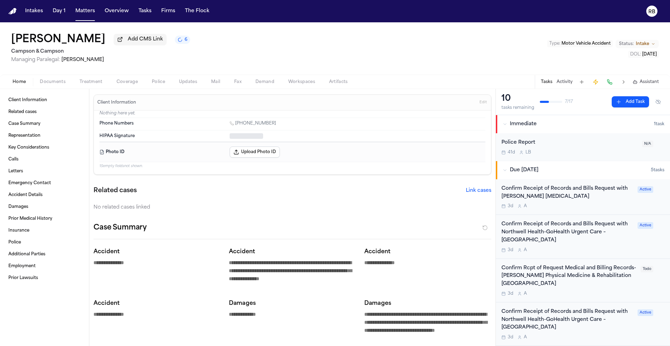
type textarea "*"
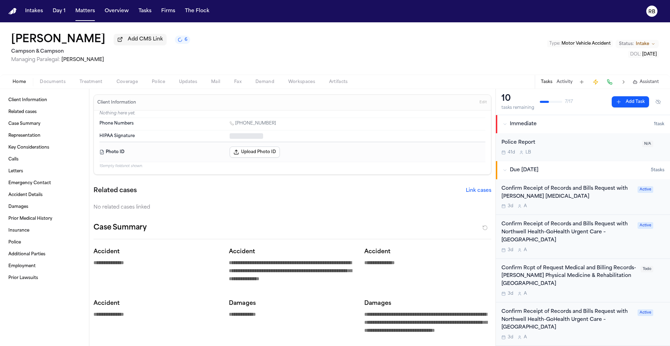
type textarea "*"
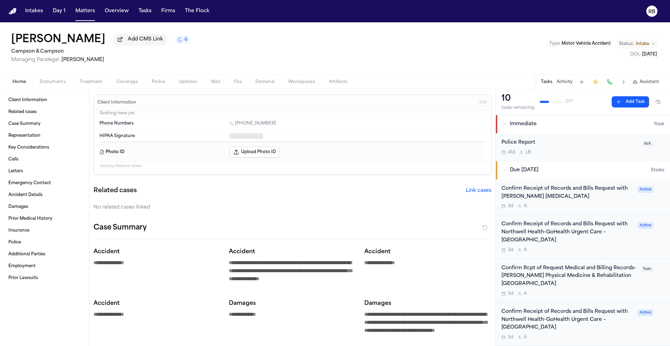
type textarea "*"
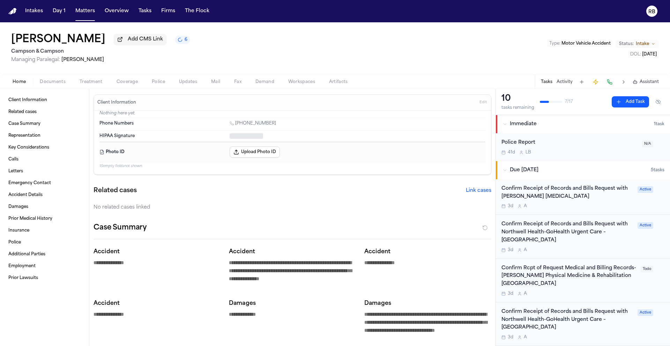
type textarea "*"
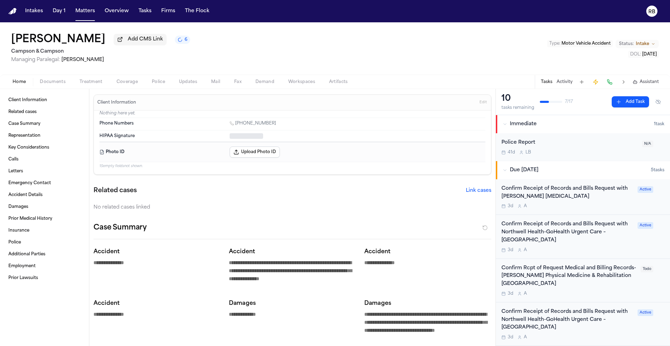
type textarea "*"
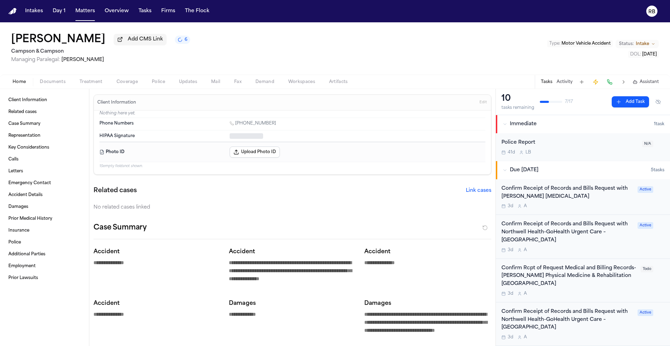
type textarea "*"
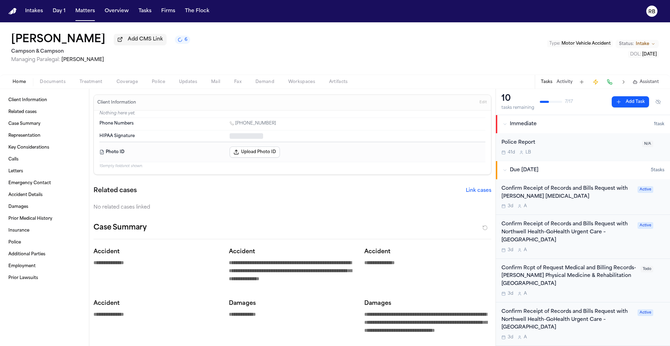
type textarea "*"
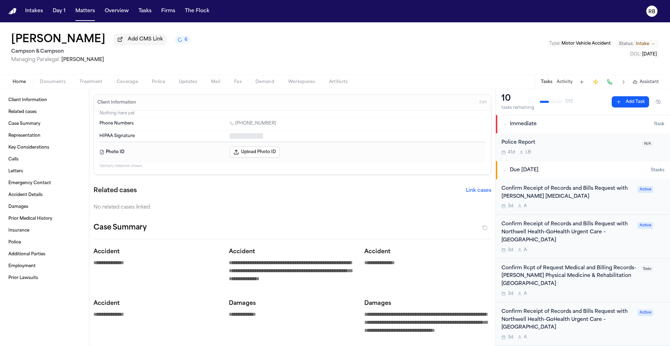
type textarea "*"
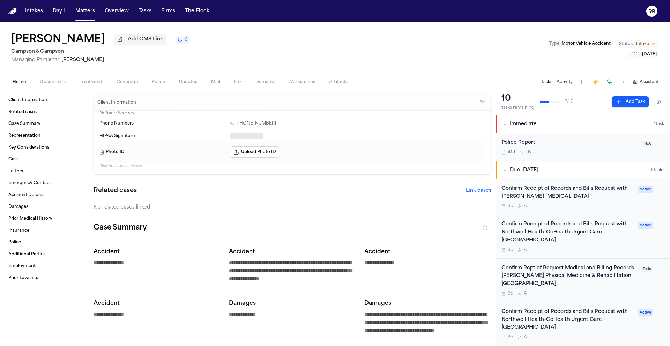
type textarea "*"
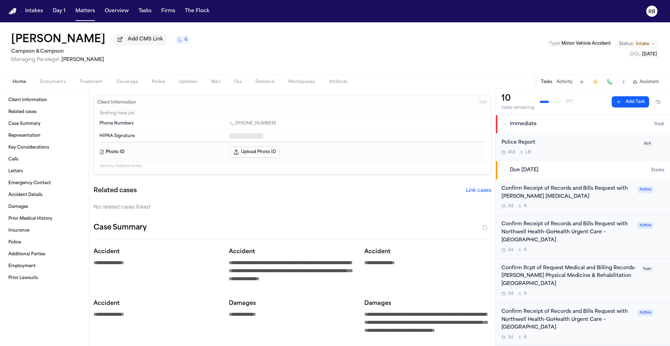
type textarea "*"
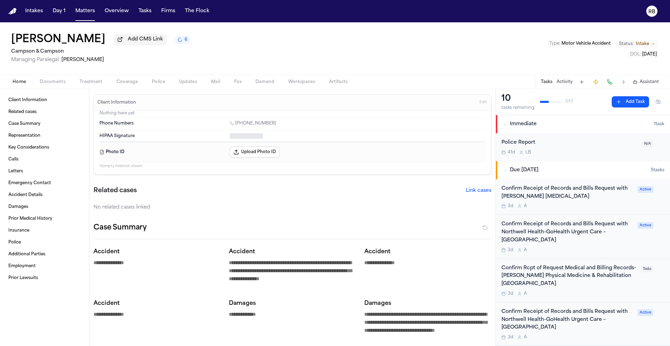
type textarea "*"
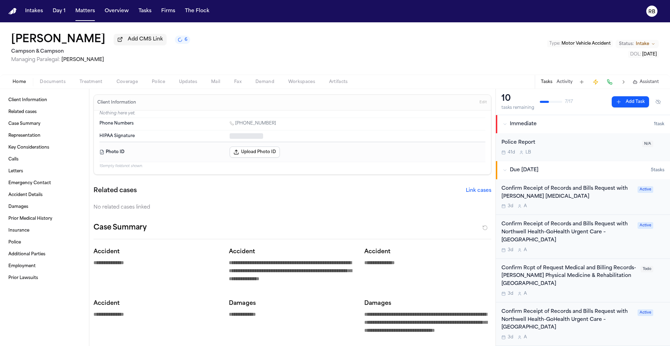
type textarea "*"
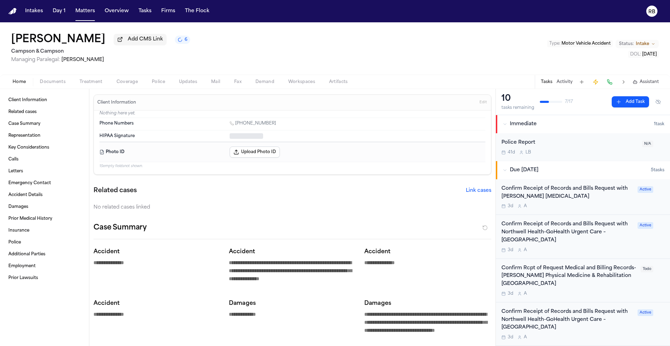
type textarea "*"
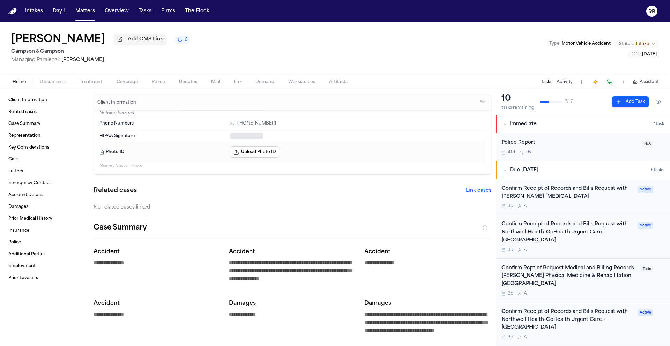
type textarea "*"
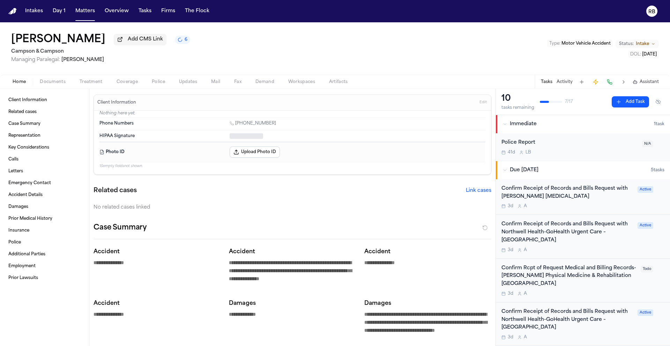
type textarea "*"
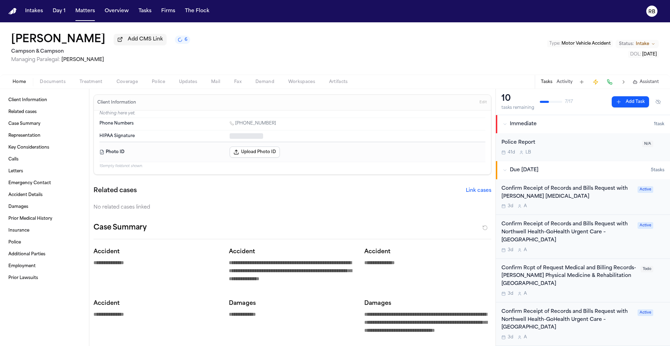
type textarea "*"
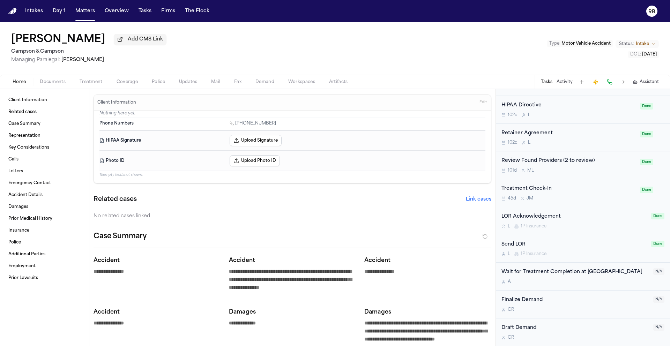
scroll to position [382, 0]
click at [319, 48] on div "[PERSON_NAME] Add CMS Link Campson & [PERSON_NAME] Managing Paralegal: [PERSON_…" at bounding box center [335, 48] width 670 height 52
click at [147, 13] on button "Tasks" at bounding box center [145, 11] width 18 height 13
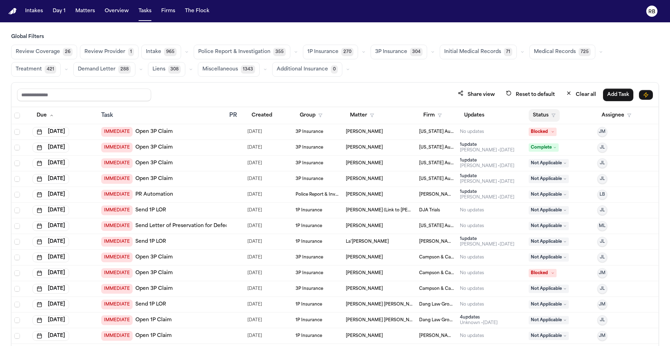
click at [538, 112] on button "Status" at bounding box center [544, 115] width 31 height 13
click at [546, 46] on div "Global Filters Review Coverage 26 Review Provider 1 Intake 965 Police Report & …" at bounding box center [335, 204] width 648 height 343
click at [547, 48] on span "Medical Records" at bounding box center [555, 51] width 42 height 7
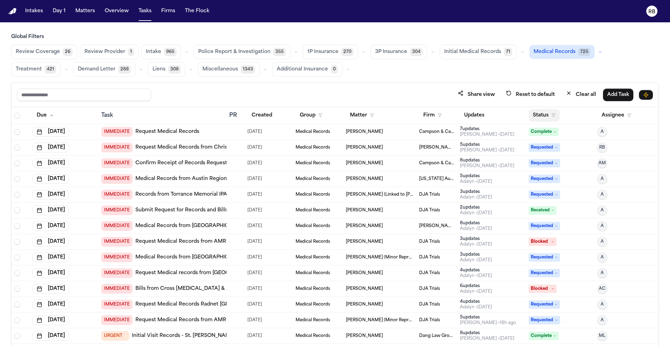
click at [535, 113] on button "Status" at bounding box center [544, 115] width 31 height 13
click at [559, 133] on input "text" at bounding box center [563, 133] width 68 height 13
type input "*****"
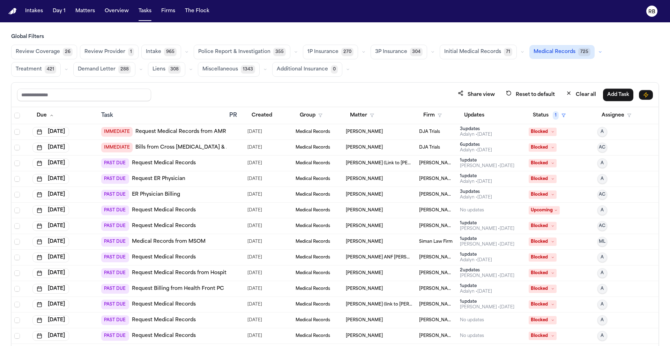
click at [439, 85] on div "Share view Reset to default Clear all Add Task" at bounding box center [335, 95] width 647 height 24
click at [15, 114] on span "Select all" at bounding box center [17, 116] width 6 height 6
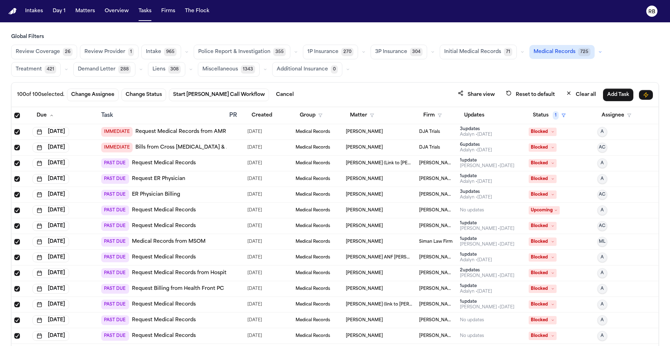
click at [16, 114] on span "Select all" at bounding box center [17, 116] width 6 height 6
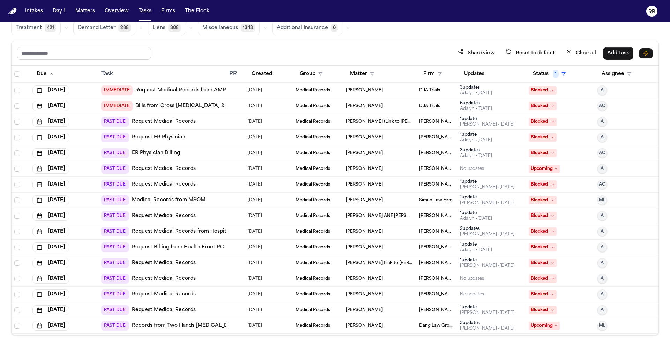
click at [530, 30] on div "Review Coverage 26 Review Provider 1 Intake 965 Police Report & Investigation 3…" at bounding box center [335, 19] width 648 height 32
click at [97, 10] on div "Intakes Day 1 Matters Overview Tasks Firms The Flock" at bounding box center [117, 11] width 190 height 13
click at [88, 11] on button "Matters" at bounding box center [85, 11] width 25 height 13
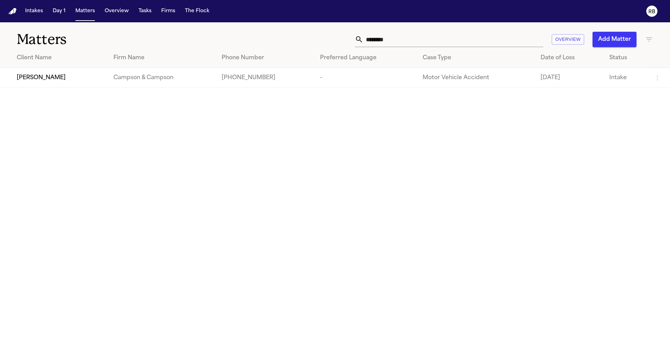
click at [53, 78] on span "[PERSON_NAME]" at bounding box center [41, 78] width 49 height 8
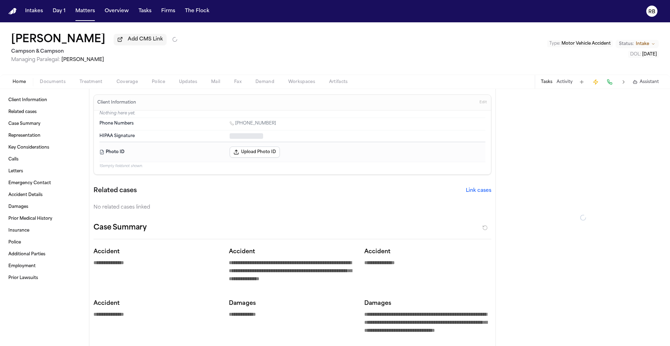
type textarea "*"
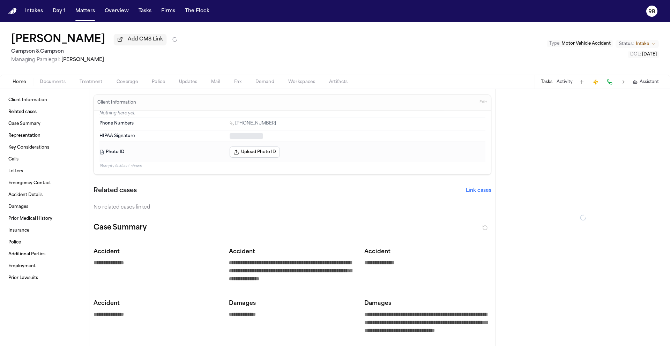
type textarea "*"
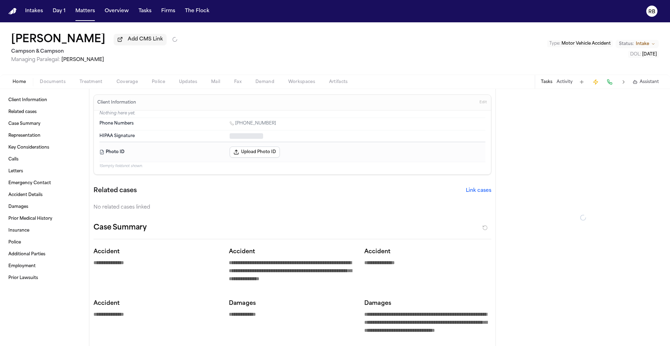
type textarea "*"
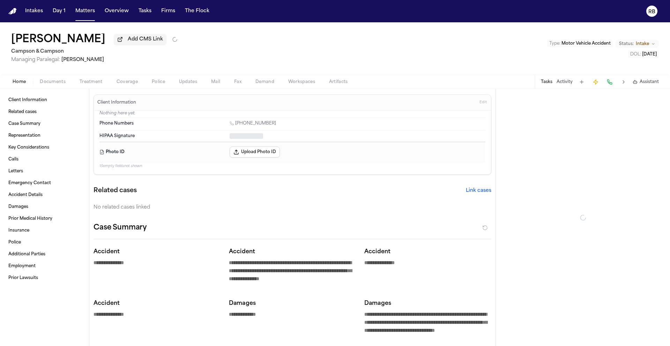
type textarea "*"
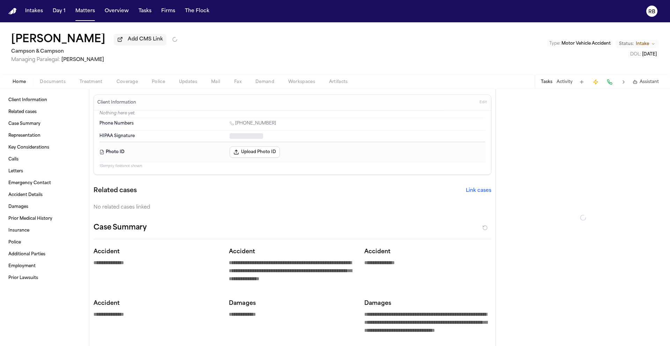
type textarea "*"
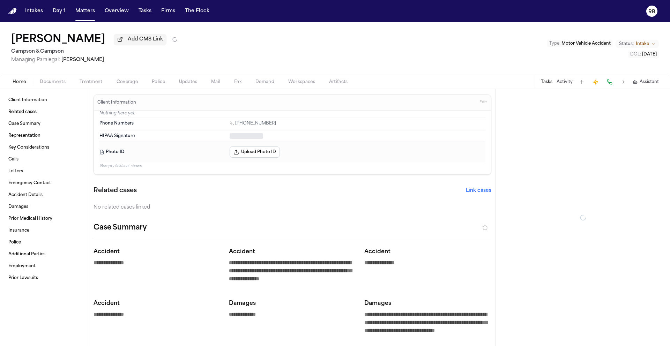
type textarea "*"
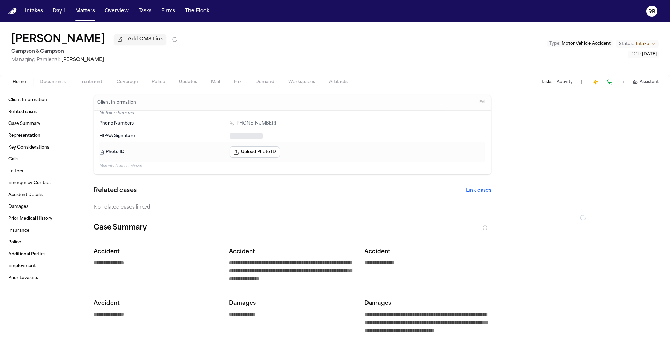
type textarea "*"
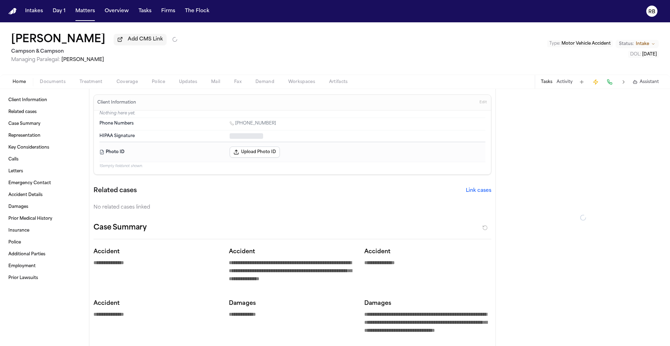
type textarea "*"
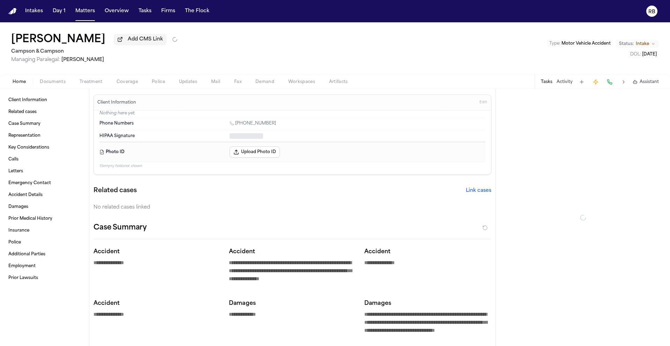
type textarea "*"
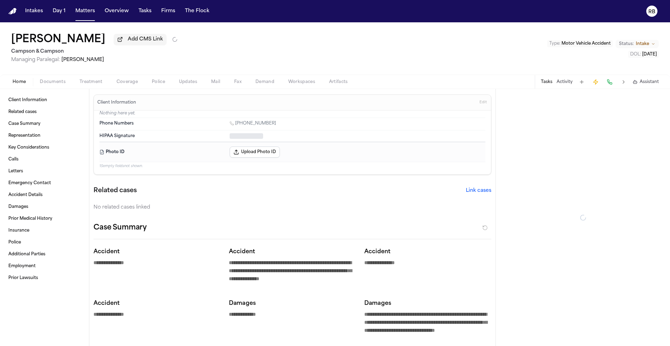
type textarea "*"
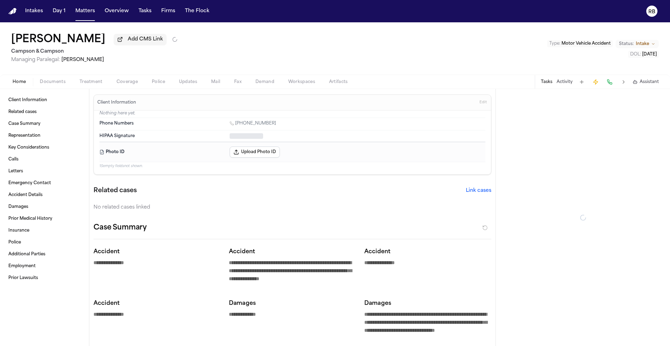
type textarea "*"
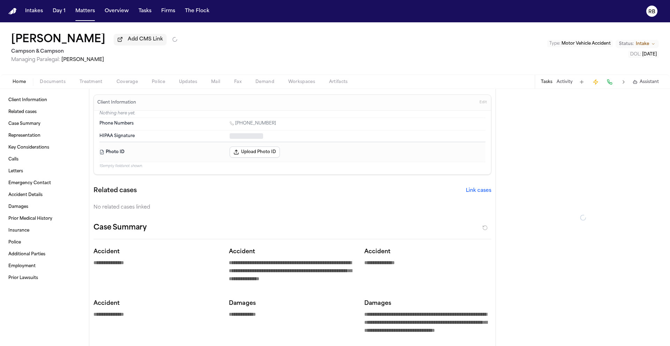
type textarea "*"
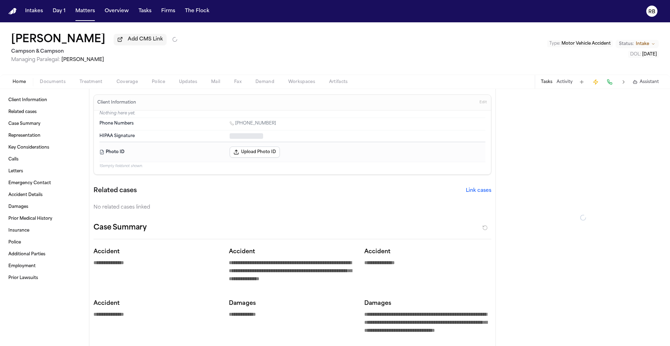
type textarea "*"
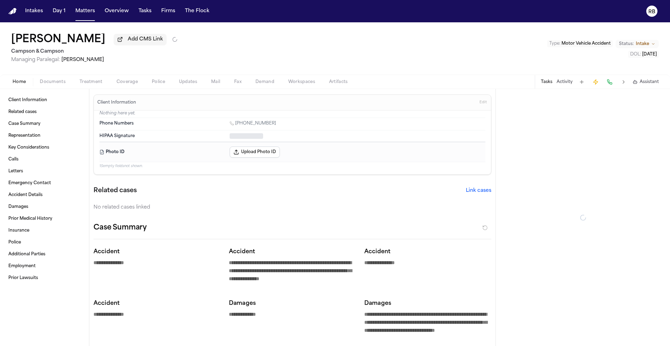
type textarea "*"
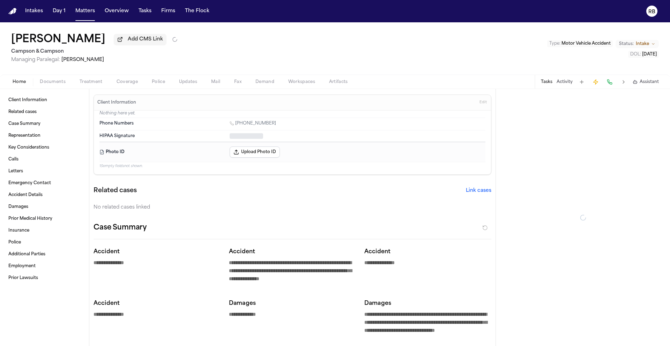
type textarea "*"
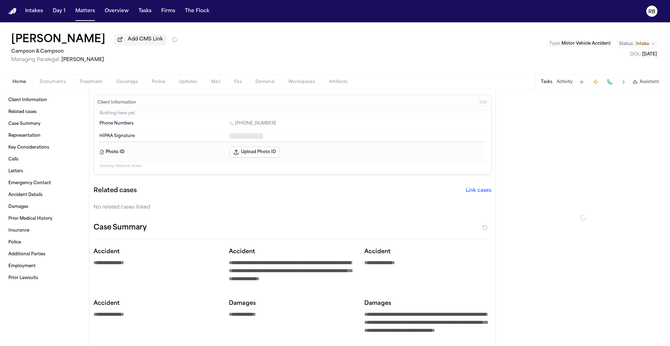
type textarea "*"
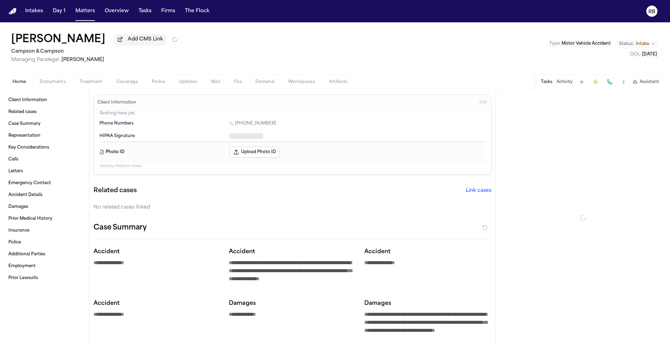
type textarea "*"
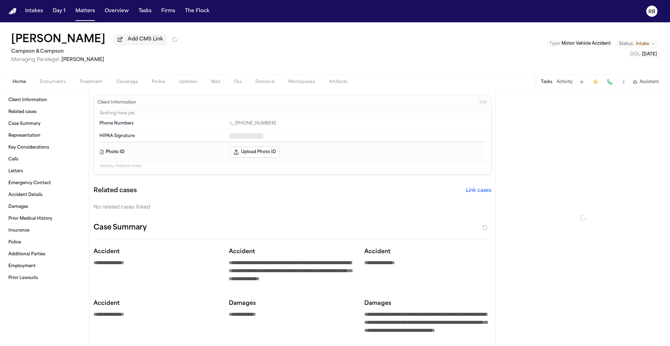
type textarea "*"
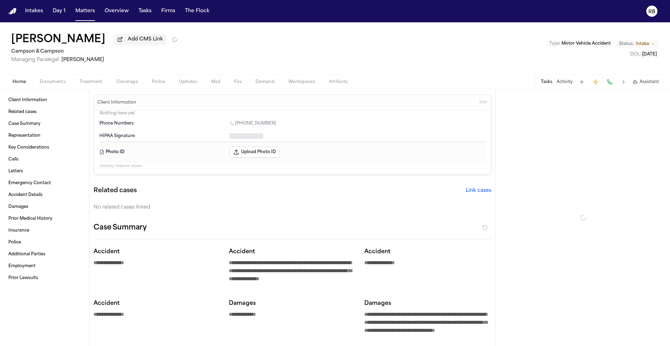
type textarea "*"
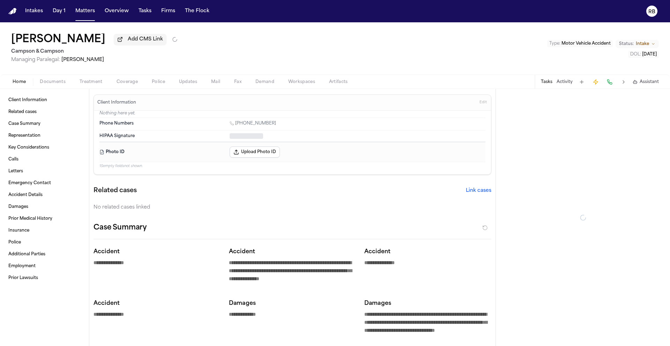
type textarea "*"
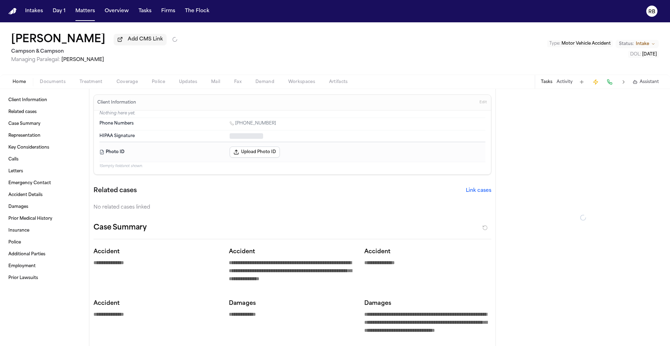
type textarea "*"
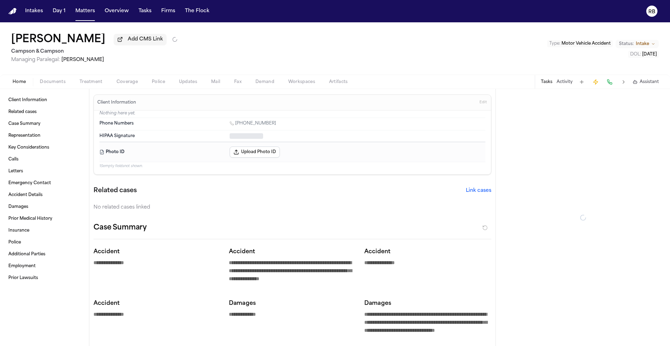
type textarea "*"
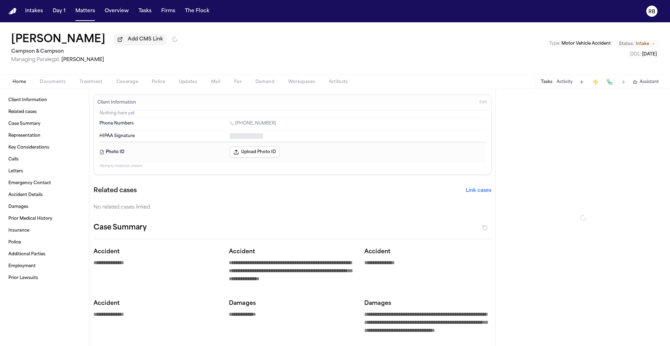
type textarea "*"
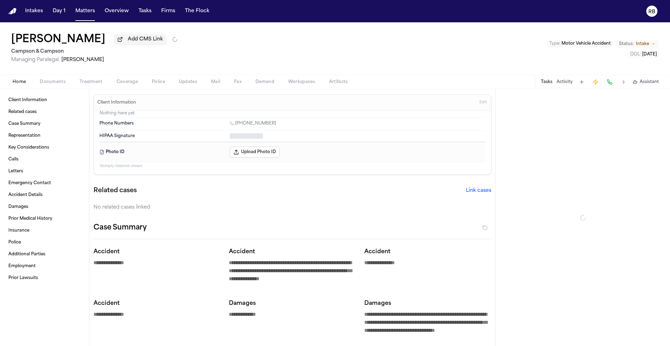
type textarea "*"
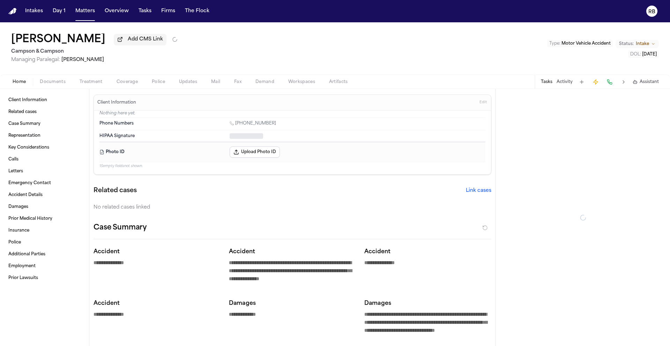
type textarea "*"
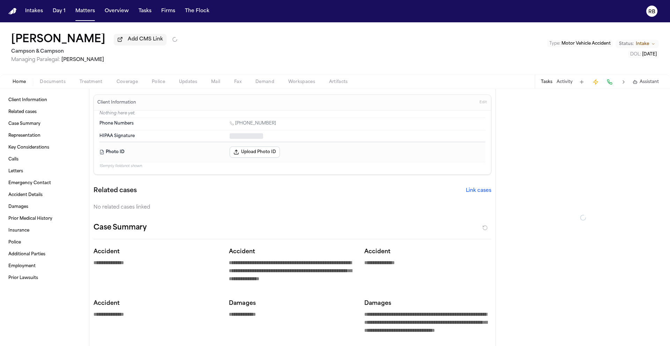
type textarea "*"
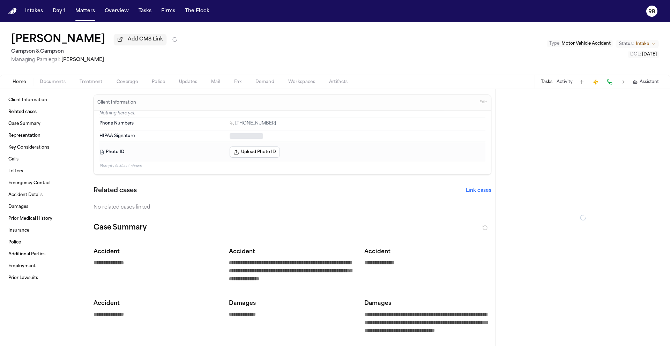
type textarea "*"
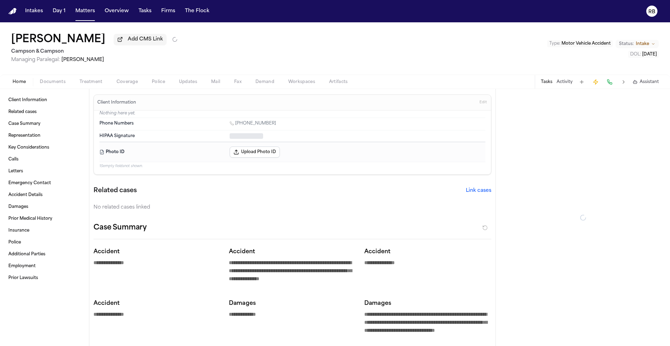
type textarea "*"
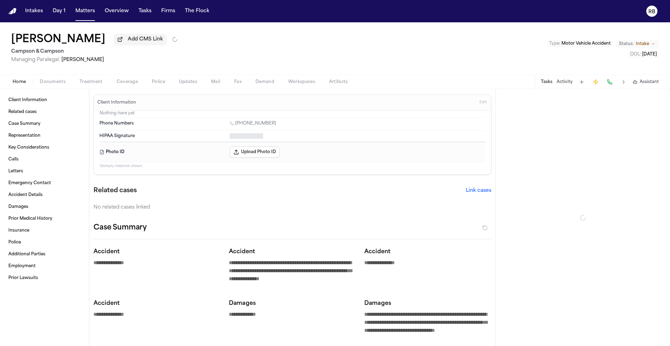
type textarea "*"
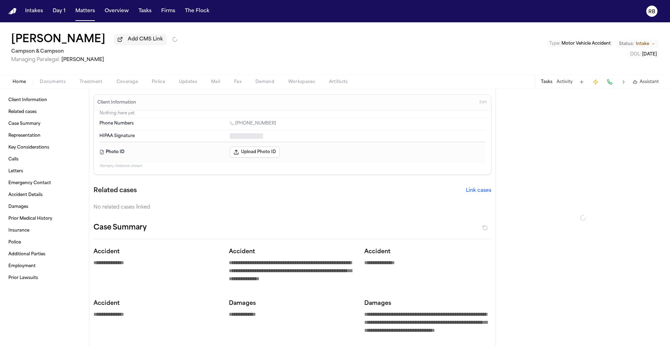
type textarea "*"
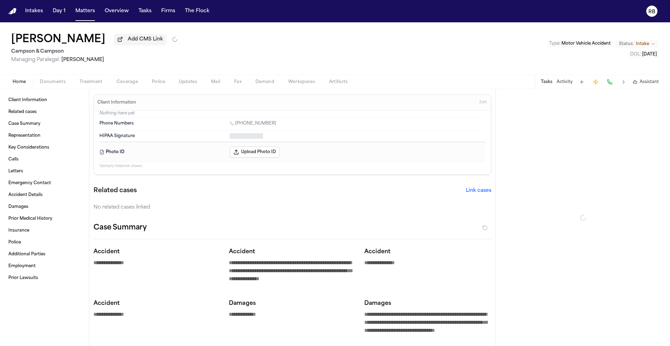
type textarea "*"
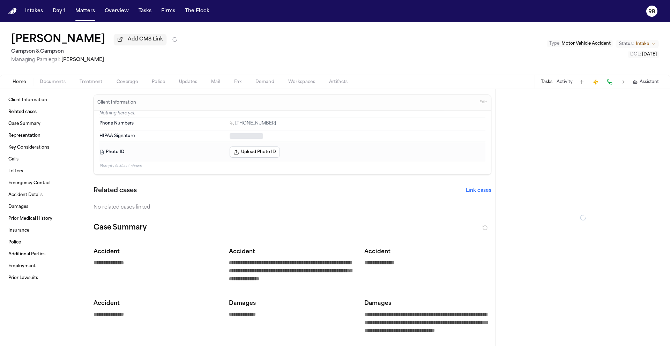
type textarea "*"
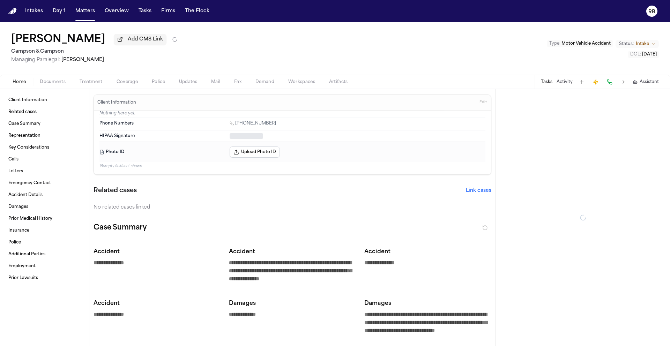
type textarea "*"
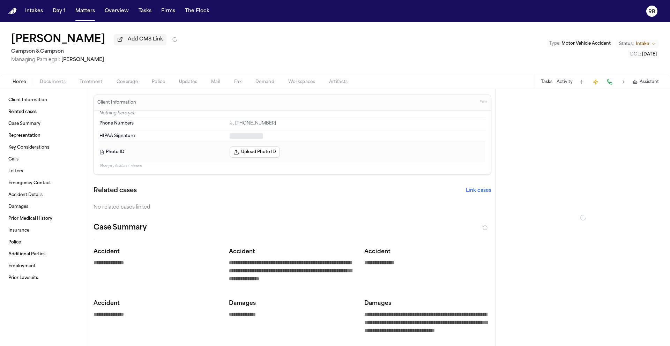
type textarea "*"
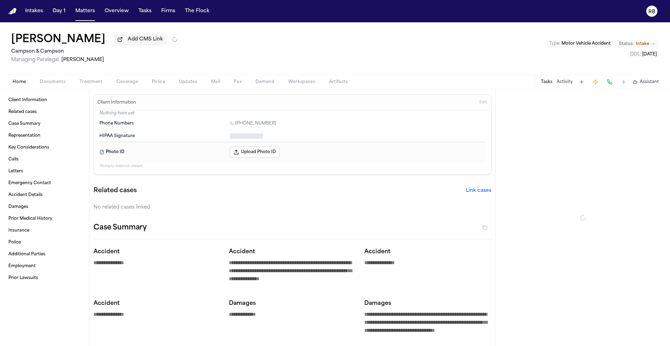
type textarea "*"
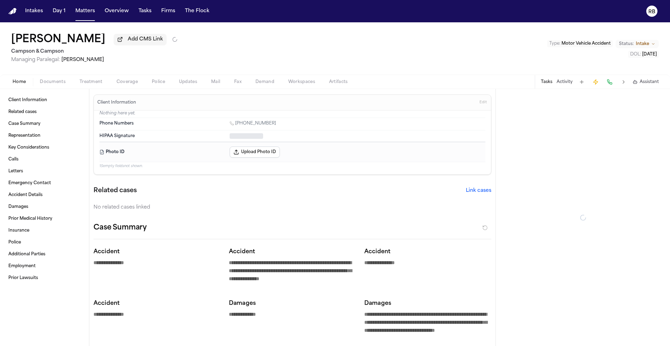
type textarea "*"
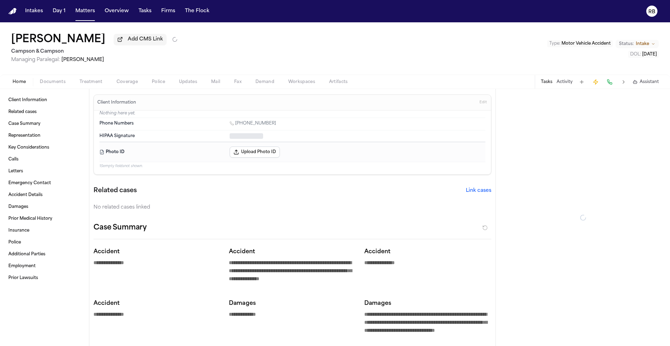
type textarea "*"
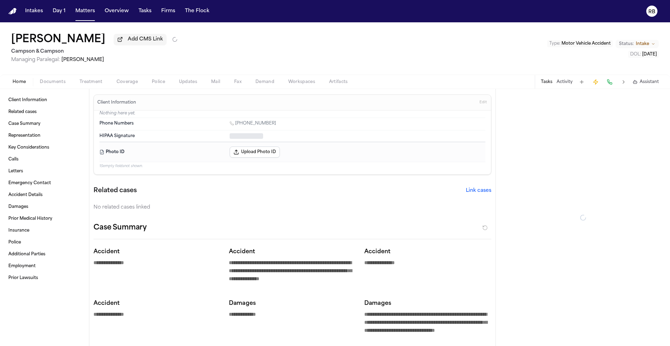
type textarea "*"
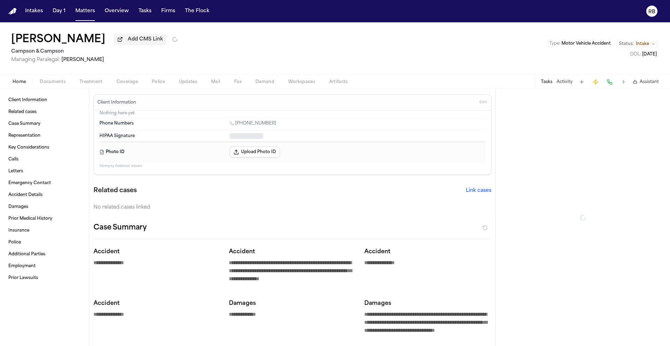
type textarea "*"
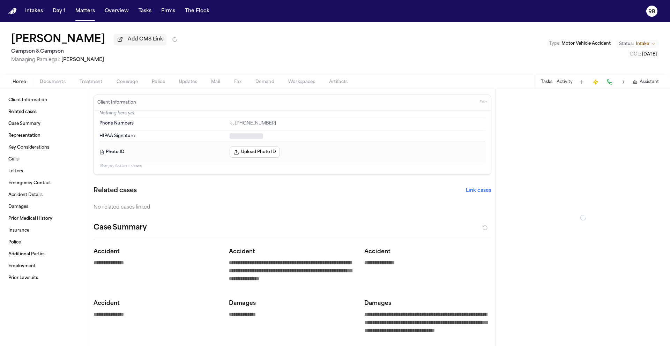
type textarea "*"
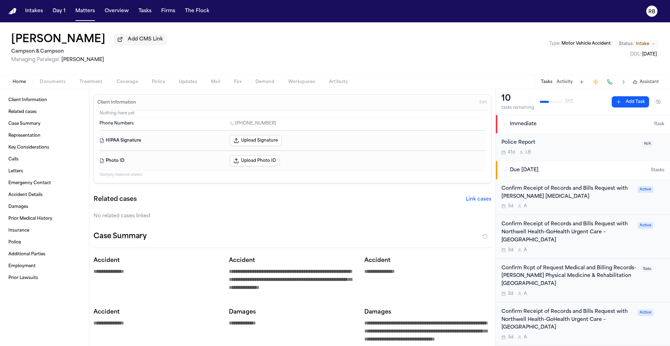
click at [97, 83] on span "Treatment" at bounding box center [91, 82] width 23 height 6
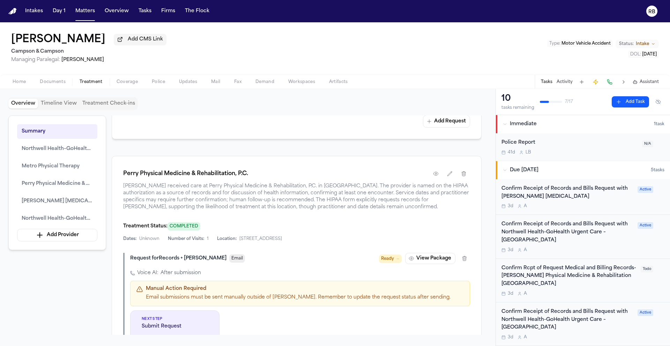
scroll to position [838, 0]
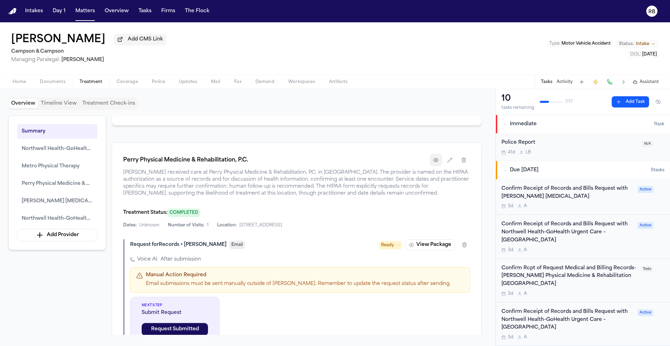
click at [435, 163] on icon "button" at bounding box center [436, 160] width 6 height 6
